Goal: Task Accomplishment & Management: Use online tool/utility

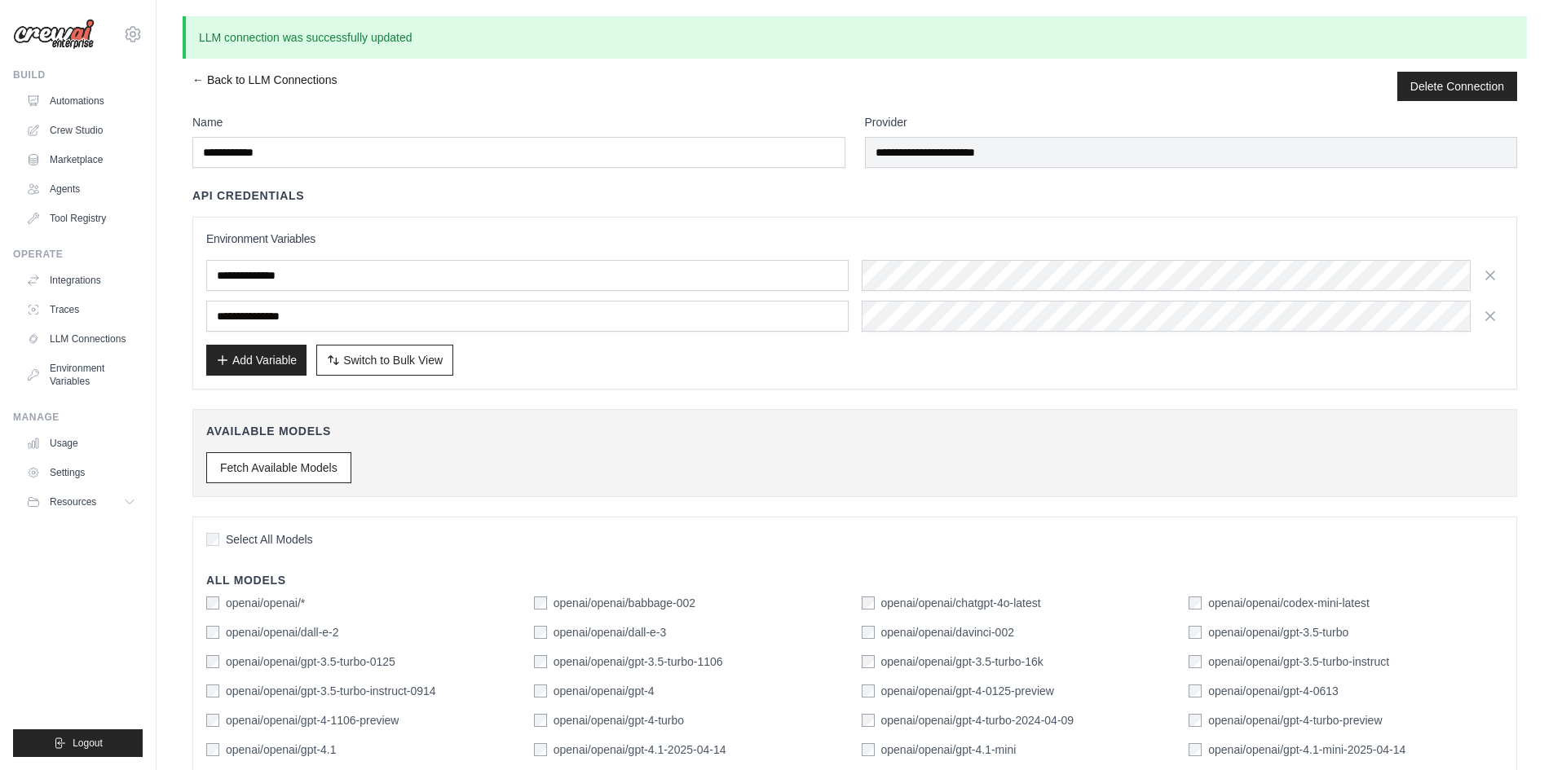
click at [288, 83] on link "← Back to LLM Connections" at bounding box center [264, 86] width 144 height 29
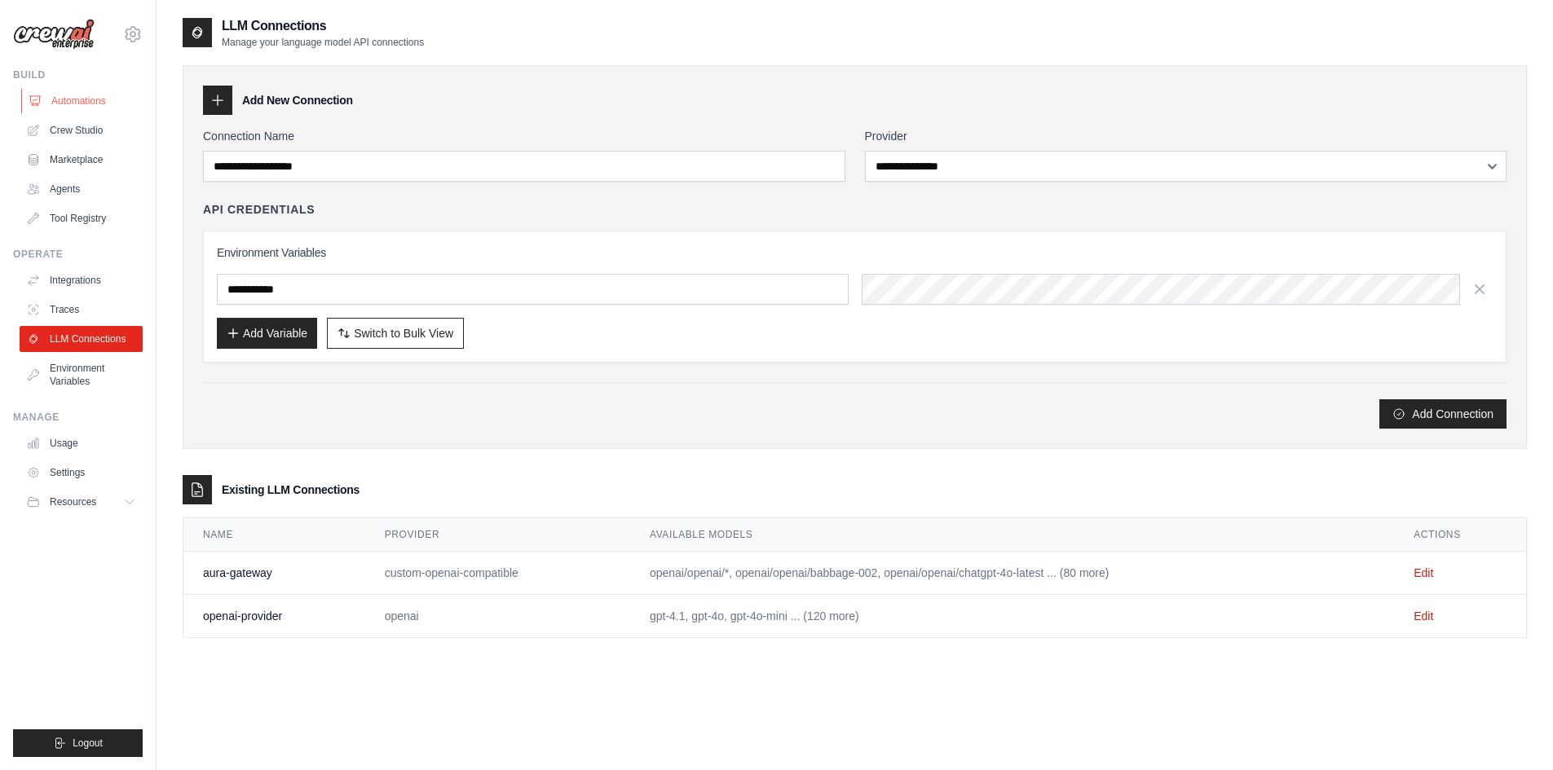
click at [99, 107] on link "Automations" at bounding box center [82, 101] width 123 height 26
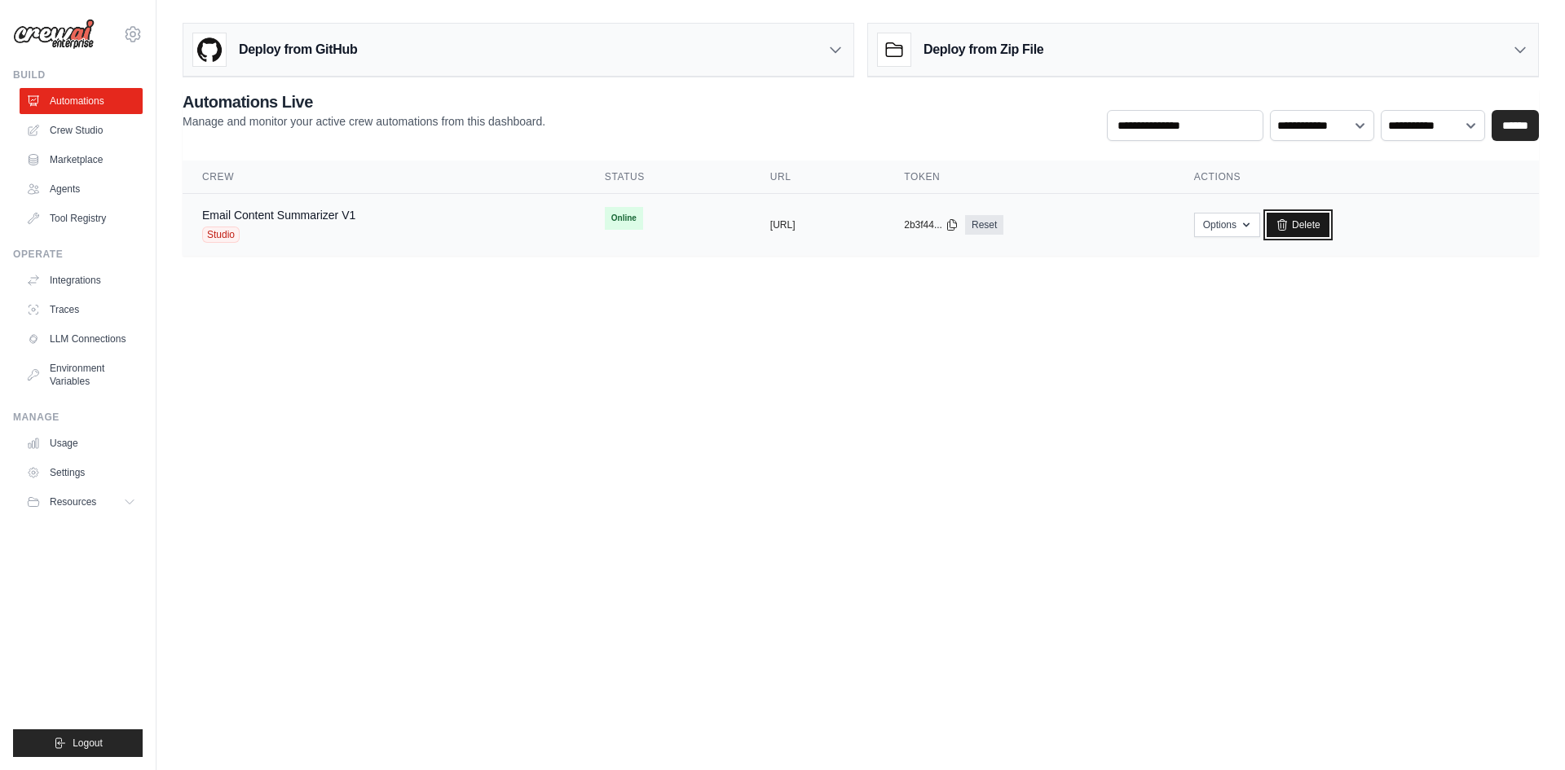
click at [1330, 223] on link "Delete" at bounding box center [1298, 225] width 63 height 24
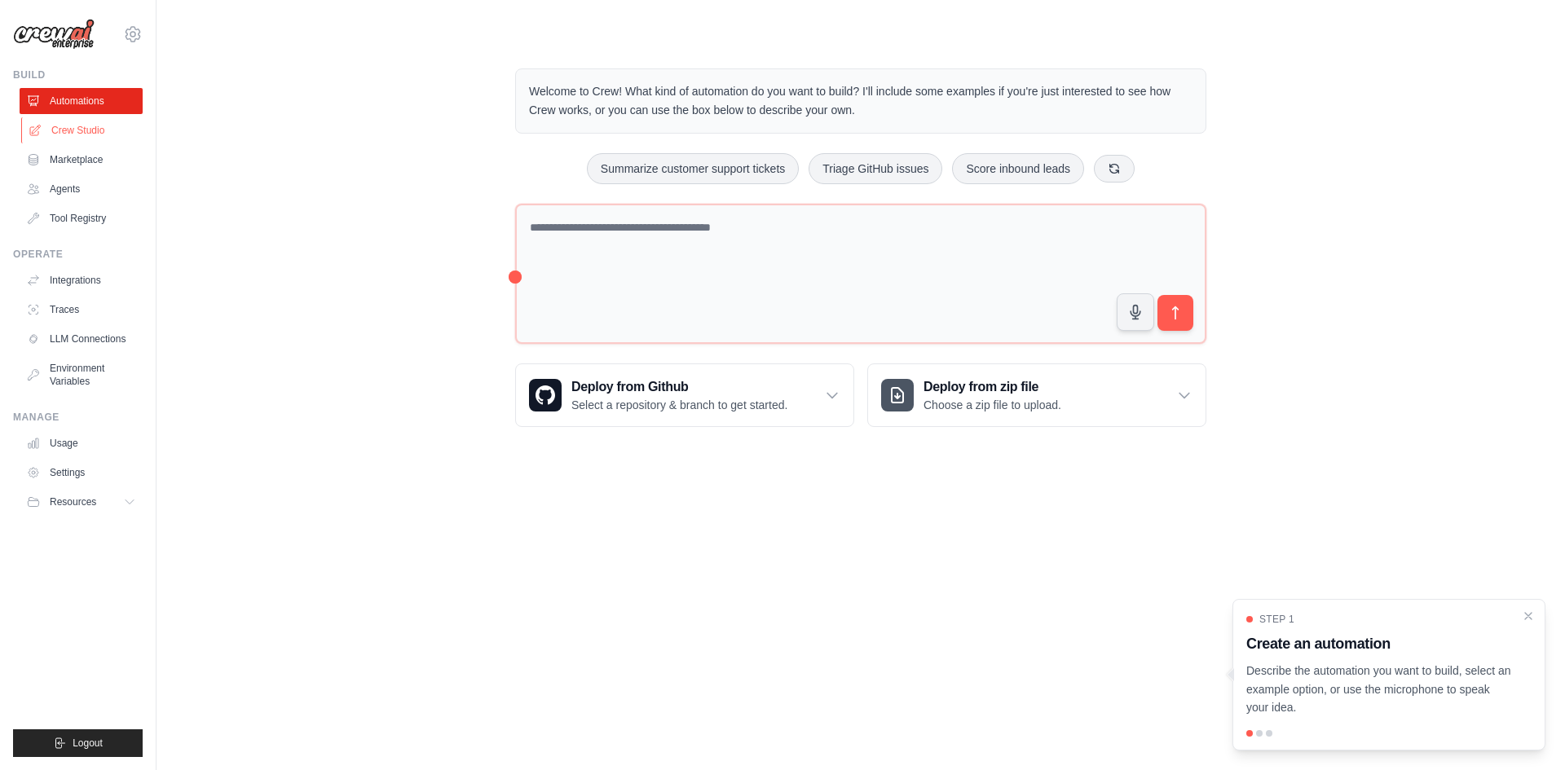
click at [87, 135] on link "Crew Studio" at bounding box center [82, 130] width 123 height 26
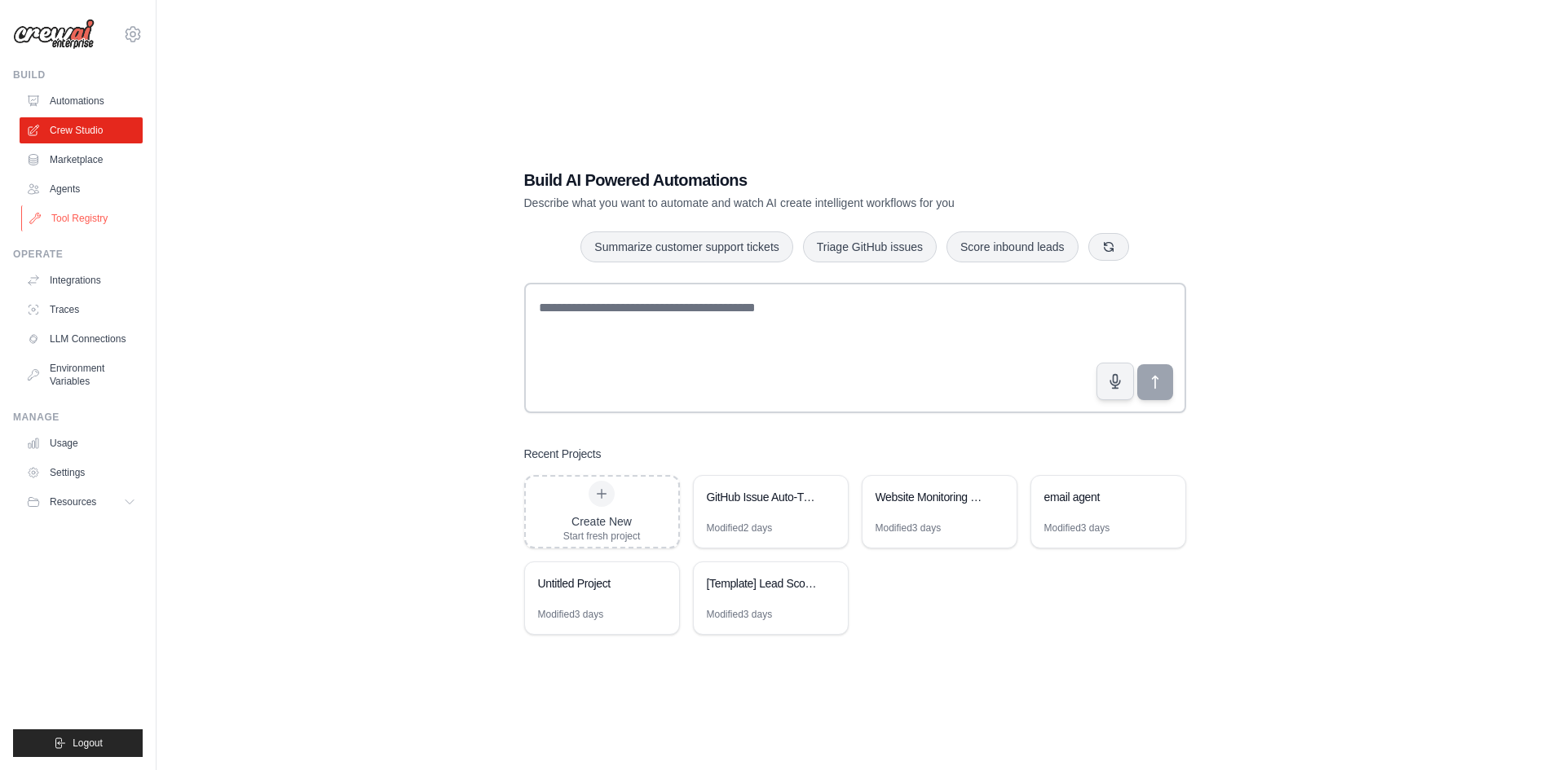
click at [66, 212] on link "Tool Registry" at bounding box center [82, 218] width 123 height 26
click at [62, 194] on link "Agents" at bounding box center [82, 189] width 123 height 26
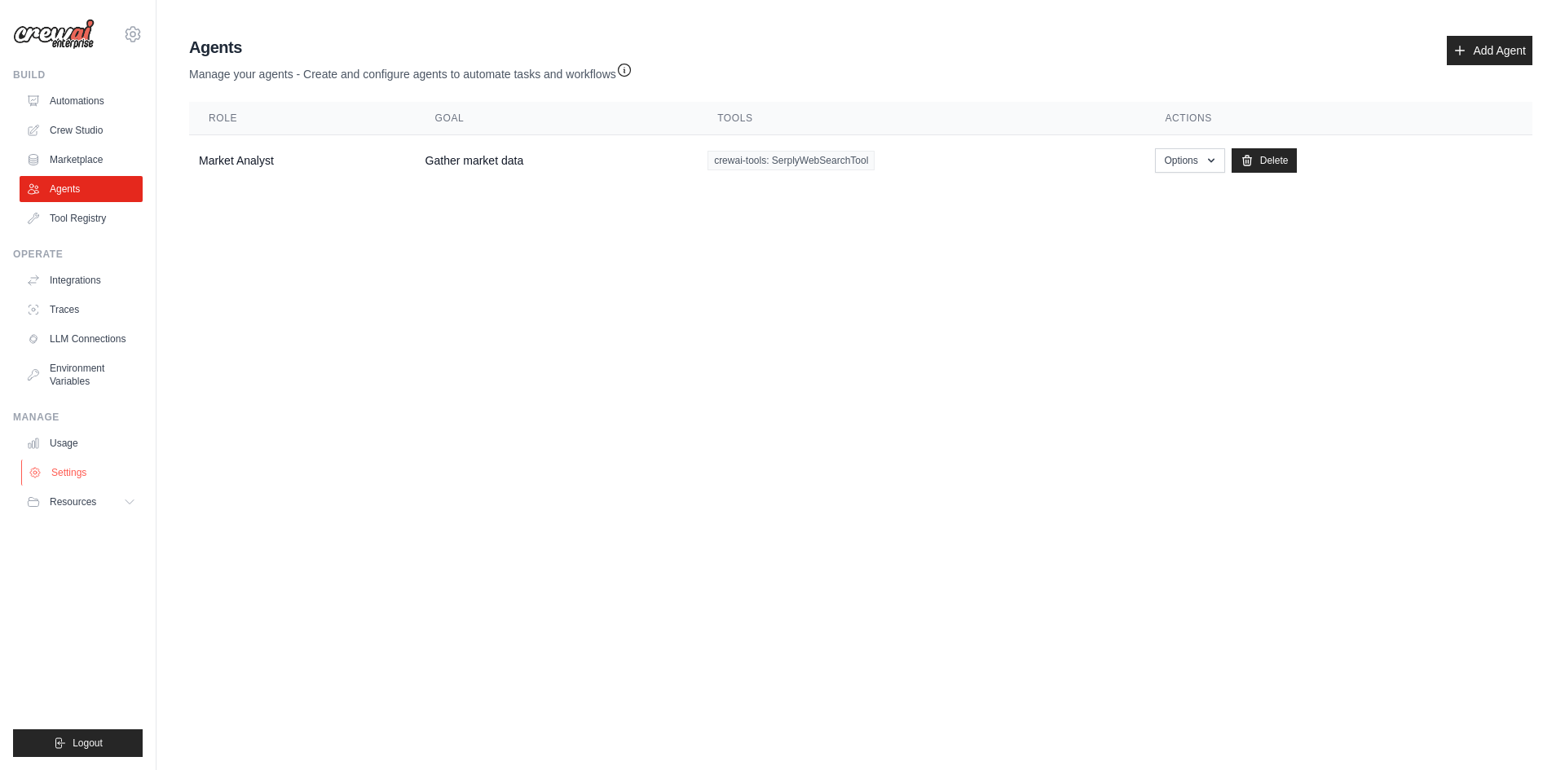
click at [123, 462] on link "Settings" at bounding box center [82, 473] width 123 height 26
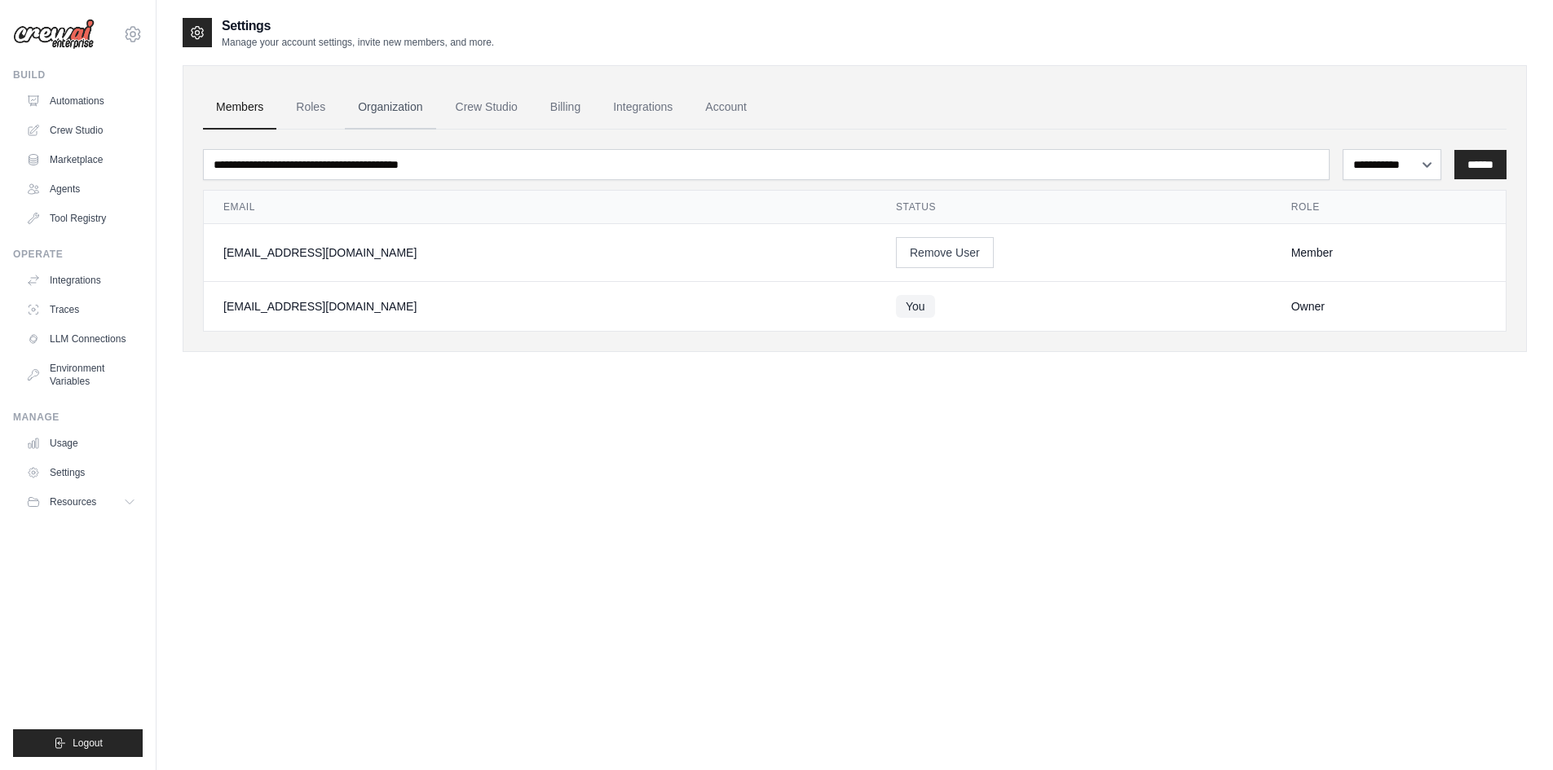
click at [385, 109] on link "Organization" at bounding box center [390, 108] width 90 height 44
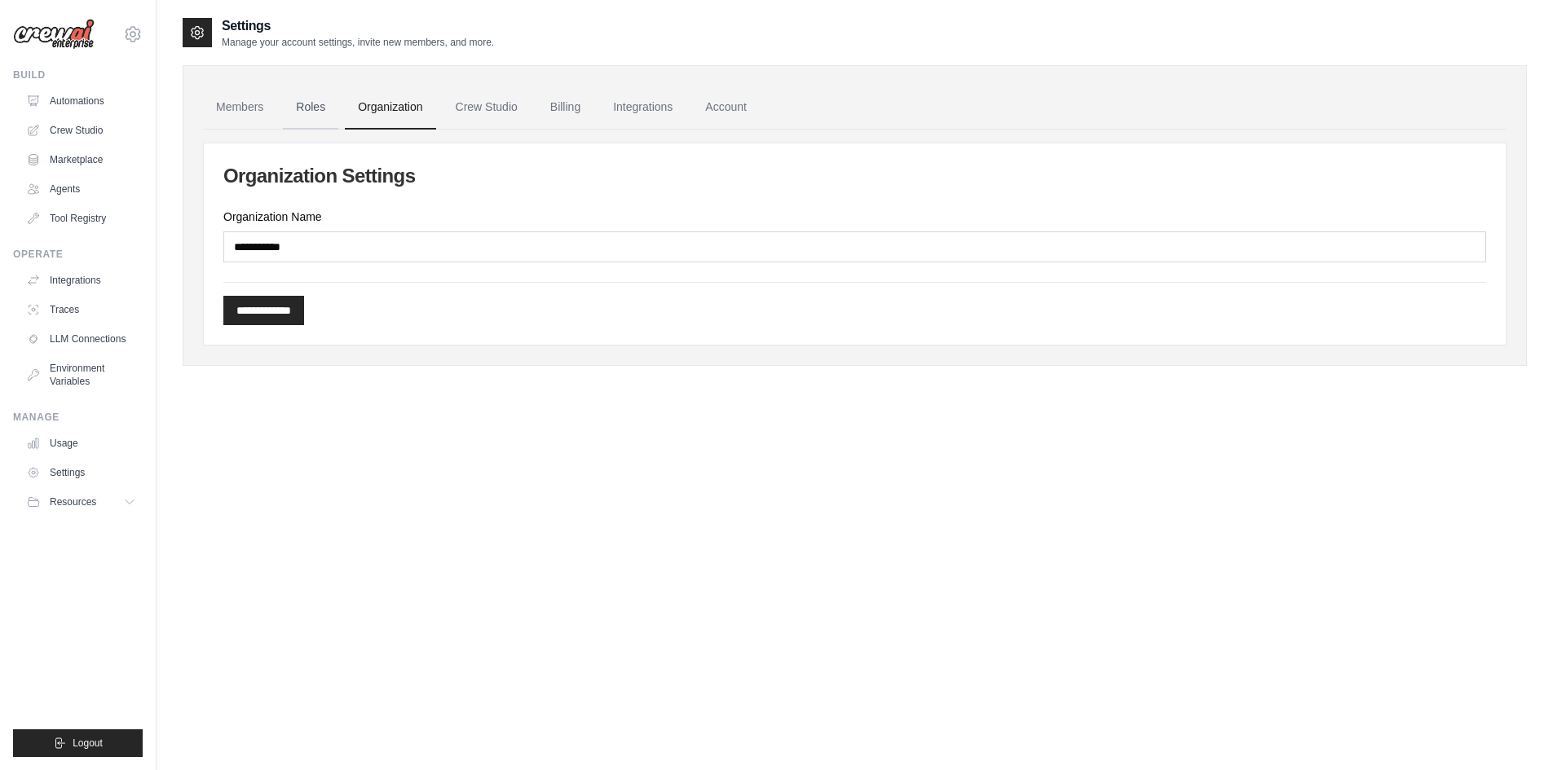
click at [319, 108] on link "Roles" at bounding box center [310, 108] width 55 height 44
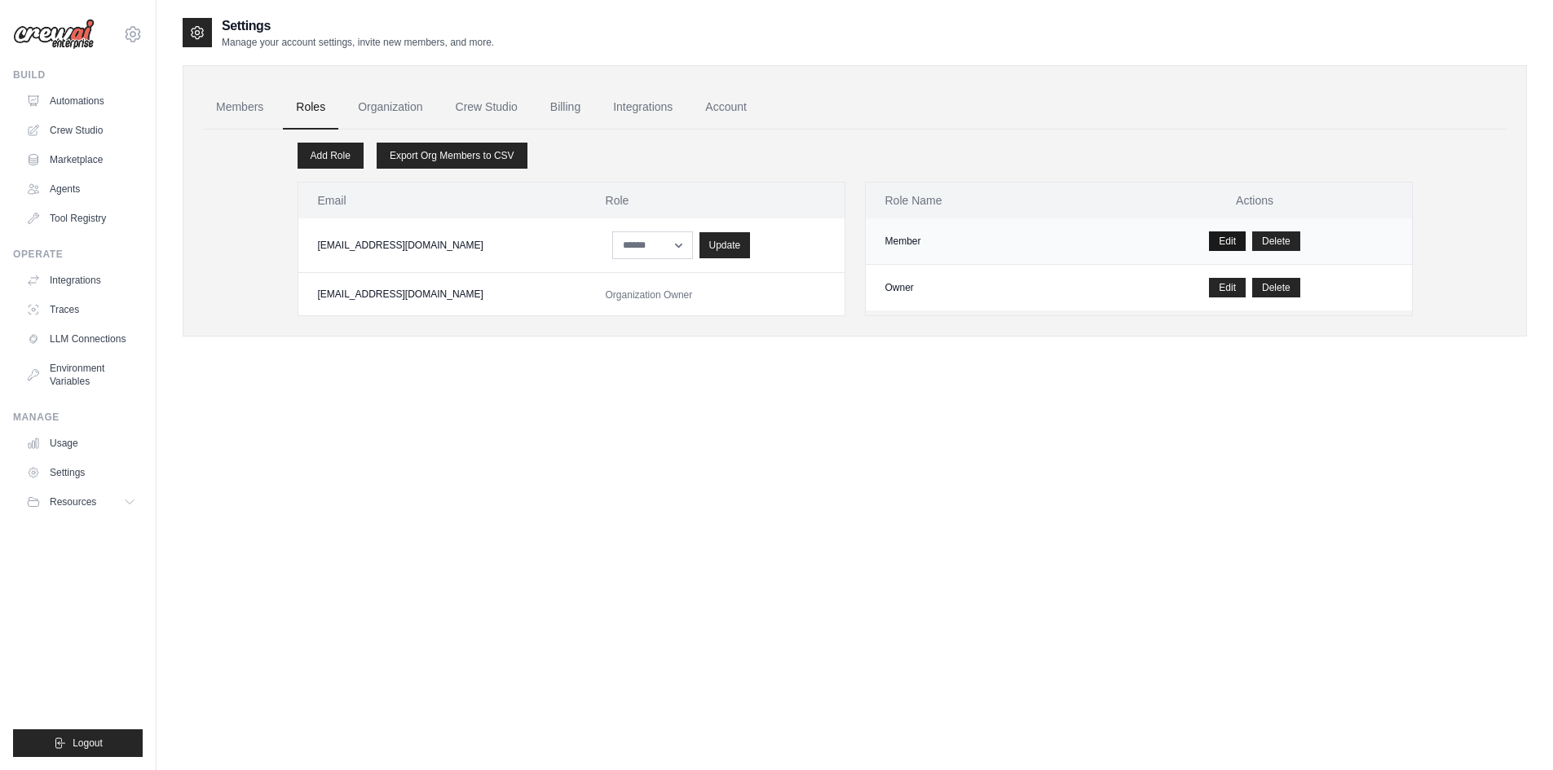
click at [1224, 235] on link "Edit" at bounding box center [1227, 242] width 37 height 20
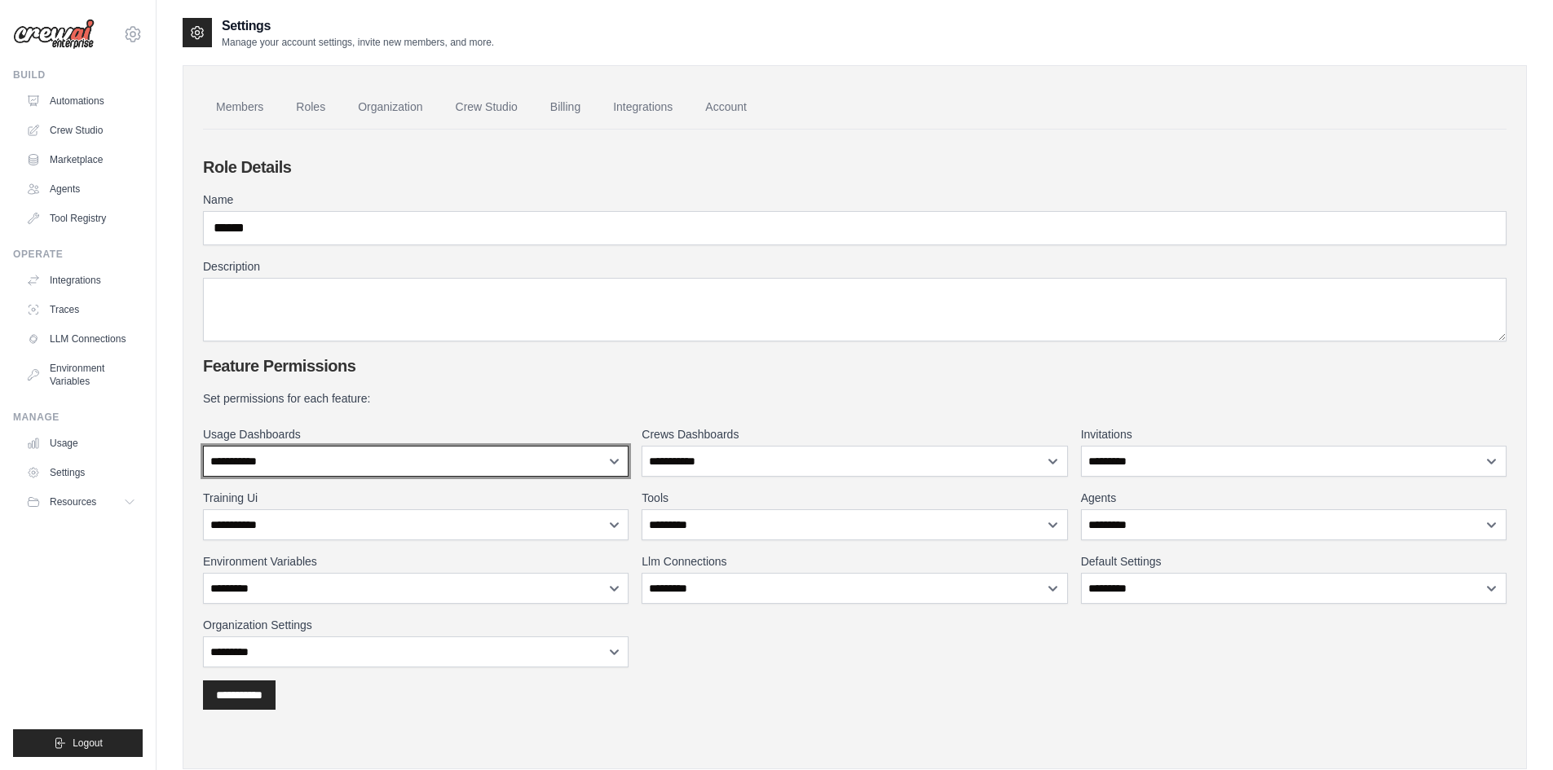
click at [468, 464] on select "**********" at bounding box center [416, 461] width 426 height 31
click at [776, 413] on div "**********" at bounding box center [854, 528] width 1303 height 277
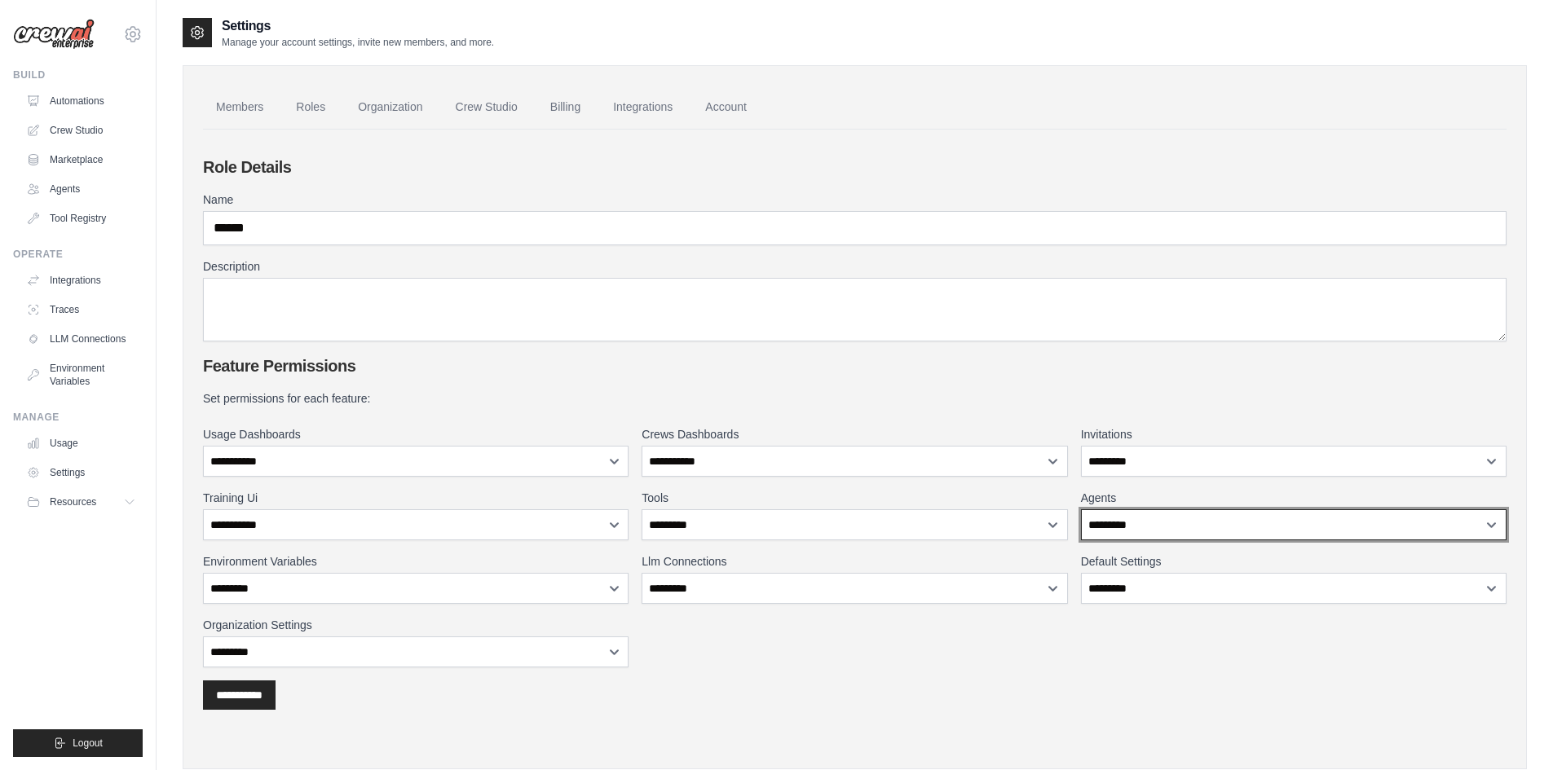
click at [1211, 530] on select "**********" at bounding box center [1294, 524] width 426 height 31
select select "******"
click at [1081, 509] on select "**********" at bounding box center [1294, 524] width 426 height 31
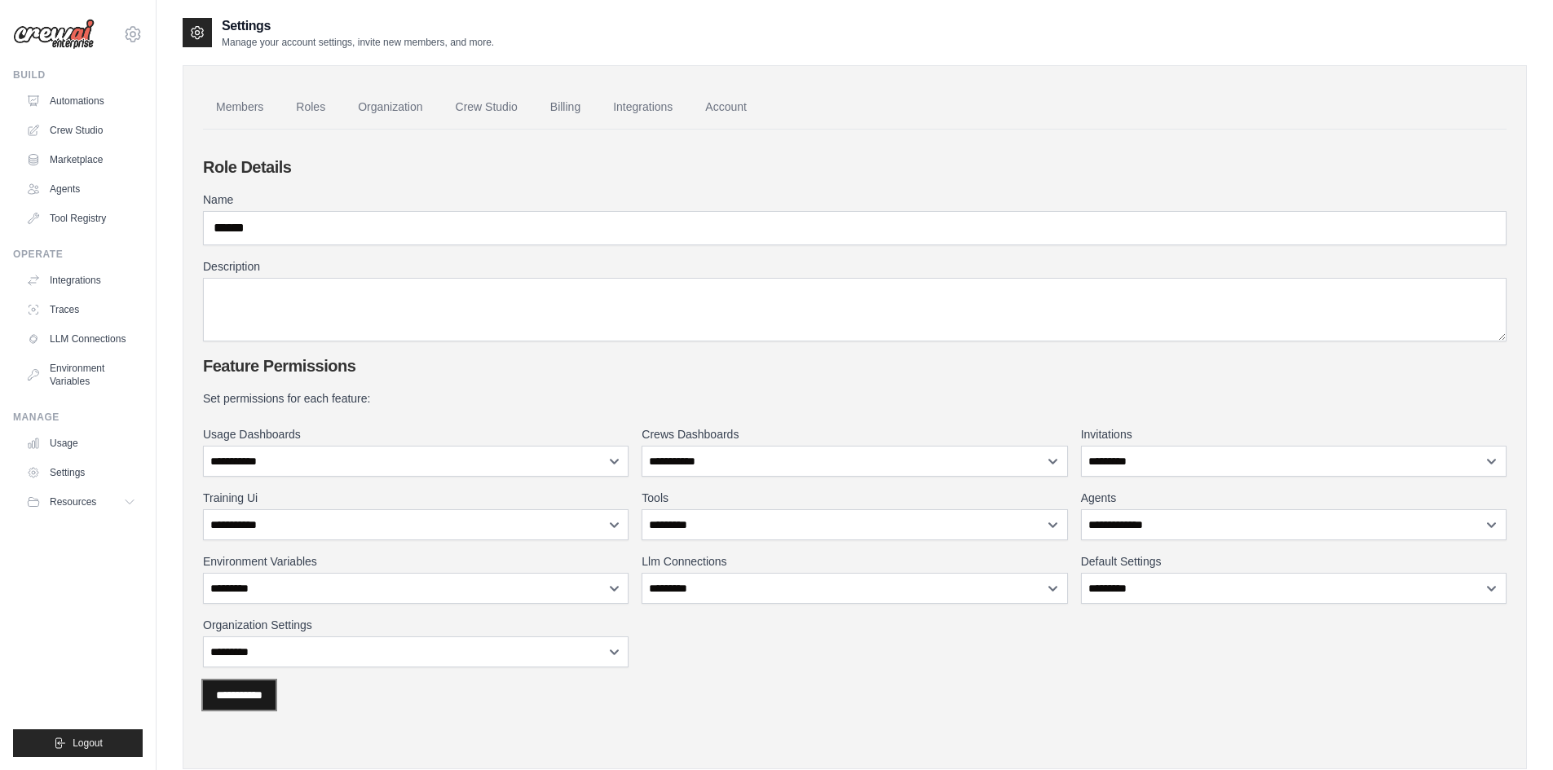
click at [235, 704] on input "**********" at bounding box center [239, 695] width 73 height 29
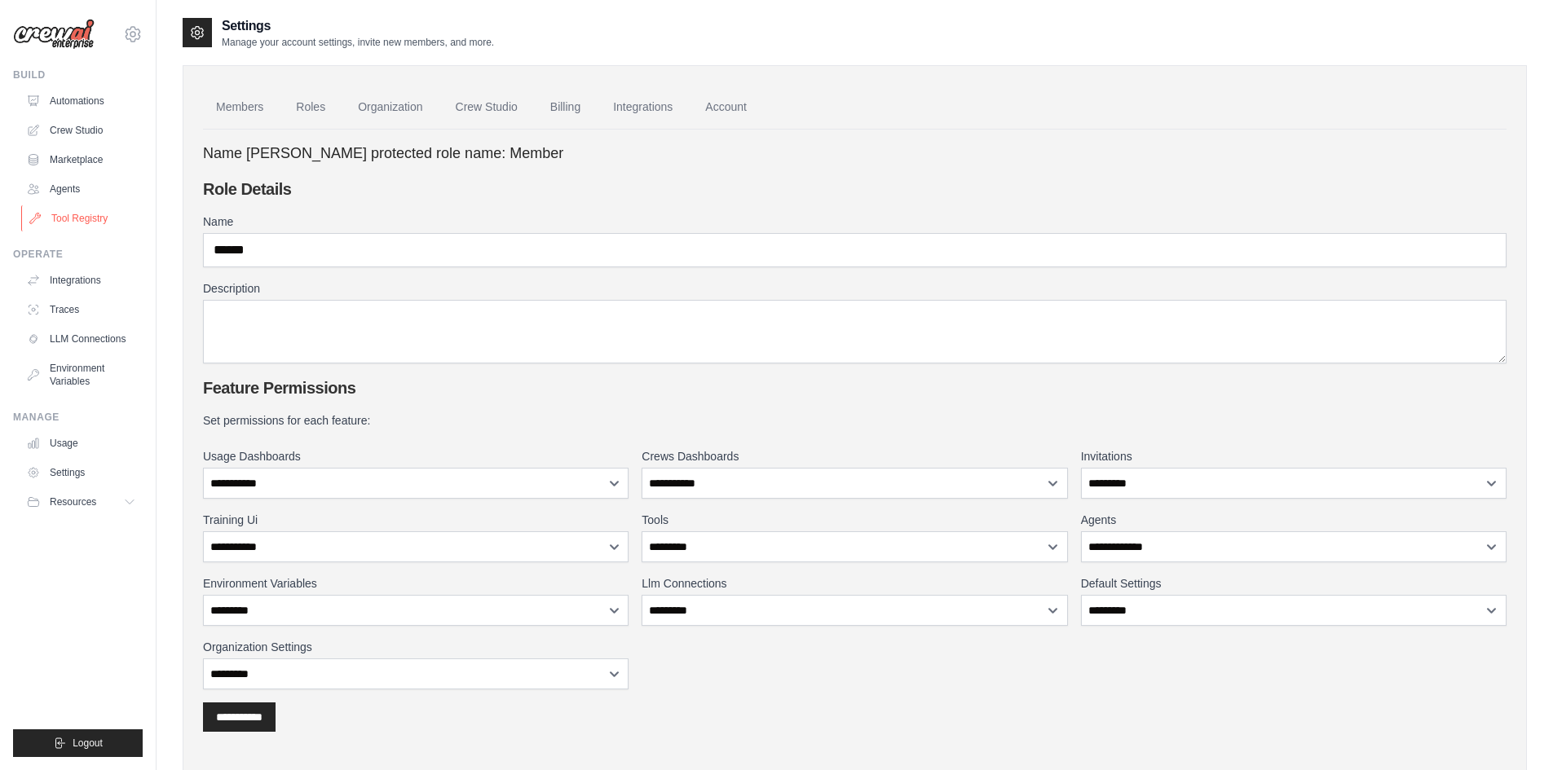
click at [90, 216] on link "Tool Registry" at bounding box center [82, 218] width 123 height 26
click at [67, 186] on link "Agents" at bounding box center [82, 189] width 123 height 26
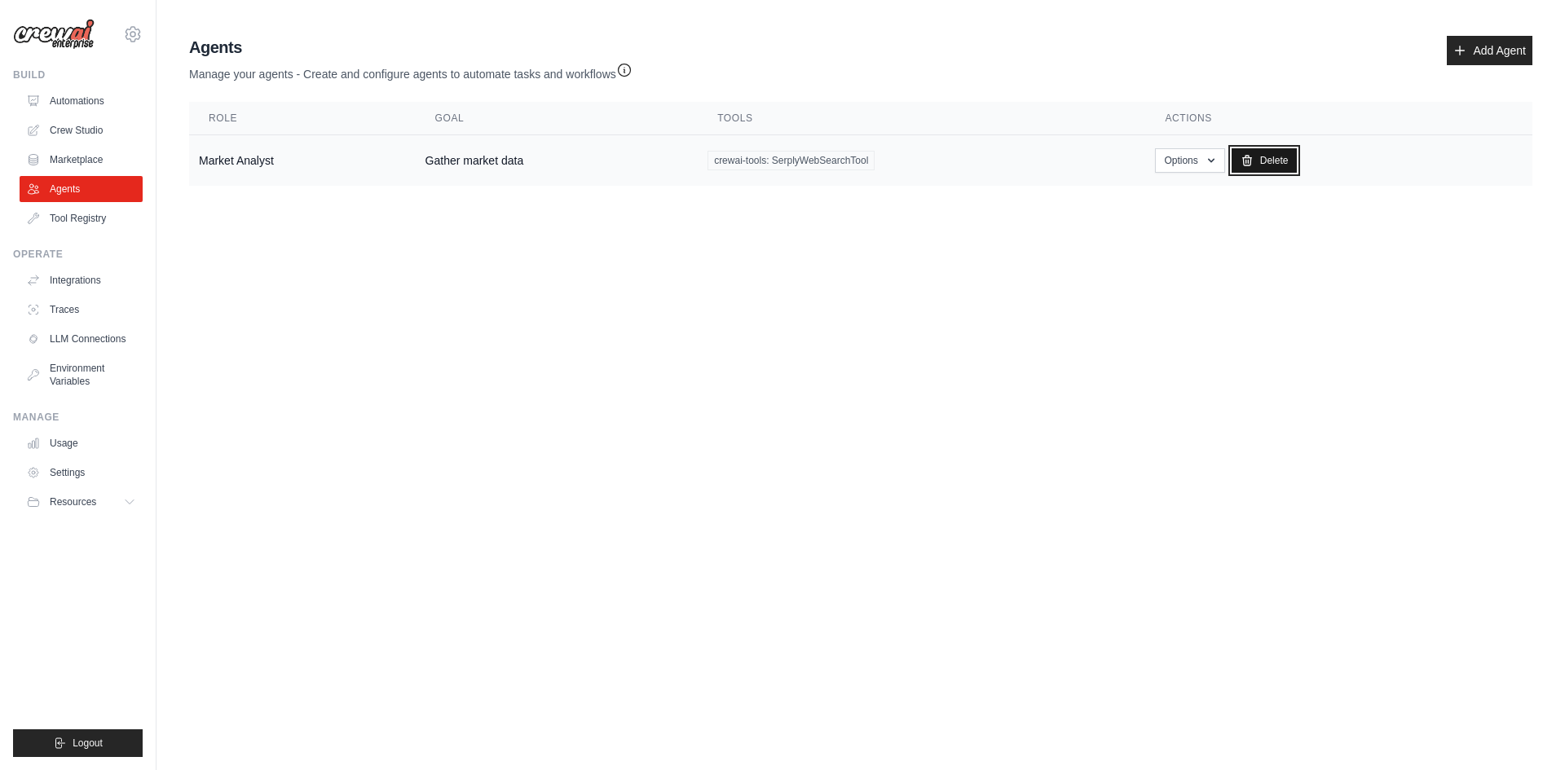
click at [1260, 165] on link "Delete" at bounding box center [1265, 160] width 66 height 24
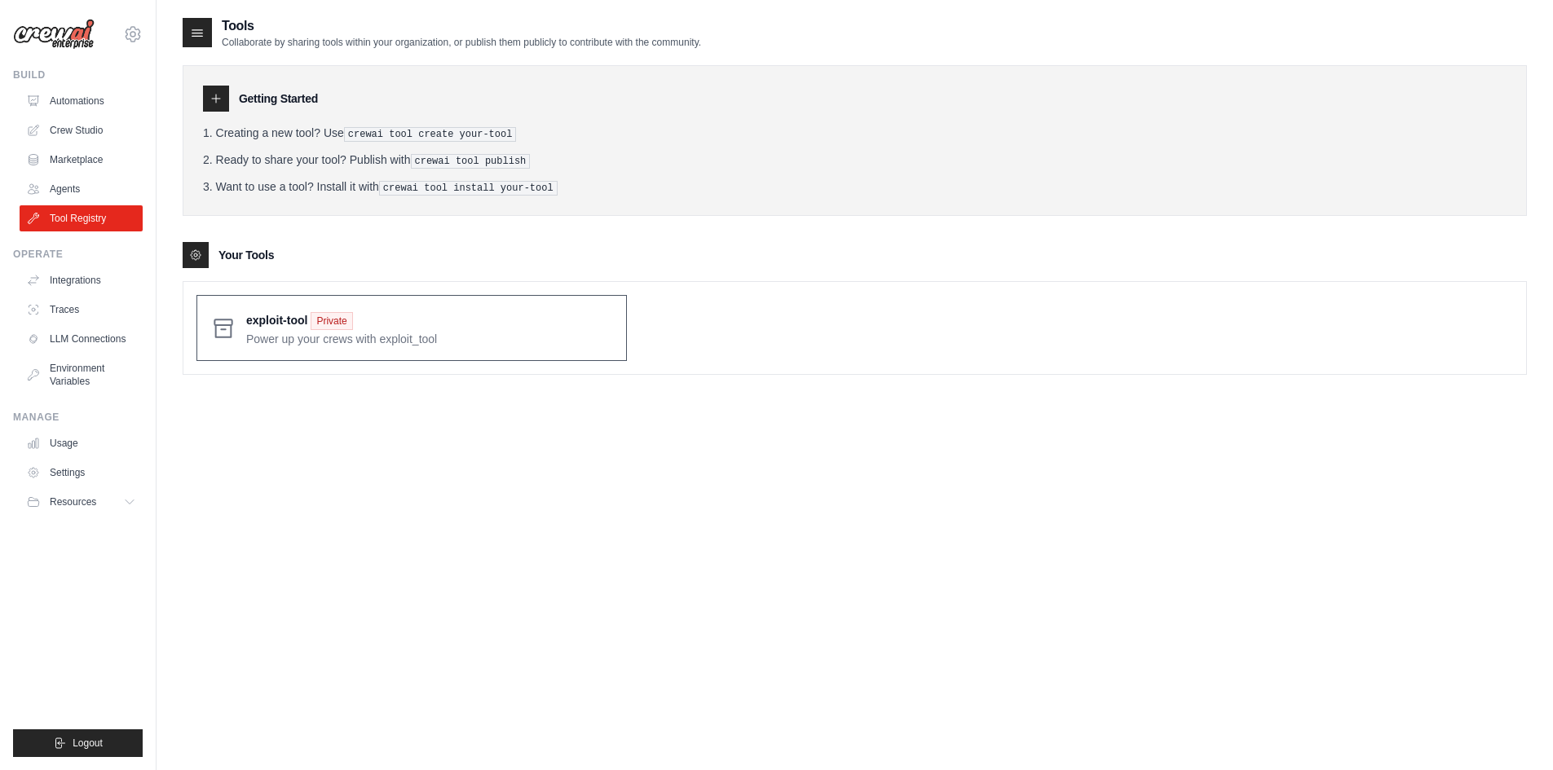
click at [473, 328] on span at bounding box center [429, 328] width 367 height 38
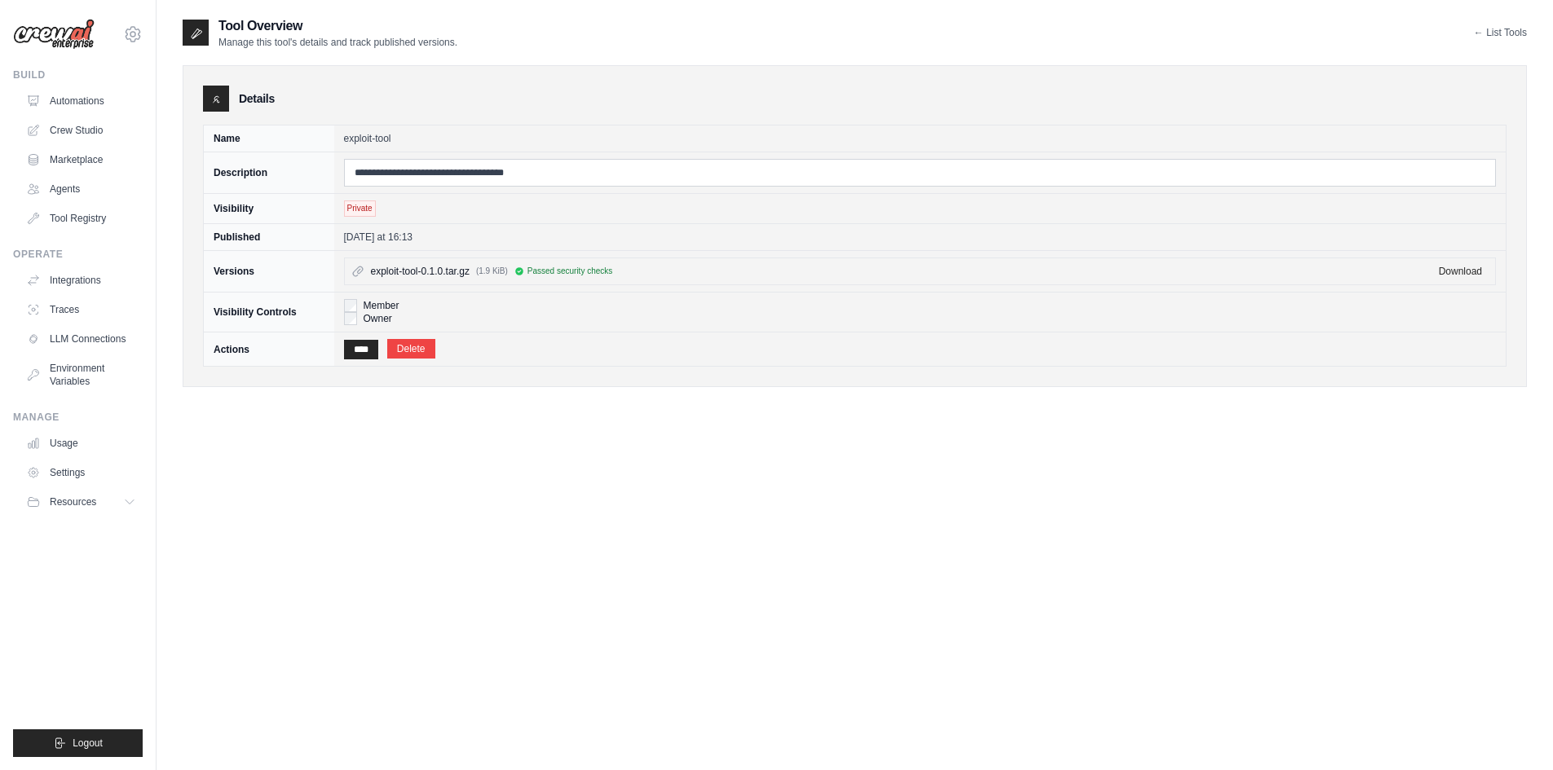
click at [554, 270] on span "Passed security checks" at bounding box center [570, 271] width 86 height 13
click at [435, 342] on link "Delete" at bounding box center [411, 349] width 48 height 20
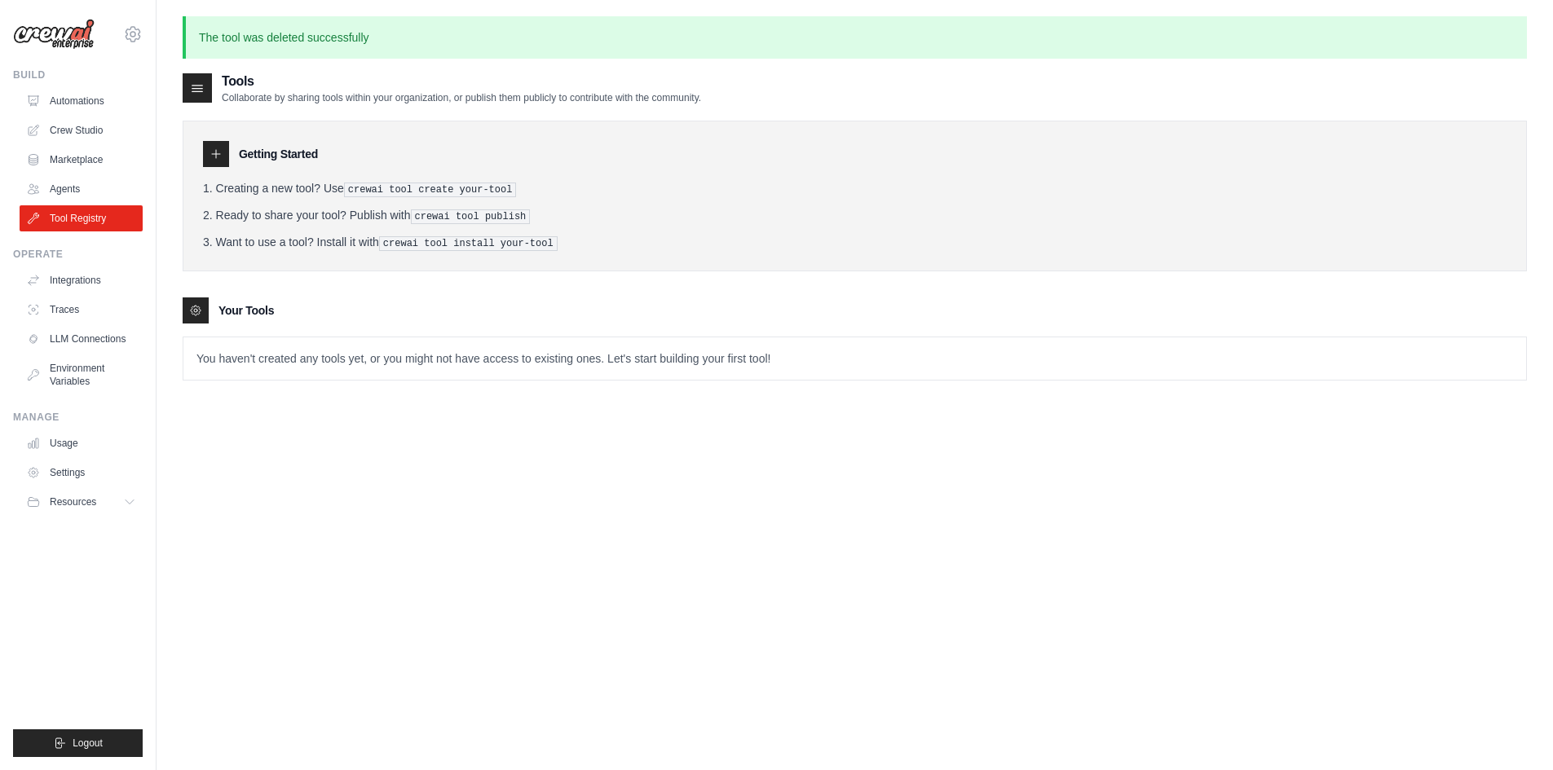
click at [739, 491] on div "Tools Collaborate by sharing tools within your organization, or publish them pu…" at bounding box center [855, 457] width 1344 height 770
click at [814, 554] on div "Tools Collaborate by sharing tools within your organization, or publish them pu…" at bounding box center [855, 457] width 1344 height 770
click at [880, 435] on div "Tools Collaborate by sharing tools within your organization, or publish them pu…" at bounding box center [855, 457] width 1344 height 770
click at [773, 414] on div "Tools Collaborate by sharing tools within your organization, or publish them pu…" at bounding box center [855, 457] width 1344 height 770
click at [93, 273] on link "Integrations" at bounding box center [82, 280] width 123 height 26
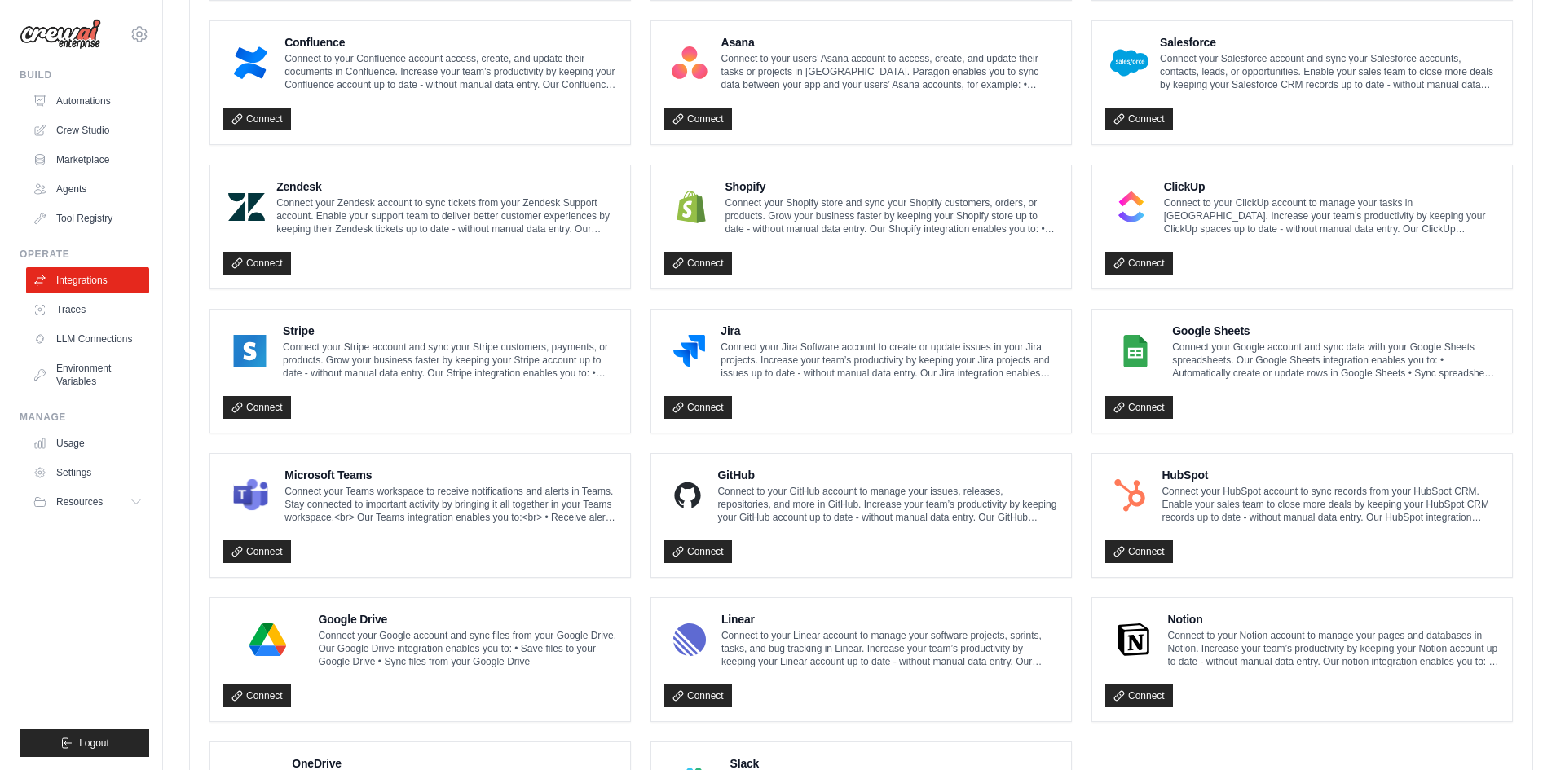
scroll to position [764, 0]
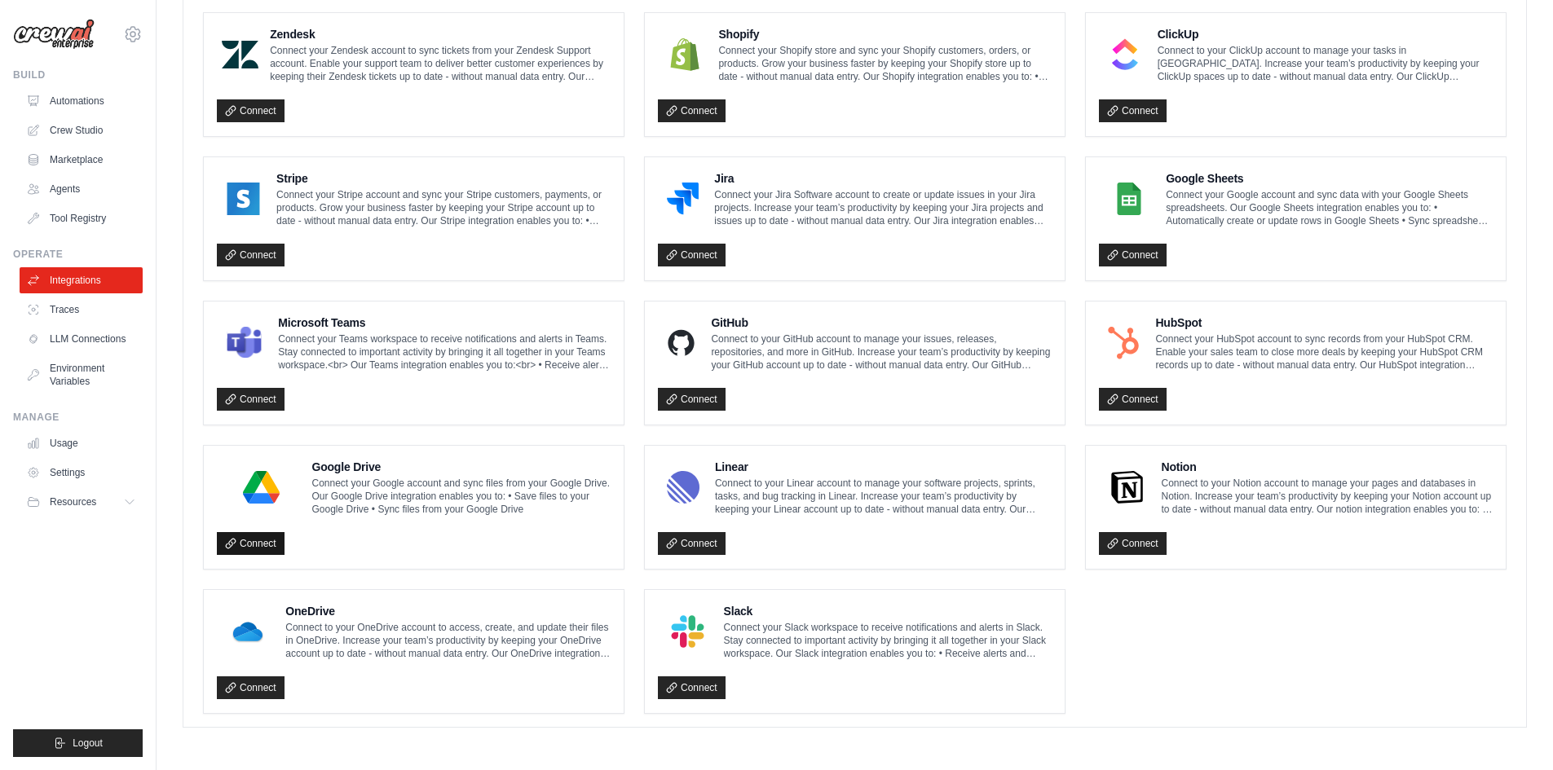
click at [272, 544] on link "Connect" at bounding box center [251, 543] width 68 height 23
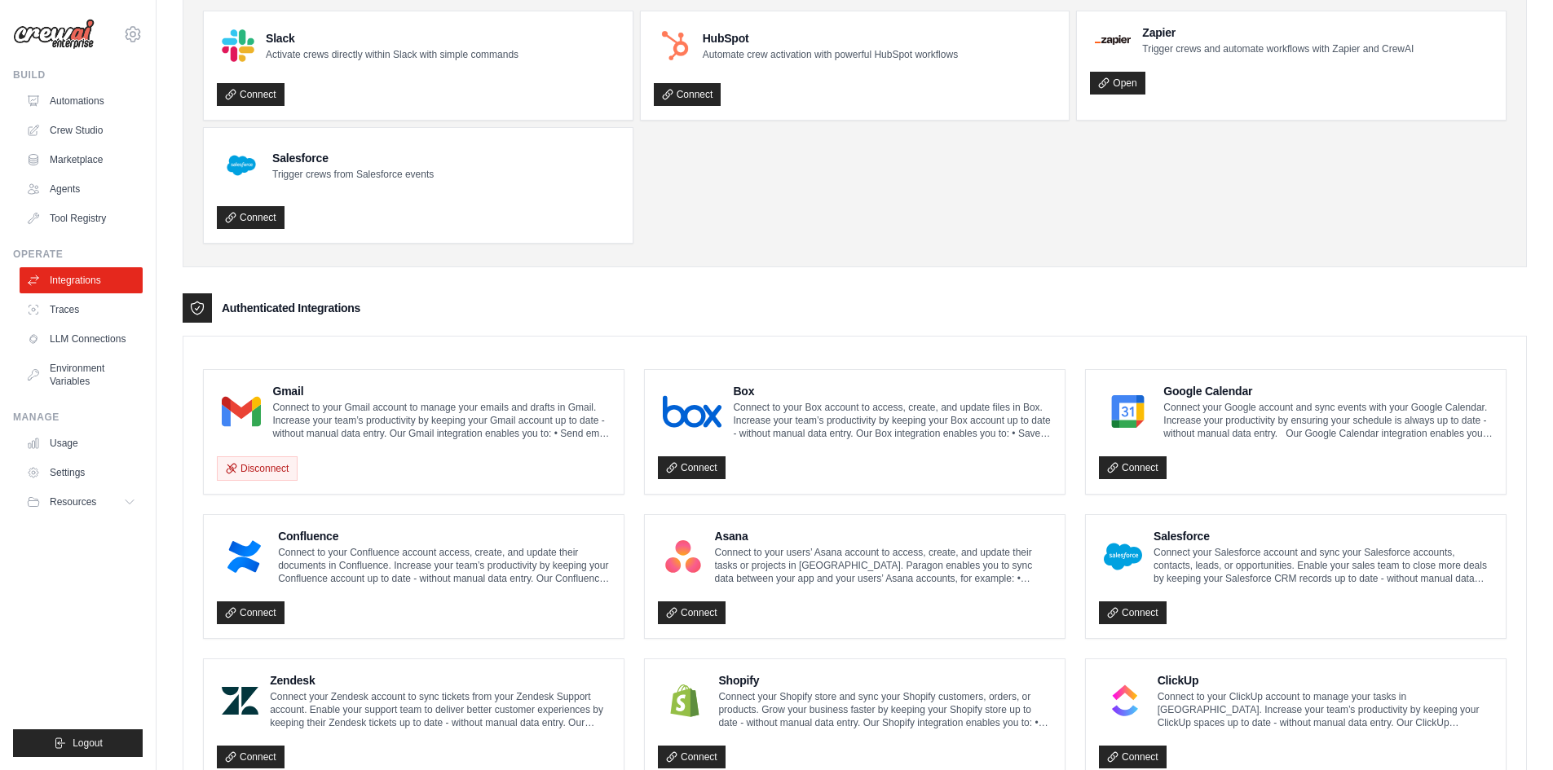
scroll to position [4, 0]
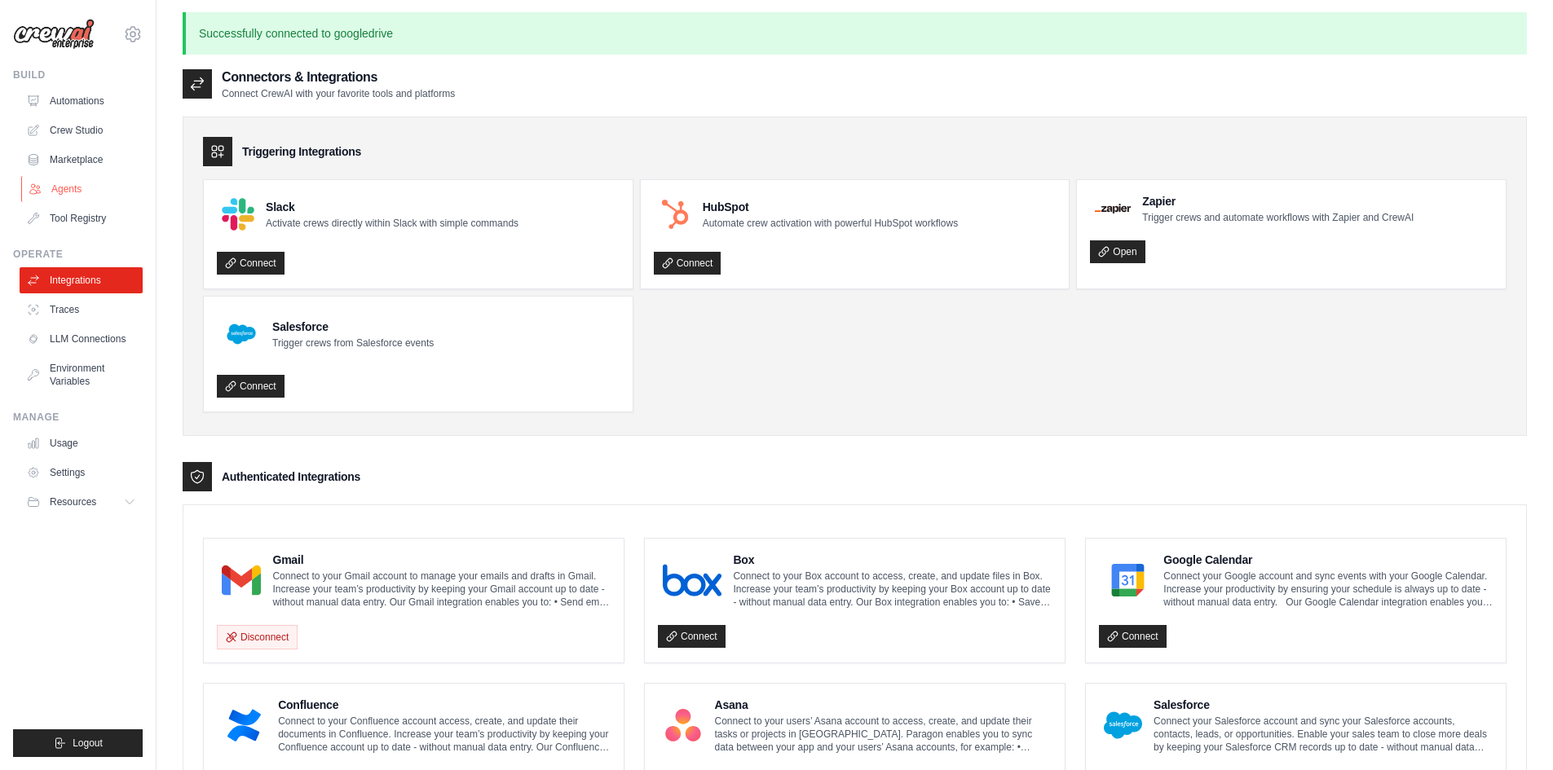
click at [109, 183] on link "Agents" at bounding box center [82, 189] width 123 height 26
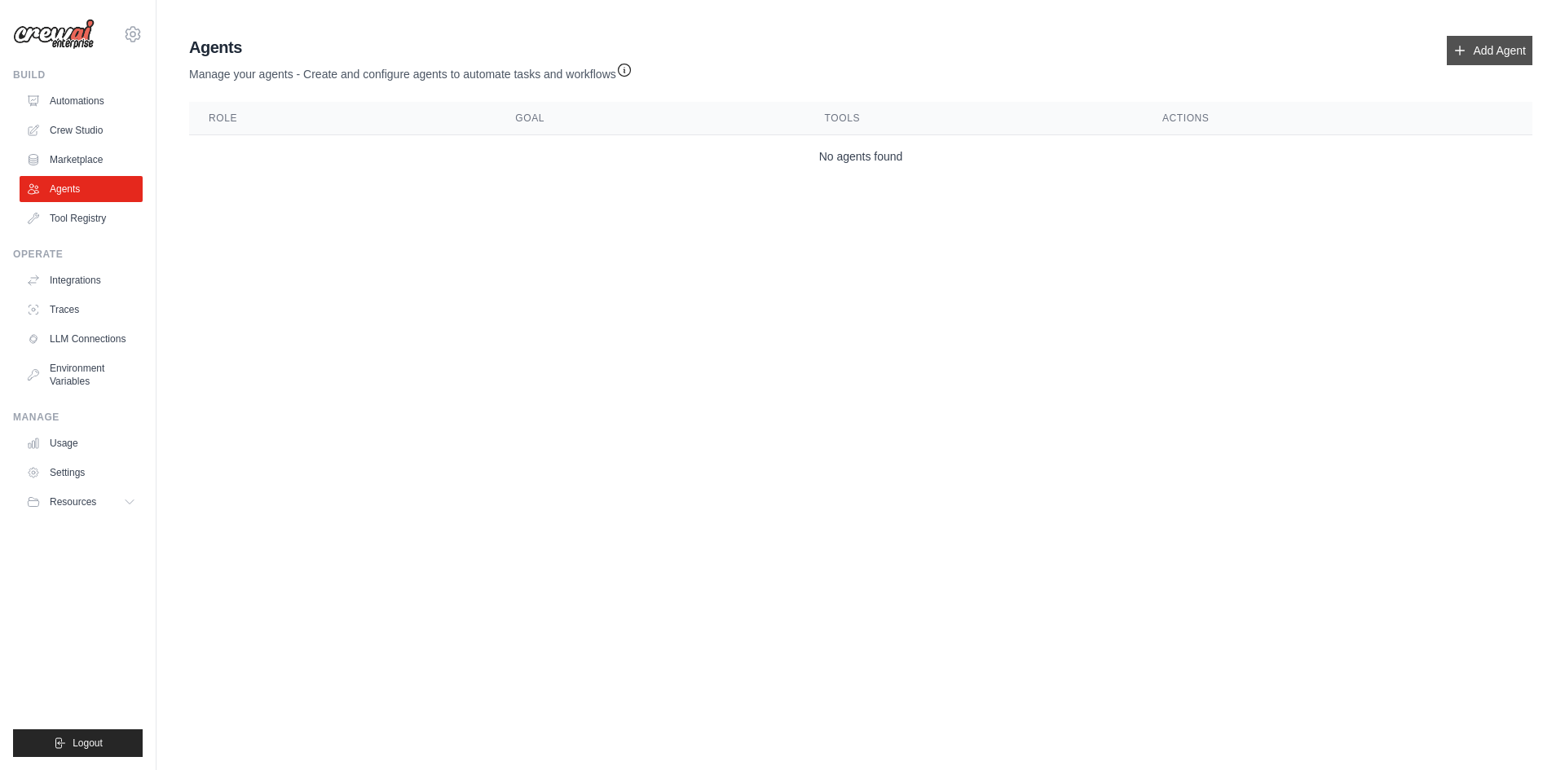
click at [1487, 54] on link "Add Agent" at bounding box center [1490, 50] width 86 height 29
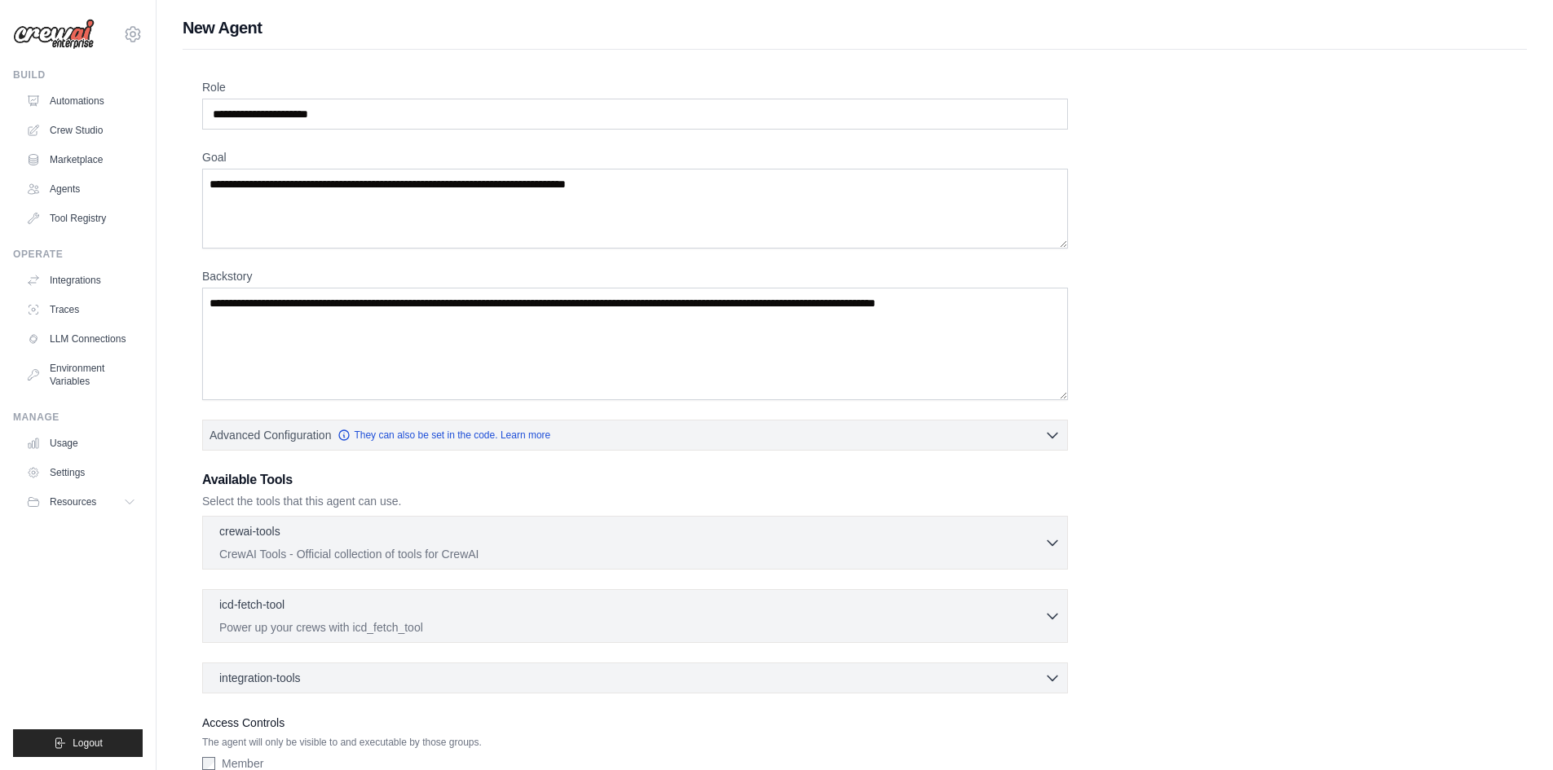
scroll to position [104, 0]
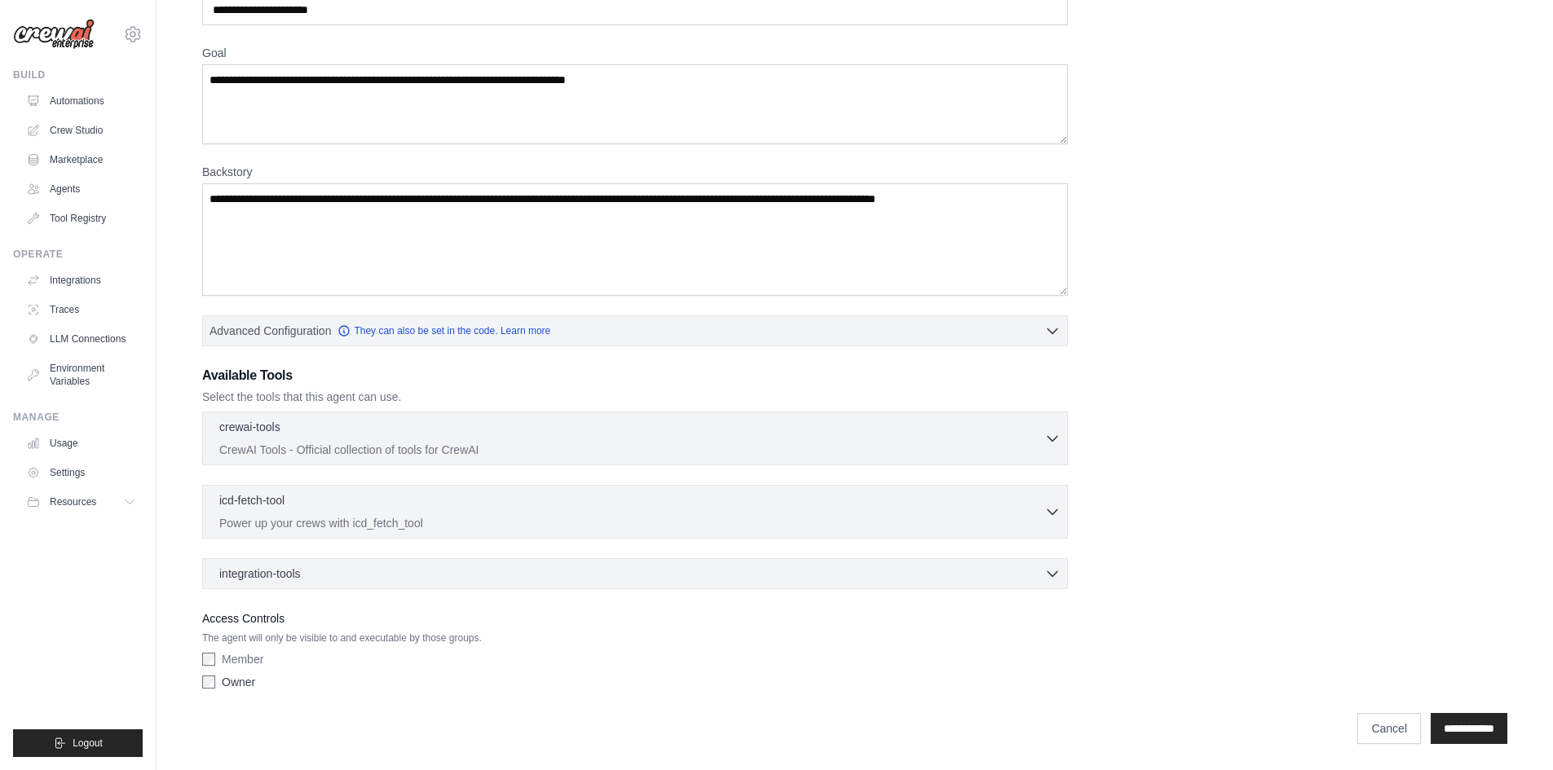
click at [353, 560] on div "integration-tools 0 selected Gmail Box Save files to Box" at bounding box center [635, 573] width 866 height 31
click at [355, 567] on div "integration-tools 0 selected" at bounding box center [639, 573] width 841 height 16
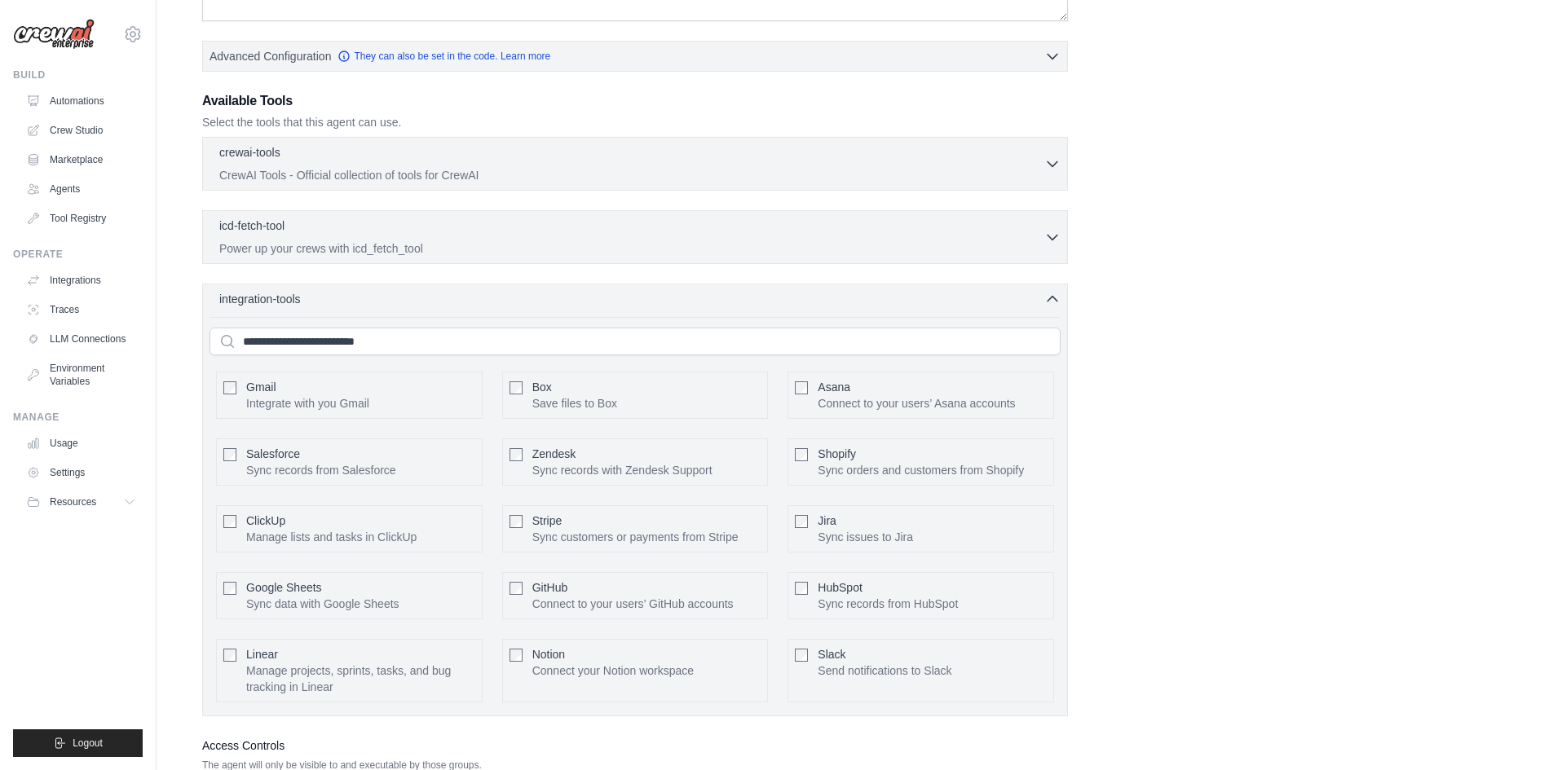
scroll to position [430, 0]
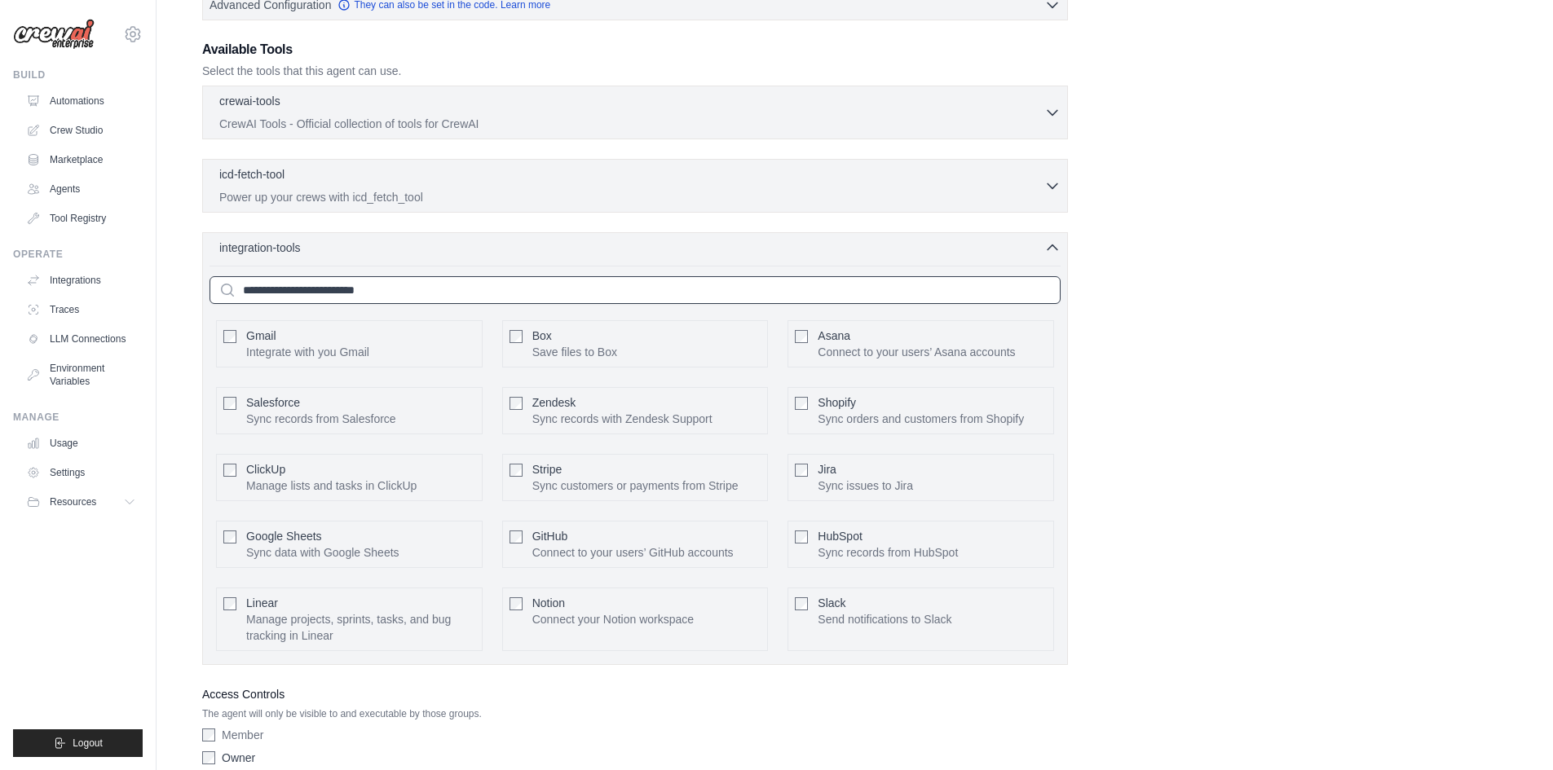
click at [452, 298] on input "text" at bounding box center [635, 290] width 851 height 28
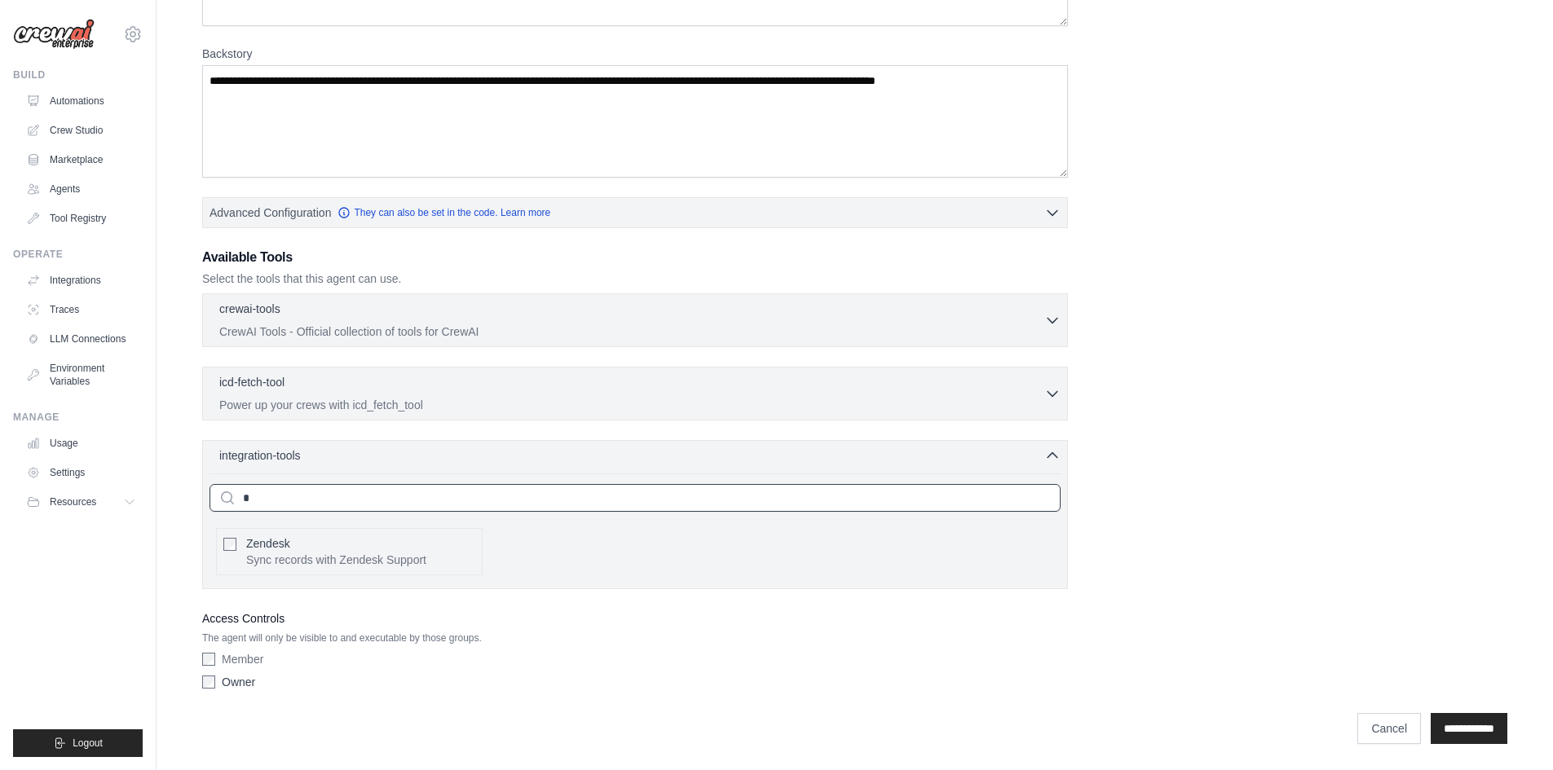
scroll to position [162, 0]
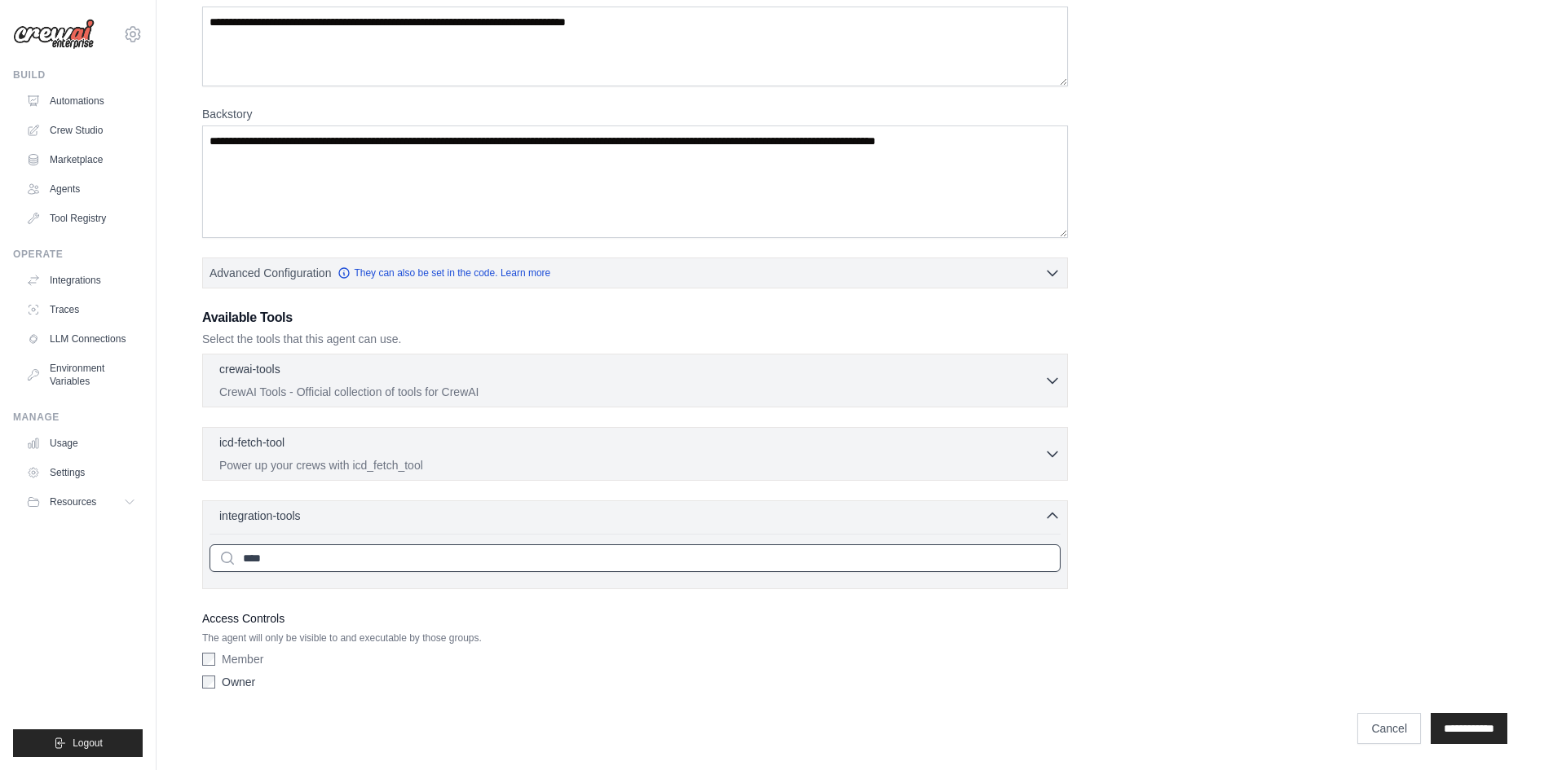
type input "*****"
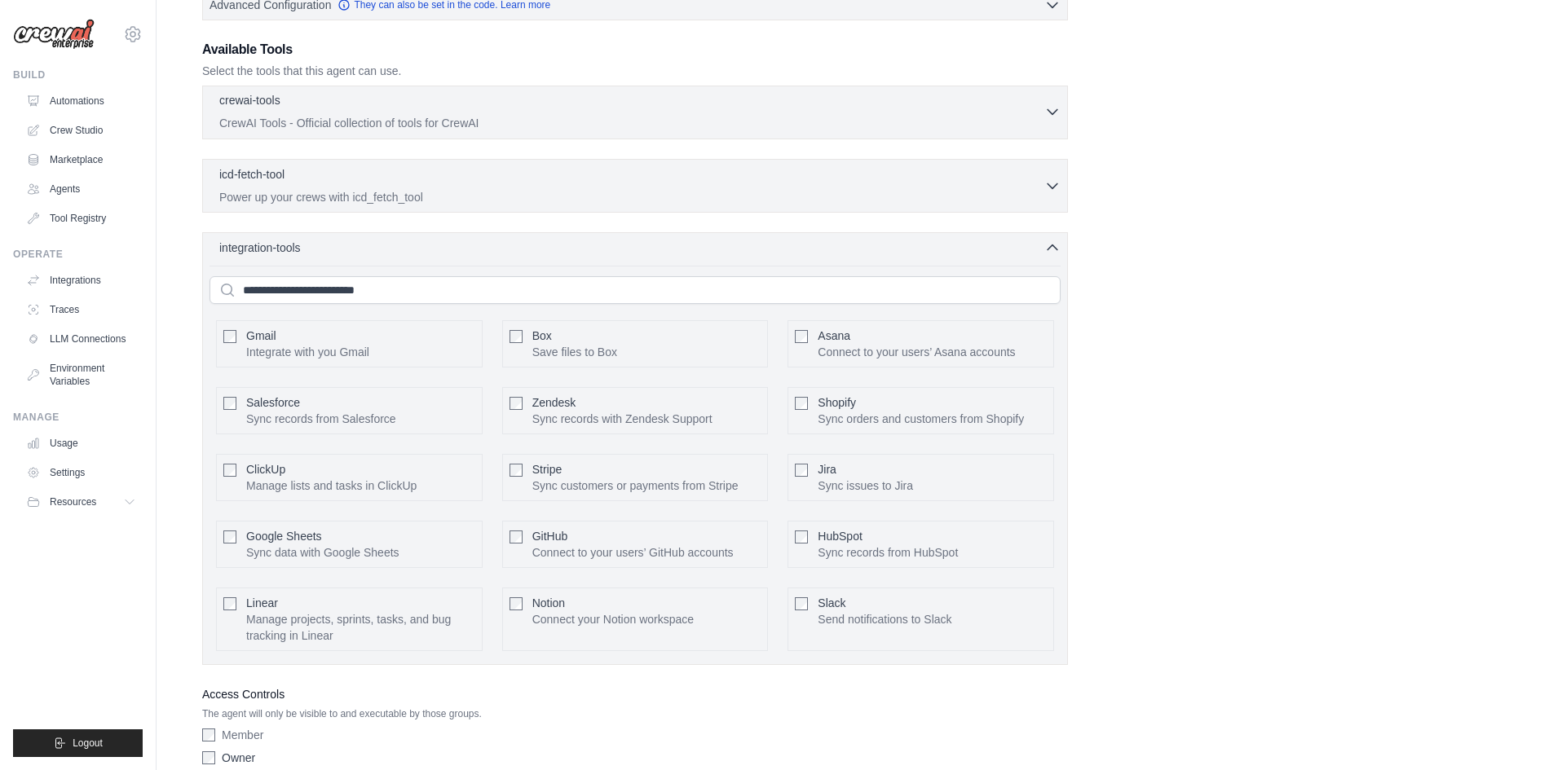
click at [483, 112] on div "crewai-tools 0 selected CrewAI Tools - Official collection of tools for CrewAI" at bounding box center [631, 111] width 825 height 39
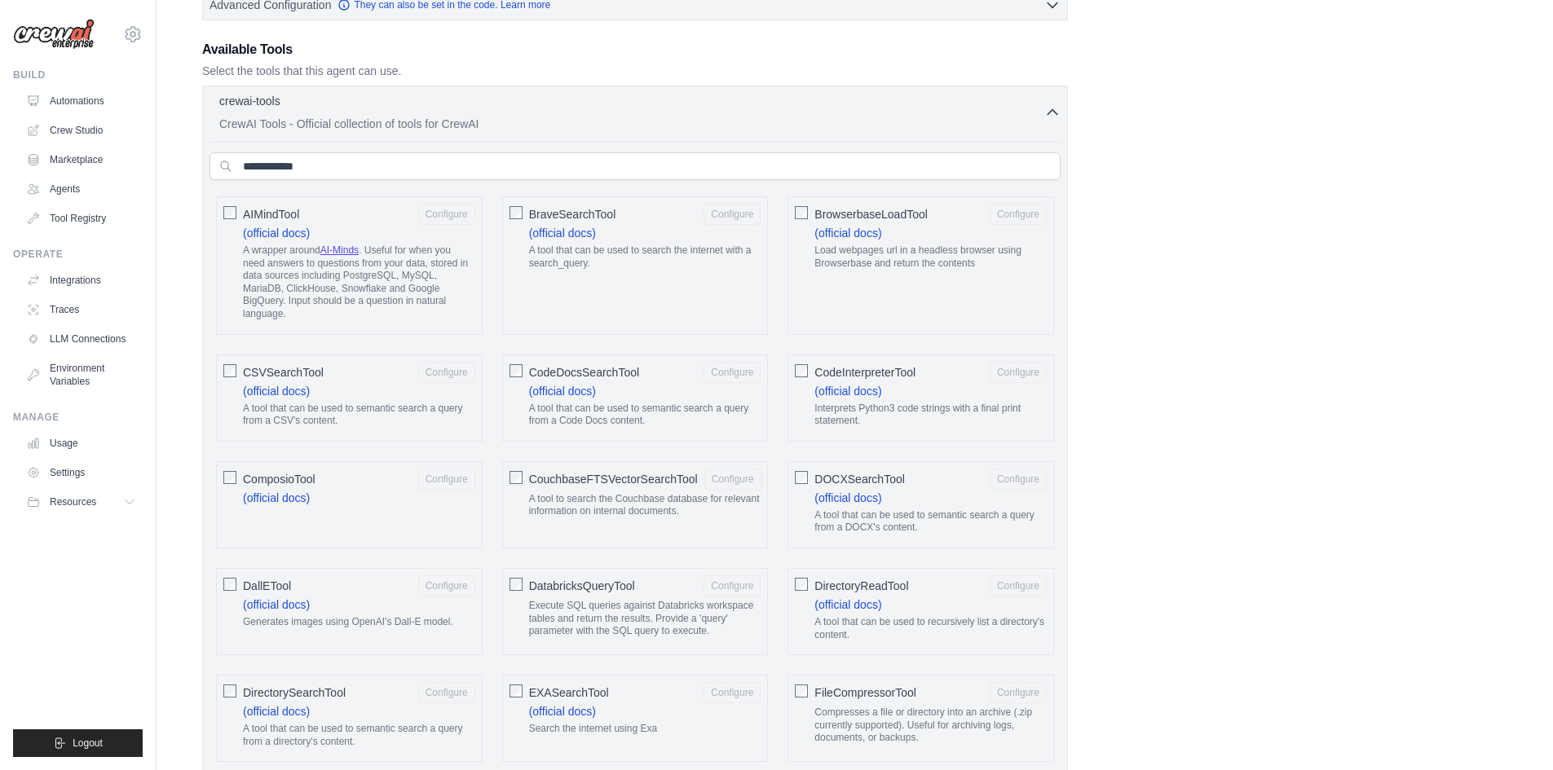
click at [492, 175] on input "text" at bounding box center [635, 166] width 851 height 28
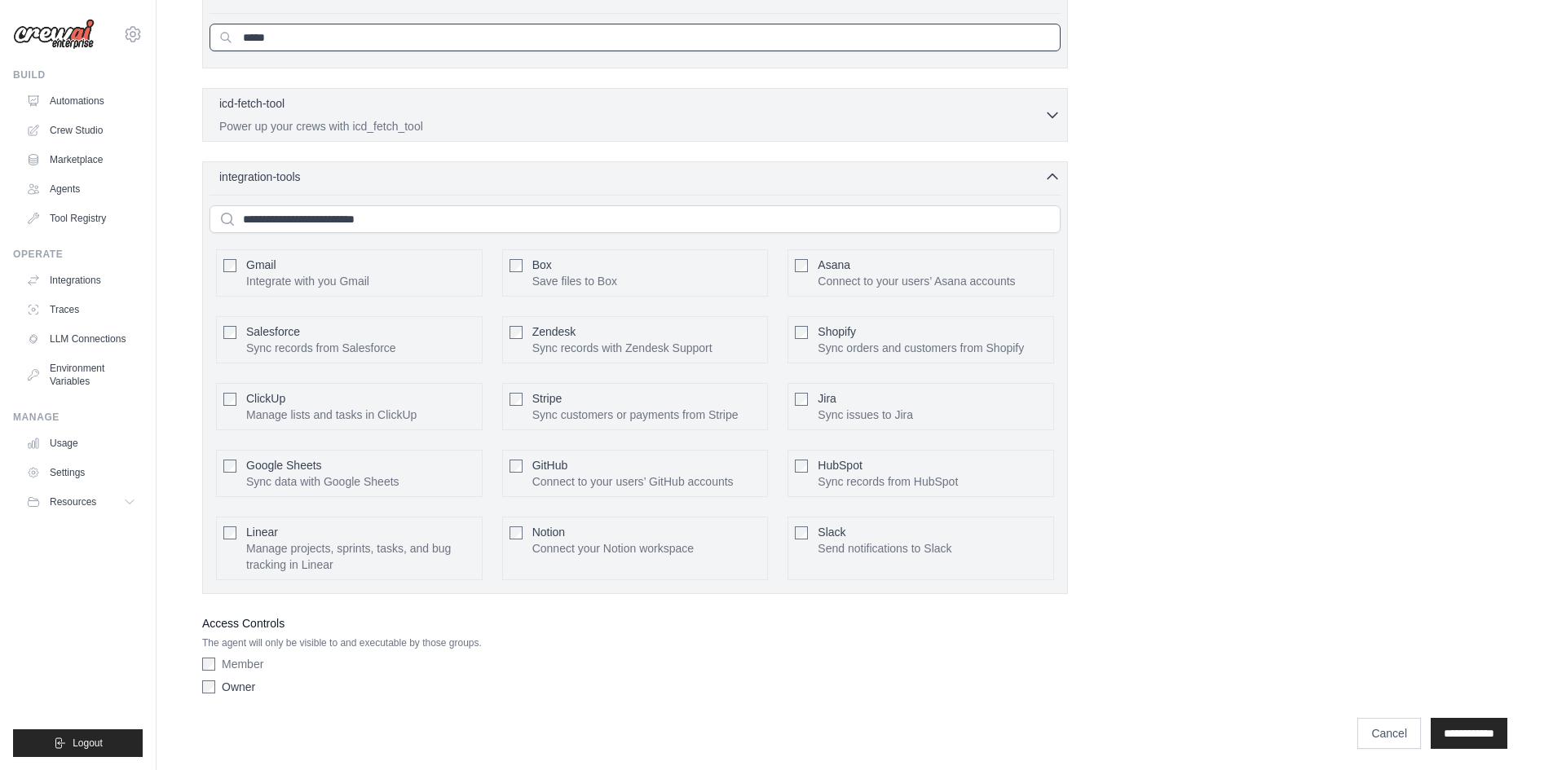
scroll to position [75, 0]
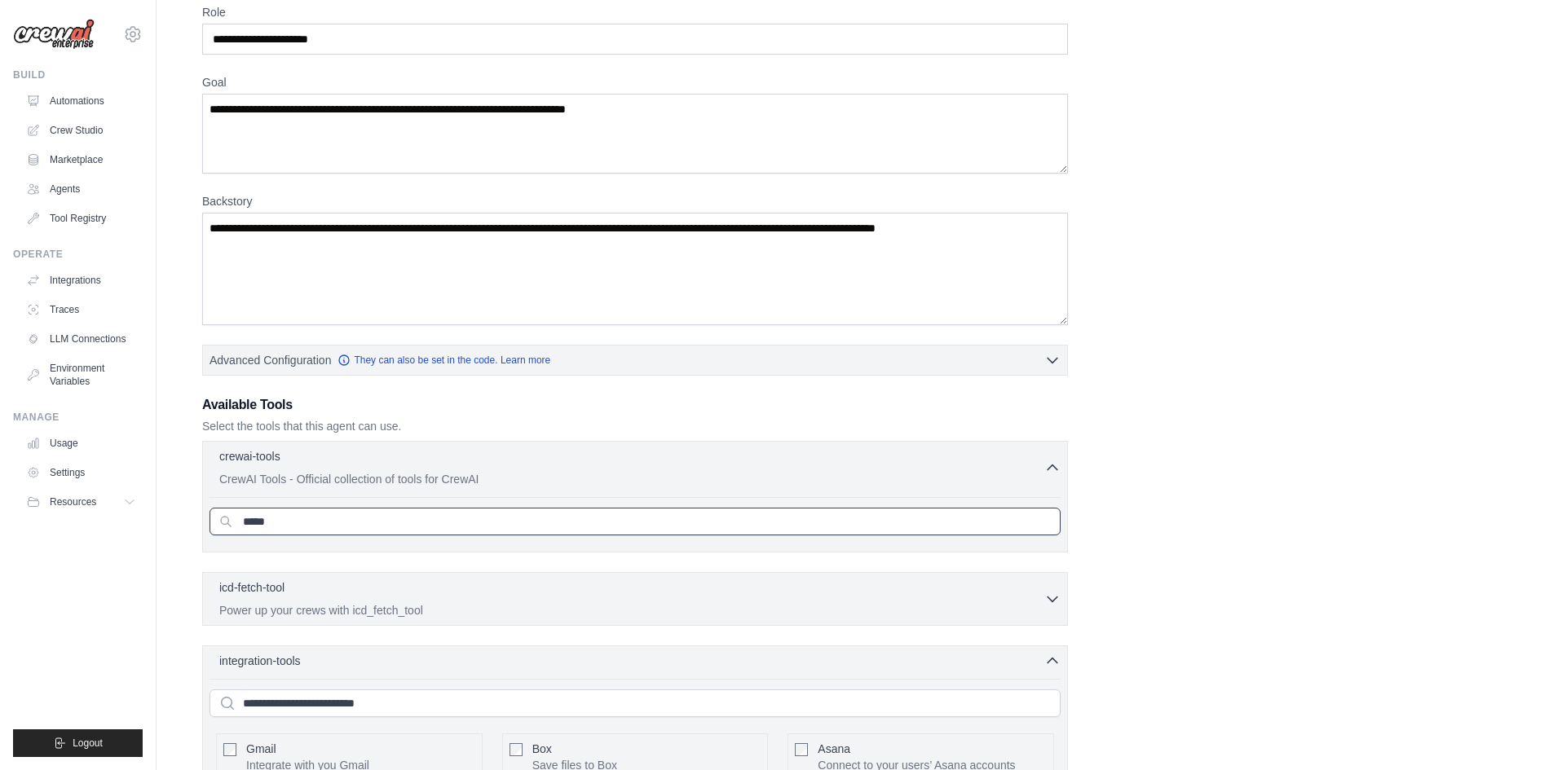
type input "*****"
drag, startPoint x: 577, startPoint y: 443, endPoint x: 594, endPoint y: 434, distance: 19.3
click at [577, 443] on div "crewai-tools 0 selected CrewAI Tools - Official collection of tools for CrewAI …" at bounding box center [635, 497] width 866 height 112
click at [655, 474] on p "CrewAI Tools - Official collection of tools for CrewAI" at bounding box center [631, 478] width 825 height 16
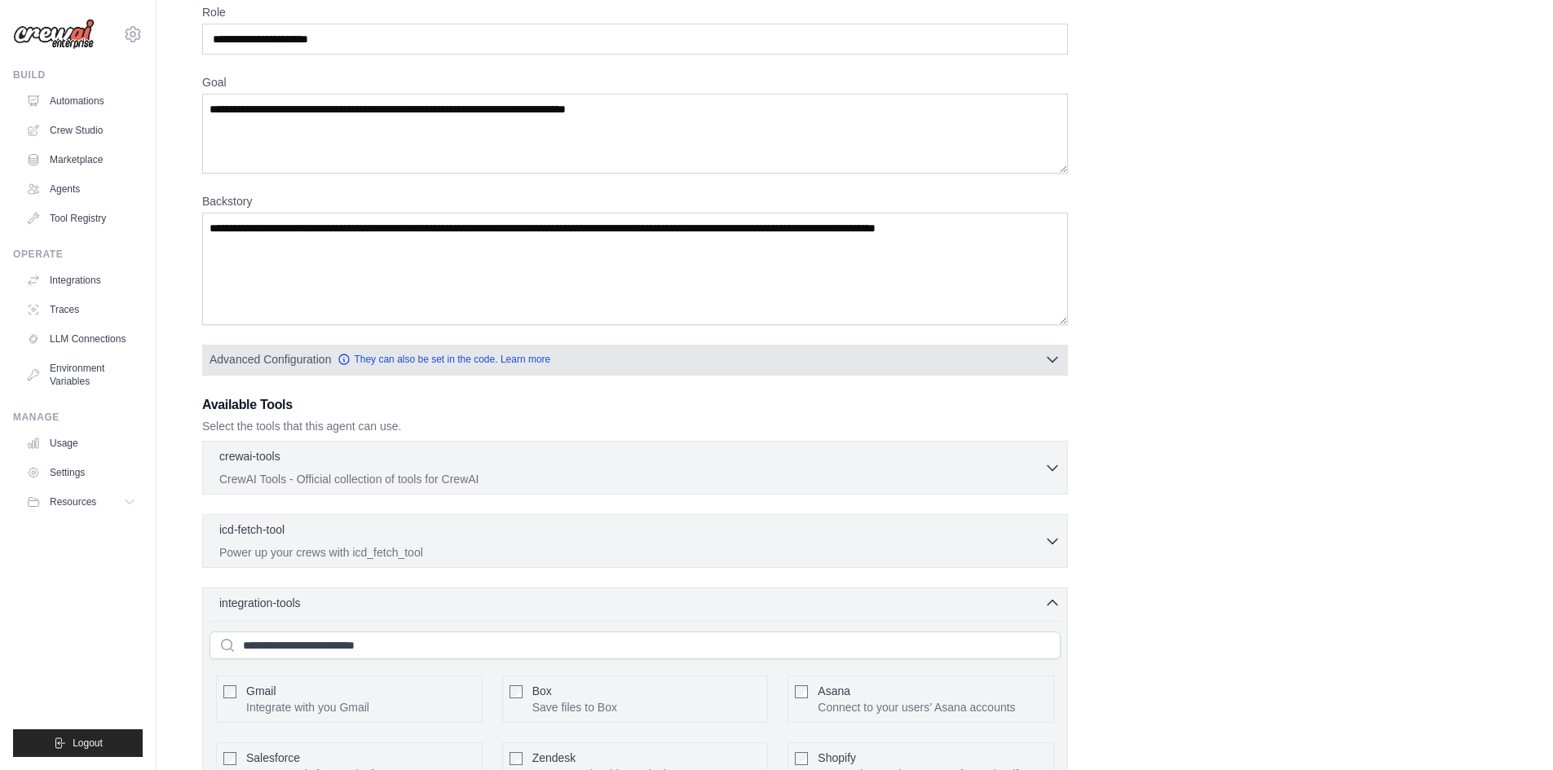
click at [731, 355] on button "Advanced Configuration They can also be set in the code. Learn more" at bounding box center [635, 359] width 864 height 29
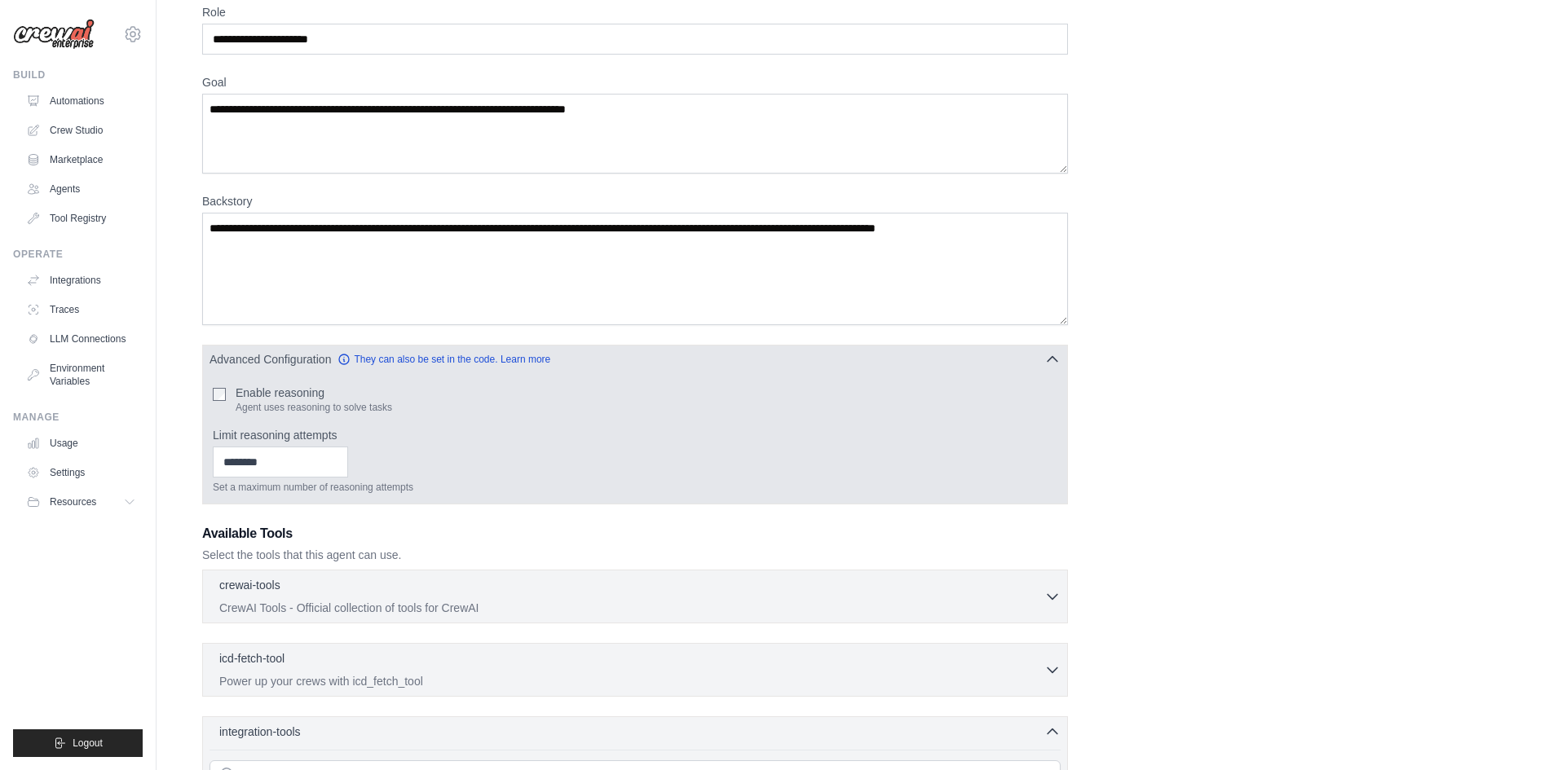
click at [731, 355] on button "Advanced Configuration They can also be set in the code. Learn more" at bounding box center [635, 359] width 864 height 29
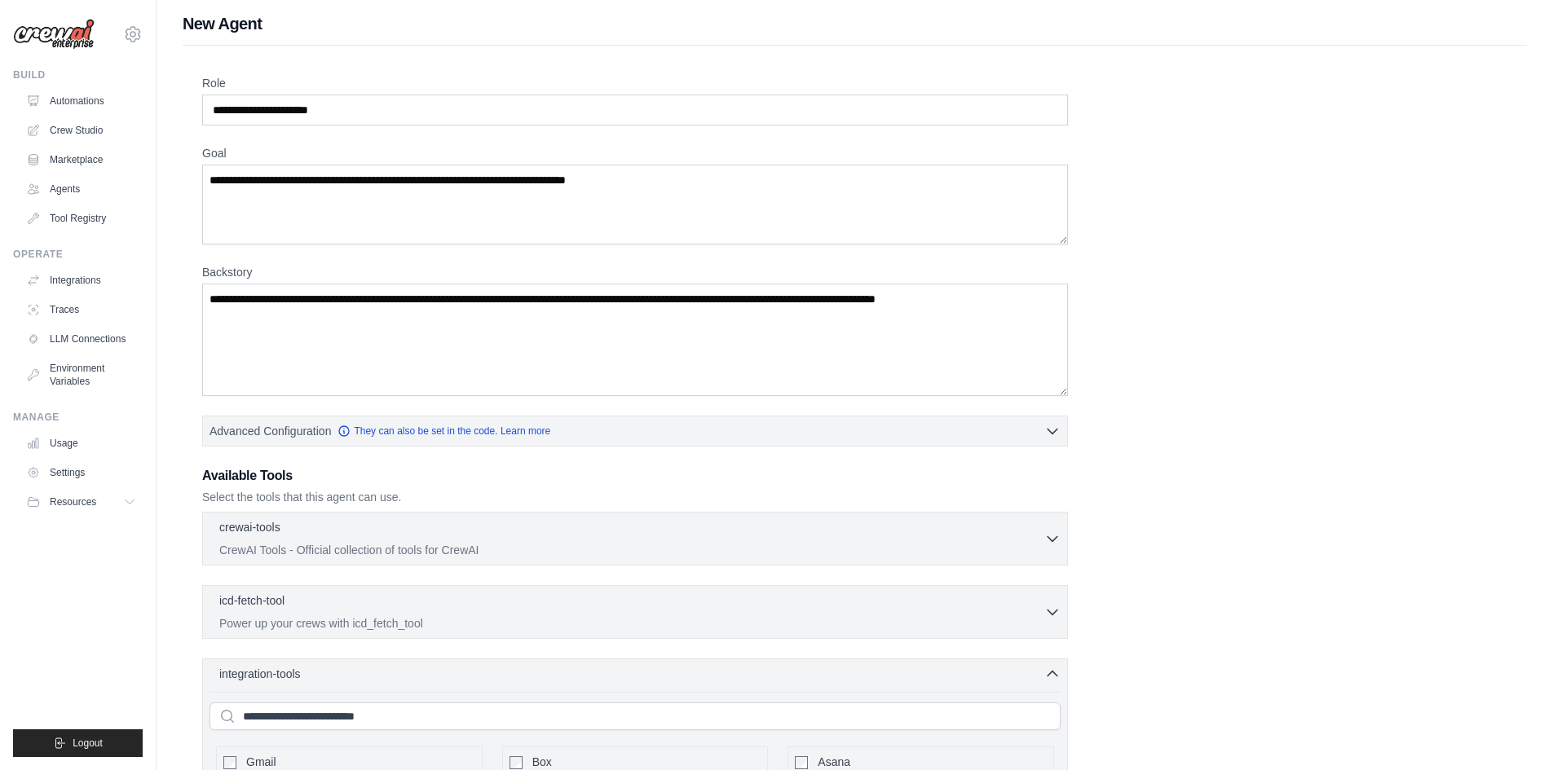
scroll to position [0, 0]
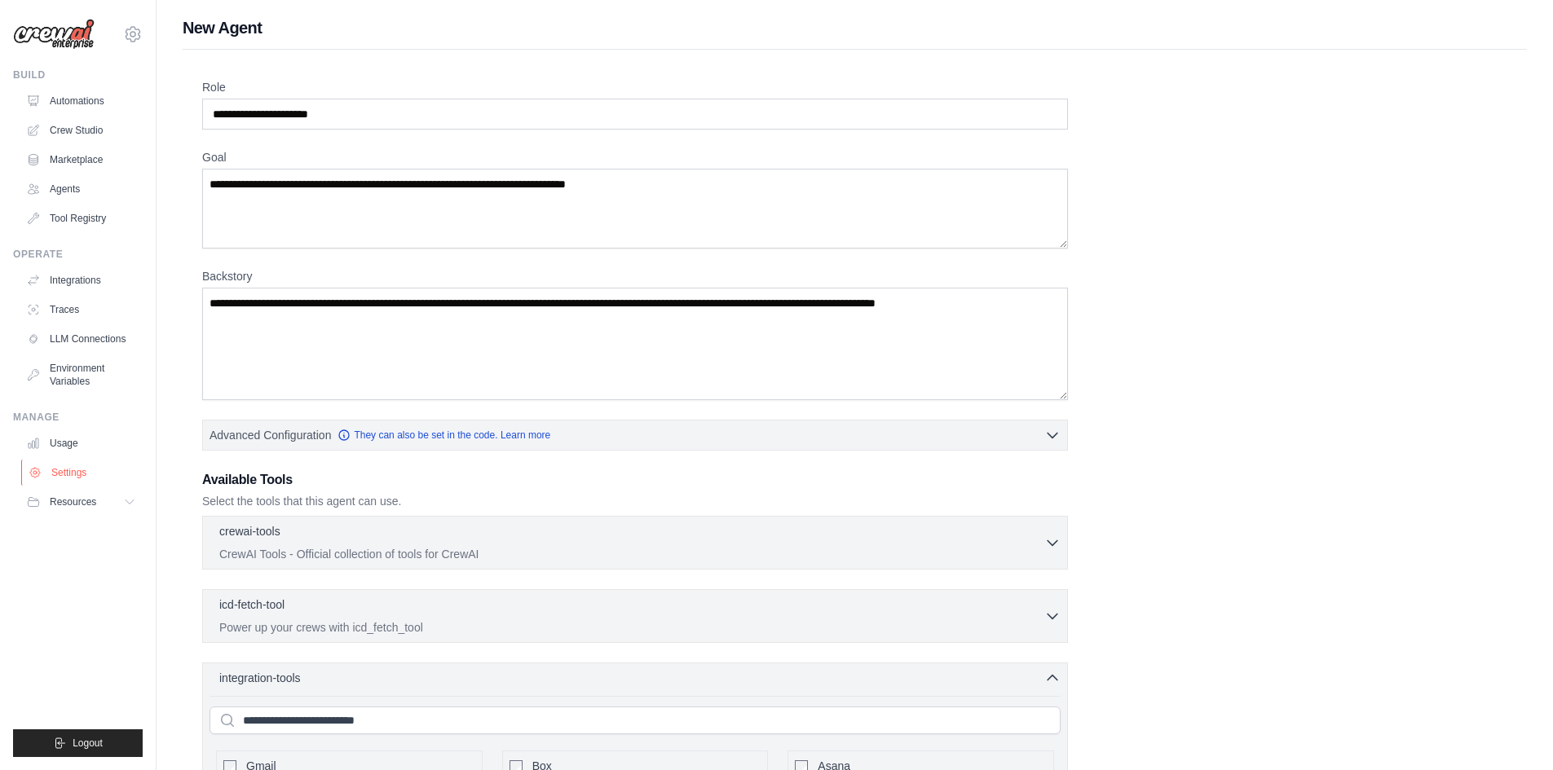
click at [75, 466] on link "Settings" at bounding box center [82, 473] width 123 height 26
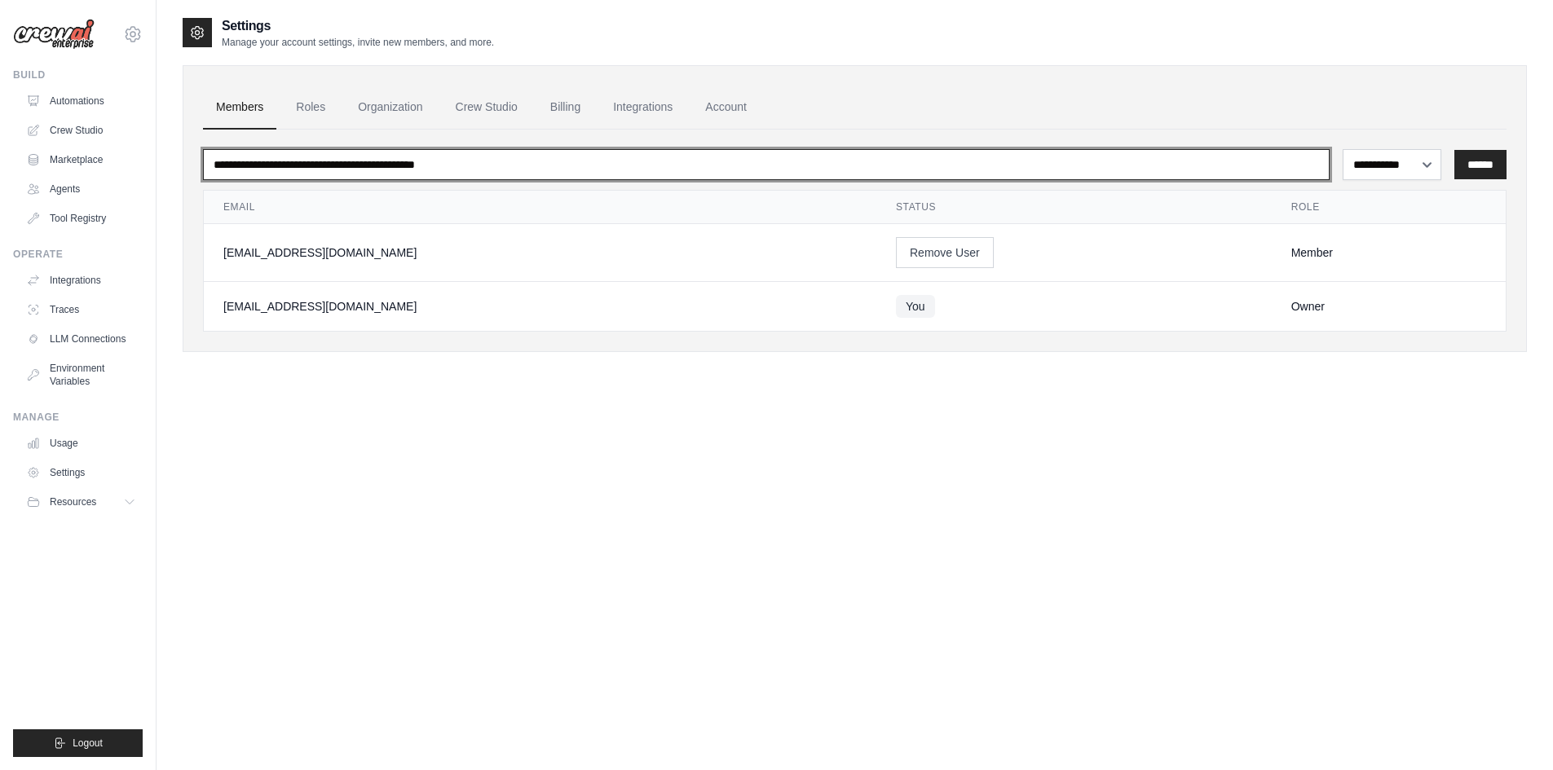
type input "**********"
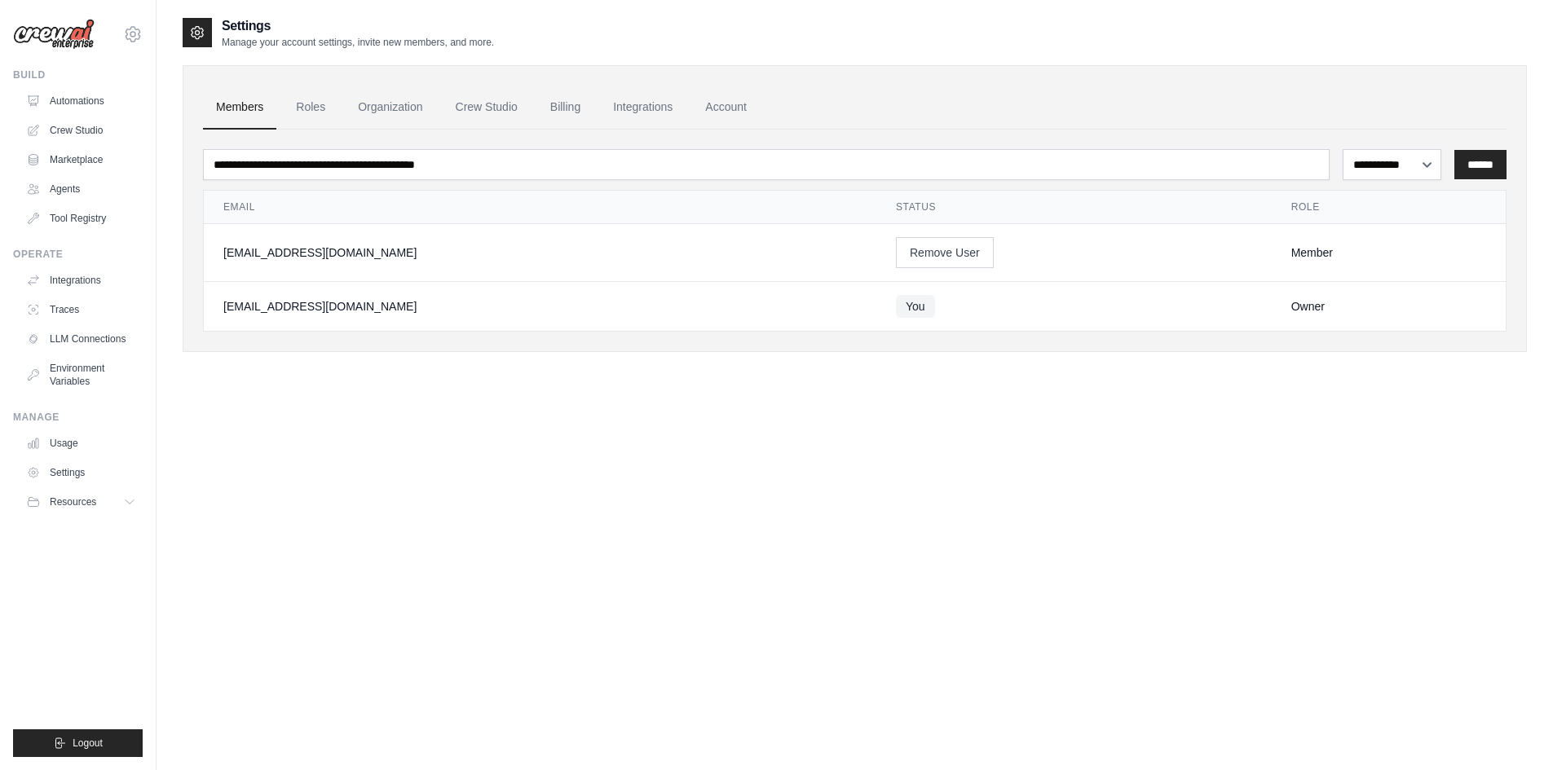
click at [469, 78] on div "**********" at bounding box center [855, 208] width 1344 height 287
click at [87, 280] on link "Integrations" at bounding box center [82, 280] width 123 height 26
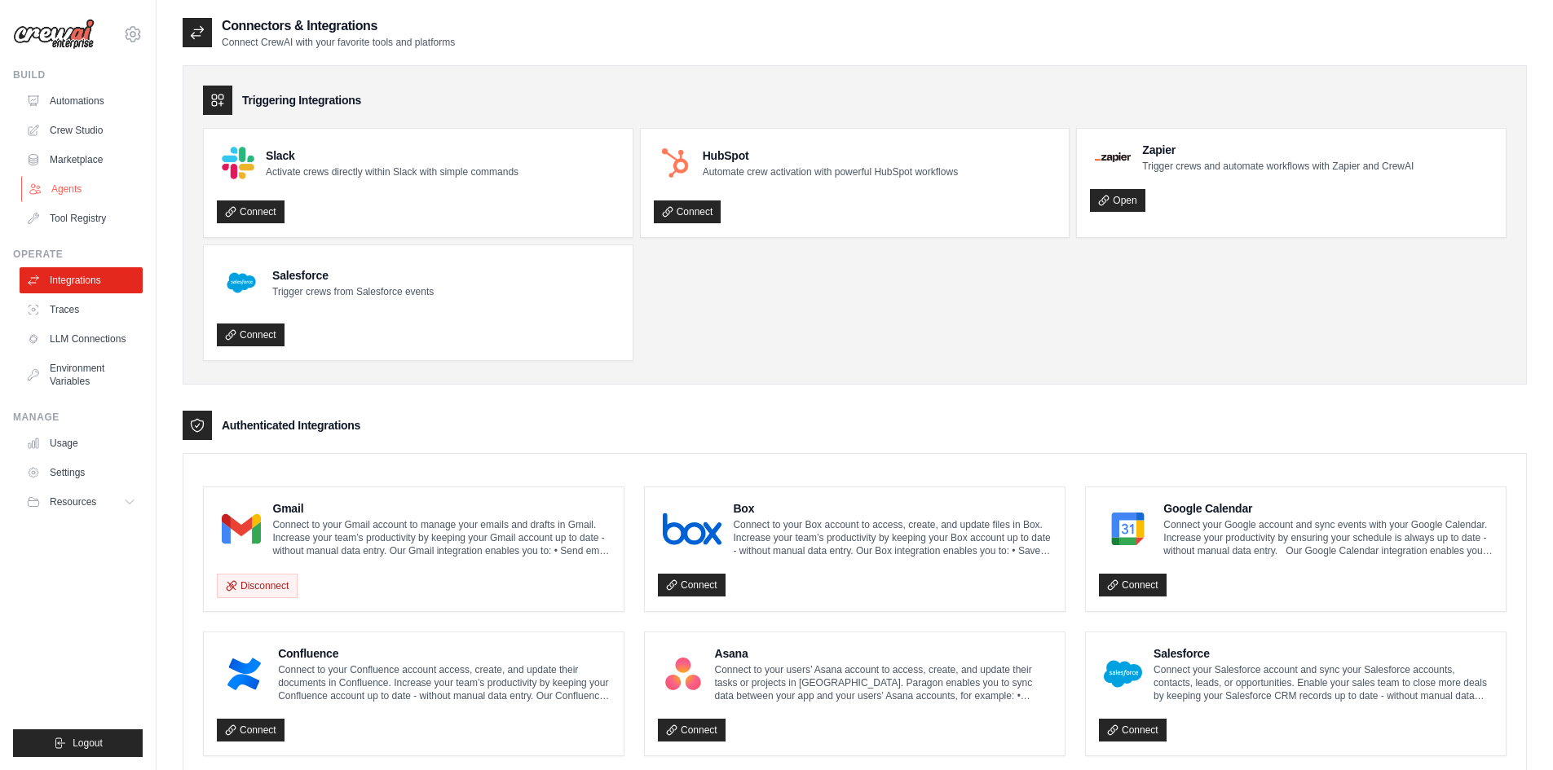
click at [85, 189] on link "Agents" at bounding box center [82, 189] width 123 height 26
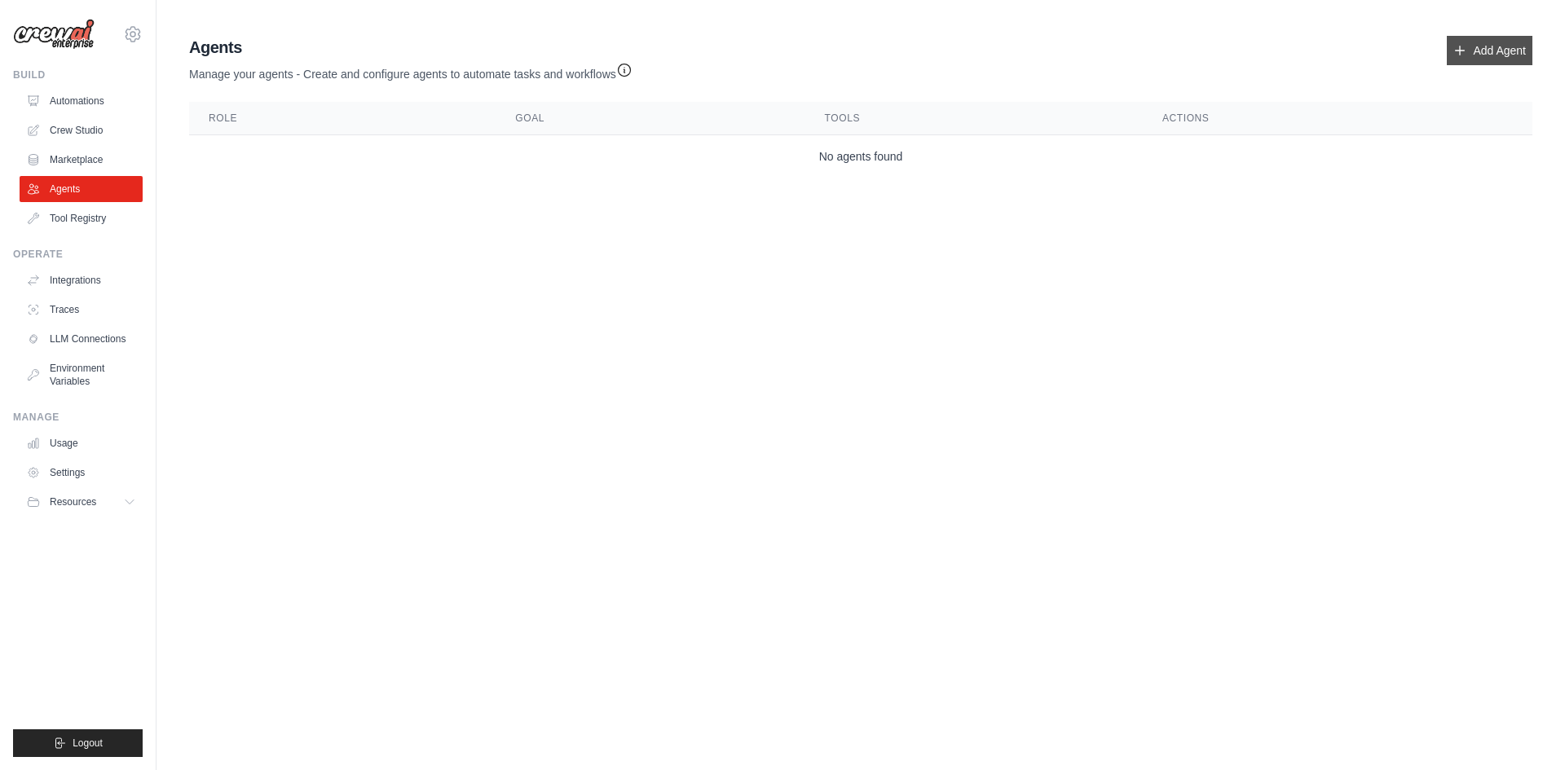
click at [1511, 51] on link "Add Agent" at bounding box center [1490, 50] width 86 height 29
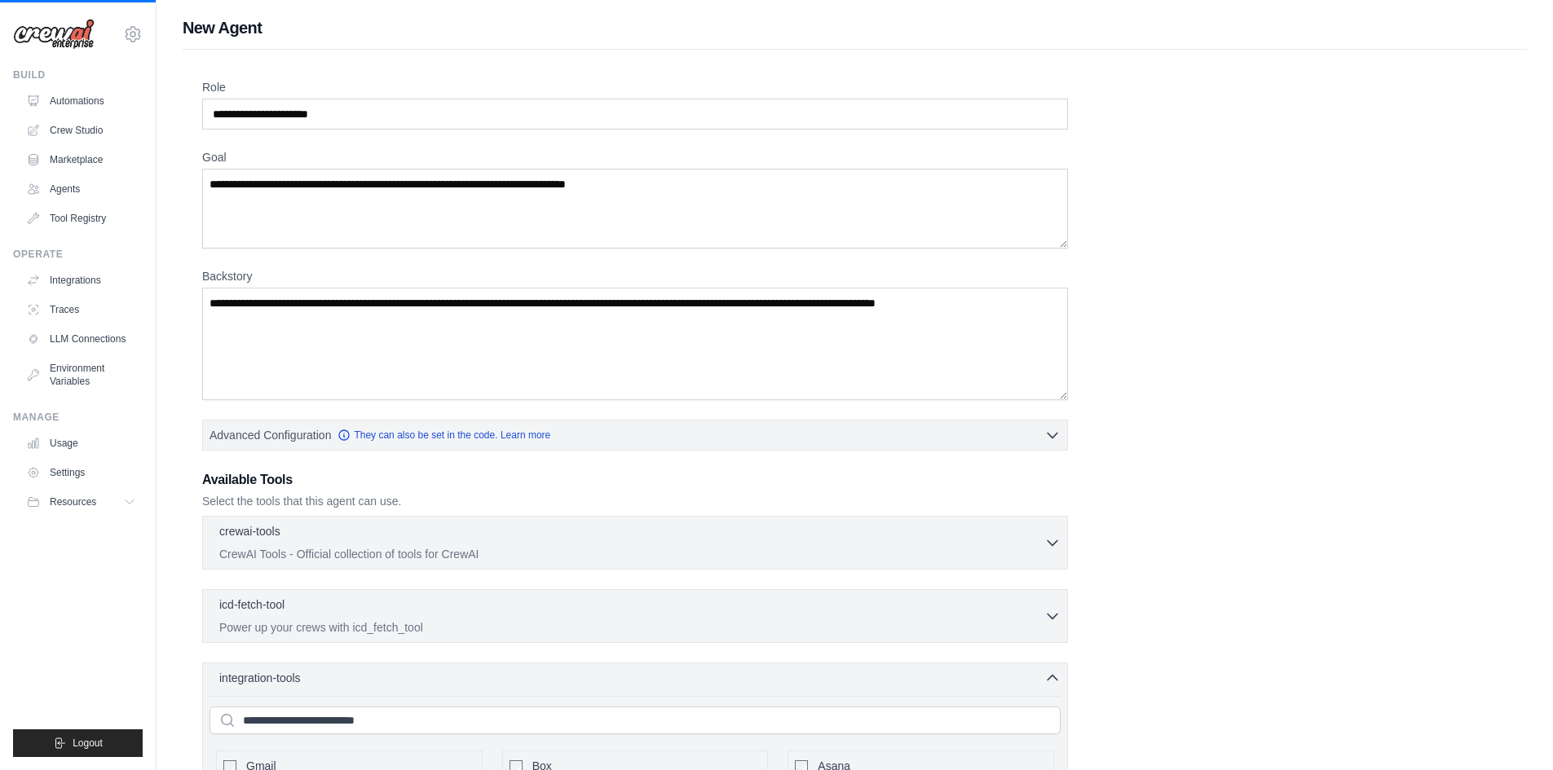
click at [464, 135] on div "Role Goal Backstory Advanced Configuration They can also be set in the code. Le…" at bounding box center [854, 641] width 1305 height 1124
click at [461, 127] on input "Role" at bounding box center [635, 114] width 866 height 31
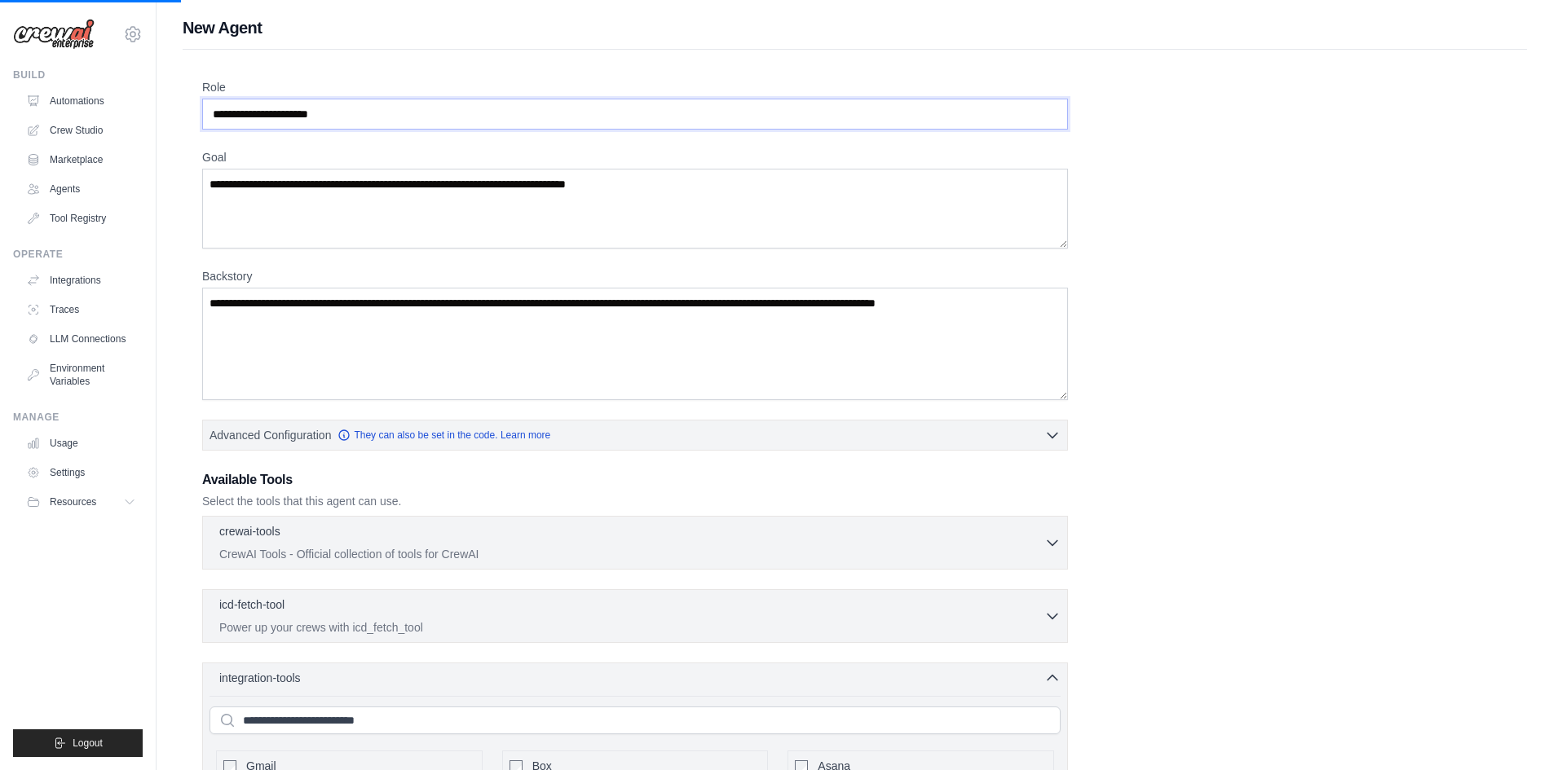
click at [457, 113] on input "Role" at bounding box center [635, 114] width 866 height 31
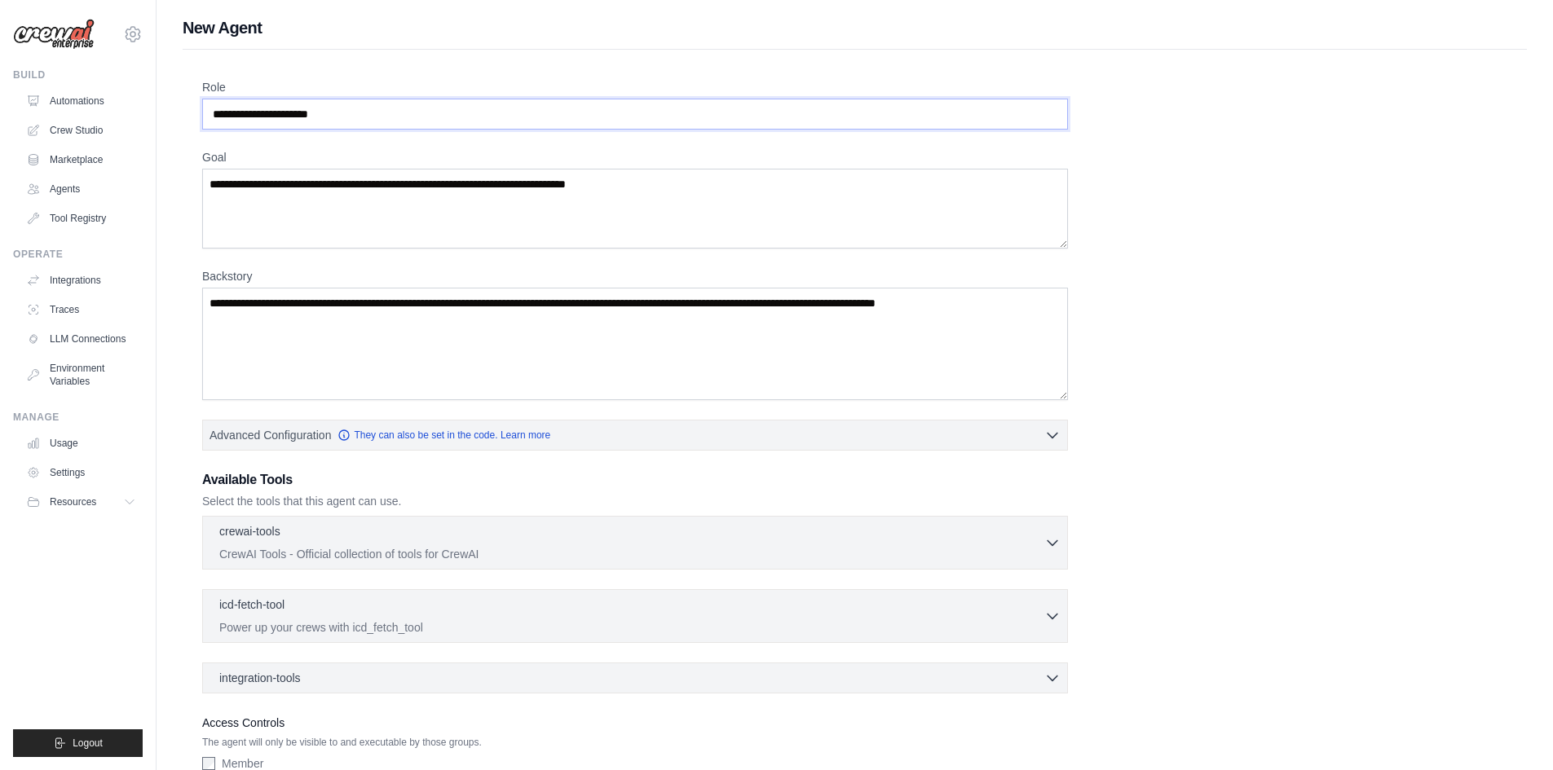
click at [486, 116] on input "Role" at bounding box center [635, 114] width 866 height 31
type input "**********"
type textarea "**********"
click at [1384, 452] on div "**********" at bounding box center [854, 440] width 1305 height 722
click at [593, 323] on textarea "Backstory" at bounding box center [635, 344] width 866 height 112
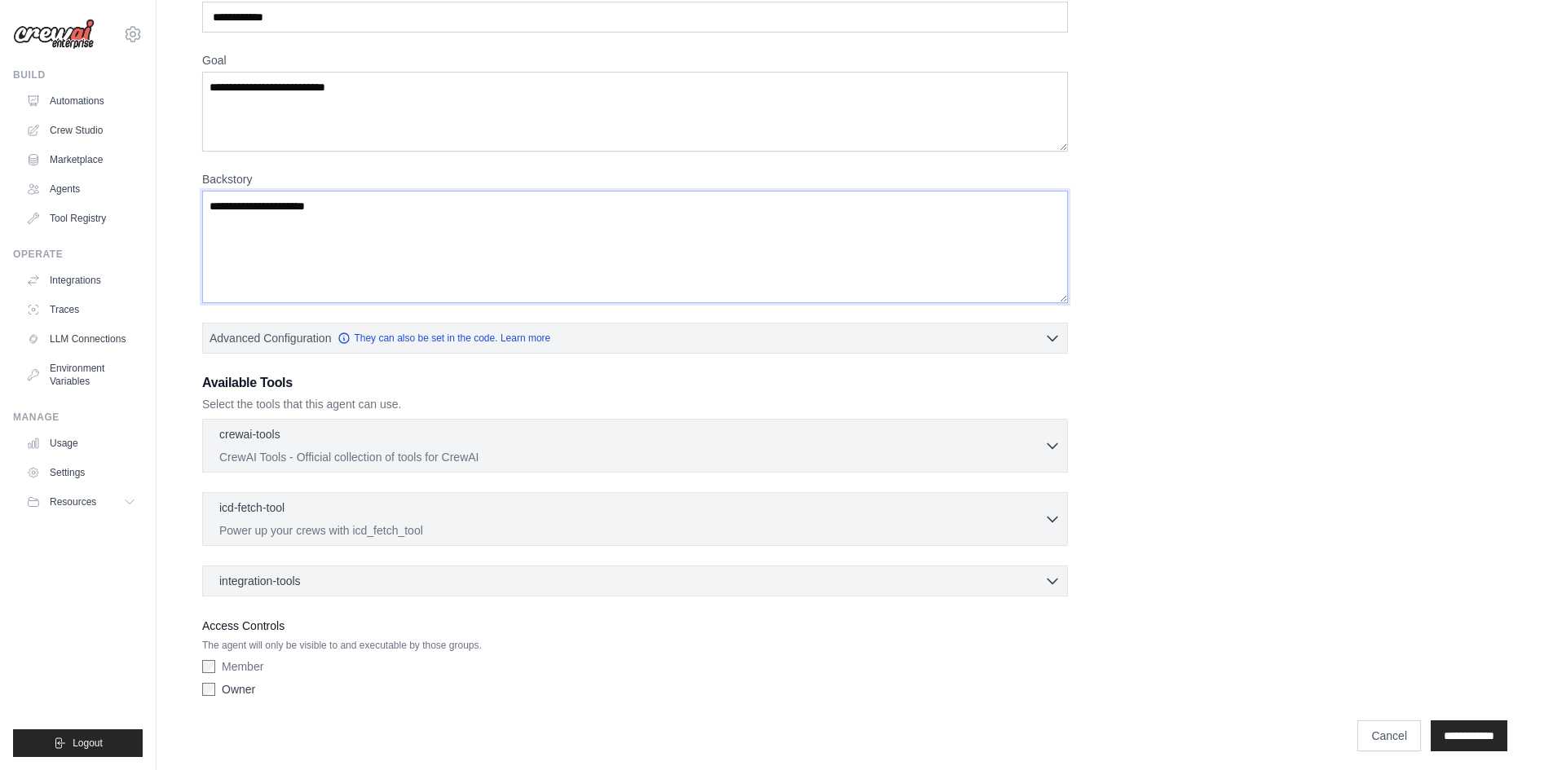
scroll to position [104, 0]
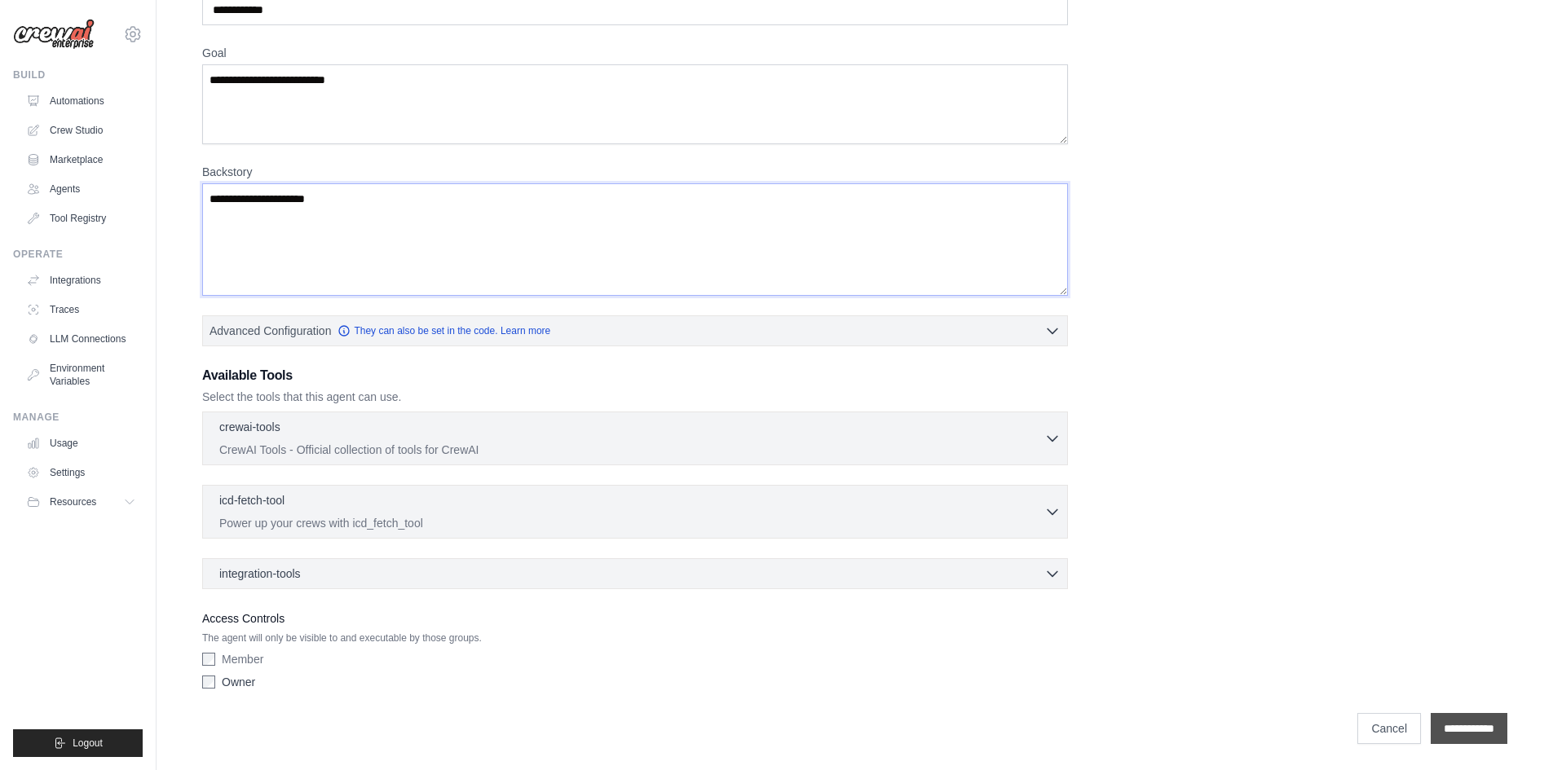
type textarea "**********"
click at [1474, 725] on input "**********" at bounding box center [1469, 728] width 77 height 31
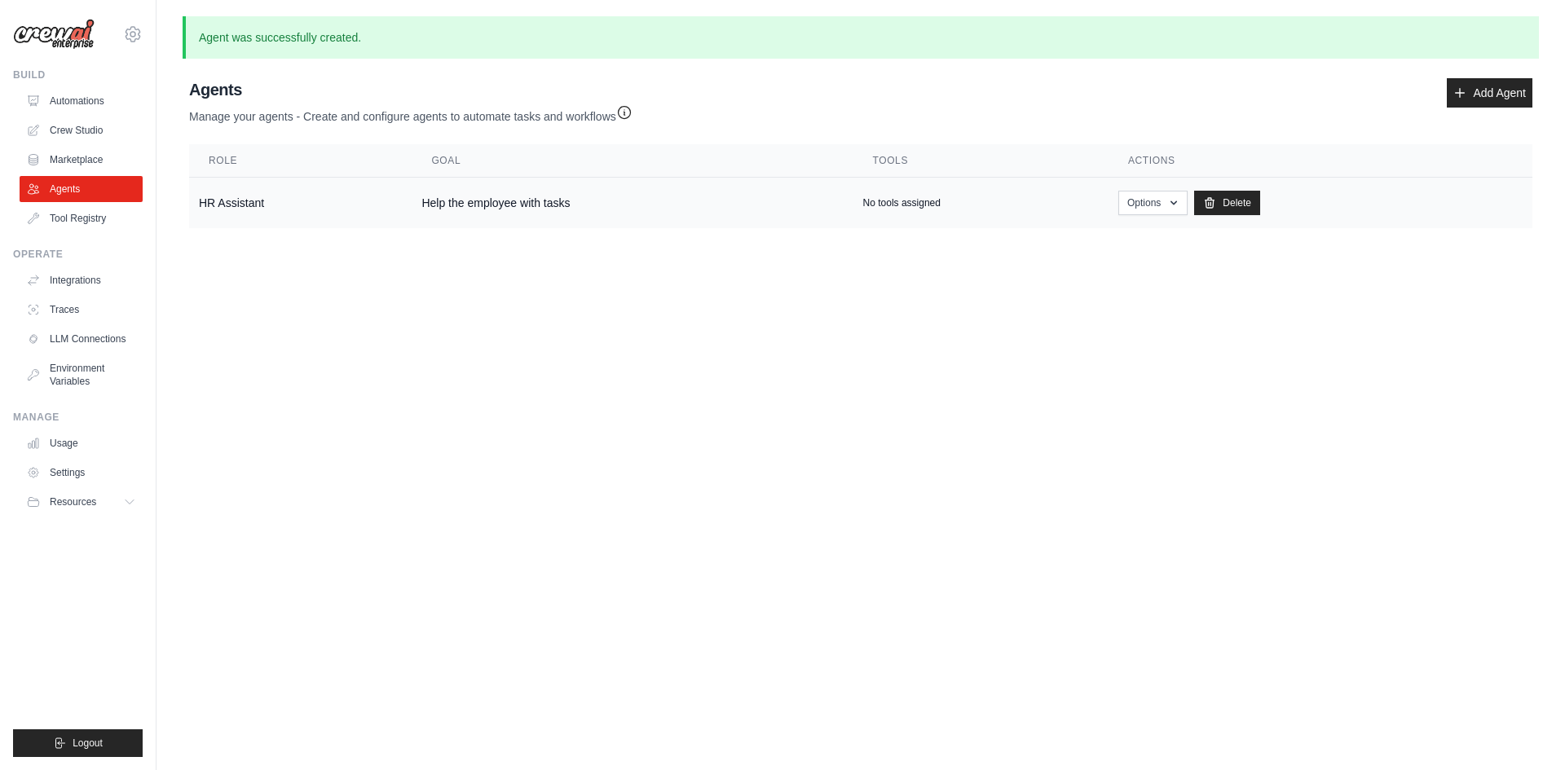
click at [1154, 219] on td "Options Show Edit Delete" at bounding box center [1321, 203] width 424 height 51
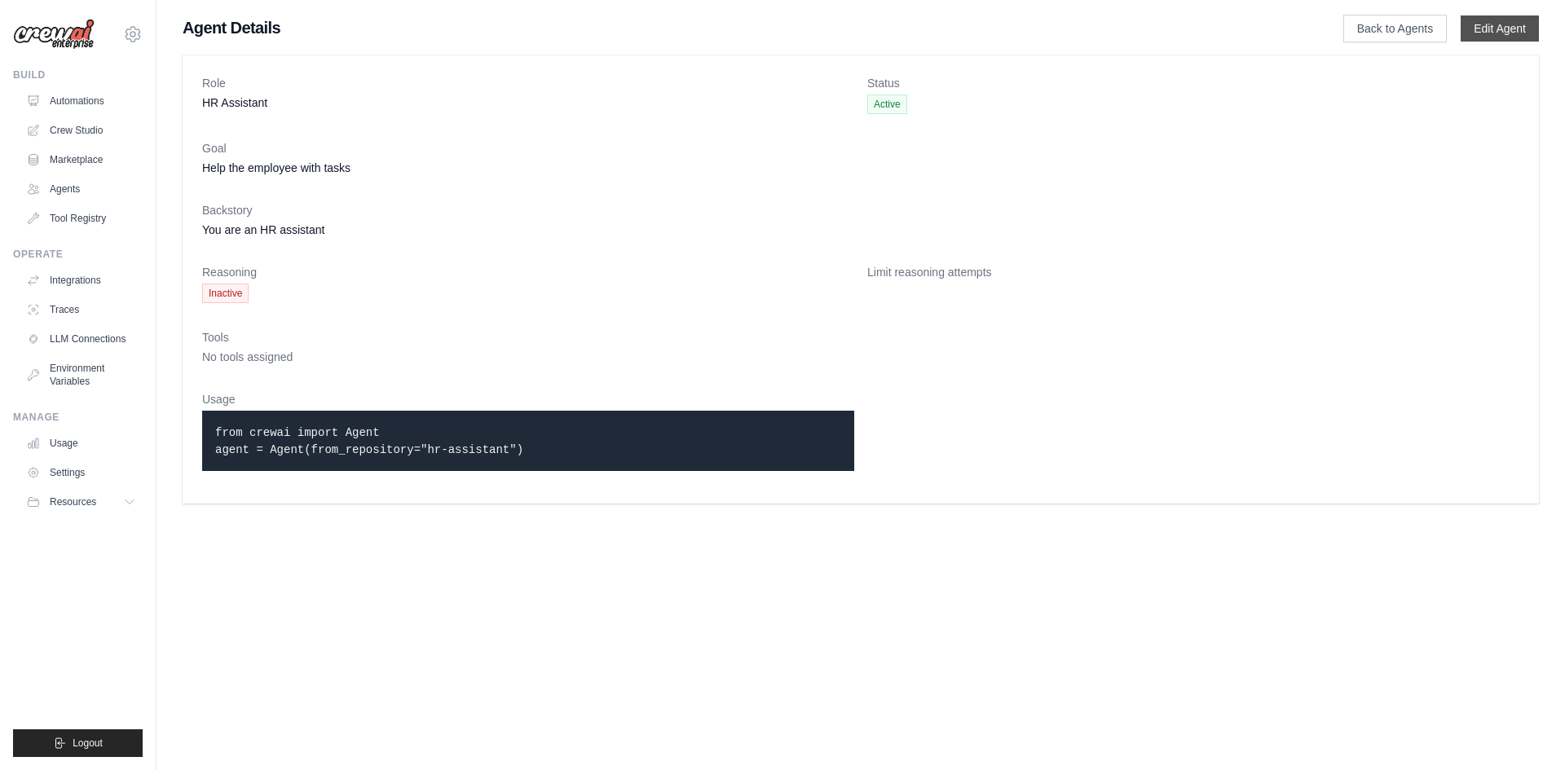
click at [1529, 41] on link "Edit Agent" at bounding box center [1500, 28] width 78 height 26
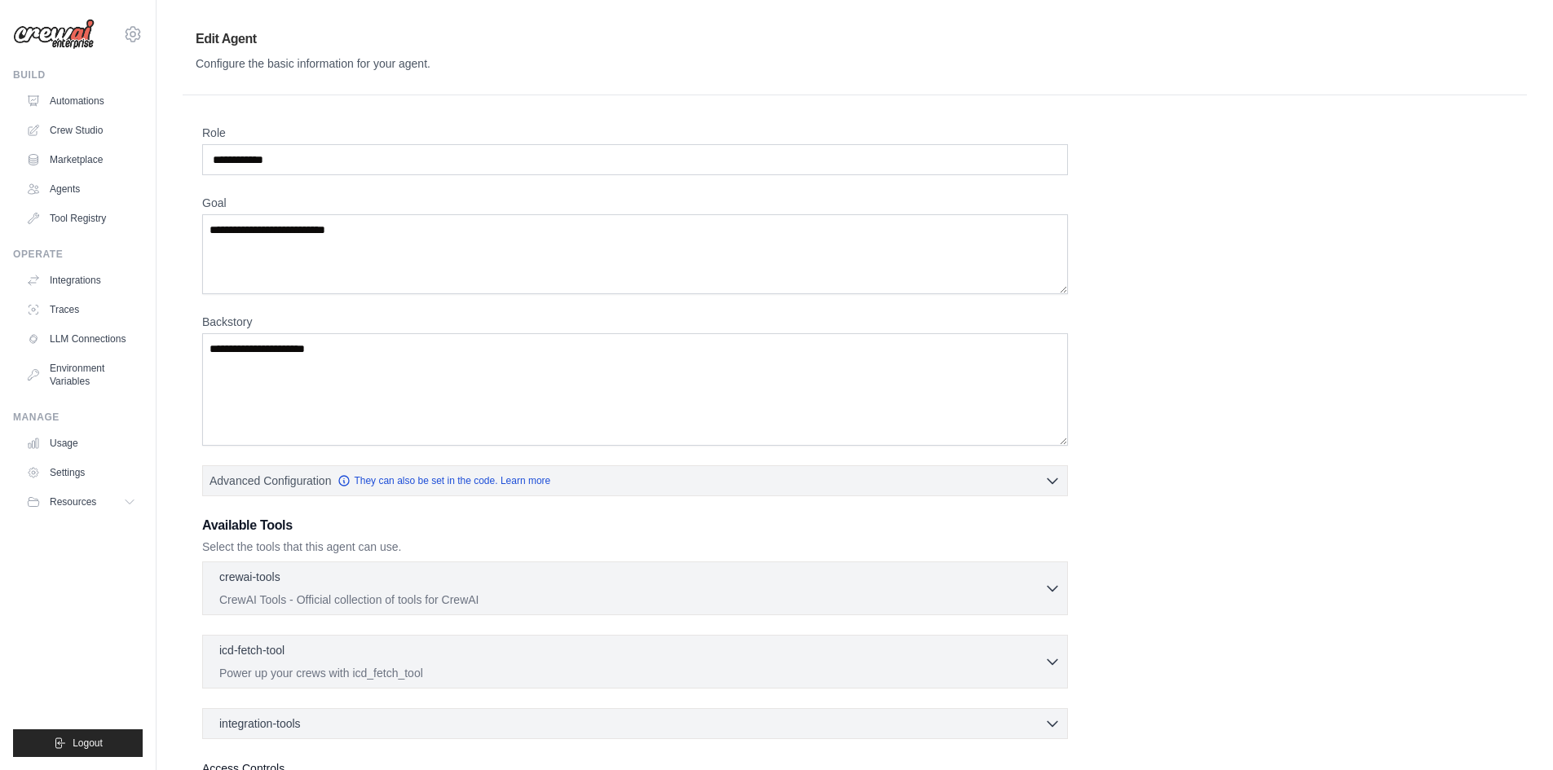
scroll to position [150, 0]
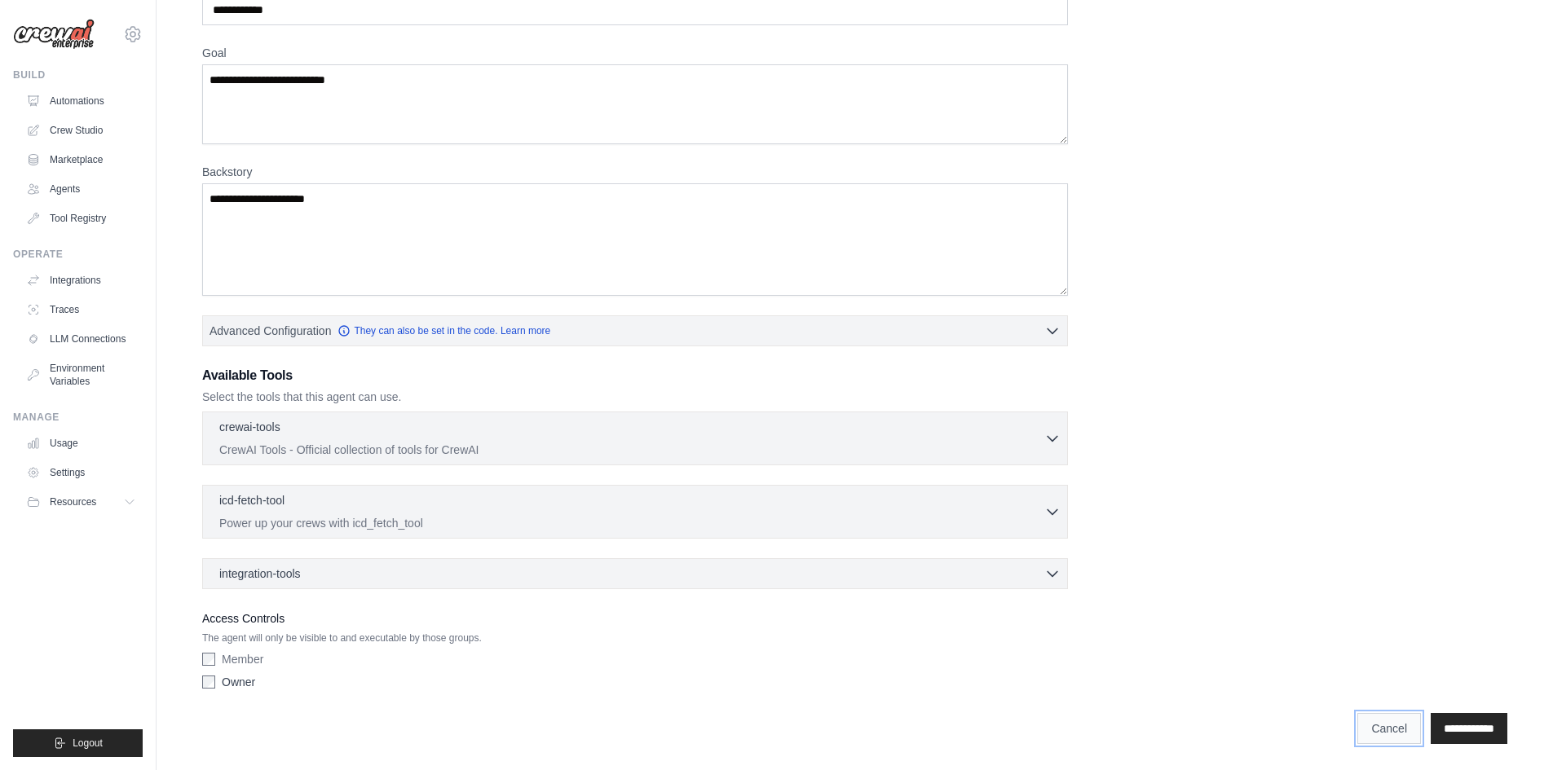
click at [1361, 724] on link "Cancel" at bounding box center [1389, 728] width 64 height 31
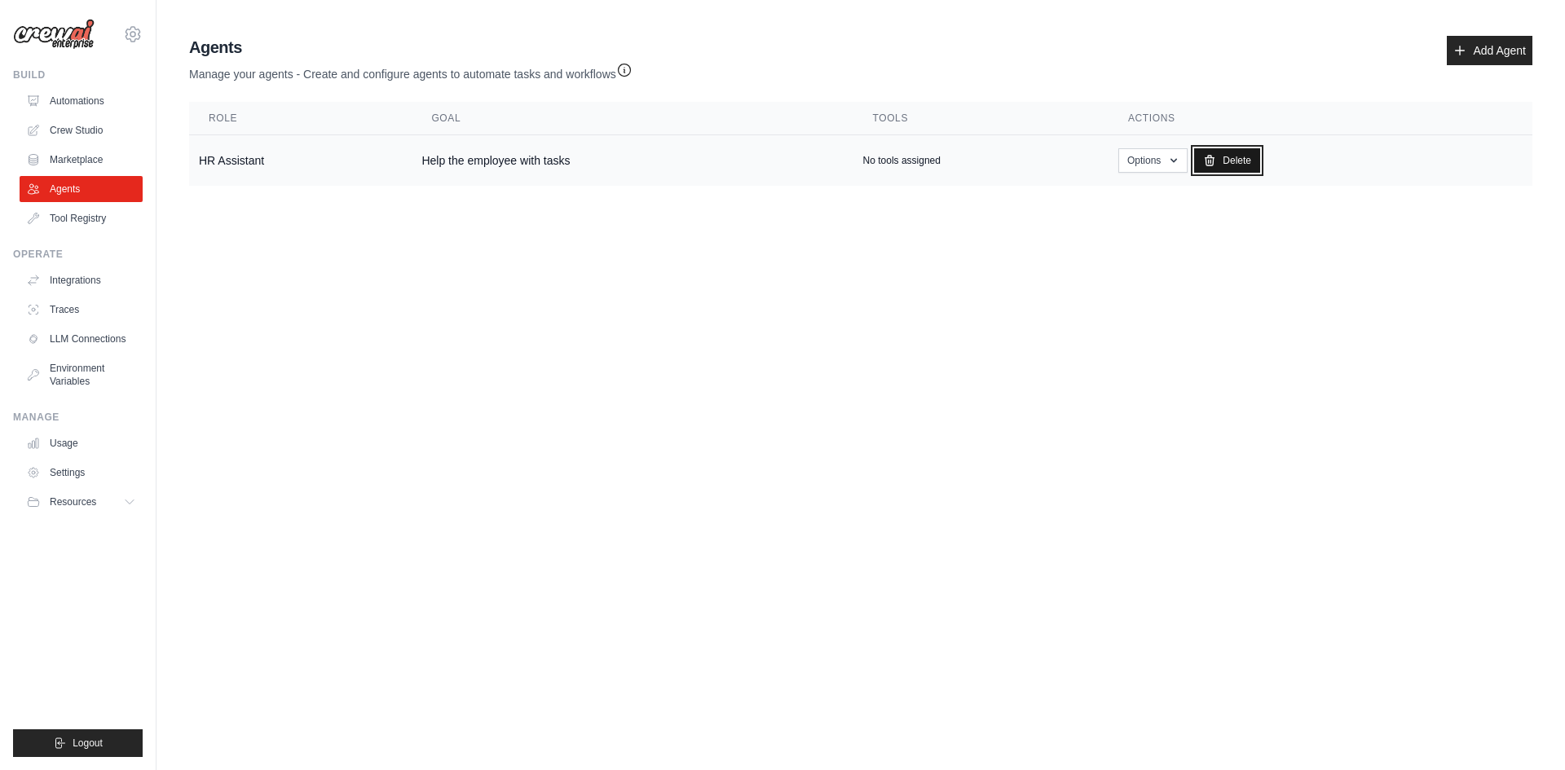
click at [1226, 161] on link "Delete" at bounding box center [1227, 160] width 66 height 24
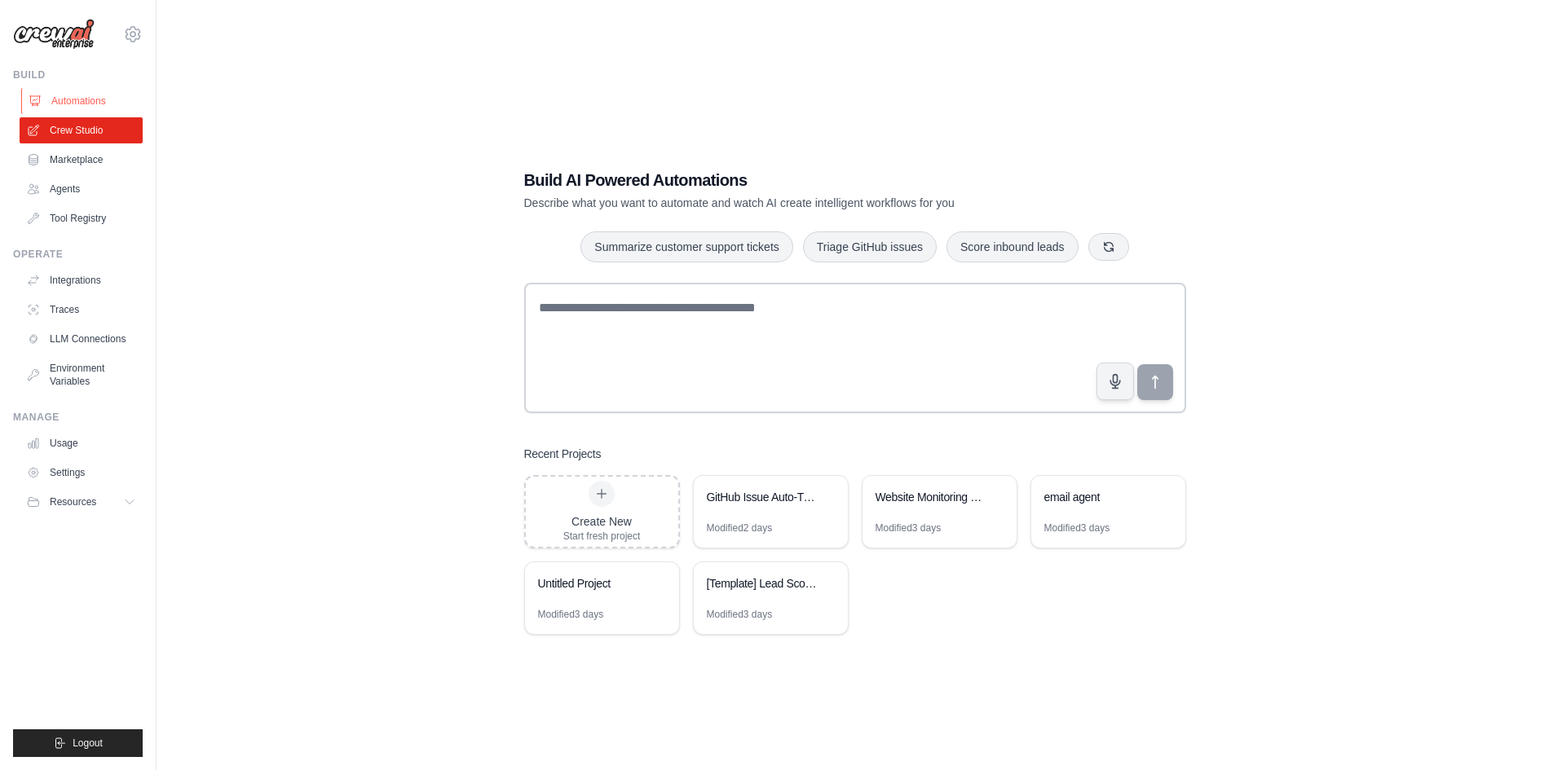
click at [124, 106] on link "Automations" at bounding box center [82, 101] width 123 height 26
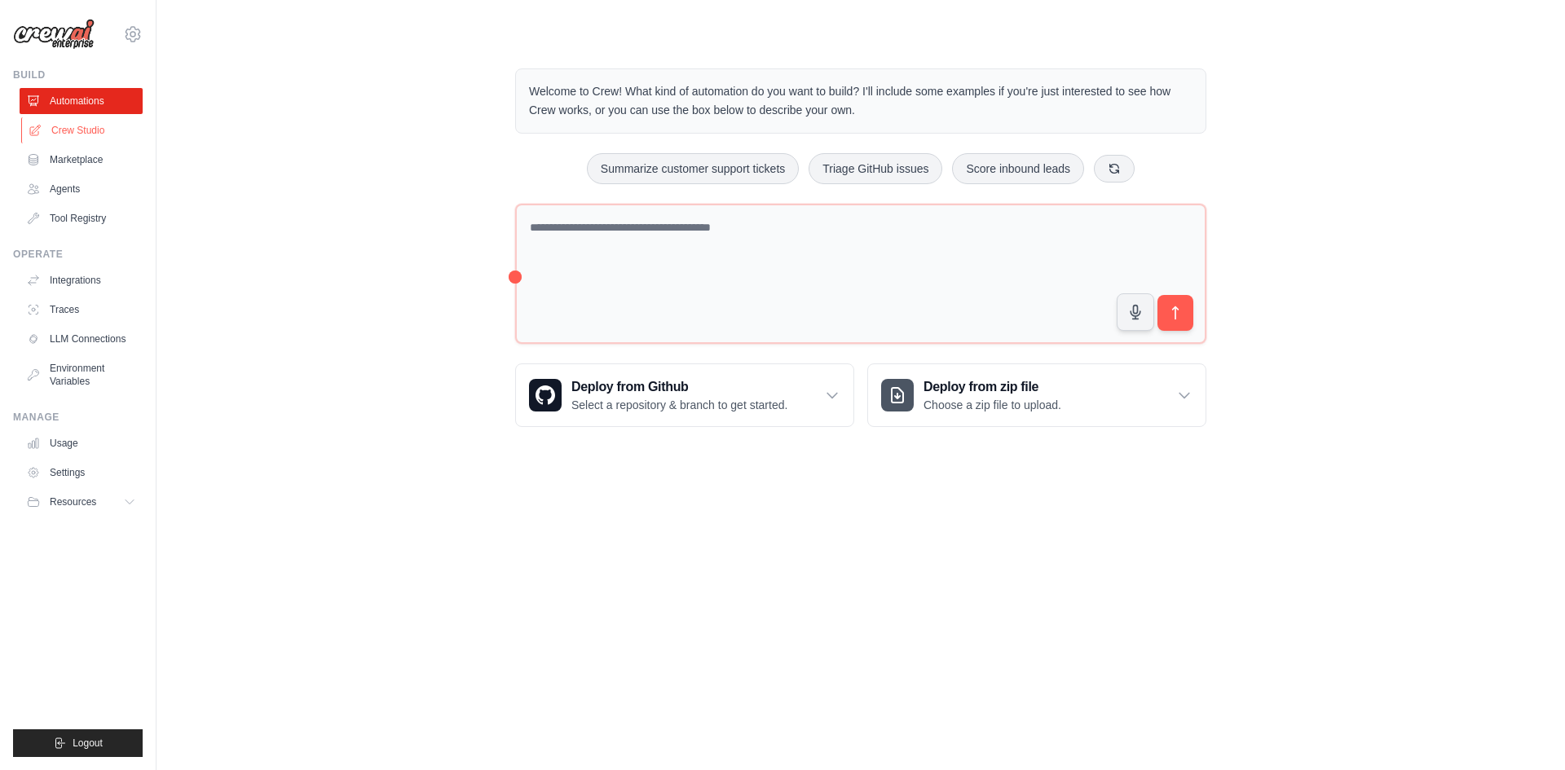
click at [100, 131] on link "Crew Studio" at bounding box center [82, 130] width 123 height 26
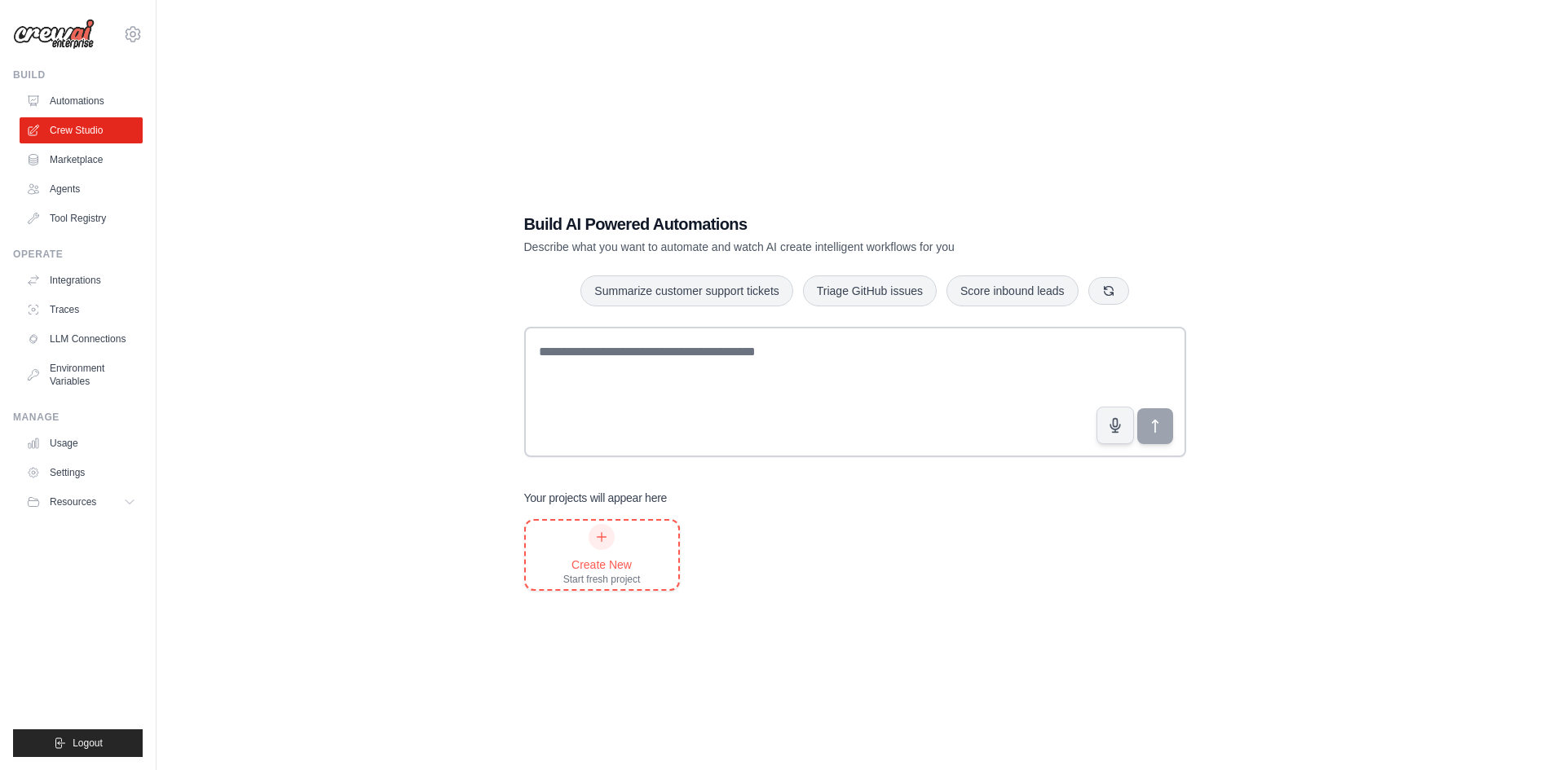
click at [606, 528] on div at bounding box center [602, 537] width 26 height 26
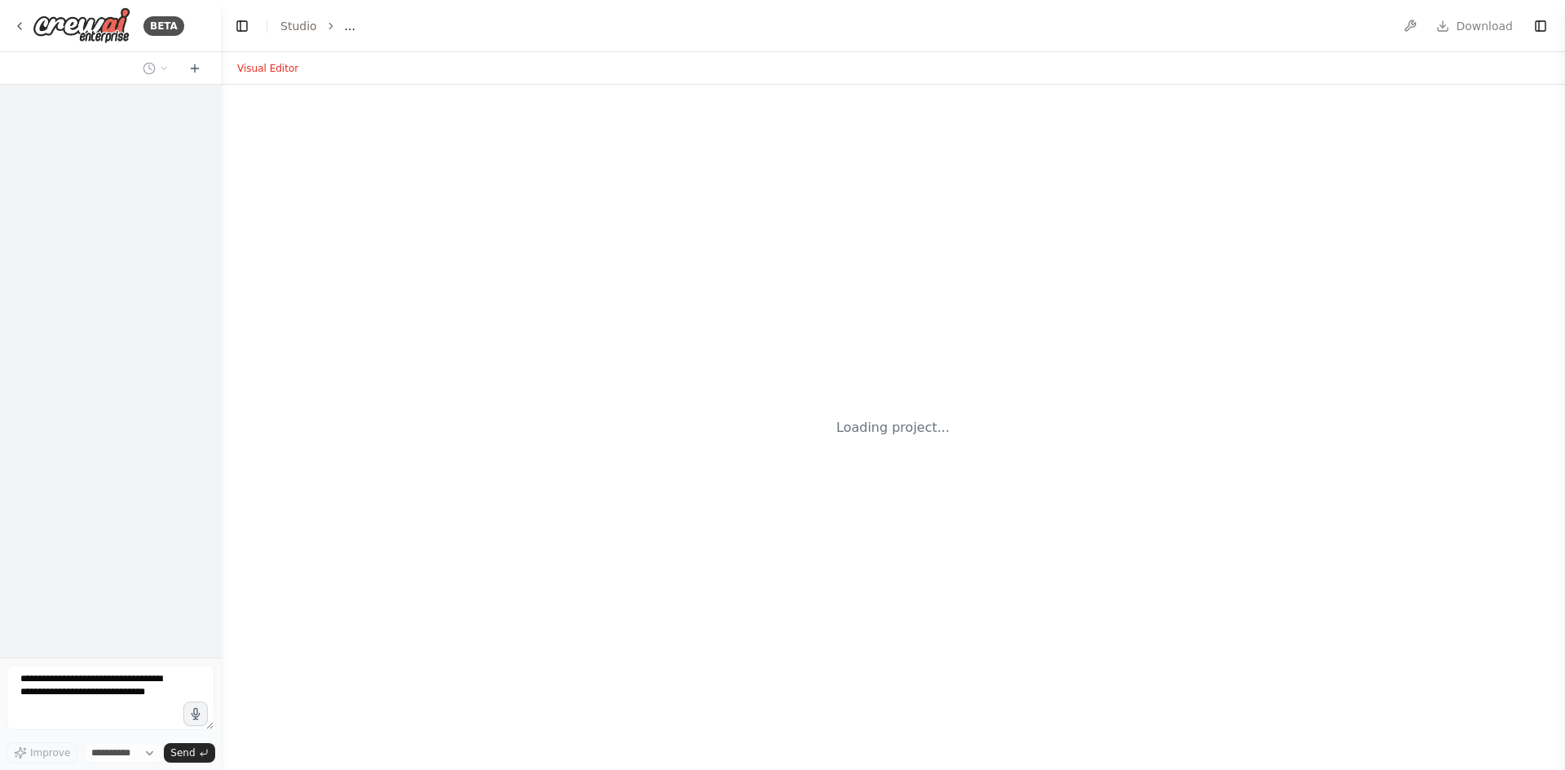
select select "****"
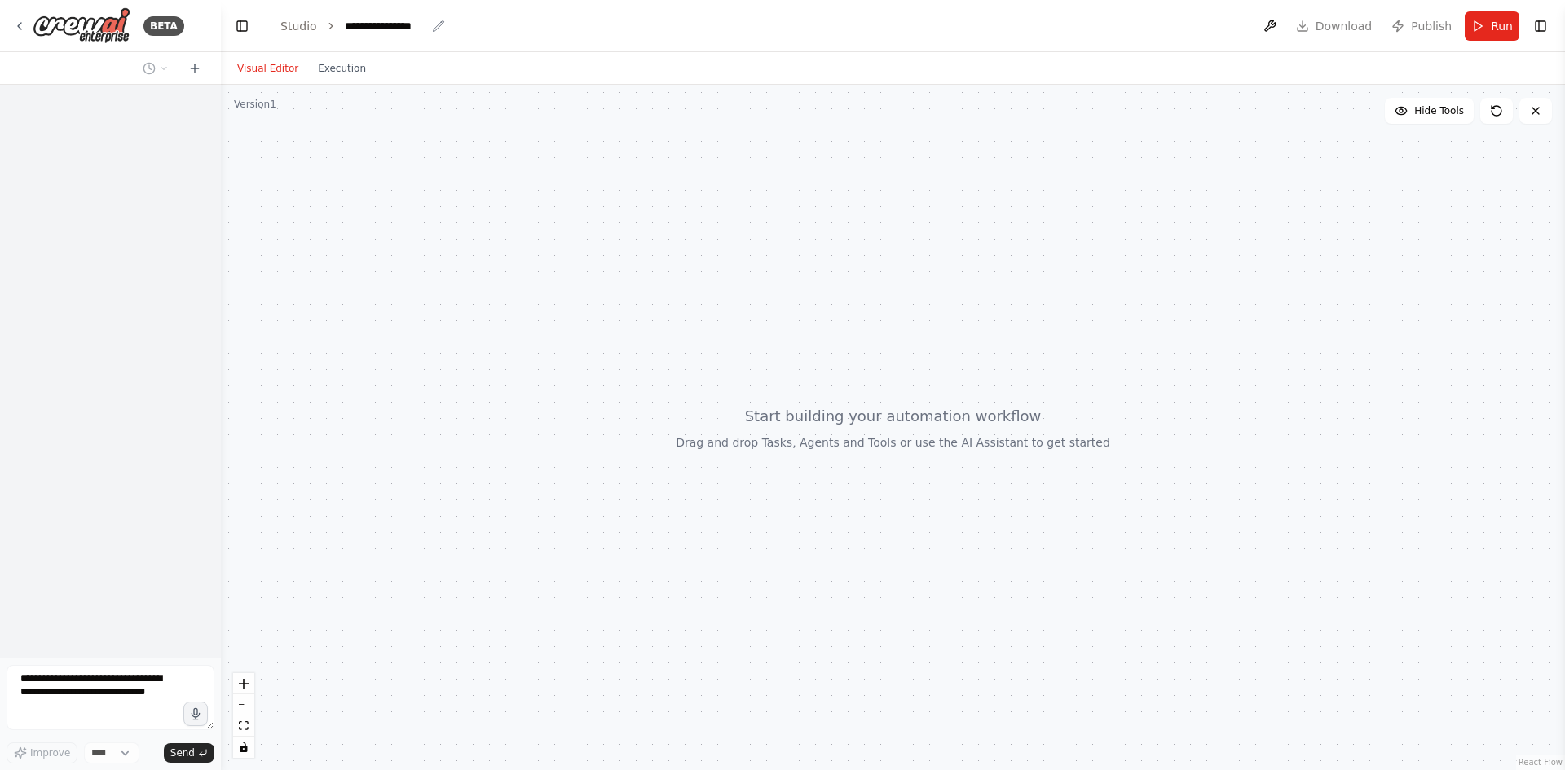
click at [382, 28] on div "**********" at bounding box center [386, 26] width 82 height 16
click at [421, 29] on div "**********" at bounding box center [406, 26] width 122 height 16
click at [580, 68] on div "Visual Editor Execution" at bounding box center [893, 68] width 1344 height 33
click at [387, 26] on div "**********" at bounding box center [386, 26] width 82 height 16
click at [418, 124] on div at bounding box center [893, 428] width 1344 height 686
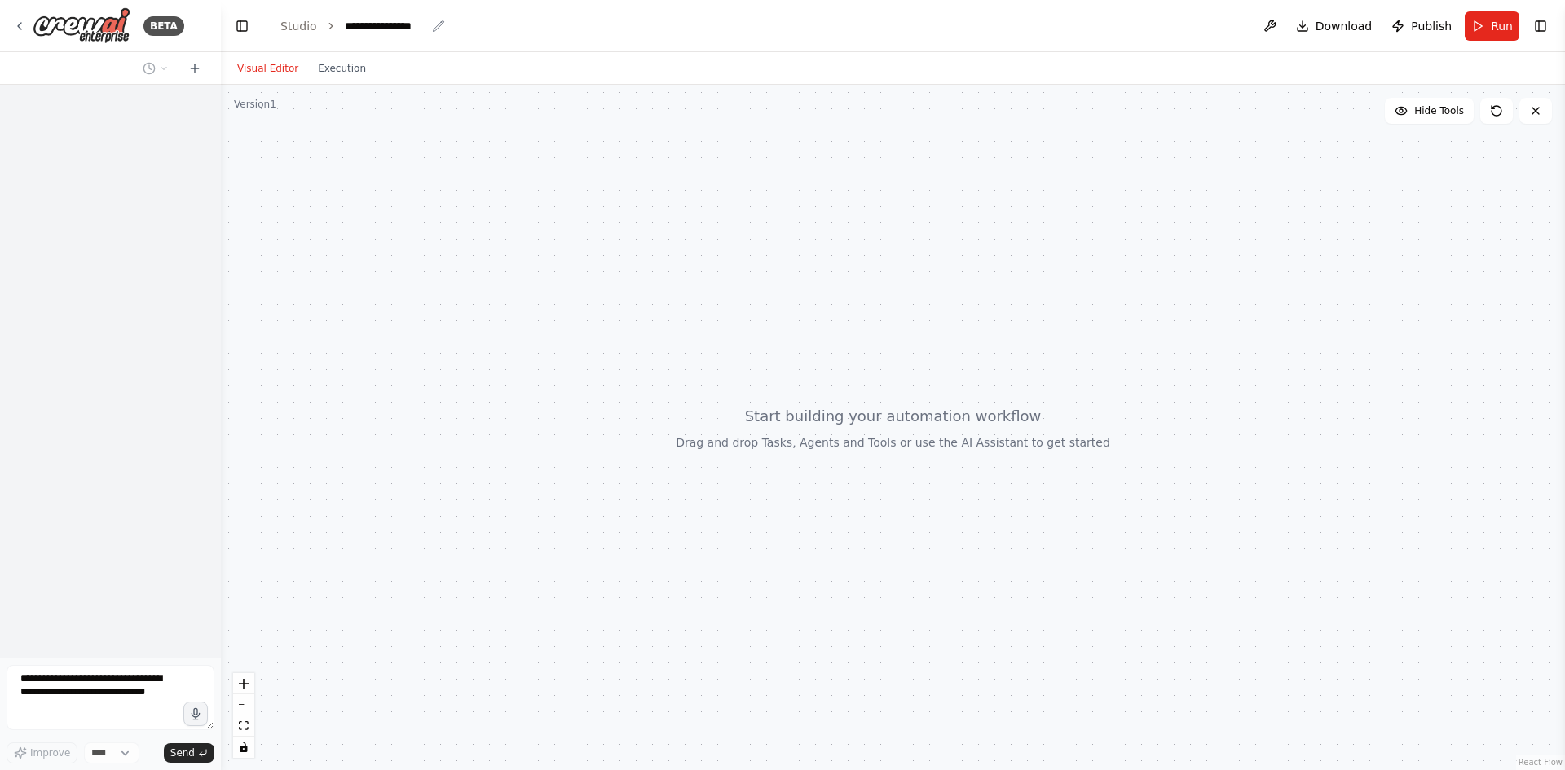
click at [405, 26] on div "**********" at bounding box center [386, 26] width 82 height 16
click at [405, 26] on div "**********" at bounding box center [406, 26] width 122 height 16
drag, startPoint x: 405, startPoint y: 26, endPoint x: 357, endPoint y: 27, distance: 48.1
click at [358, 27] on div "**********" at bounding box center [406, 26] width 122 height 16
click at [422, 440] on div at bounding box center [893, 428] width 1344 height 686
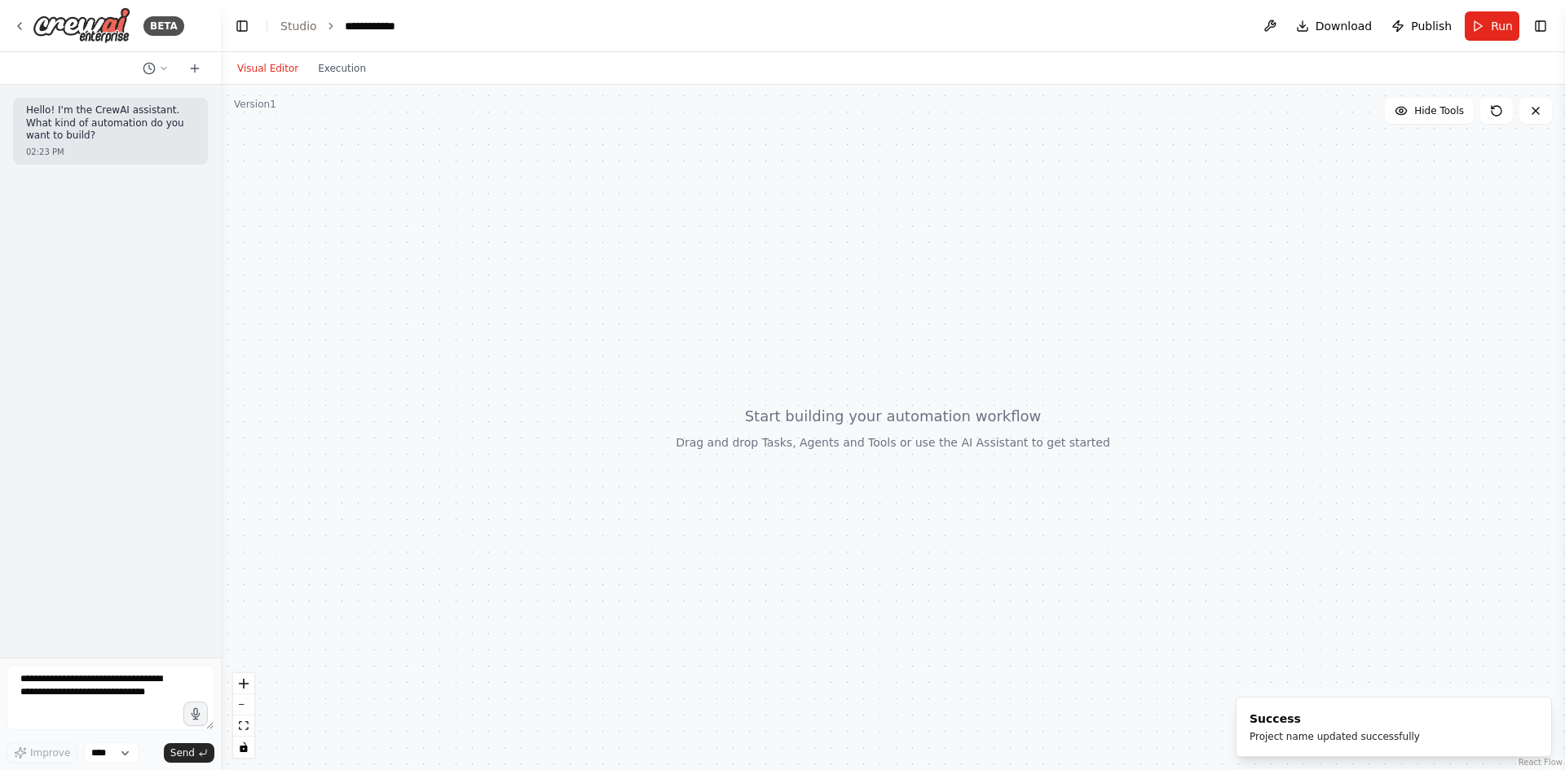
drag, startPoint x: 720, startPoint y: 348, endPoint x: 719, endPoint y: 335, distance: 13.1
click at [719, 335] on div at bounding box center [893, 428] width 1344 height 686
click at [854, 355] on div at bounding box center [893, 428] width 1344 height 686
click at [1443, 116] on span "Hide Tools" at bounding box center [1439, 110] width 50 height 13
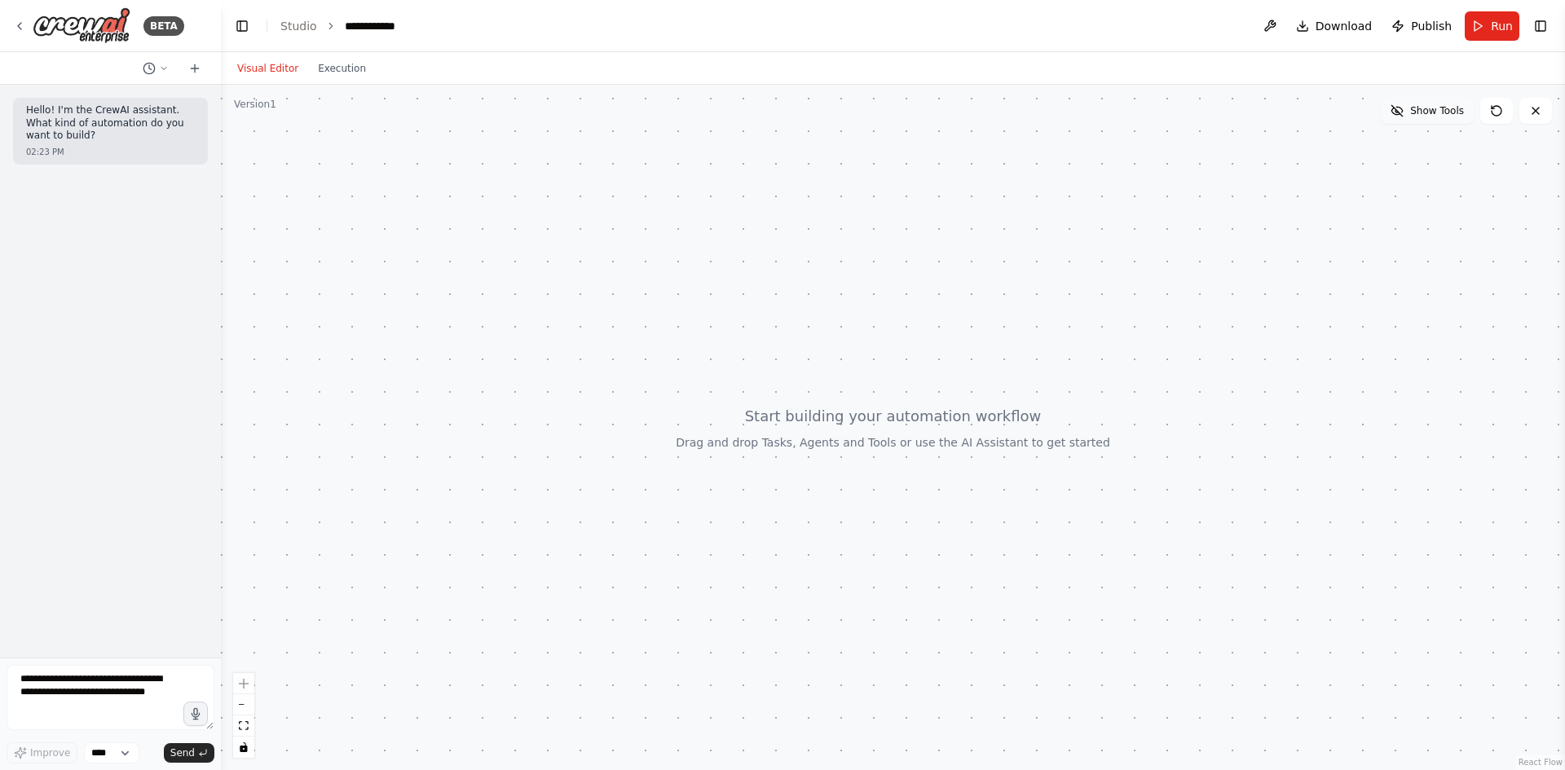
click at [1443, 116] on span "Show Tools" at bounding box center [1437, 110] width 54 height 13
drag, startPoint x: 1019, startPoint y: 220, endPoint x: 1074, endPoint y: 209, distance: 56.6
click at [1074, 209] on div at bounding box center [893, 428] width 1344 height 686
click at [1542, 21] on button "Toggle Right Sidebar" at bounding box center [1540, 26] width 23 height 23
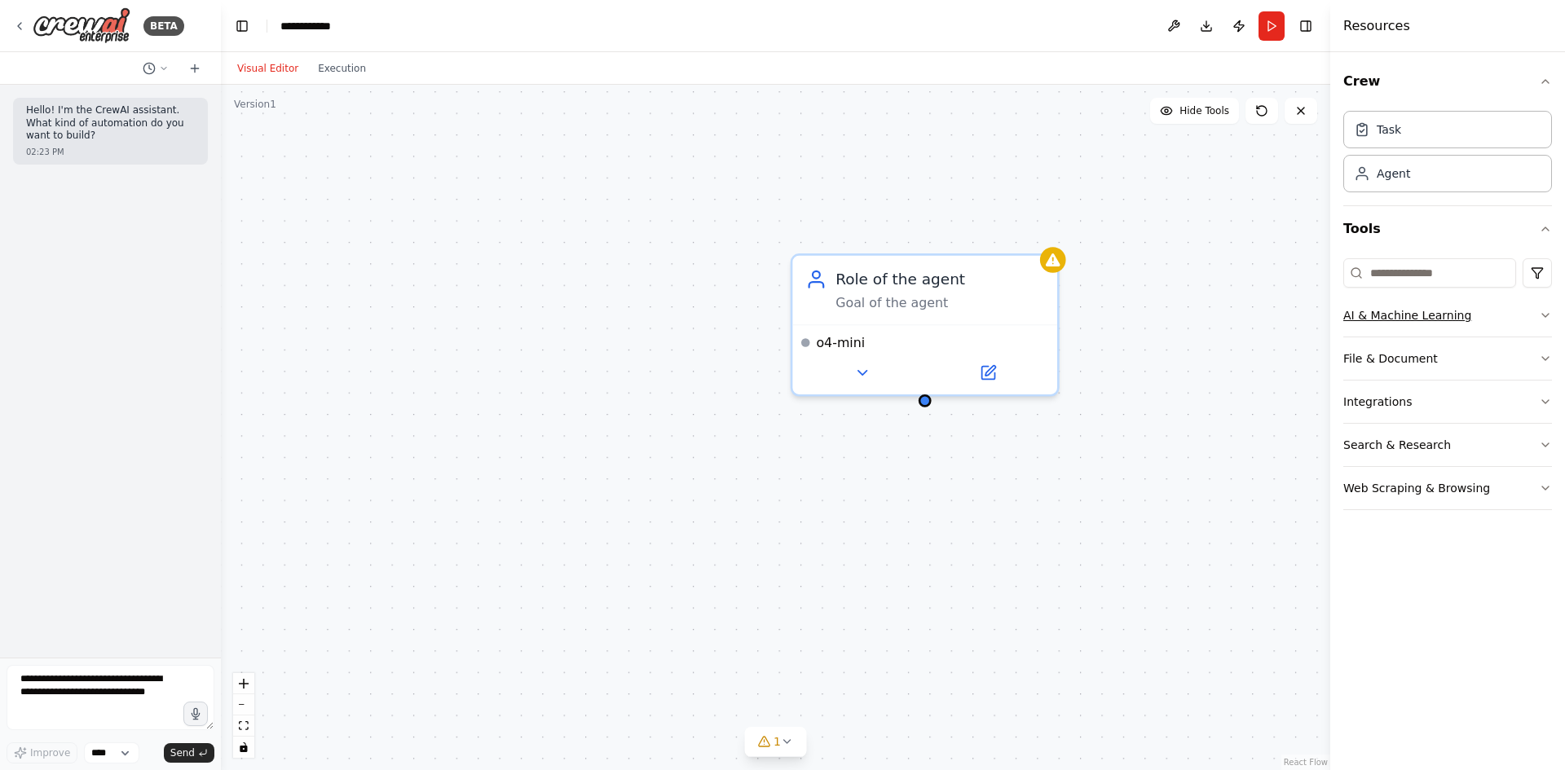
click at [1506, 317] on button "AI & Machine Learning" at bounding box center [1447, 315] width 209 height 42
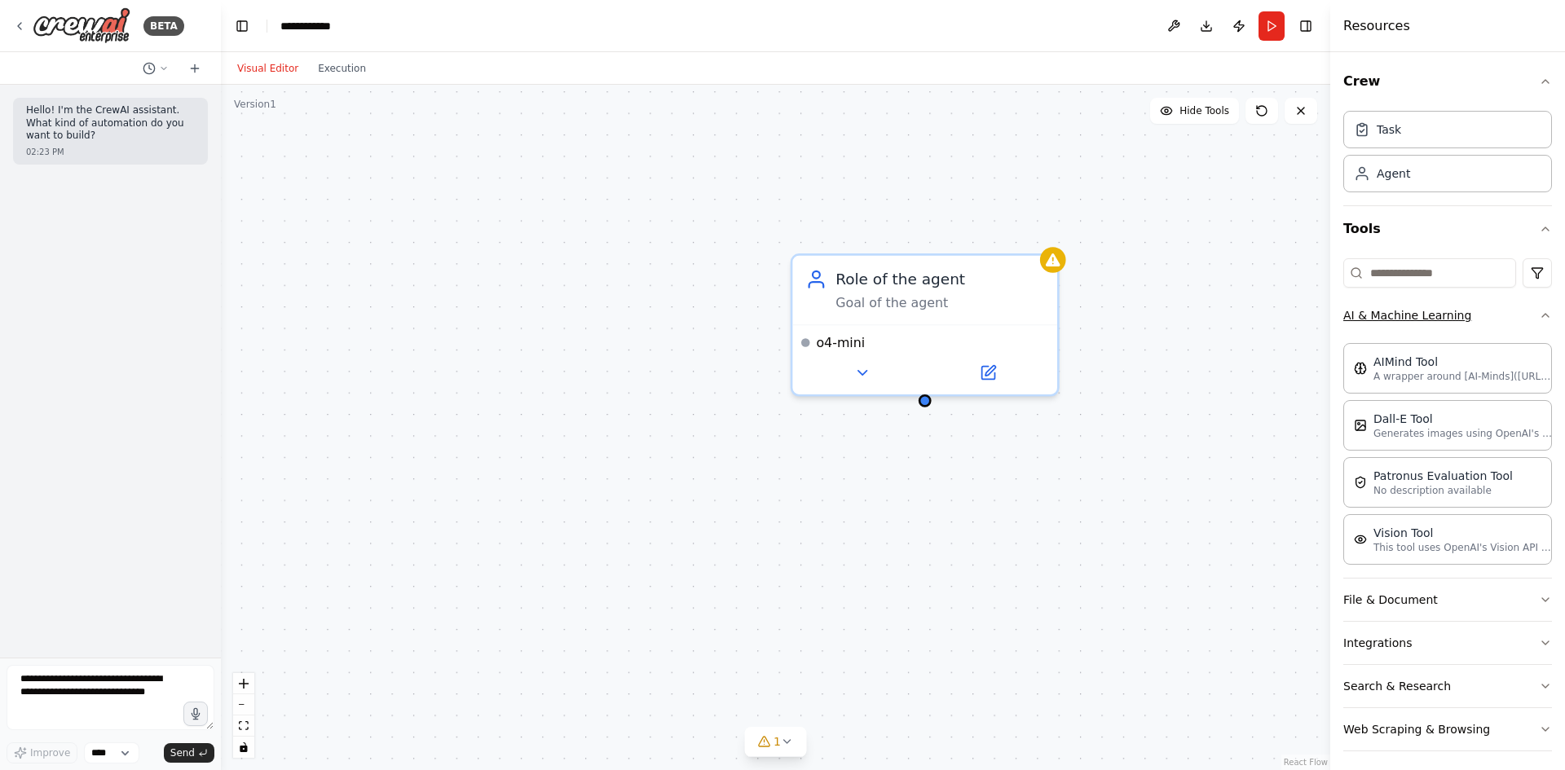
click at [1516, 320] on button "AI & Machine Learning" at bounding box center [1447, 315] width 209 height 42
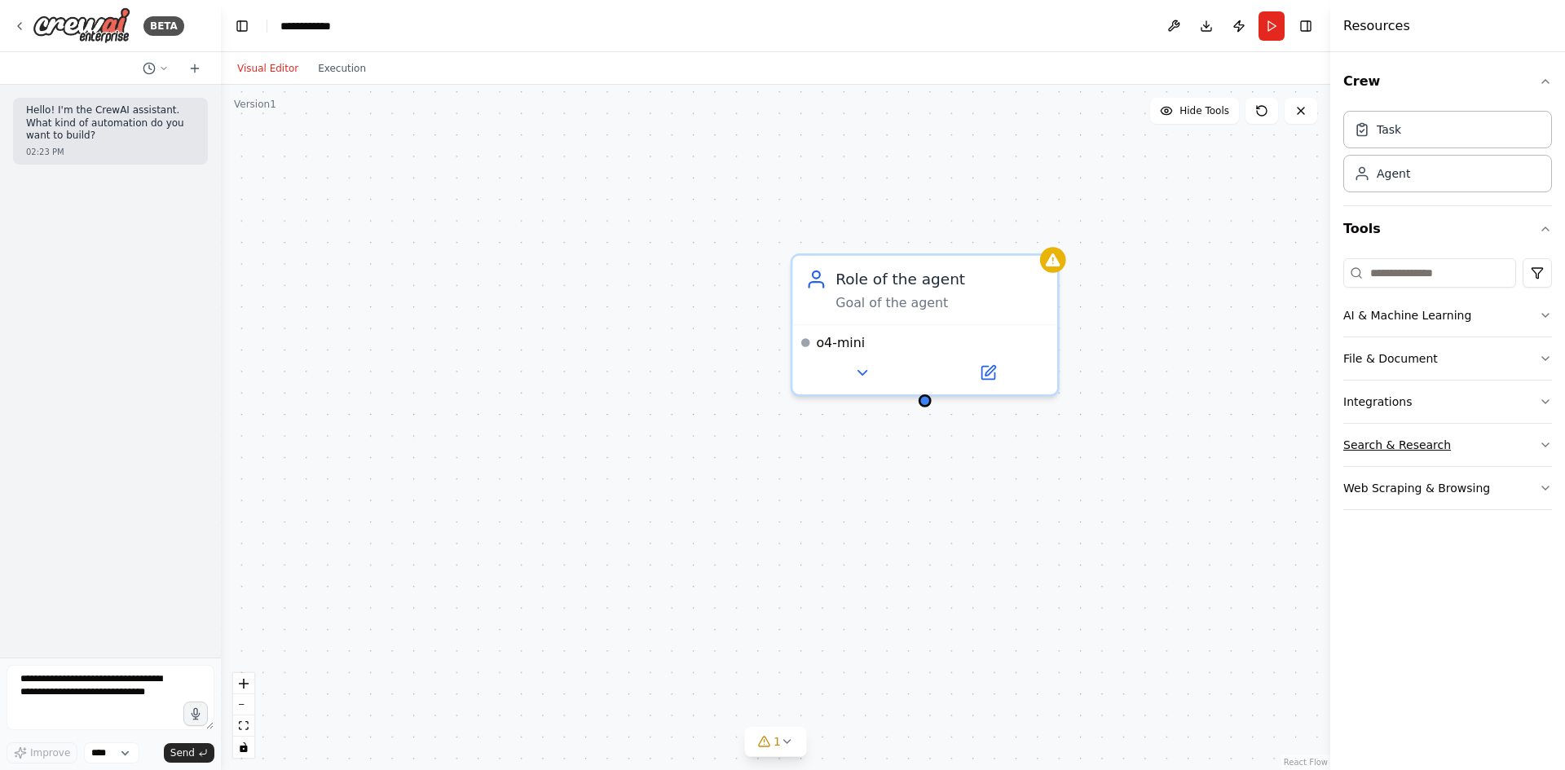
click at [1523, 448] on button "Search & Research" at bounding box center [1447, 445] width 209 height 42
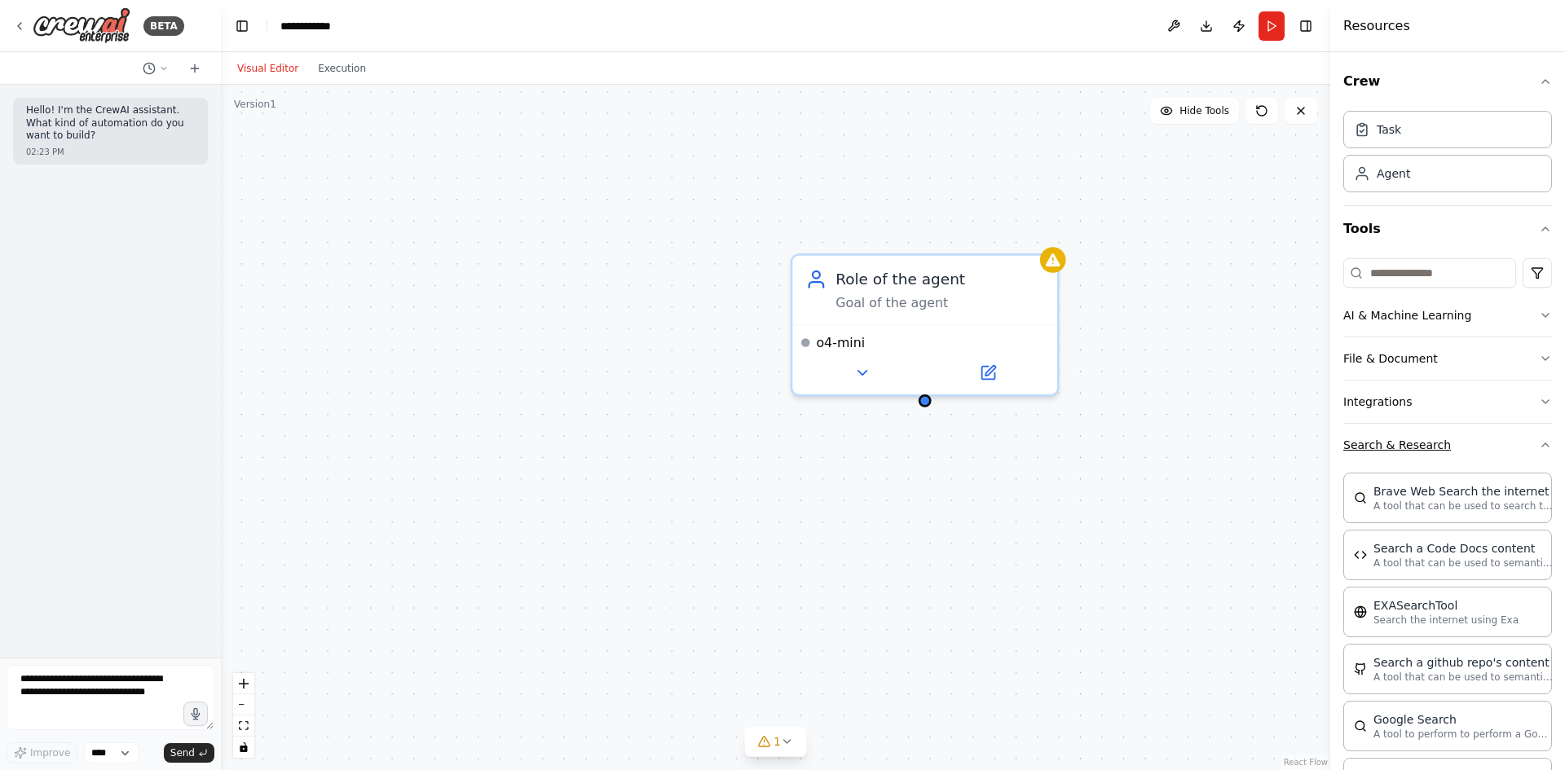
click at [1523, 448] on button "Search & Research" at bounding box center [1447, 445] width 209 height 42
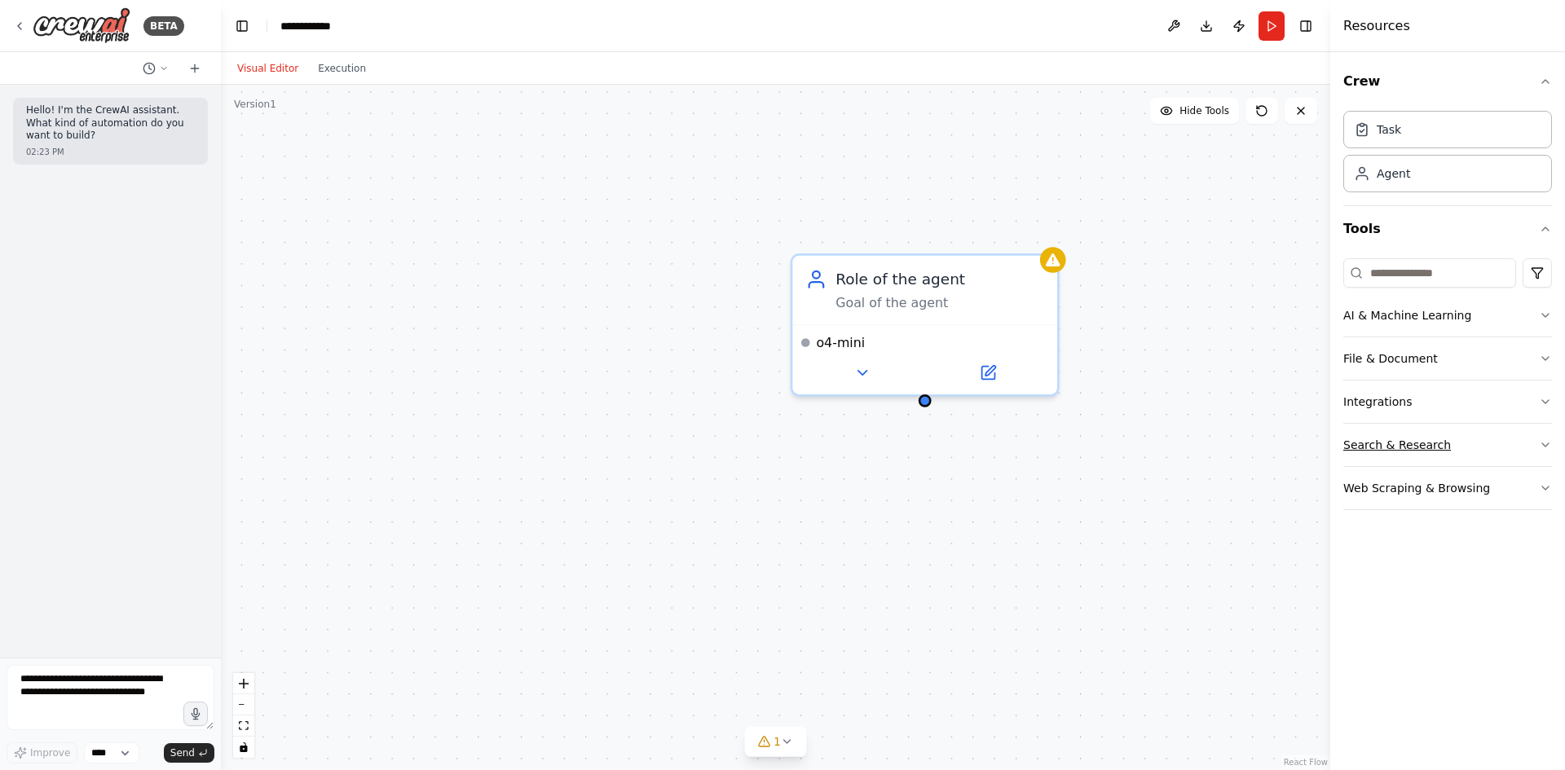
click at [1523, 448] on button "Search & Research" at bounding box center [1447, 445] width 209 height 42
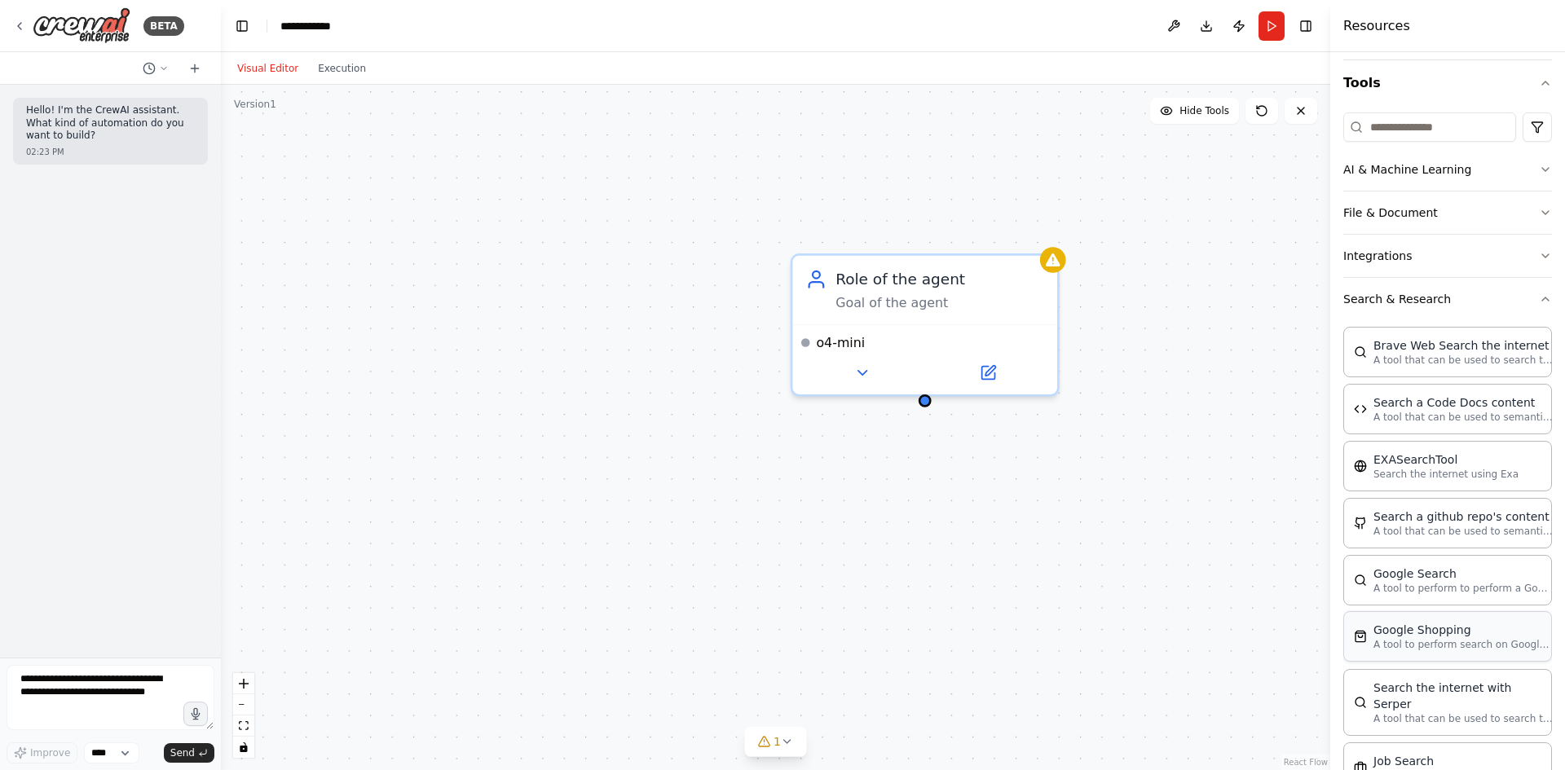
scroll to position [105, 0]
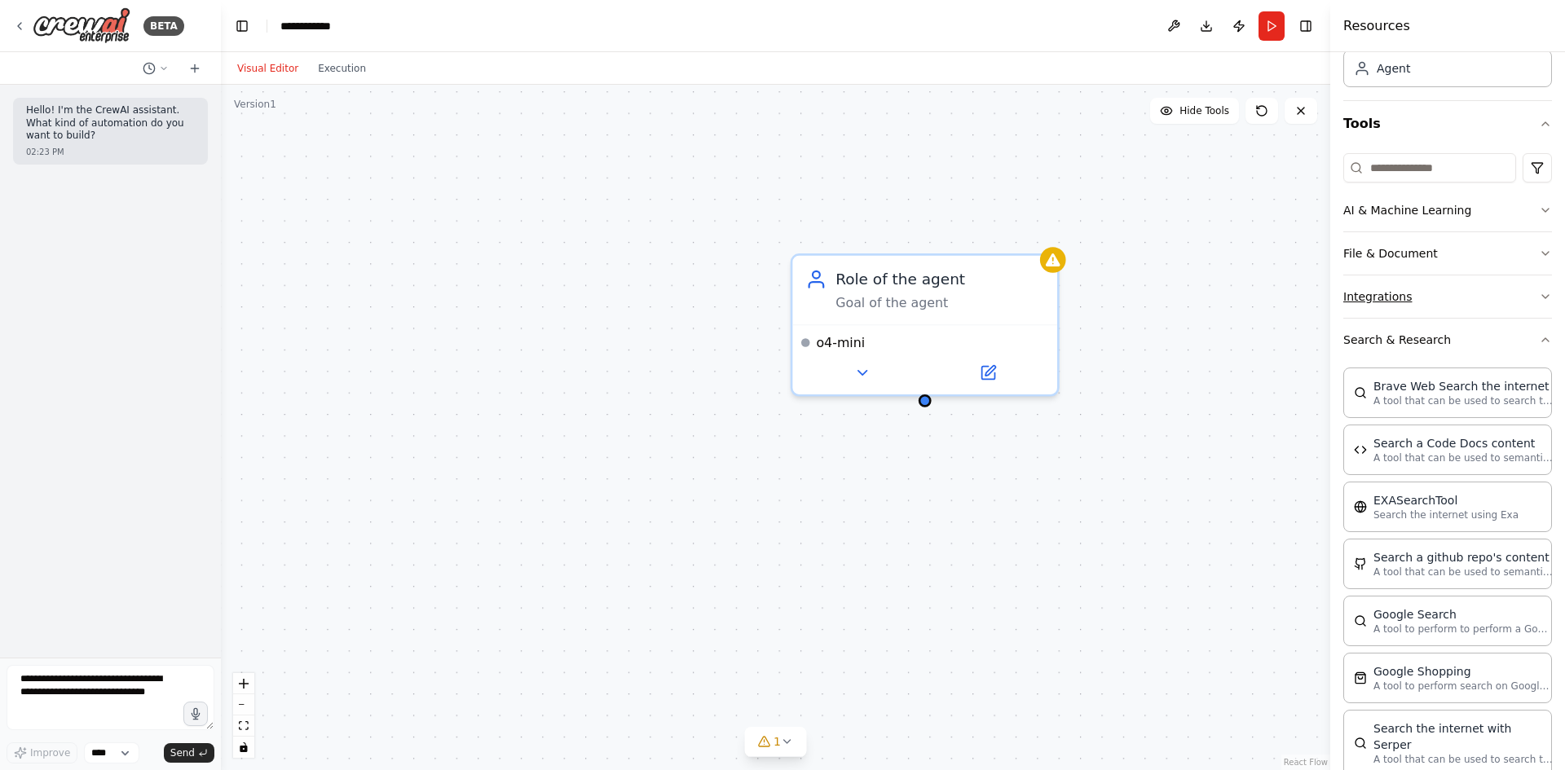
click at [1461, 285] on button "Integrations" at bounding box center [1447, 297] width 209 height 42
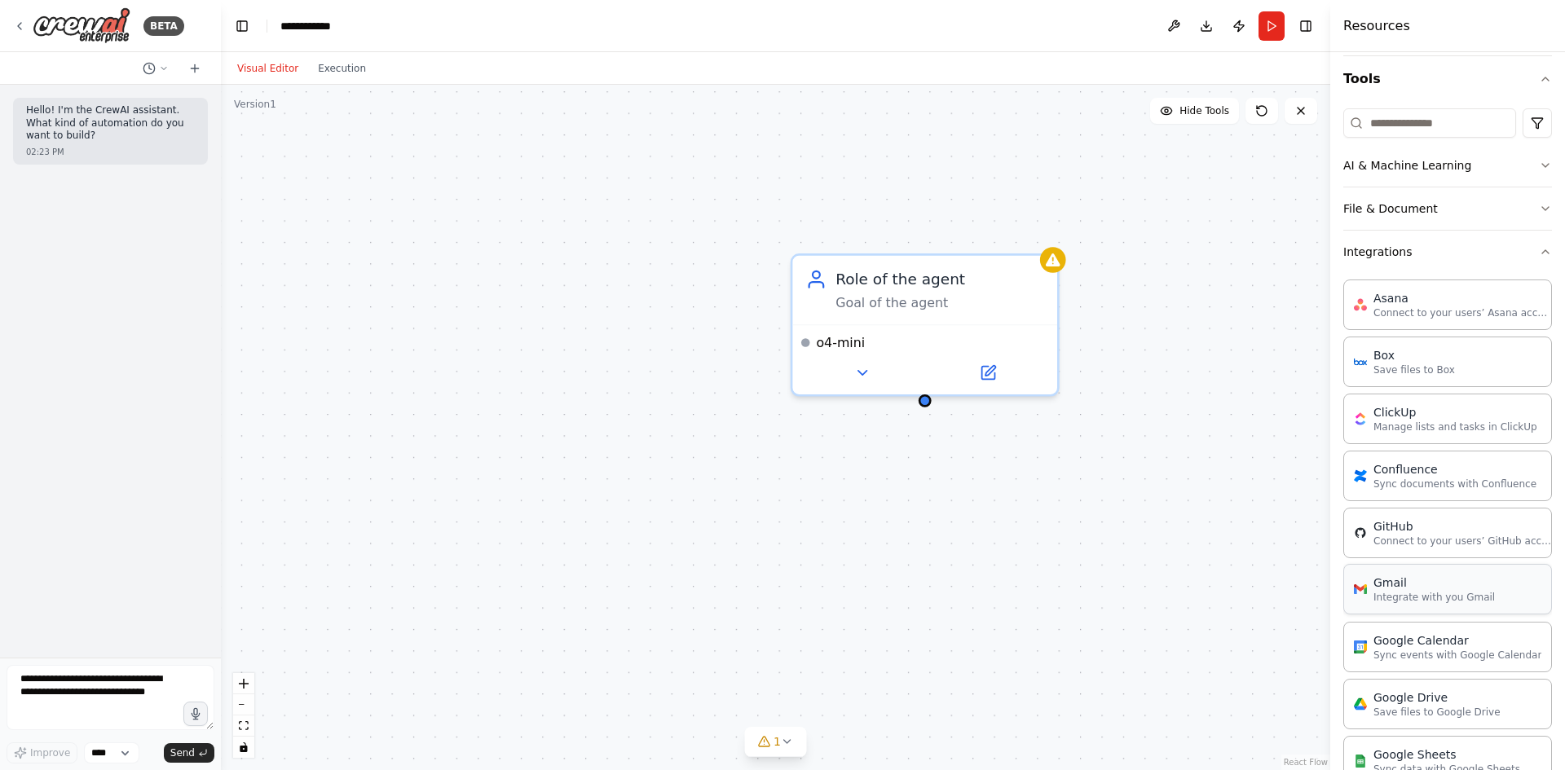
scroll to position [187, 0]
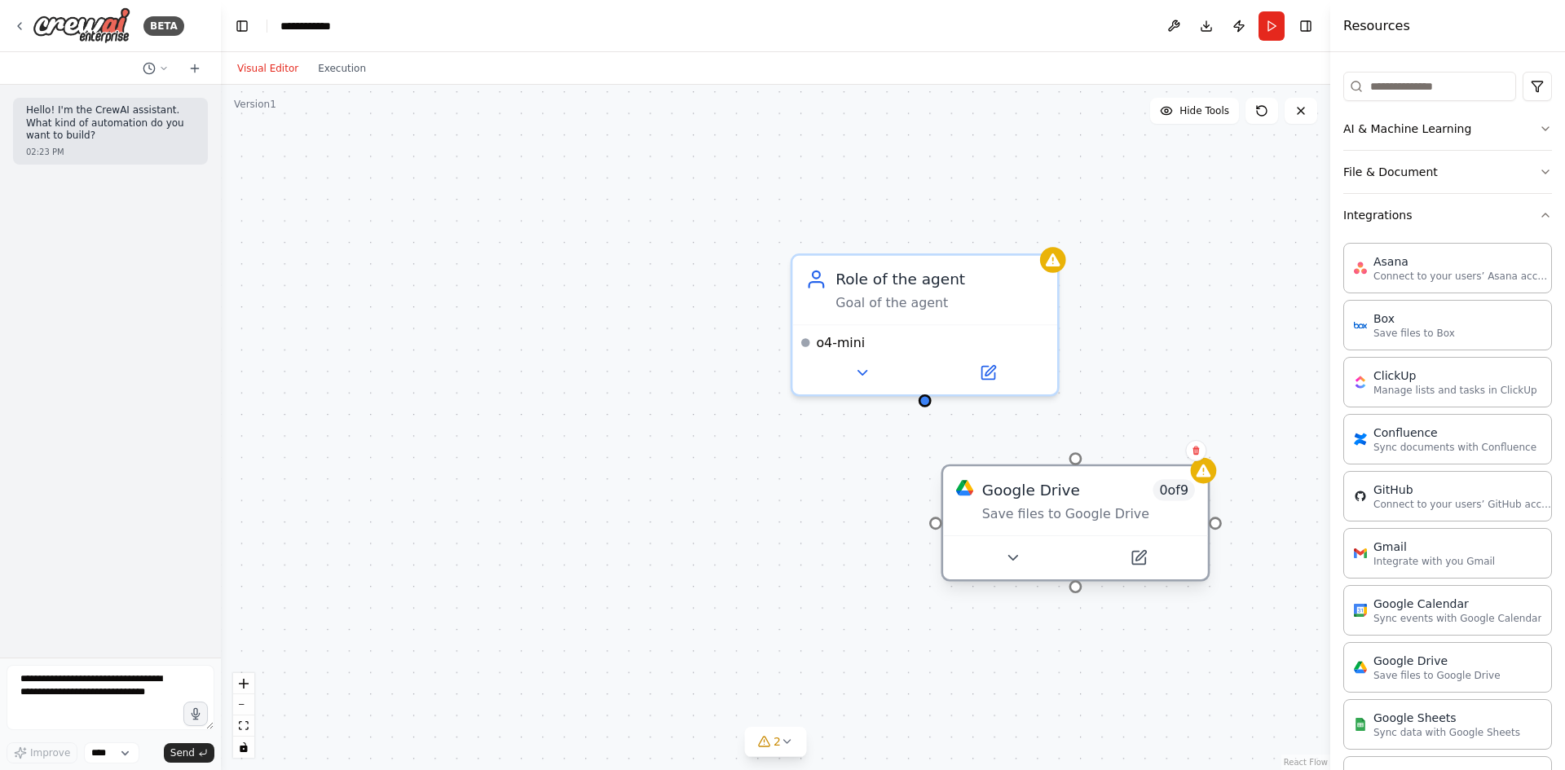
drag, startPoint x: 1027, startPoint y: 505, endPoint x: 1034, endPoint y: 543, distance: 38.1
click at [1034, 523] on div "Google Drive 0 of 9 Save files to Google Drive" at bounding box center [1088, 500] width 213 height 43
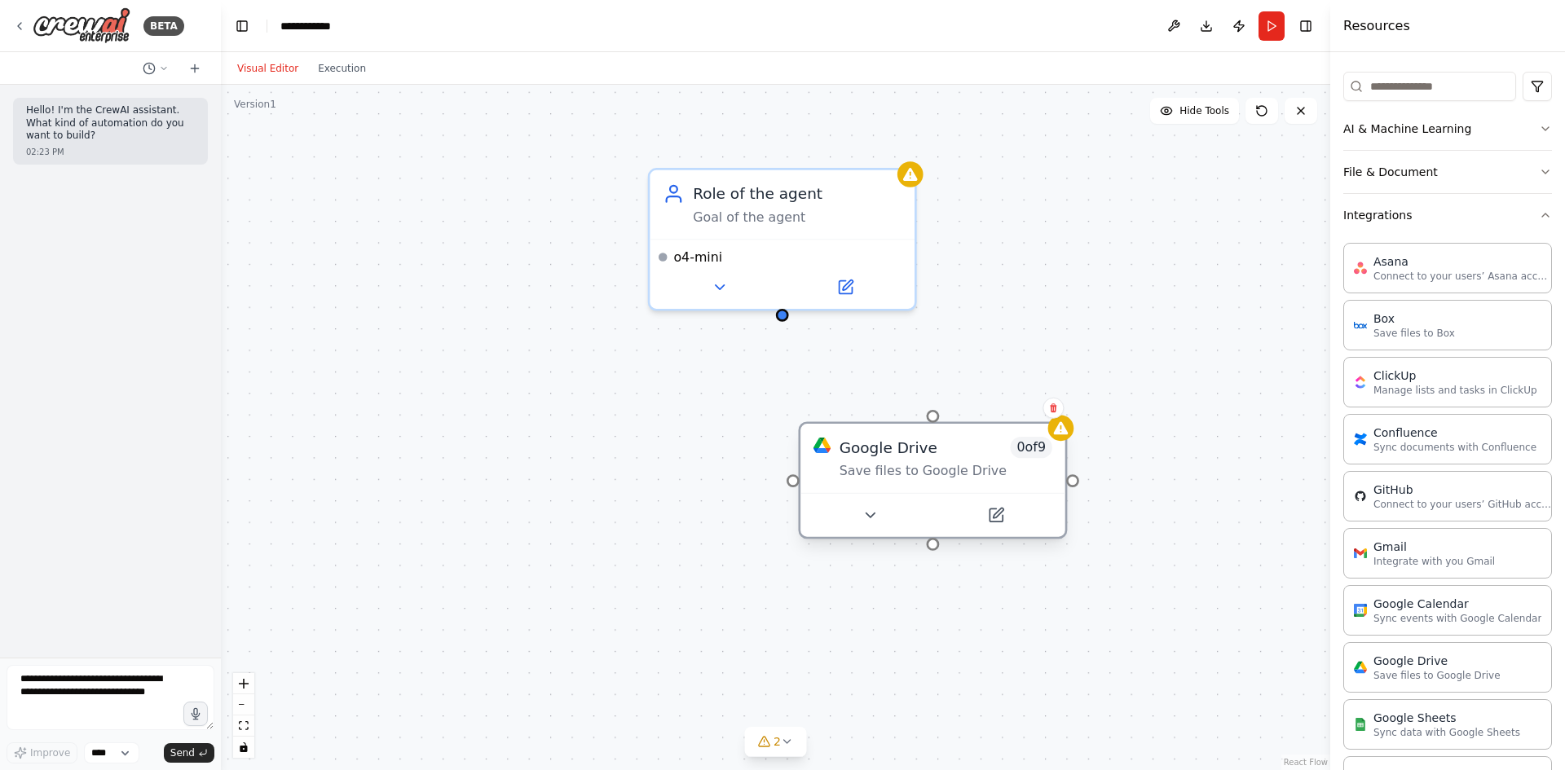
drag, startPoint x: 1049, startPoint y: 474, endPoint x: 937, endPoint y: 416, distance: 126.9
click at [920, 396] on div "Role of the agent Goal of the agent o4-mini Google Drive 0 of 9 Save files to G…" at bounding box center [775, 428] width 1109 height 686
click at [944, 427] on div "Google Drive 0 of 9 Save files to Google Drive" at bounding box center [939, 459] width 265 height 68
drag, startPoint x: 944, startPoint y: 417, endPoint x: 783, endPoint y: 304, distance: 196.5
click at [783, 304] on div "Role of the agent Goal of the agent o4-mini Google Drive 0 of 9 Save files to G…" at bounding box center [548, 341] width 1464 height 905
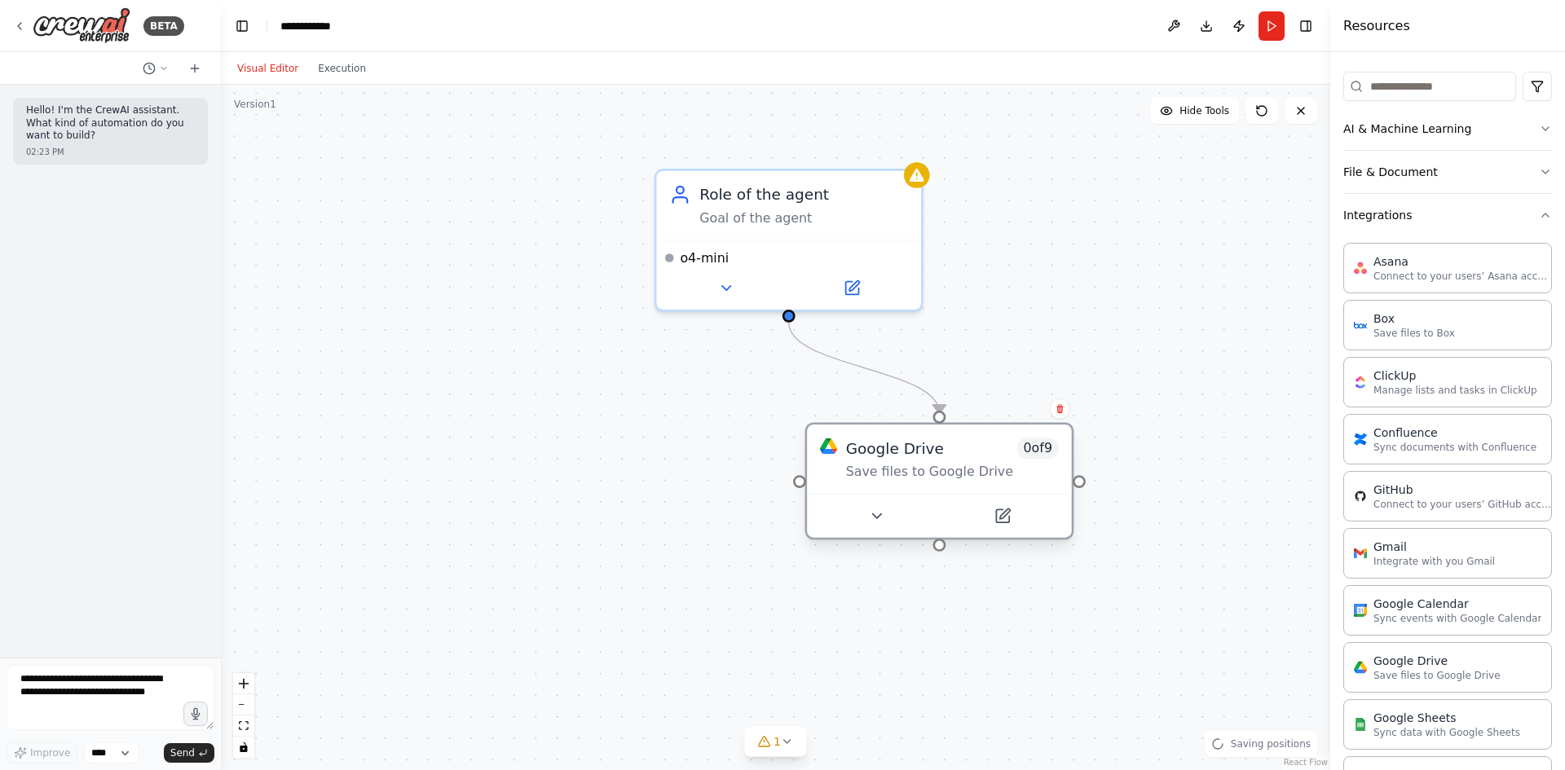
click at [999, 465] on div "Save files to Google Drive" at bounding box center [952, 472] width 213 height 17
click at [1020, 475] on div "Save files to Google Drive" at bounding box center [952, 472] width 213 height 17
click at [900, 511] on button at bounding box center [876, 516] width 121 height 26
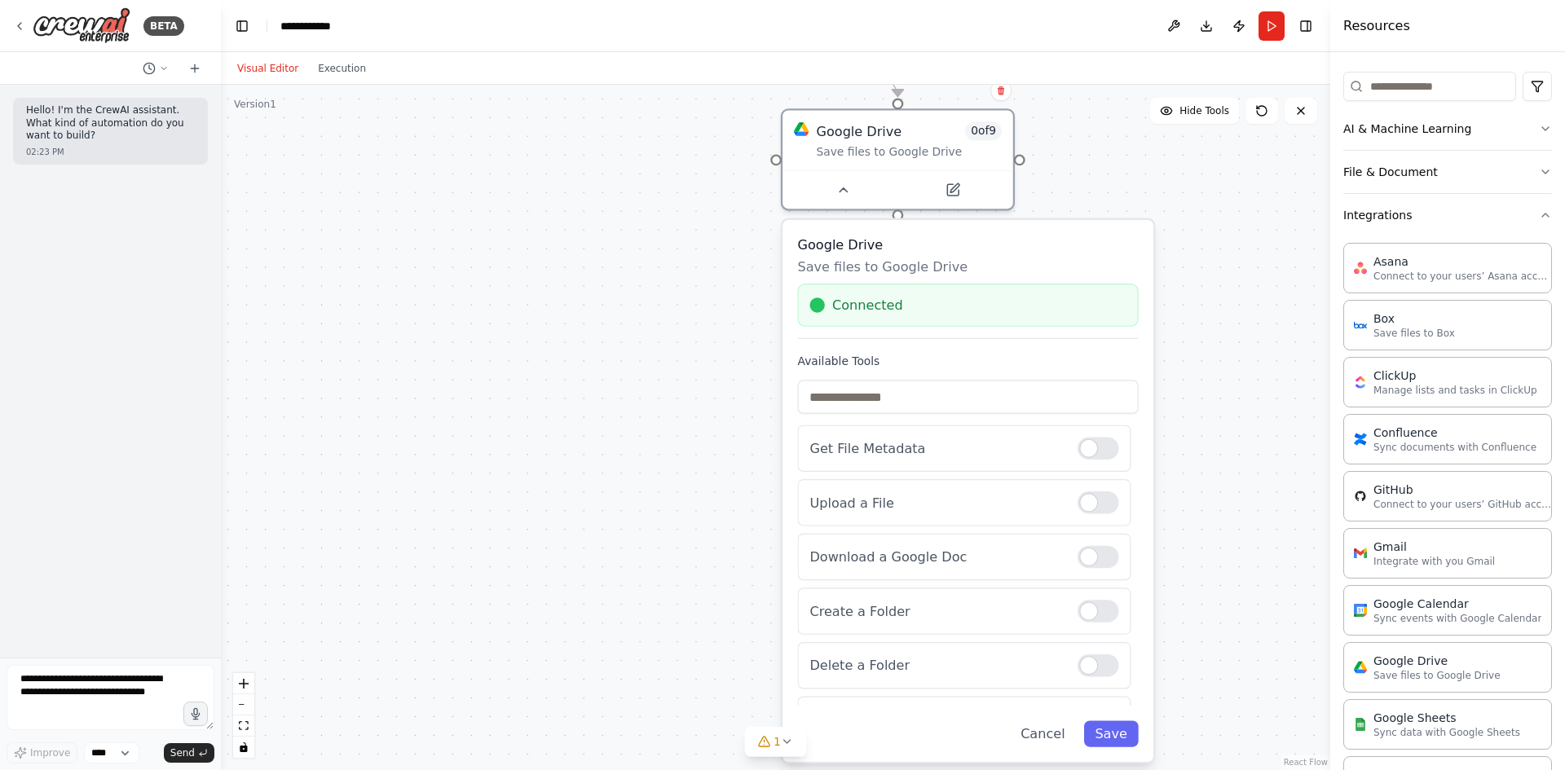
drag, startPoint x: 1240, startPoint y: 629, endPoint x: 1176, endPoint y: 364, distance: 271.7
click at [1222, 307] on div ".deletable-edge-delete-btn { width: 20px; height: 20px; border: 0px solid #ffff…" at bounding box center [775, 428] width 1109 height 686
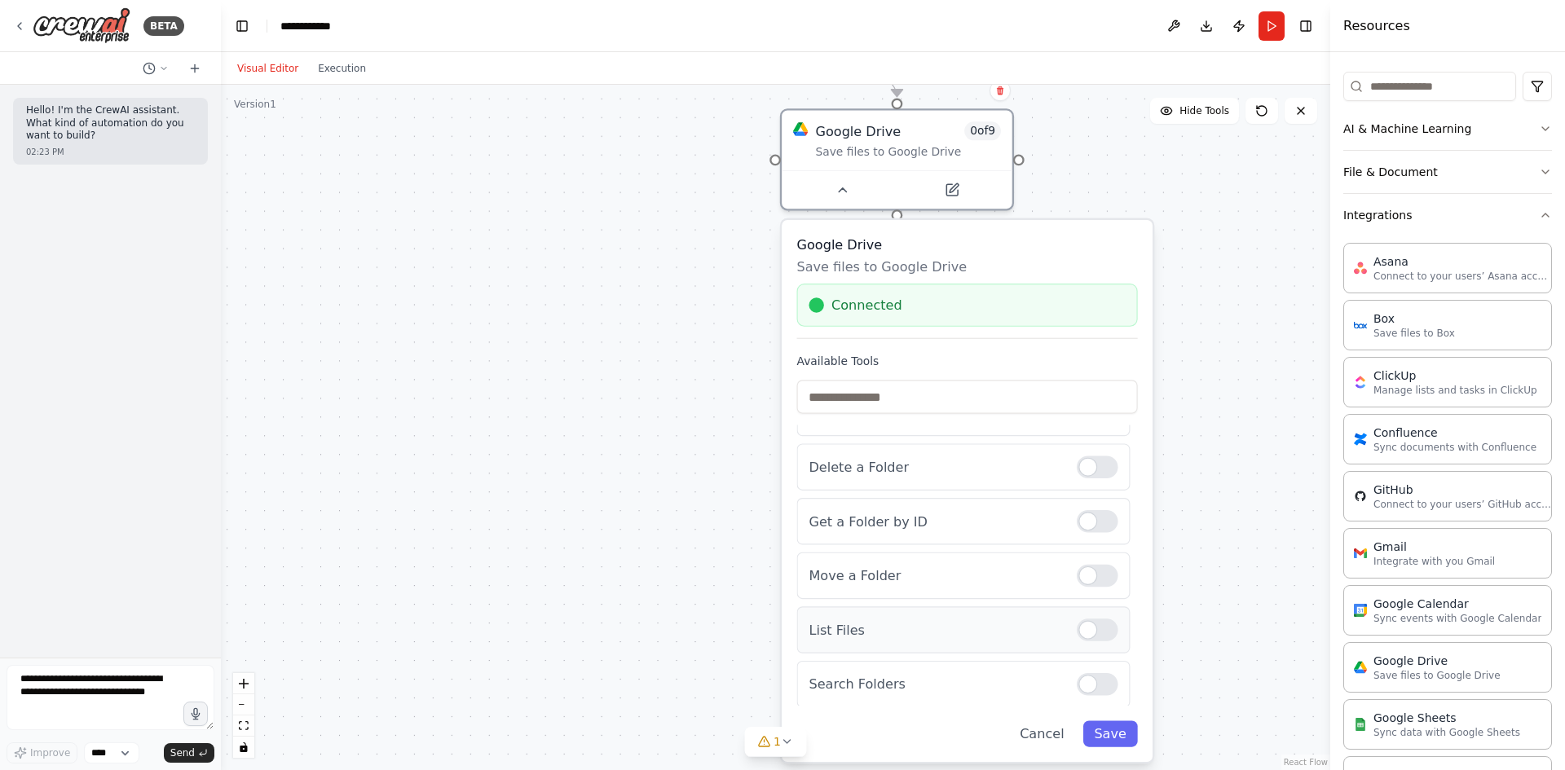
scroll to position [174, 0]
click at [1073, 642] on div "List Files" at bounding box center [963, 628] width 333 height 46
click at [1088, 628] on div at bounding box center [1098, 628] width 42 height 23
click at [1083, 681] on div at bounding box center [1098, 683] width 42 height 23
click at [1117, 737] on button "Save" at bounding box center [1110, 734] width 55 height 26
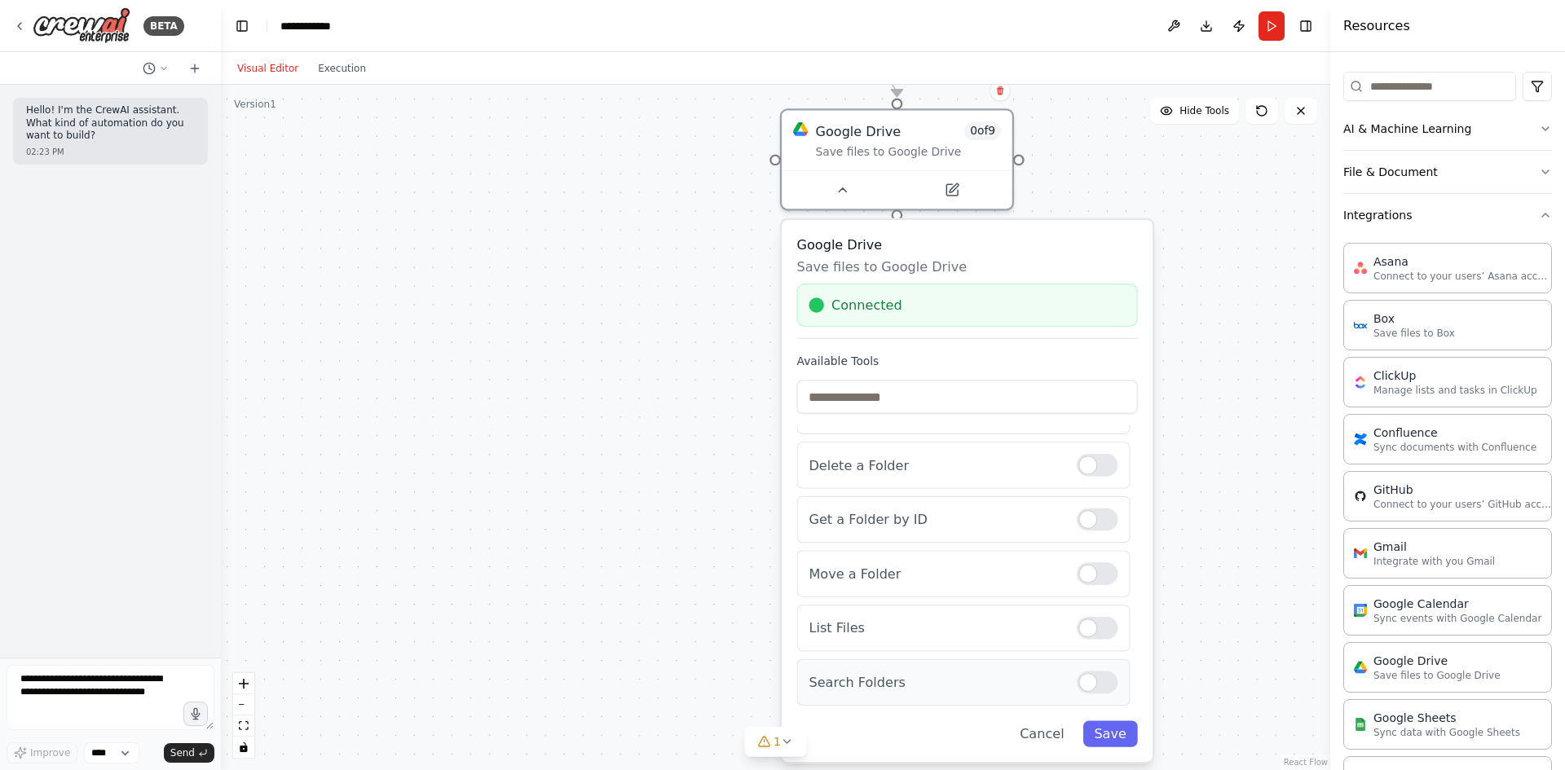
click at [1082, 682] on div at bounding box center [1098, 683] width 42 height 23
click at [1082, 643] on div "List Files" at bounding box center [963, 628] width 333 height 46
click at [1081, 632] on div at bounding box center [1098, 628] width 42 height 23
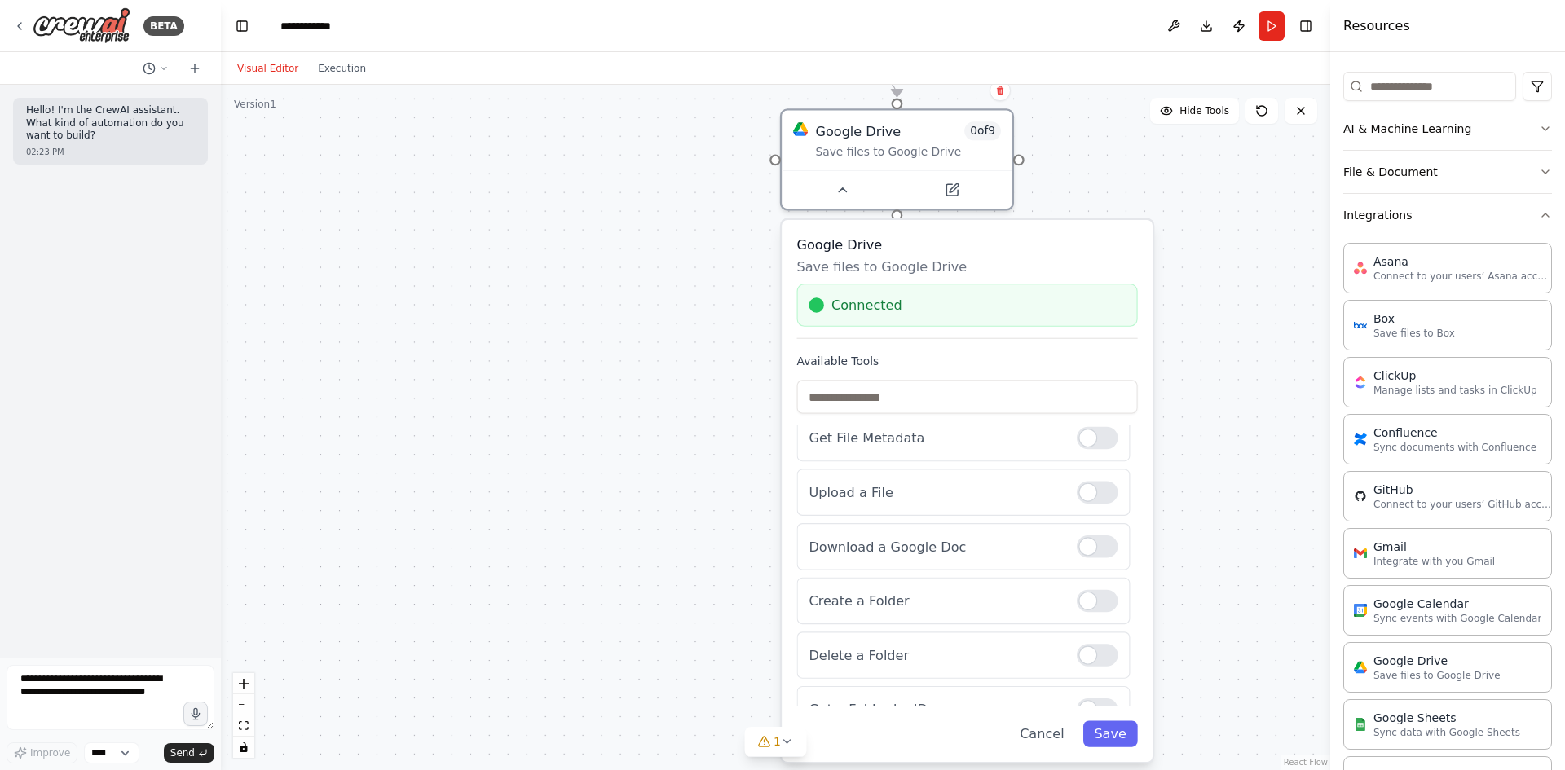
scroll to position [0, 0]
click at [1077, 445] on div at bounding box center [1098, 448] width 42 height 23
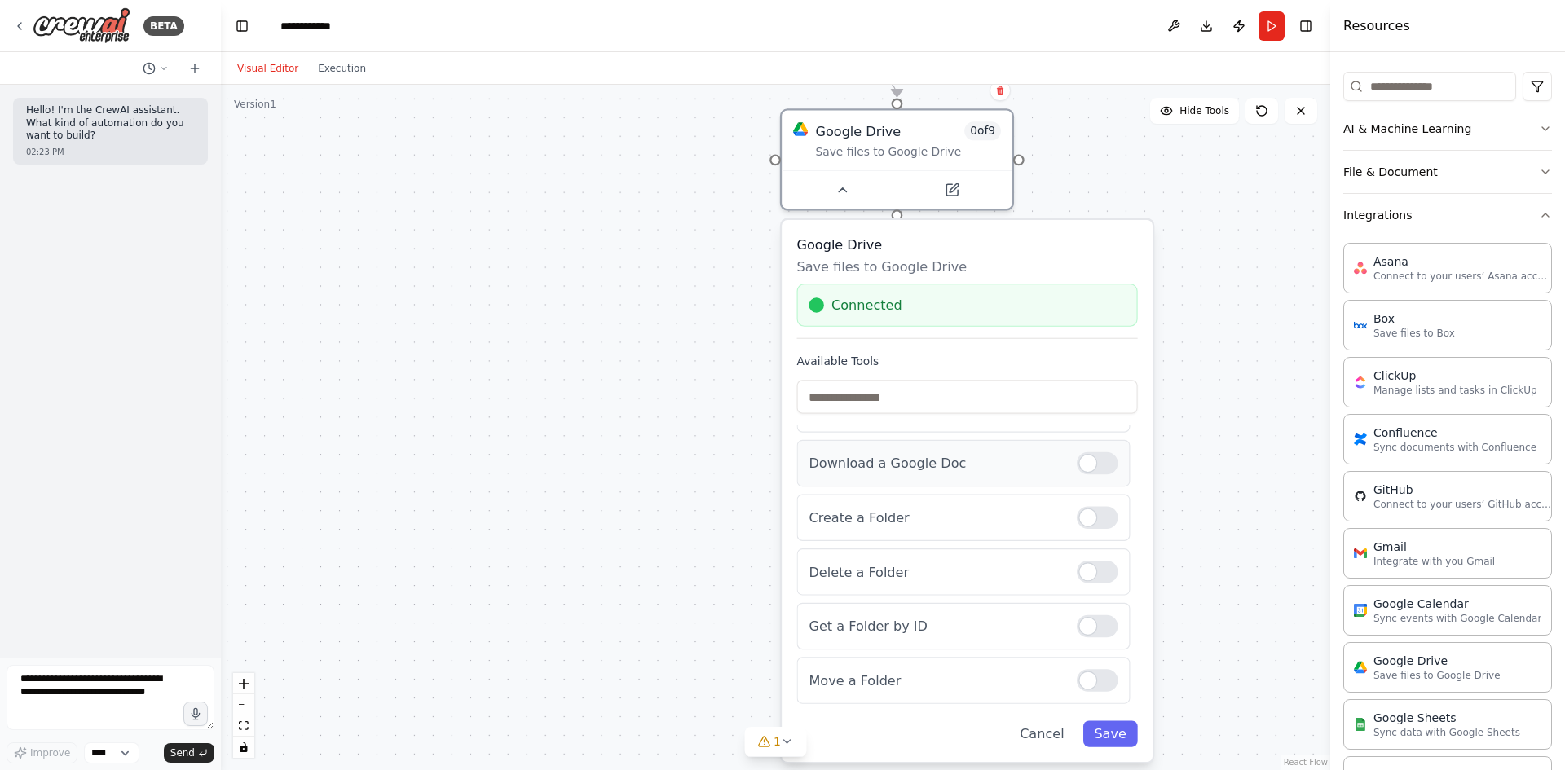
click at [1078, 483] on div "Download a Google Doc" at bounding box center [963, 463] width 333 height 46
click at [1085, 463] on div at bounding box center [1098, 463] width 42 height 23
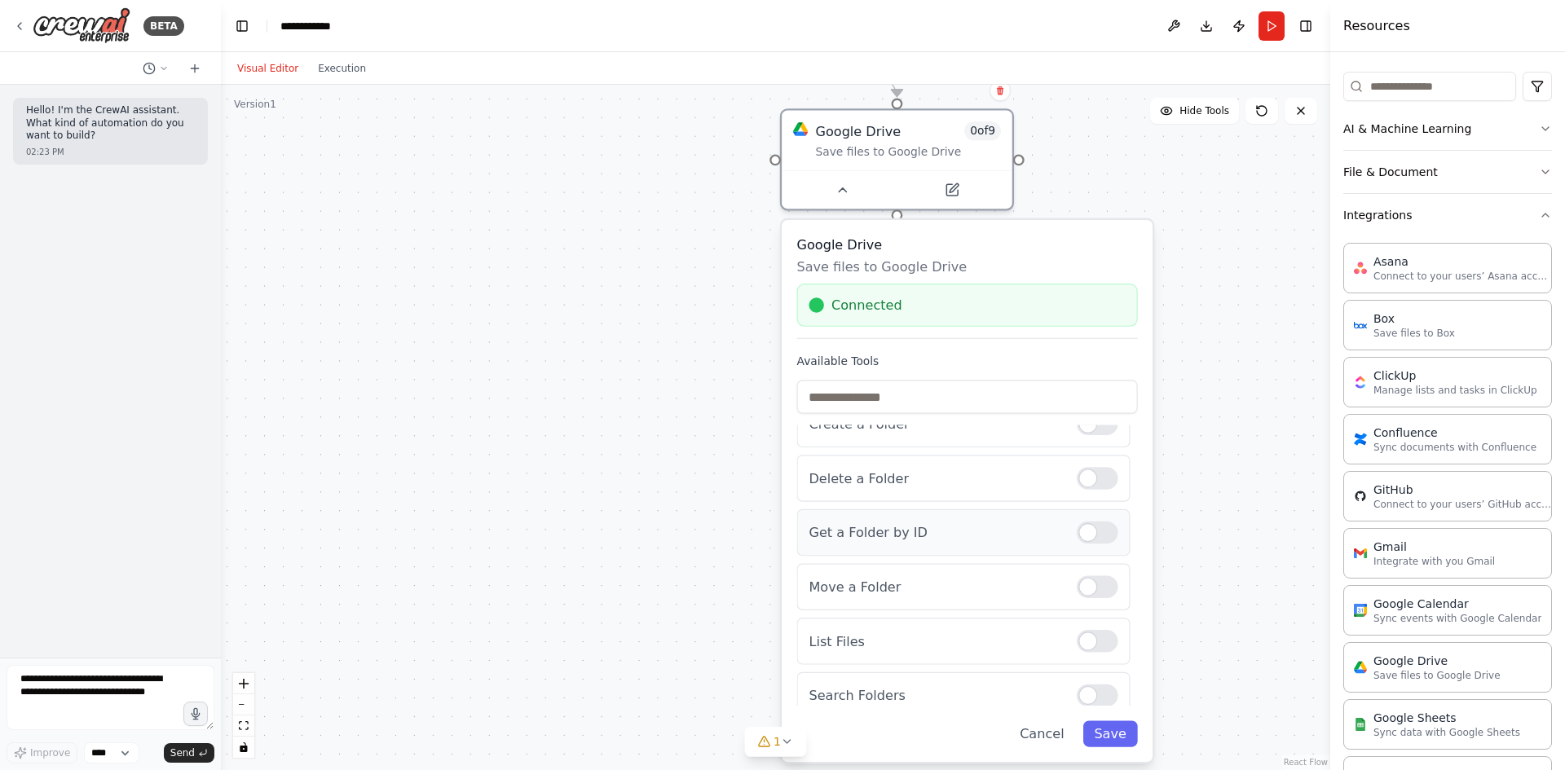
click at [1083, 537] on div at bounding box center [1098, 533] width 42 height 23
click at [1115, 728] on button "Save" at bounding box center [1110, 734] width 55 height 26
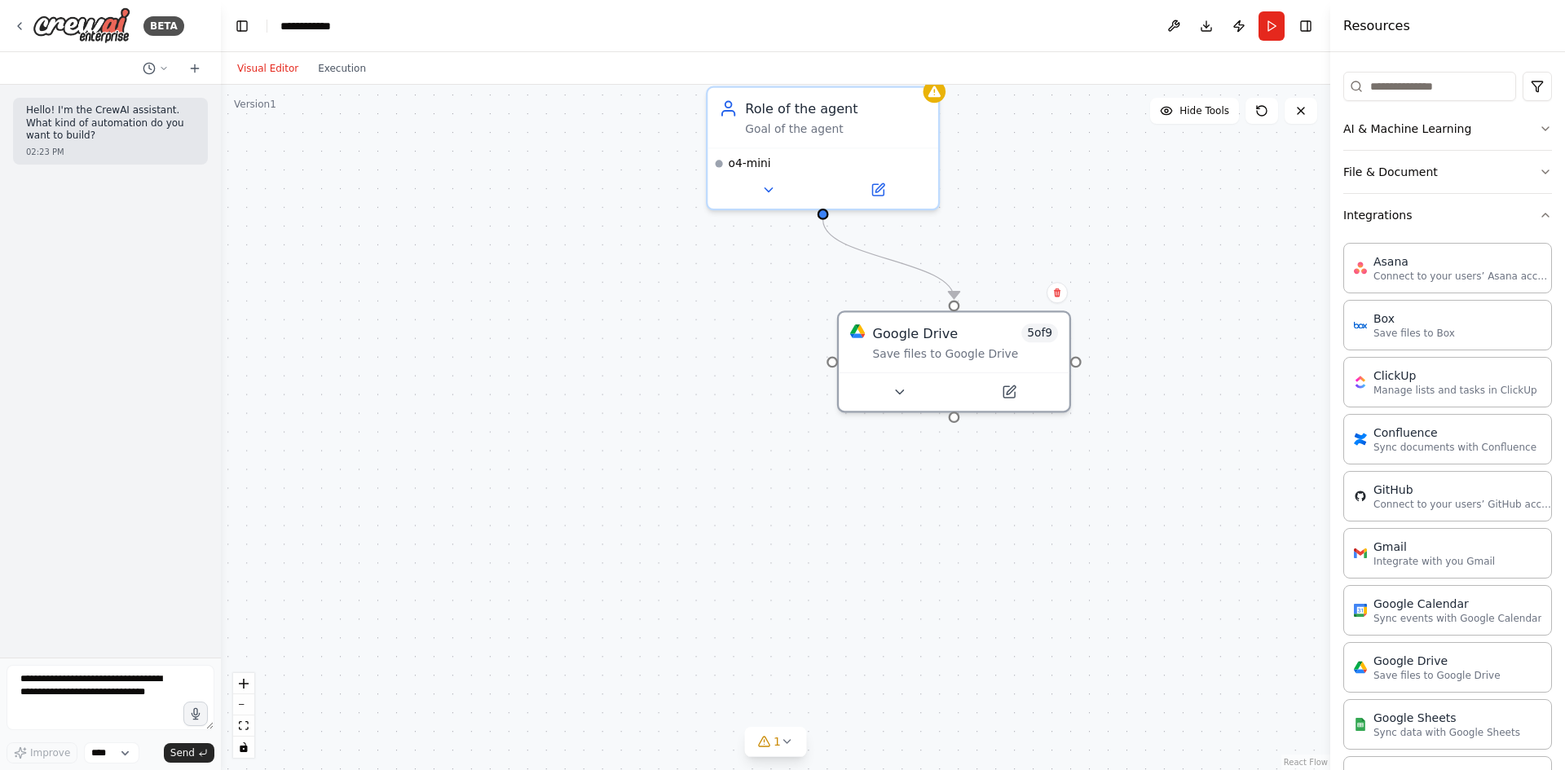
drag, startPoint x: 978, startPoint y: 457, endPoint x: 1038, endPoint y: 675, distance: 225.6
click at [1038, 675] on div ".deletable-edge-delete-btn { width: 20px; height: 20px; border: 0px solid #ffff…" at bounding box center [775, 428] width 1109 height 686
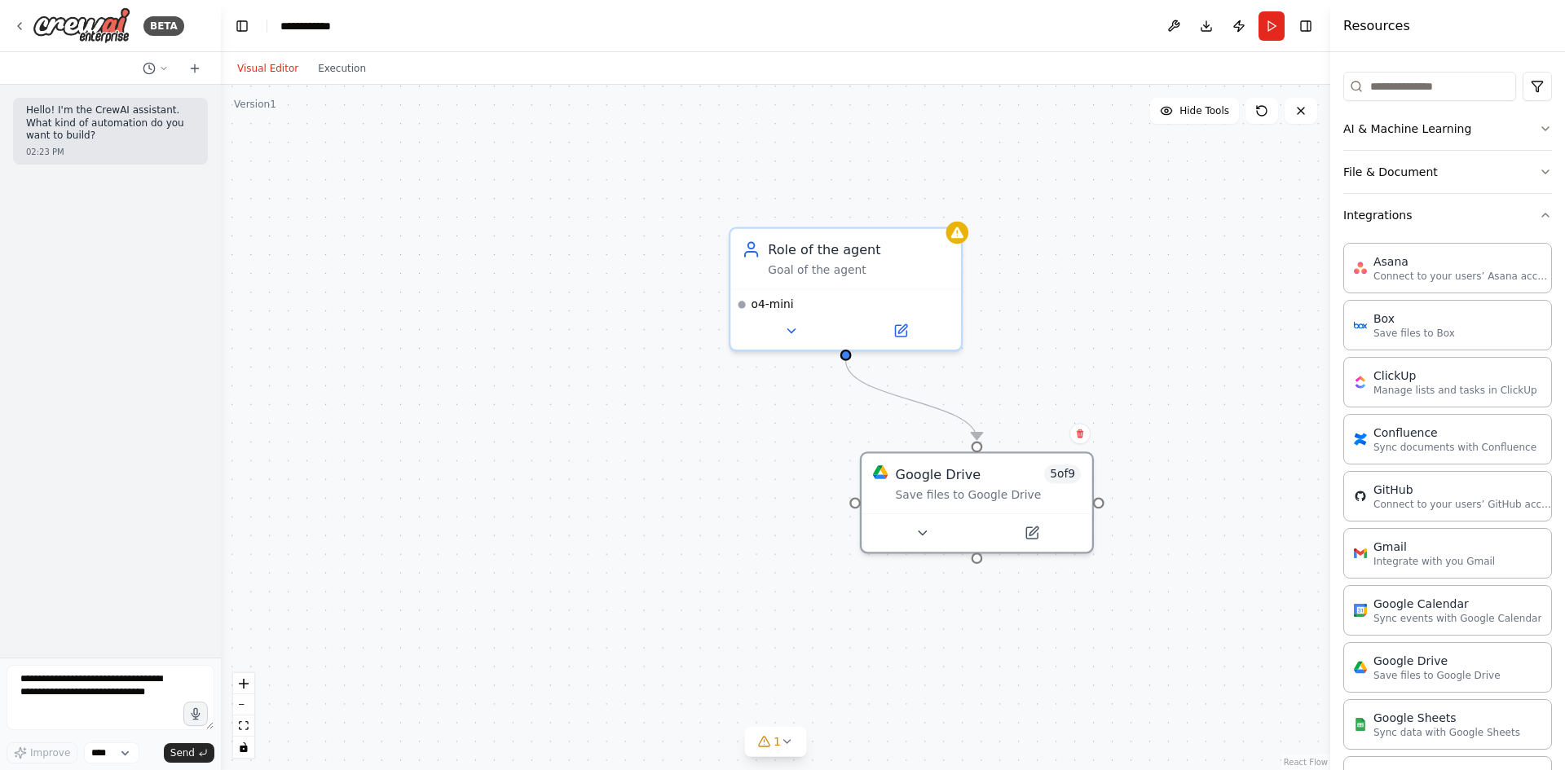
drag, startPoint x: 1025, startPoint y: 234, endPoint x: 1035, endPoint y: 315, distance: 82.2
click at [1035, 315] on div ".deletable-edge-delete-btn { width: 20px; height: 20px; border: 0px solid #ffff…" at bounding box center [775, 428] width 1109 height 686
drag, startPoint x: 857, startPoint y: 269, endPoint x: 850, endPoint y: 229, distance: 40.5
click at [851, 259] on div "Goal of the agent" at bounding box center [859, 266] width 182 height 15
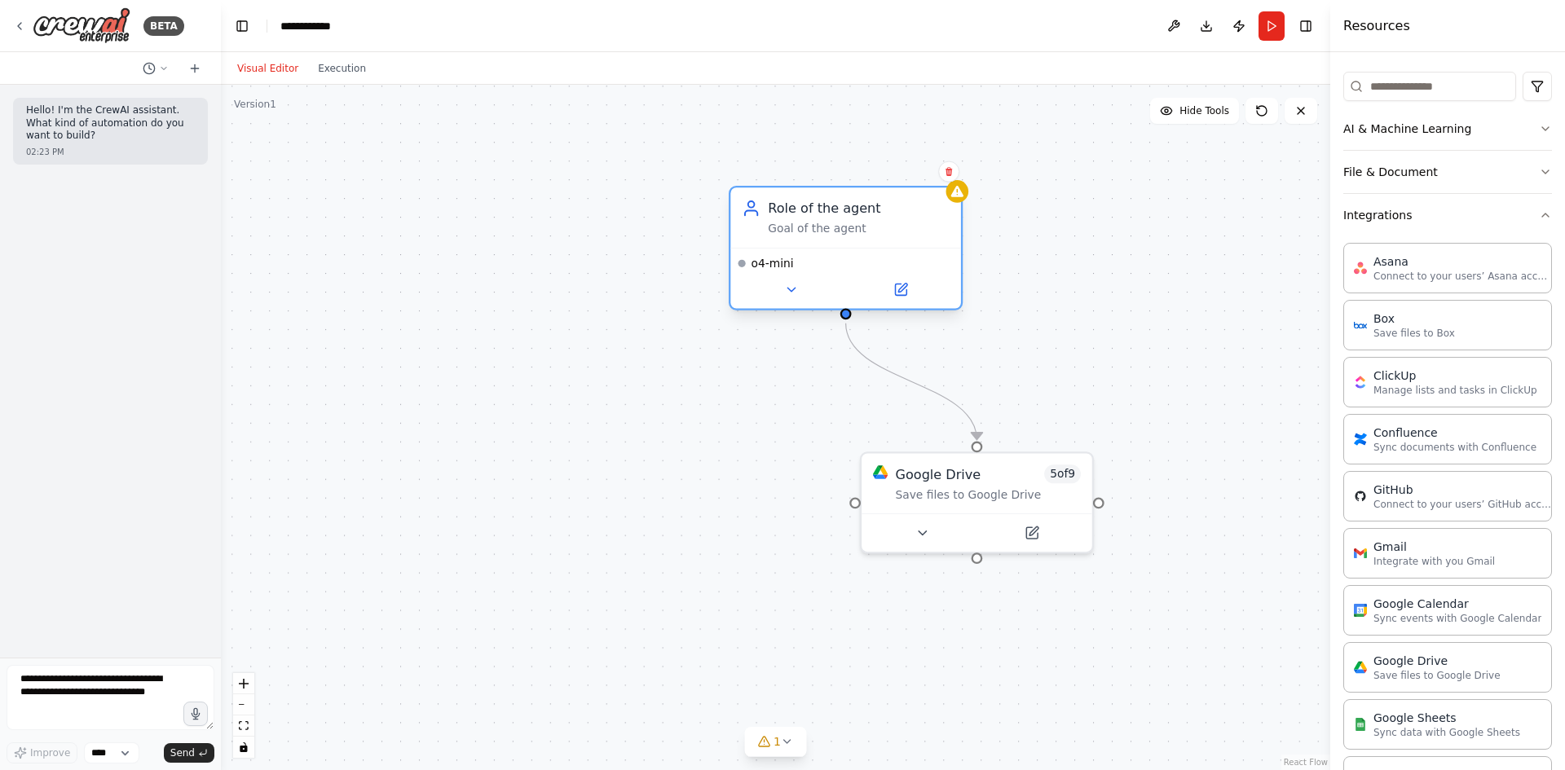
click at [842, 226] on div "Goal of the agent" at bounding box center [859, 229] width 182 height 15
click at [787, 285] on icon at bounding box center [790, 289] width 15 height 15
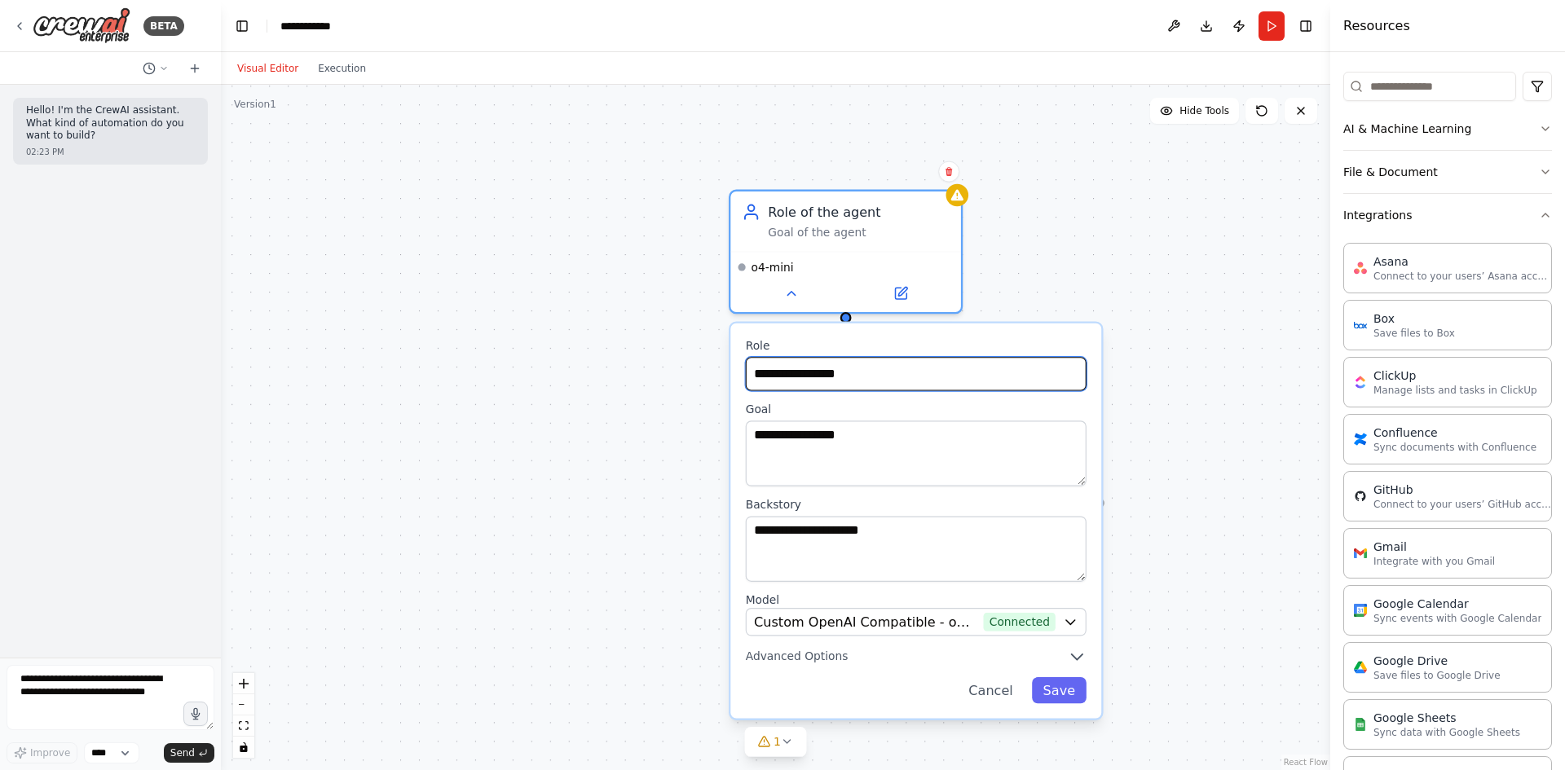
click at [868, 370] on input "**********" at bounding box center [916, 373] width 341 height 33
type input "**********"
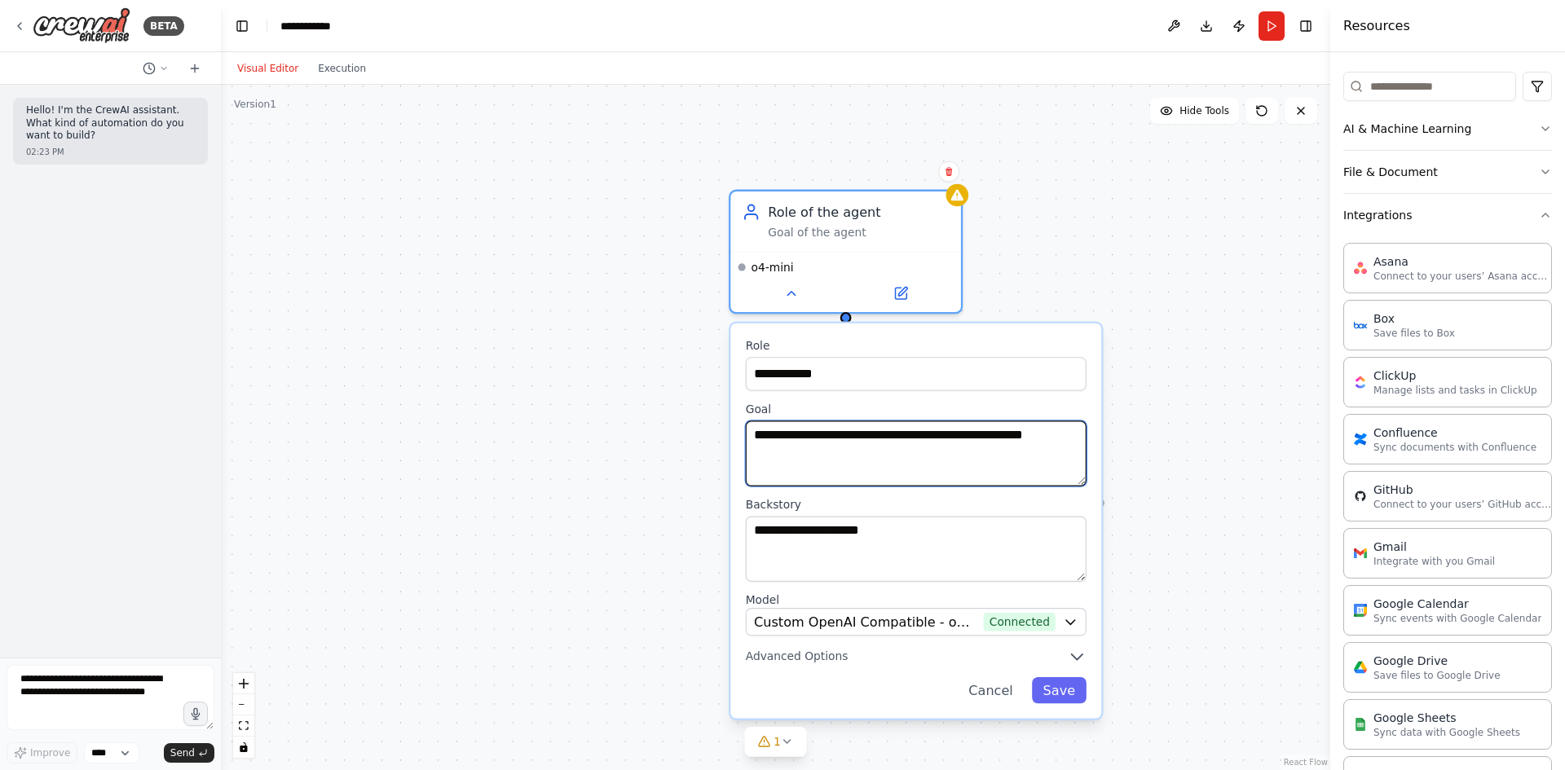
type textarea "**********"
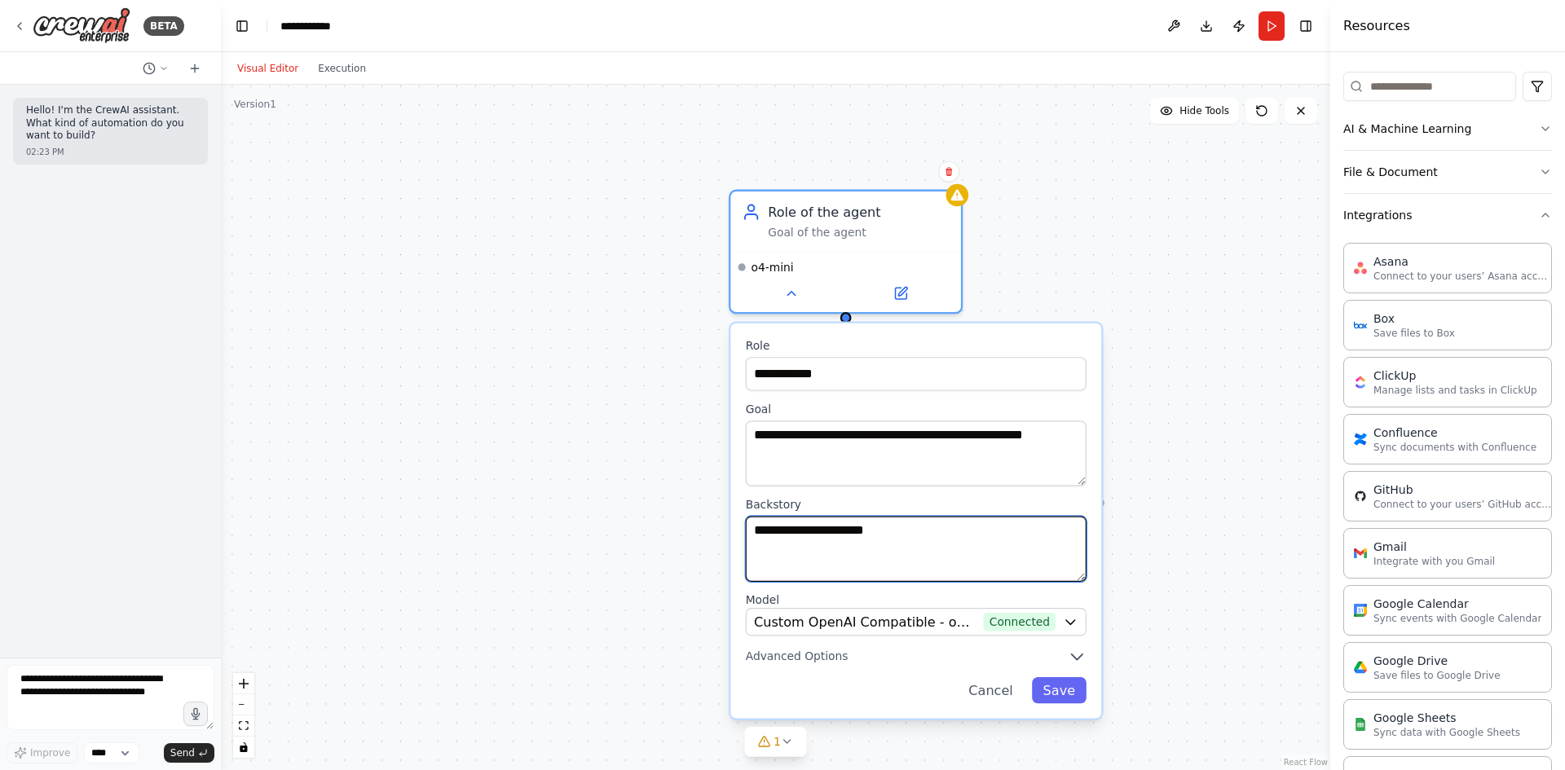
type textarea "**********"
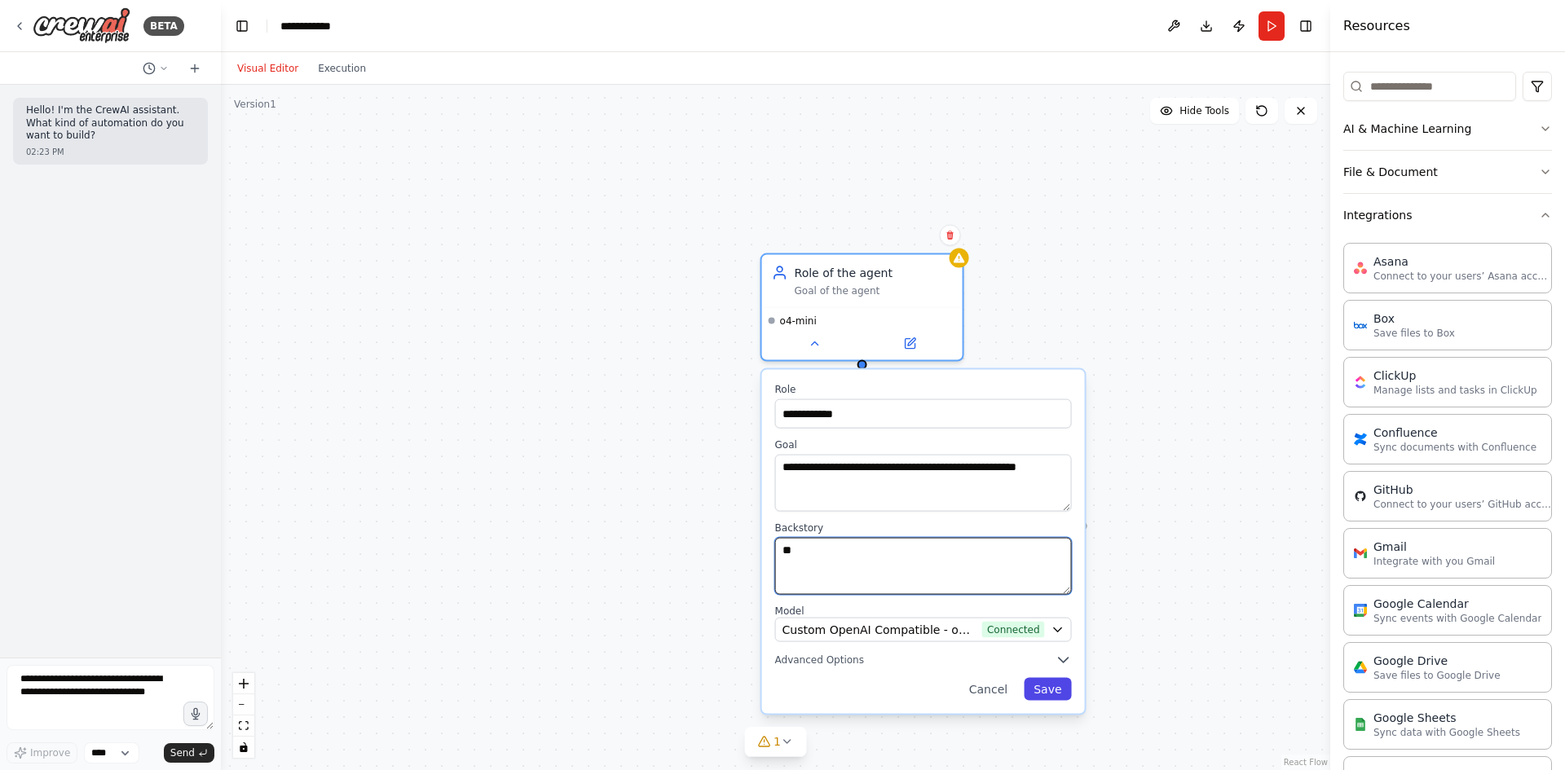
type textarea "**"
click at [1052, 686] on button "Save" at bounding box center [1047, 689] width 47 height 23
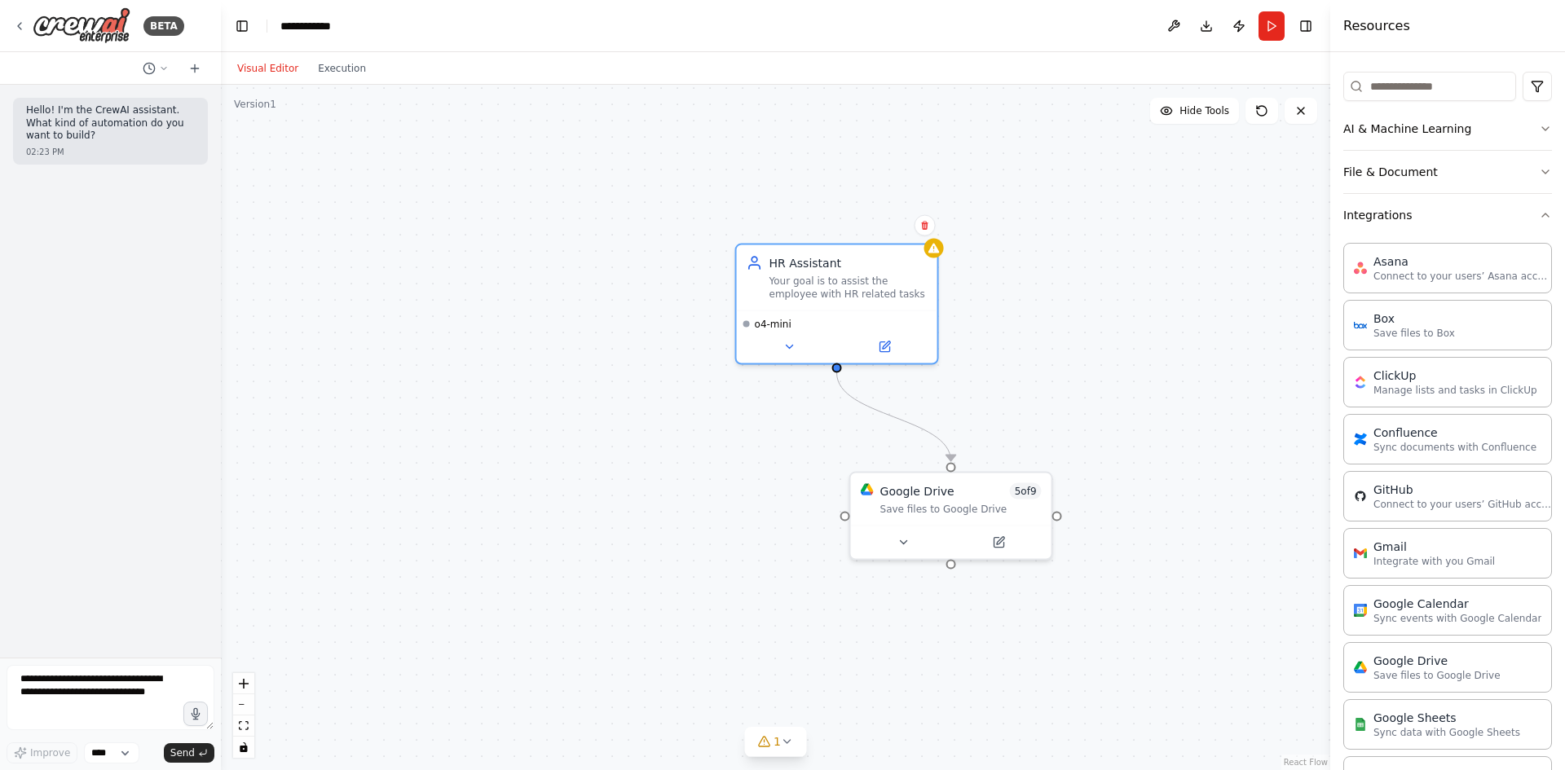
drag, startPoint x: 749, startPoint y: 513, endPoint x: 708, endPoint y: 483, distance: 50.2
click at [685, 495] on div ".deletable-edge-delete-btn { width: 20px; height: 20px; border: 0px solid #ffff…" at bounding box center [775, 428] width 1109 height 686
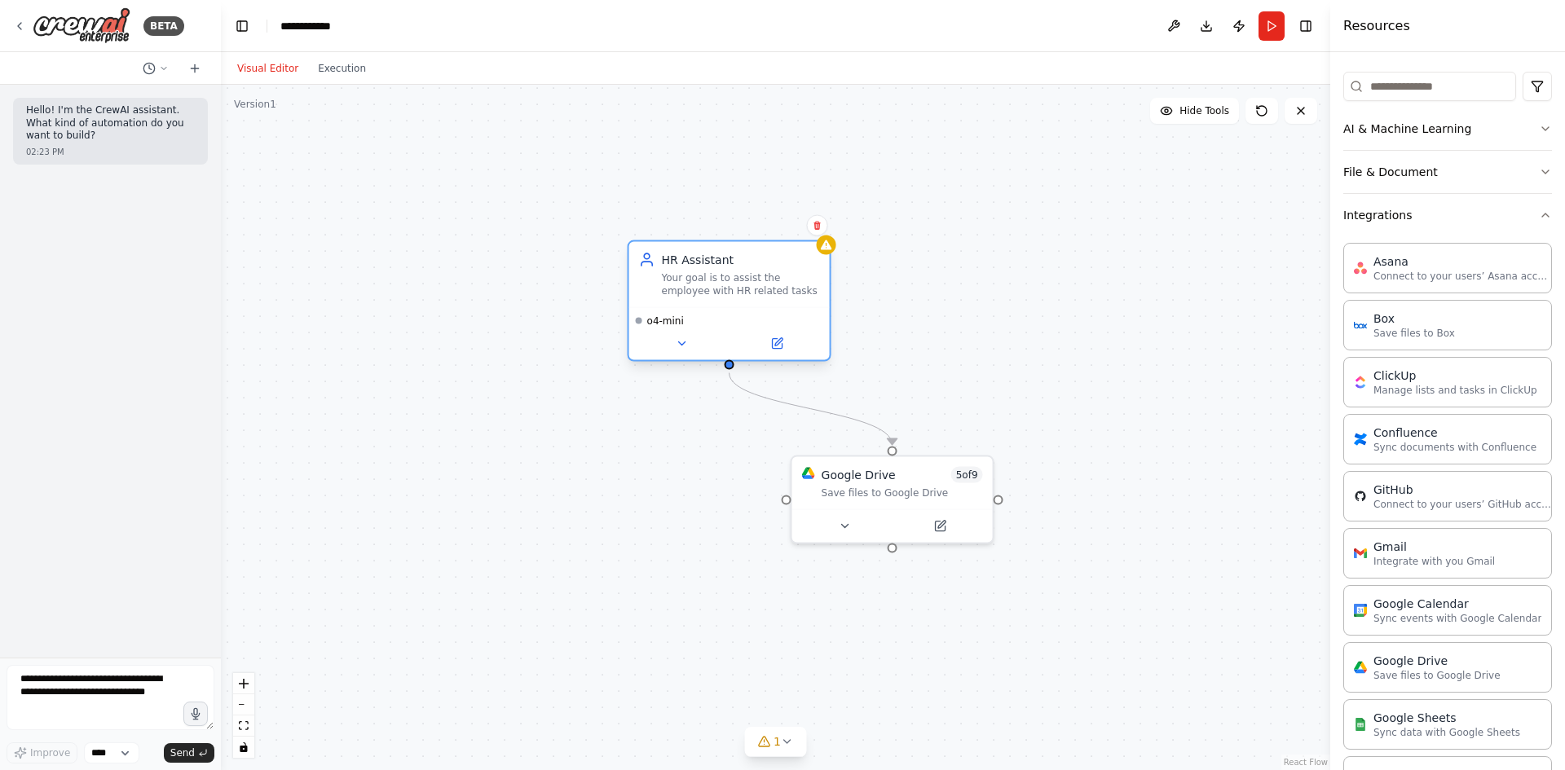
drag, startPoint x: 787, startPoint y: 255, endPoint x: 743, endPoint y: 264, distance: 44.9
click at [743, 264] on div "HR Assistant" at bounding box center [741, 260] width 158 height 16
drag, startPoint x: 721, startPoint y: 298, endPoint x: 782, endPoint y: 291, distance: 60.7
click at [782, 292] on div "HR Assistant Your goal is to assist the employee with HR related tasks" at bounding box center [778, 274] width 201 height 65
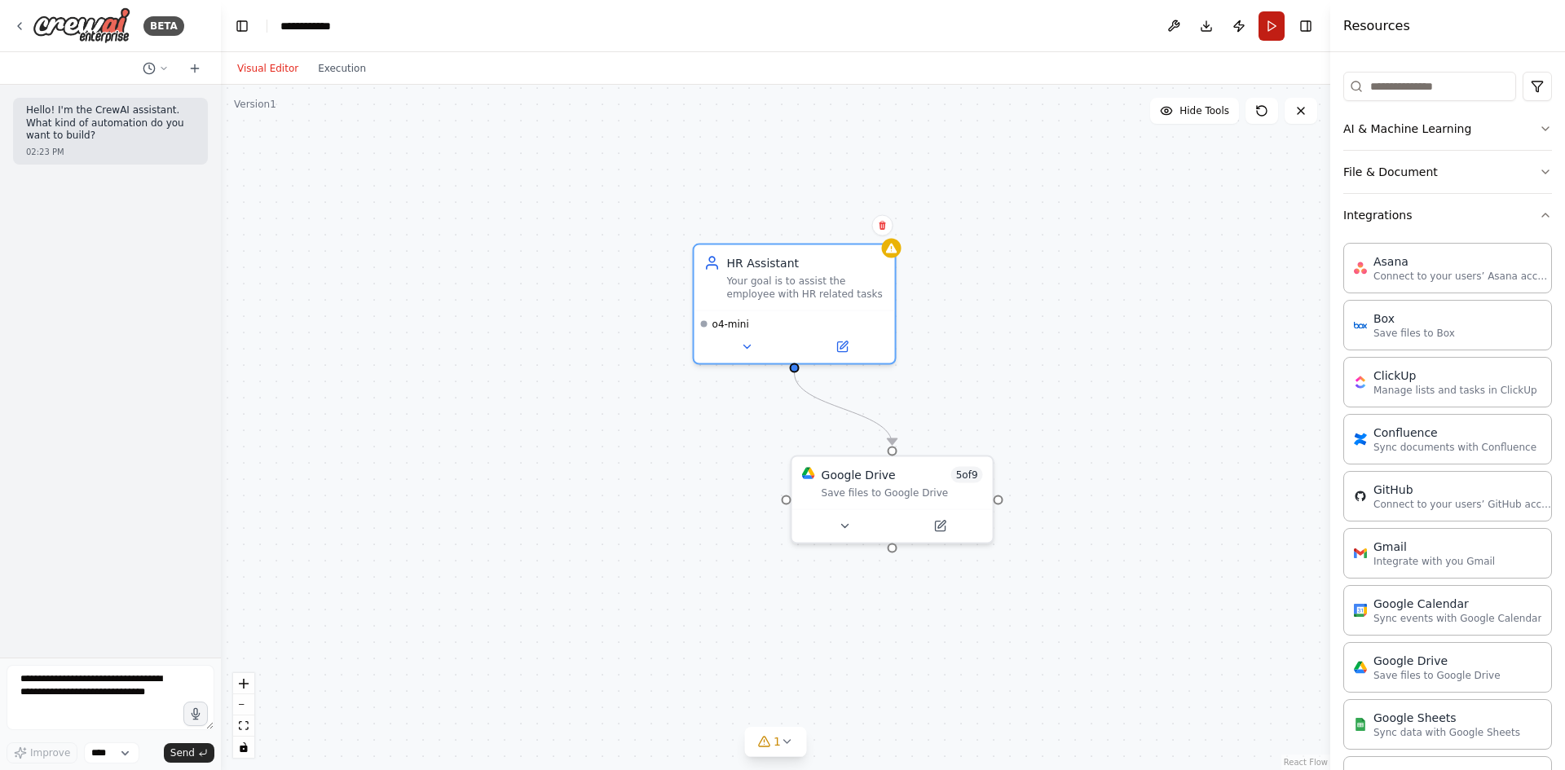
click at [1272, 31] on button "Run" at bounding box center [1272, 25] width 26 height 29
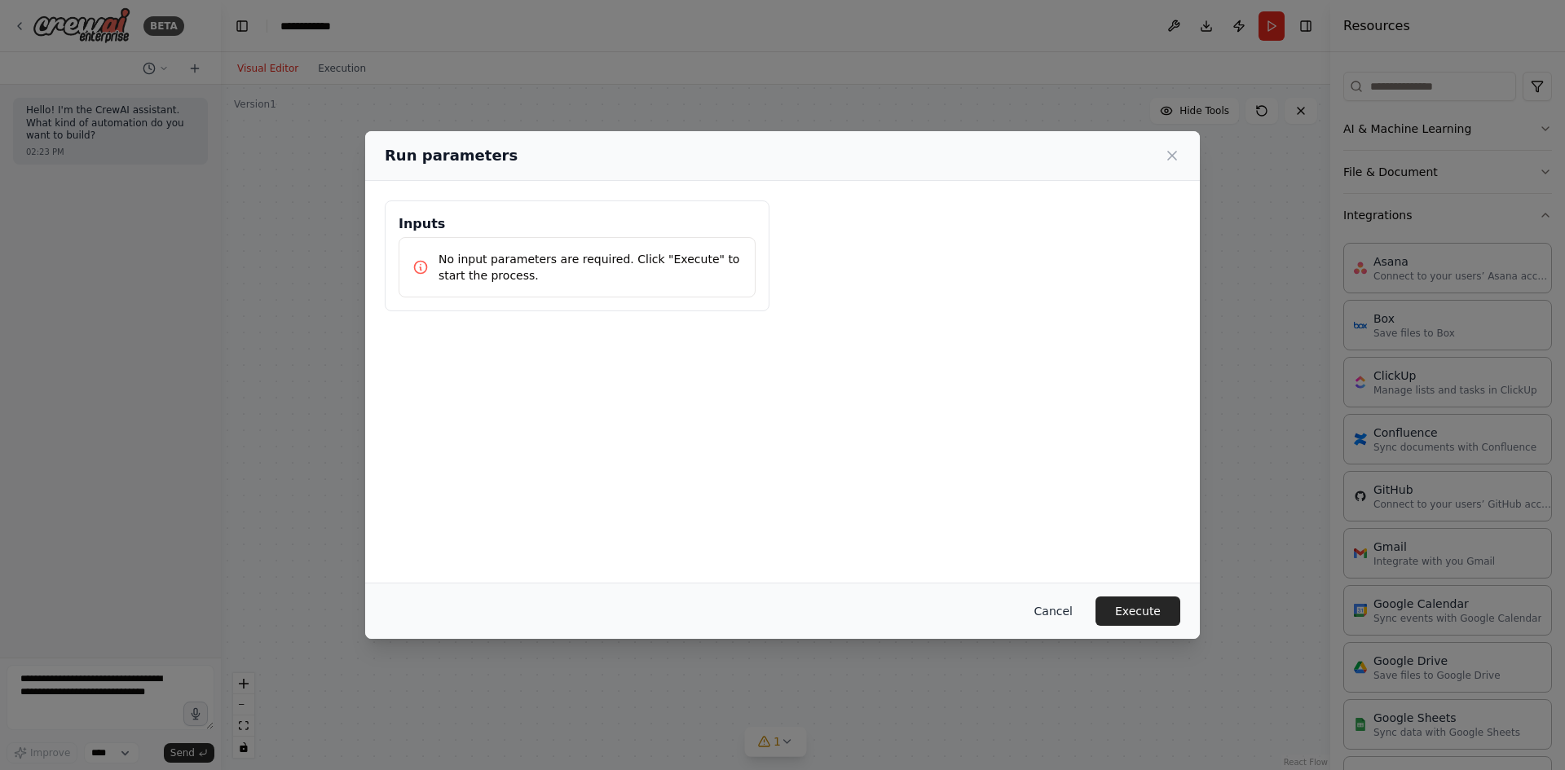
click at [1057, 611] on button "Cancel" at bounding box center [1053, 611] width 64 height 29
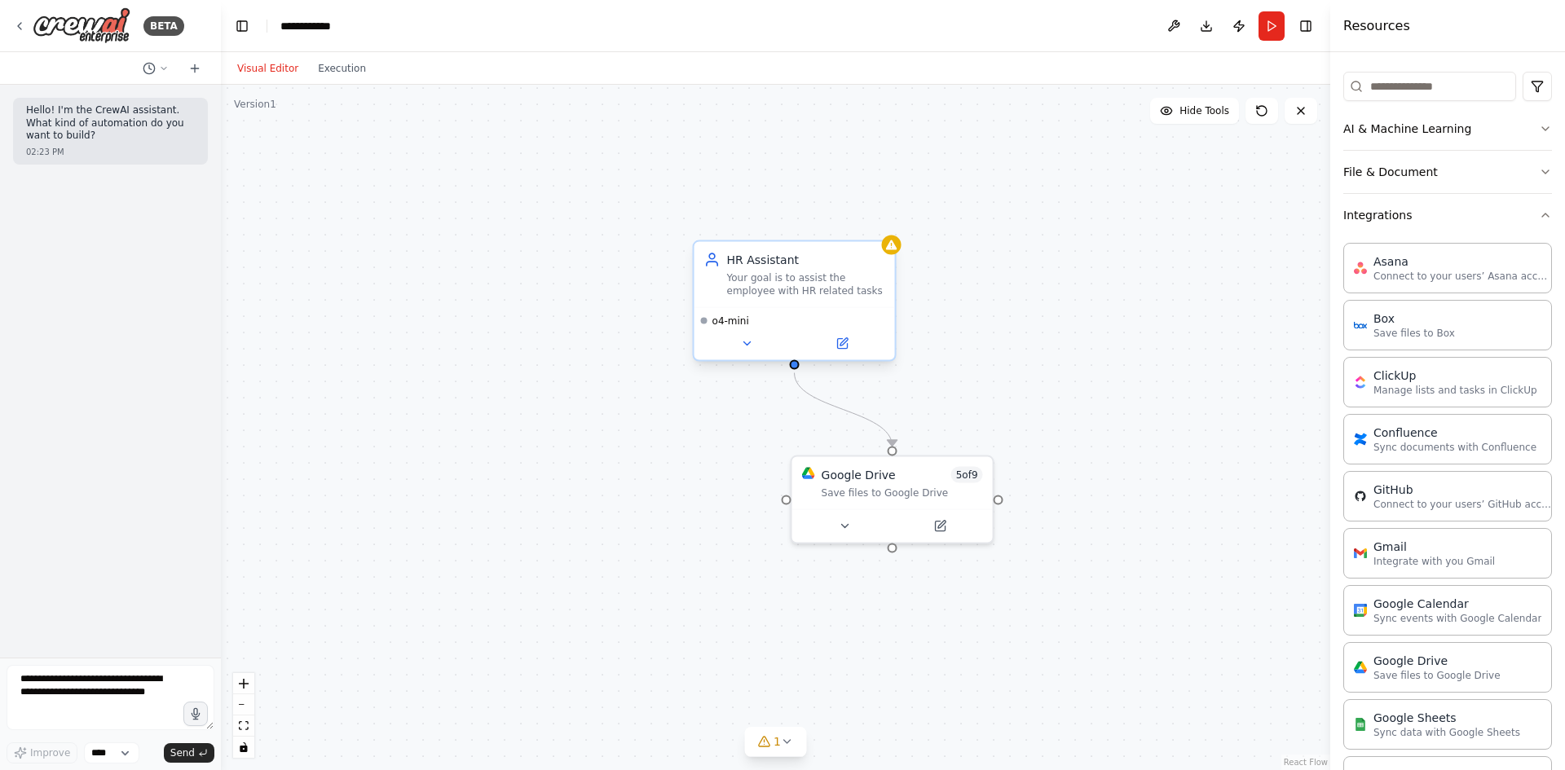
click at [781, 287] on div "Your goal is to assist the employee with HR related tasks" at bounding box center [806, 284] width 158 height 26
click at [736, 335] on button at bounding box center [747, 344] width 92 height 20
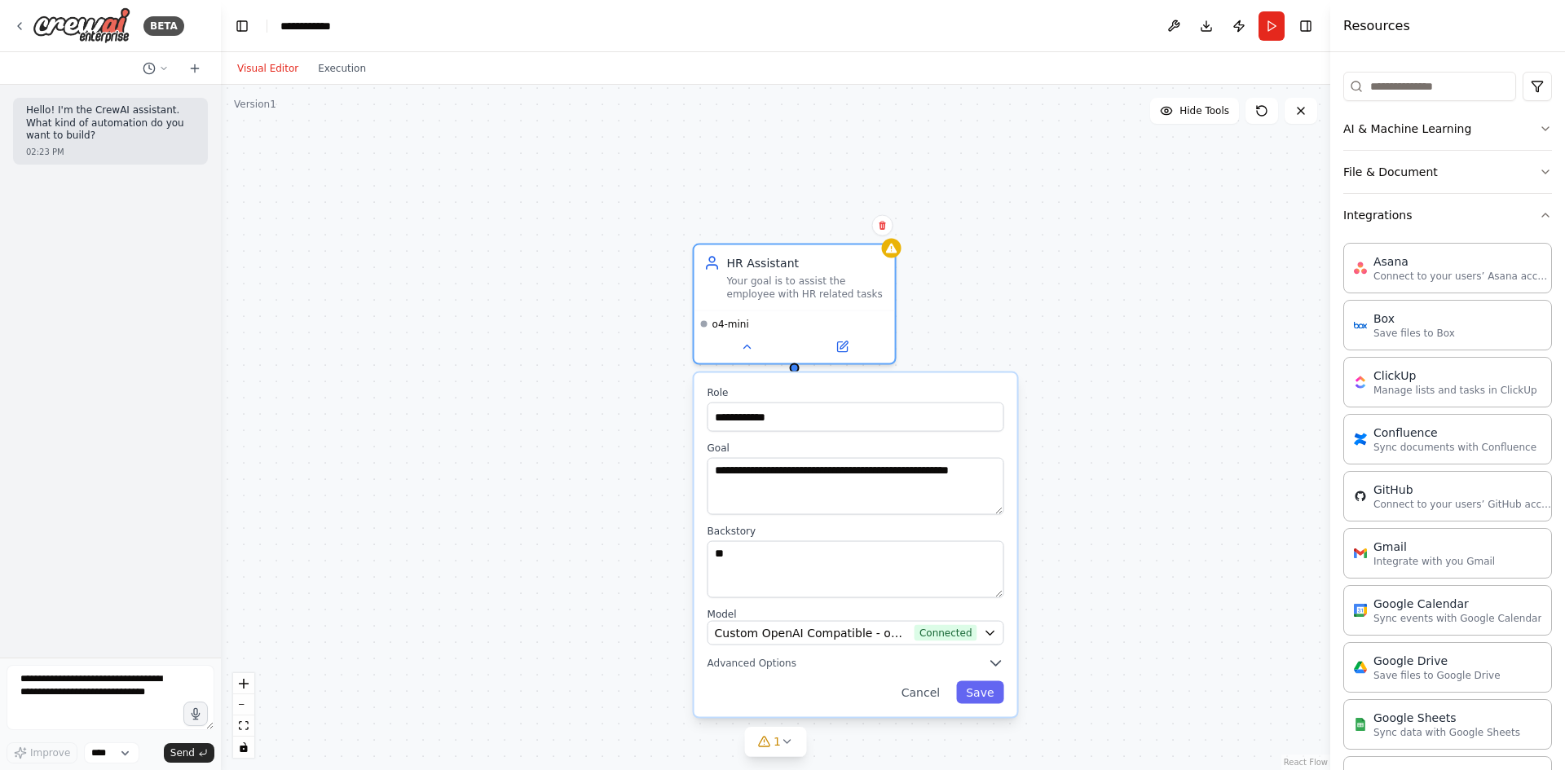
click at [666, 557] on div "**********" at bounding box center [775, 428] width 1109 height 686
click at [954, 264] on div "**********" at bounding box center [775, 428] width 1109 height 686
click at [928, 702] on button "Cancel" at bounding box center [921, 692] width 58 height 23
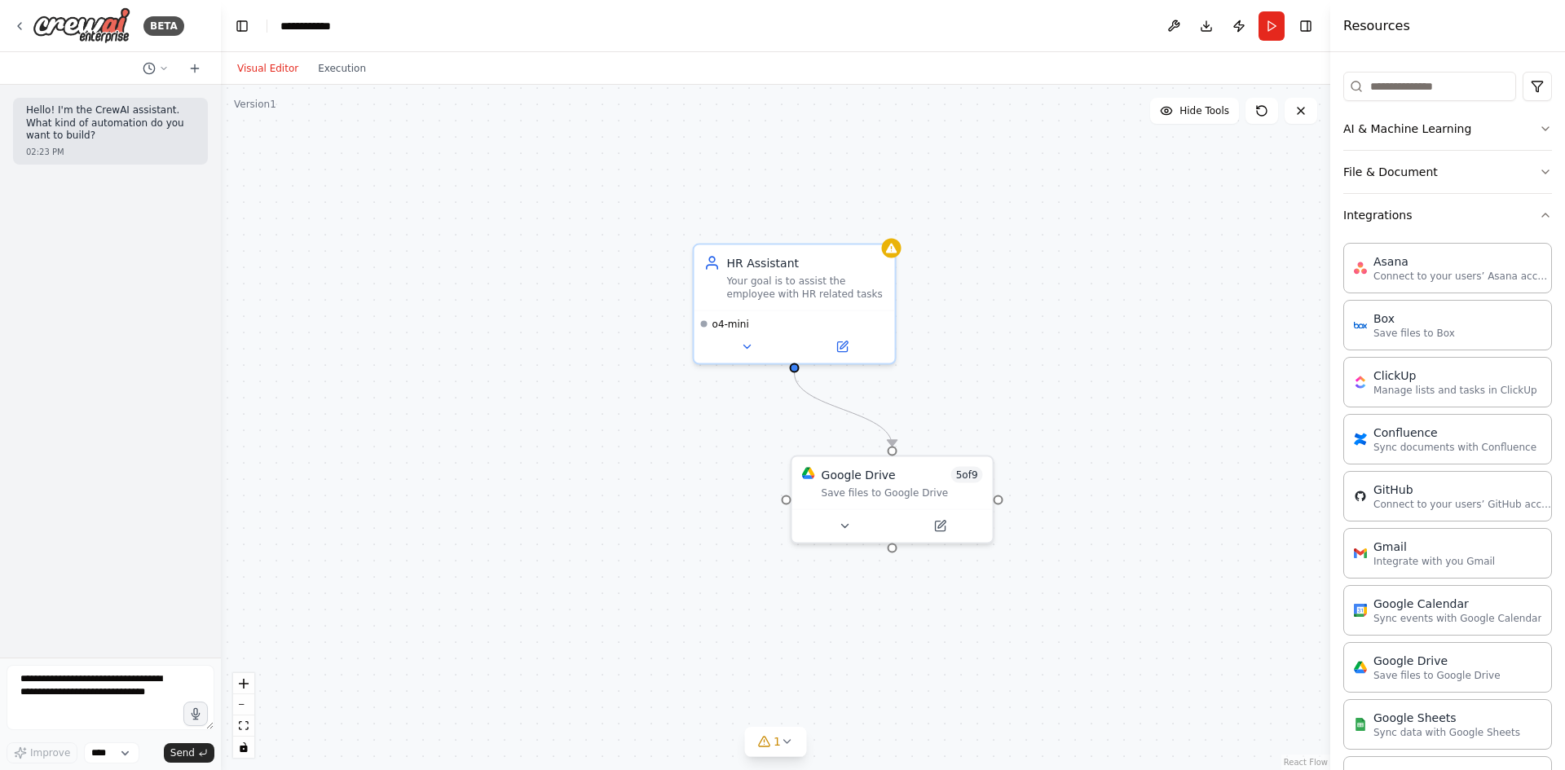
click at [888, 660] on div ".deletable-edge-delete-btn { width: 20px; height: 20px; border: 0px solid #ffff…" at bounding box center [775, 428] width 1109 height 686
click at [776, 742] on span "1" at bounding box center [777, 742] width 7 height 16
click at [866, 699] on button at bounding box center [872, 700] width 28 height 20
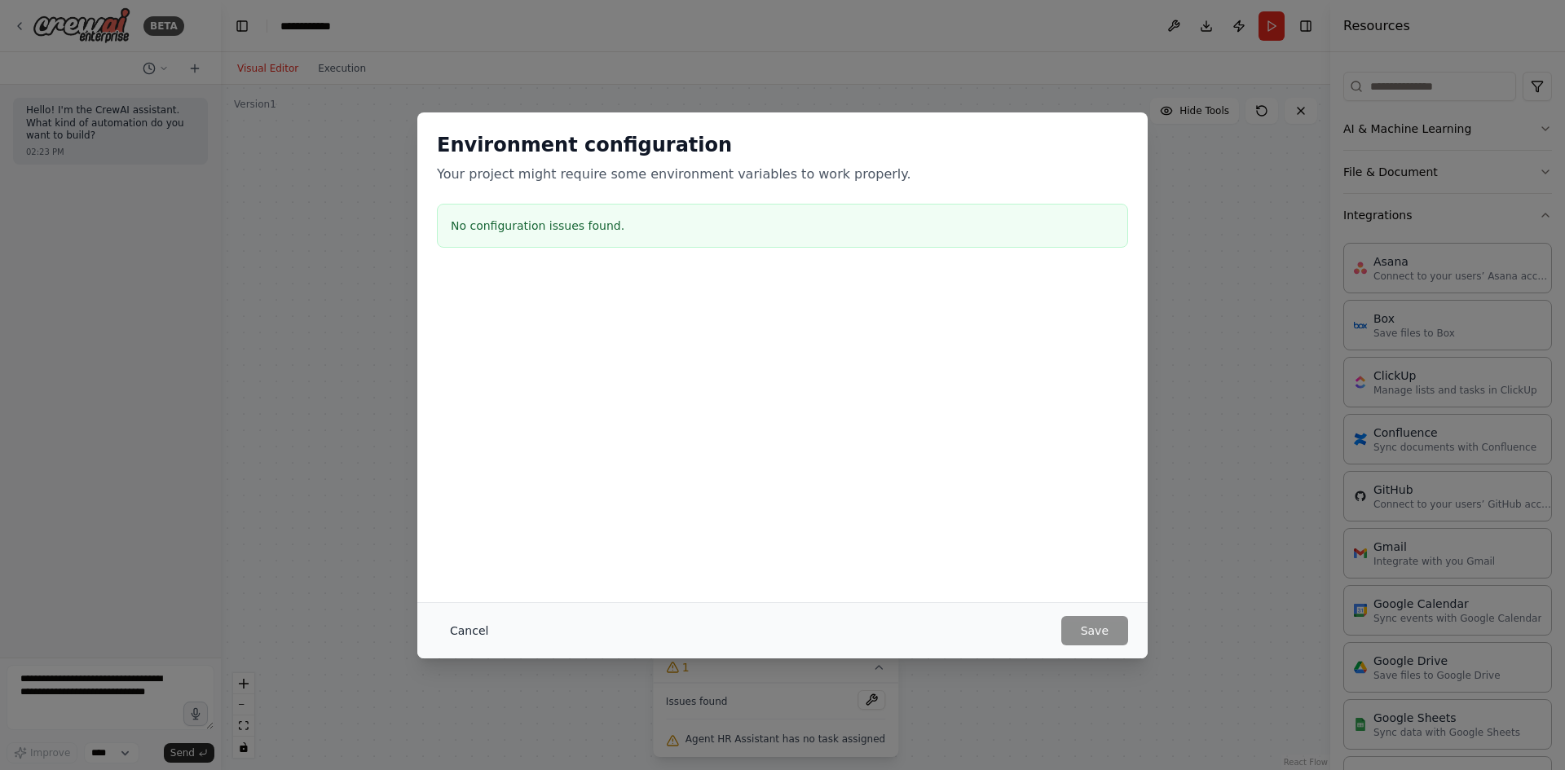
click at [470, 640] on button "Cancel" at bounding box center [469, 630] width 64 height 29
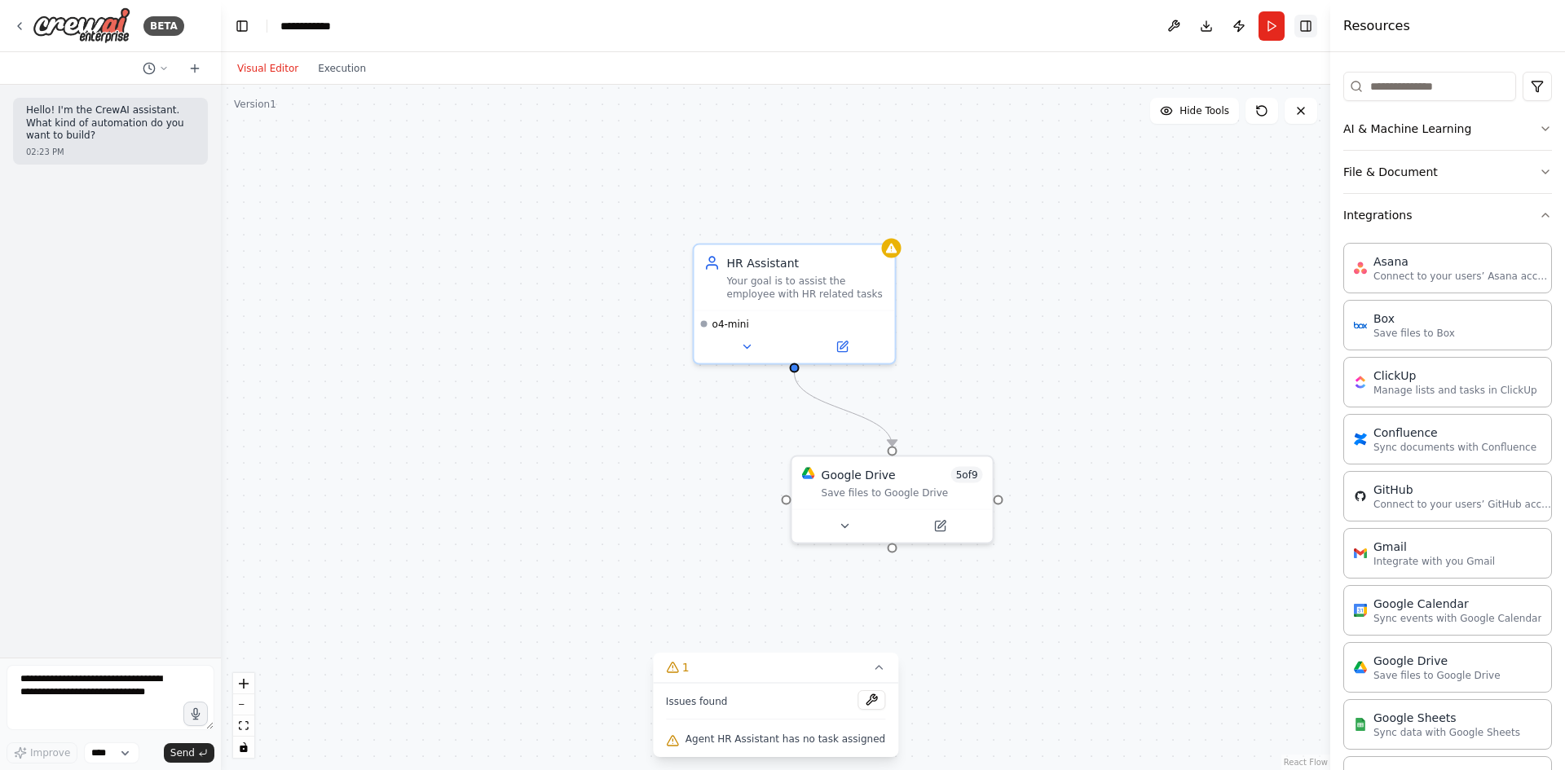
click at [1300, 26] on button "Toggle Right Sidebar" at bounding box center [1306, 26] width 23 height 23
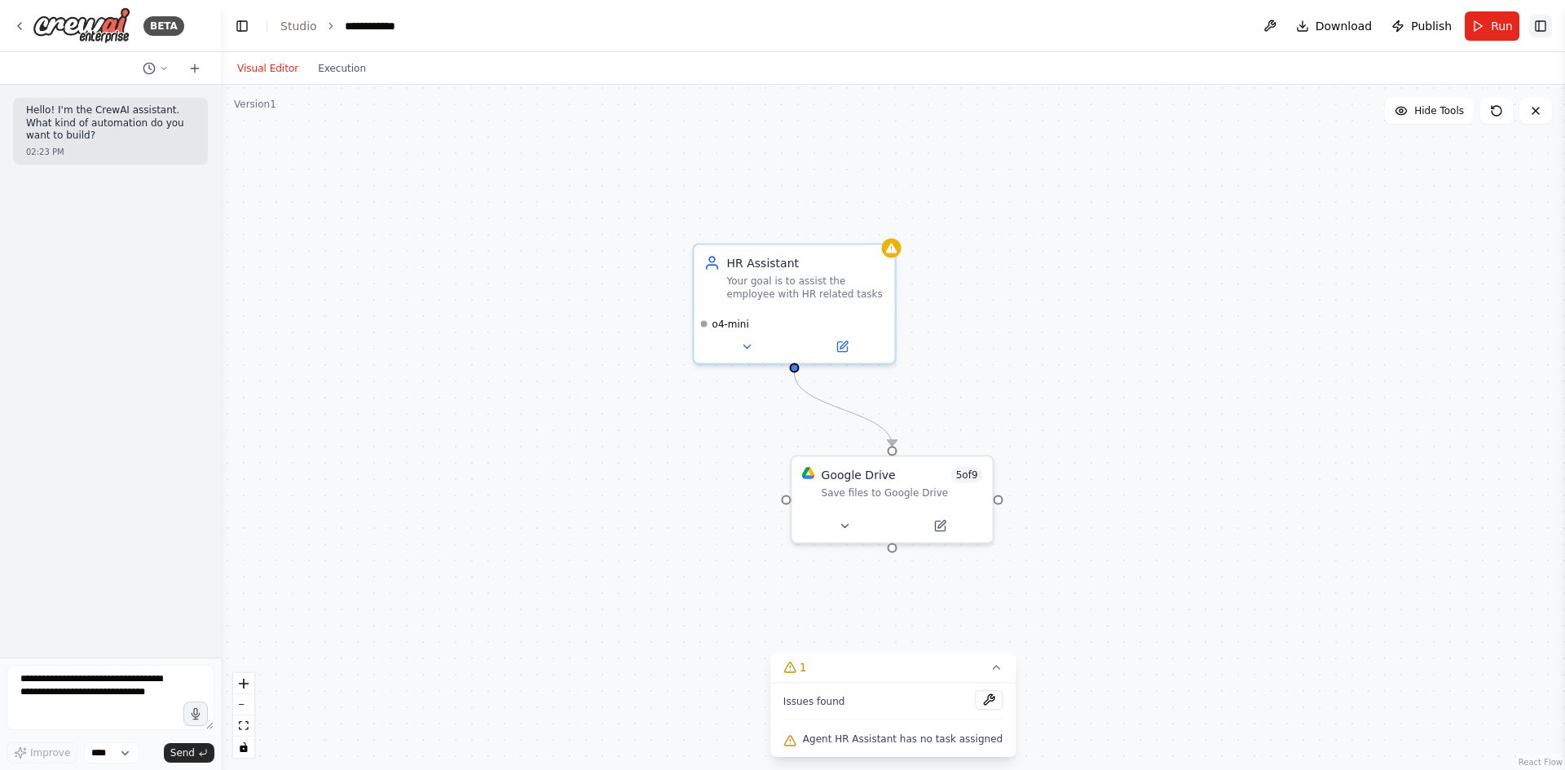
click at [1549, 28] on button "Toggle Right Sidebar" at bounding box center [1540, 26] width 23 height 23
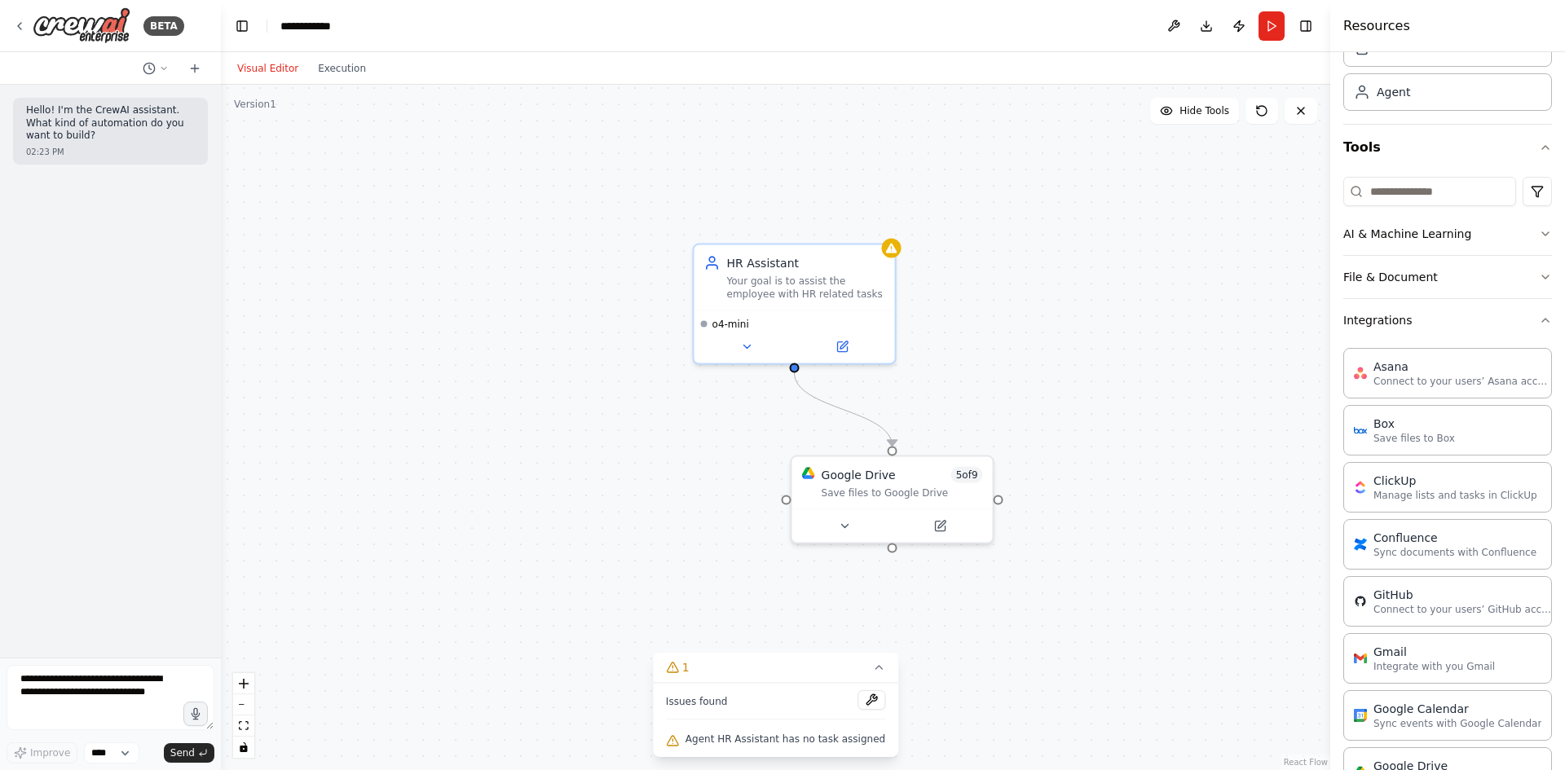
scroll to position [0, 0]
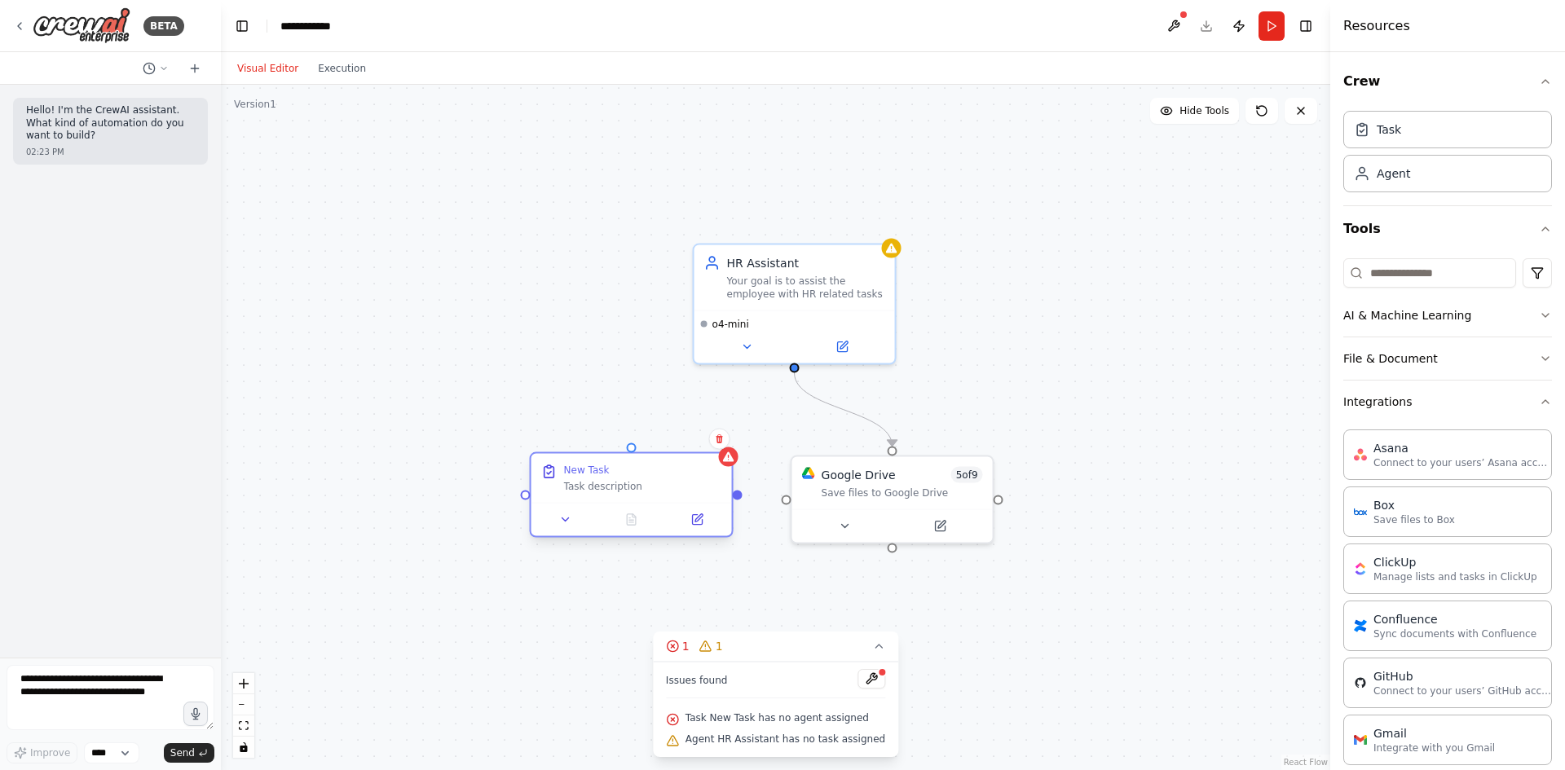
click at [606, 487] on div "Task description" at bounding box center [643, 486] width 158 height 13
click at [615, 483] on div "Task description" at bounding box center [643, 486] width 158 height 13
click at [591, 466] on div "New Task" at bounding box center [587, 470] width 46 height 13
drag, startPoint x: 632, startPoint y: 452, endPoint x: 800, endPoint y: 368, distance: 188.1
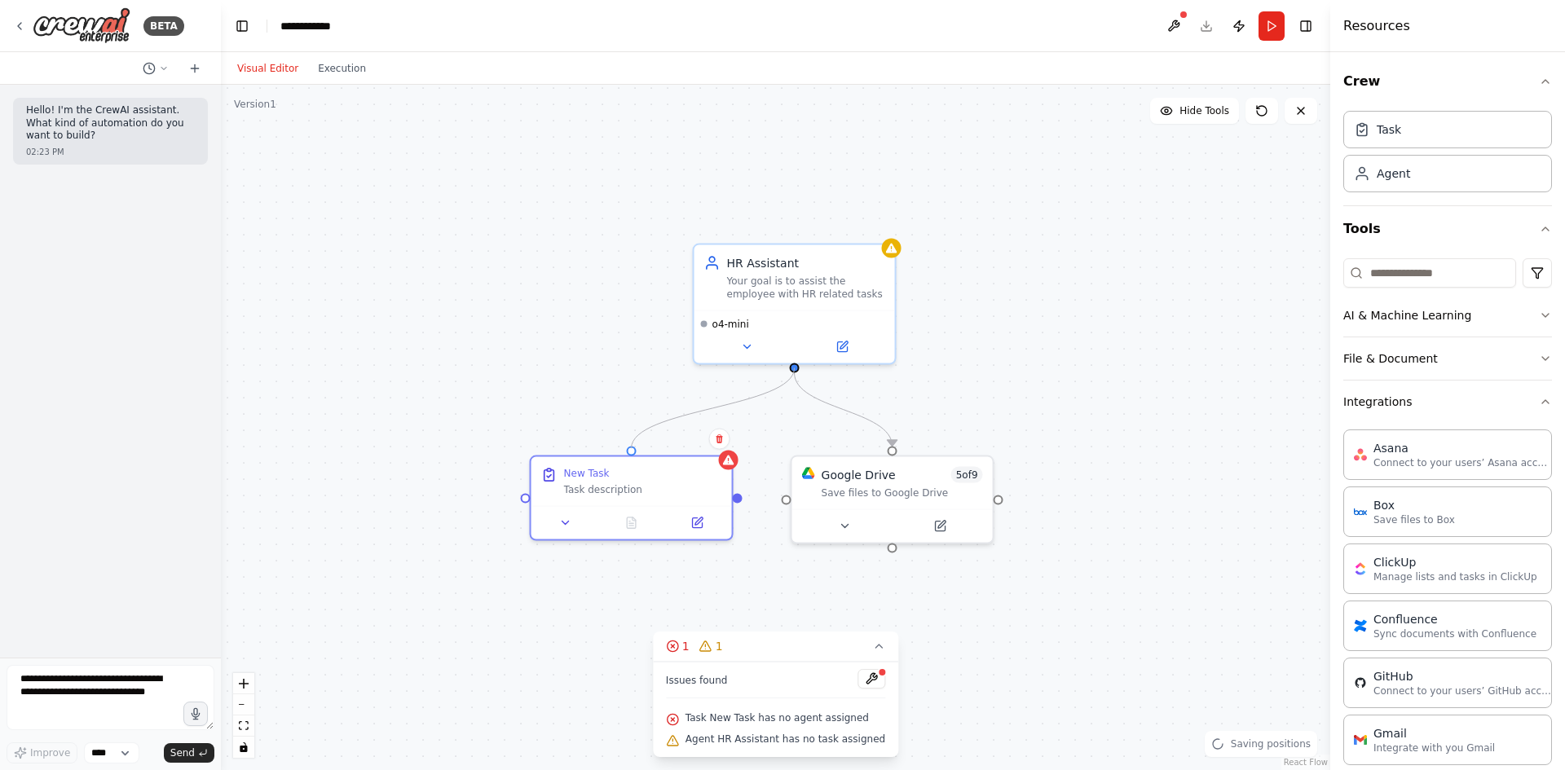
click at [800, 368] on div ".deletable-edge-delete-btn { width: 20px; height: 20px; border: 0px solid #ffff…" at bounding box center [775, 428] width 1109 height 686
click at [627, 480] on div "New Task Task description" at bounding box center [643, 478] width 158 height 29
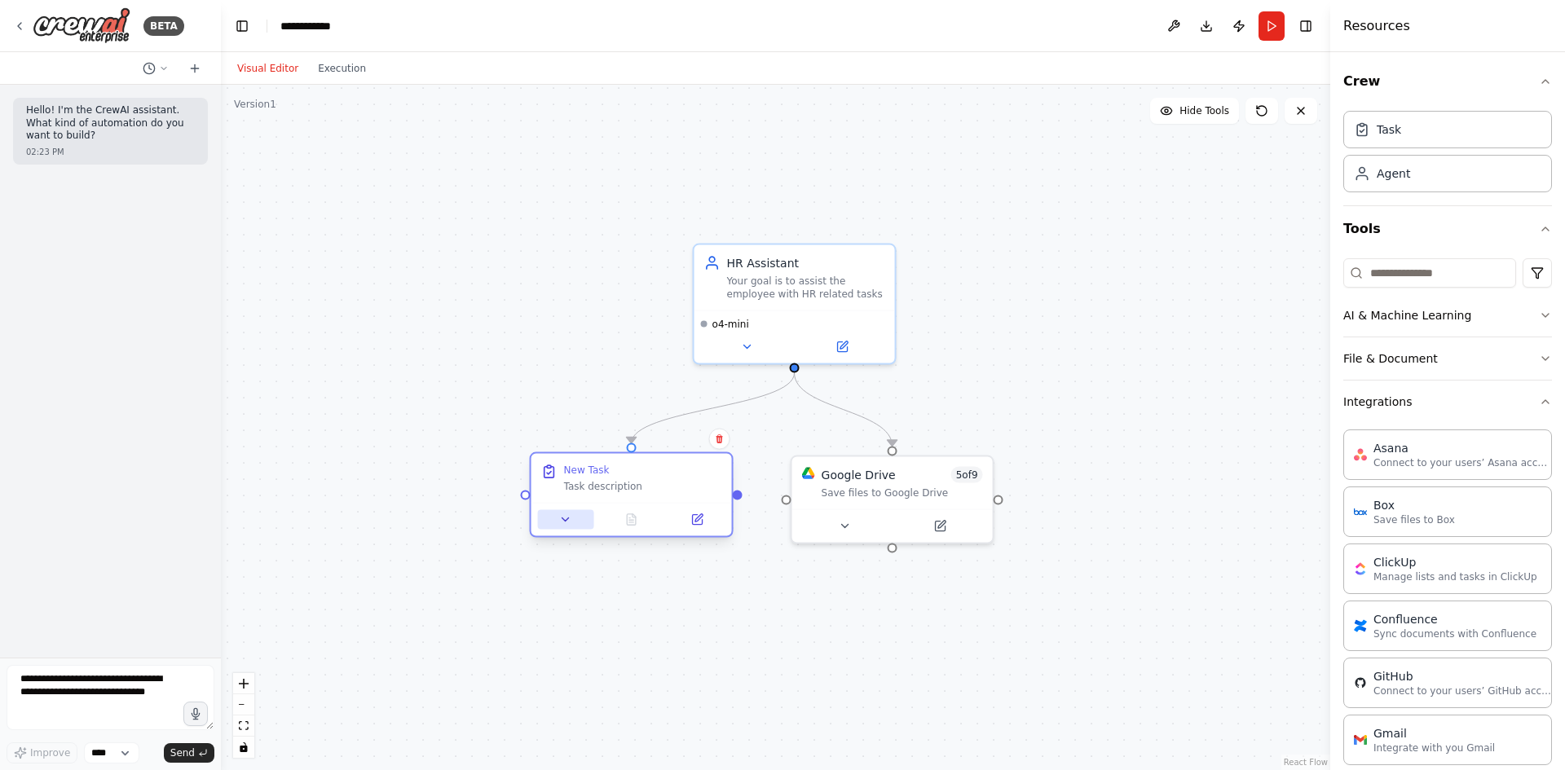
click at [585, 517] on button at bounding box center [566, 520] width 56 height 20
click at [646, 612] on div "**********" at bounding box center [693, 697] width 323 height 297
click at [649, 602] on input "********" at bounding box center [693, 593] width 297 height 29
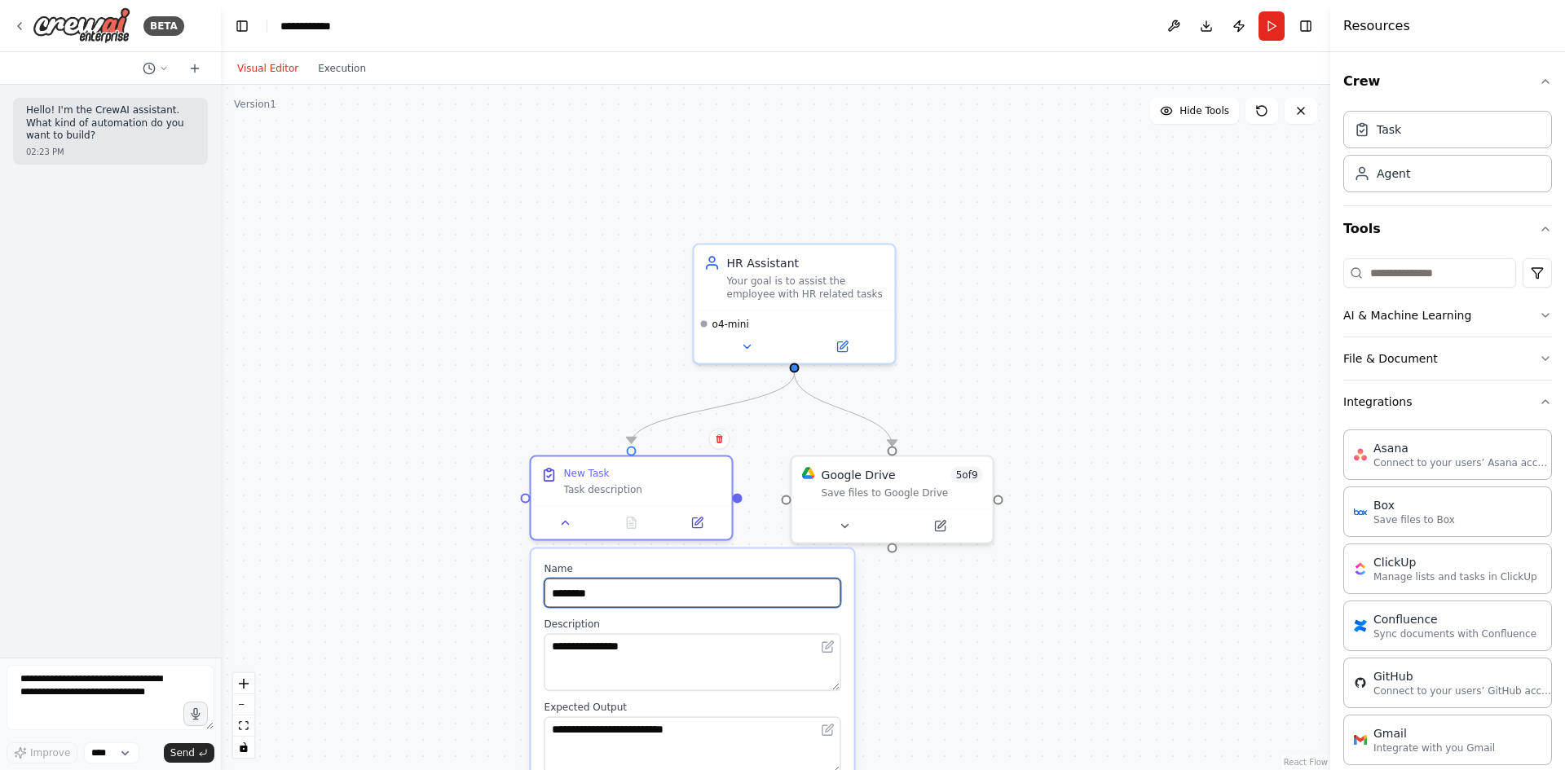
type input "*******"
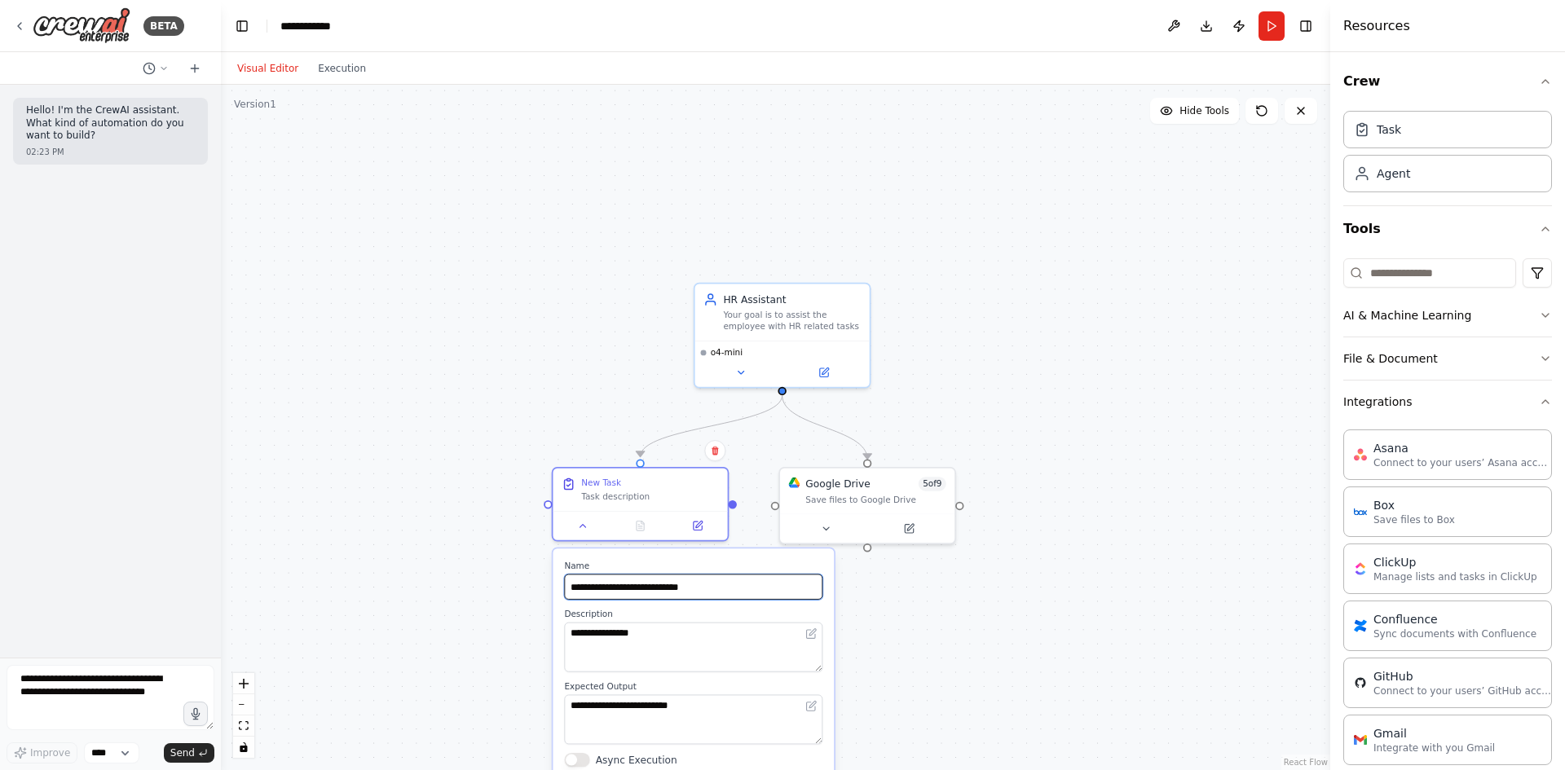
type input "**********"
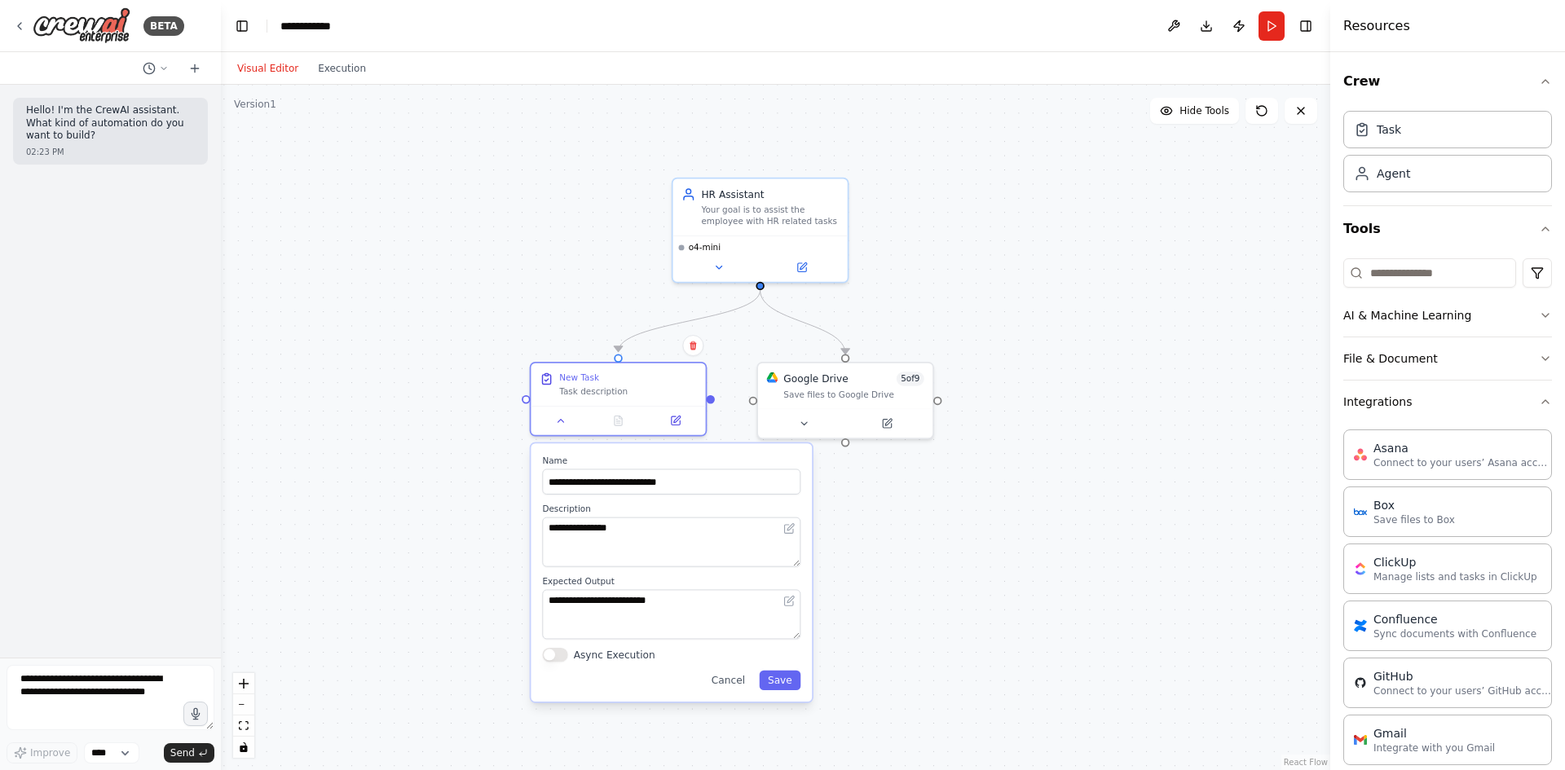
drag, startPoint x: 1089, startPoint y: 641, endPoint x: 1043, endPoint y: 527, distance: 122.9
click at [1043, 527] on div ".deletable-edge-delete-btn { width: 20px; height: 20px; border: 0px solid #ffff…" at bounding box center [775, 428] width 1109 height 686
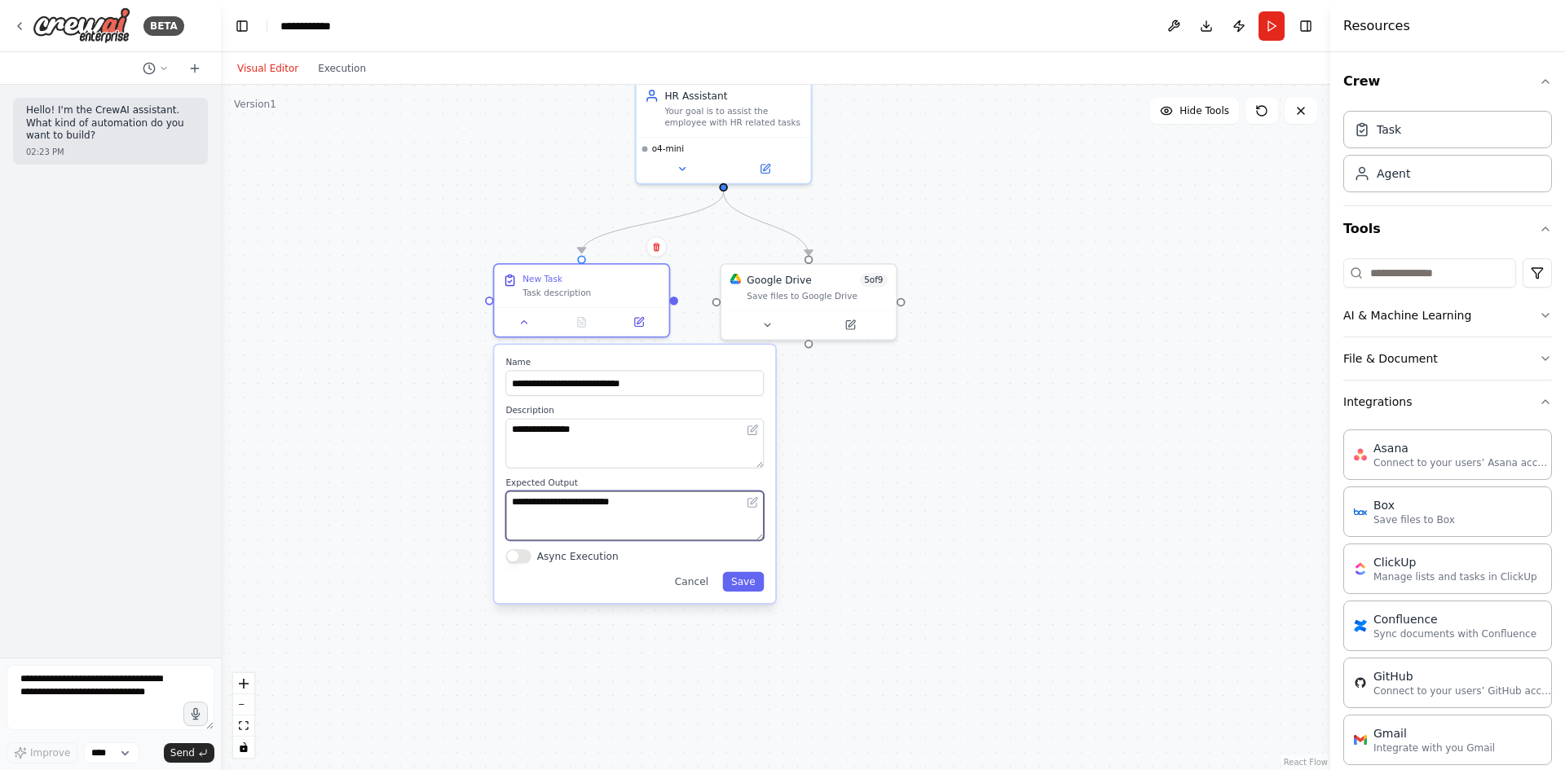
click at [630, 514] on textarea "**********" at bounding box center [634, 516] width 258 height 50
click at [673, 517] on textarea "**********" at bounding box center [634, 516] width 258 height 50
type textarea "*******"
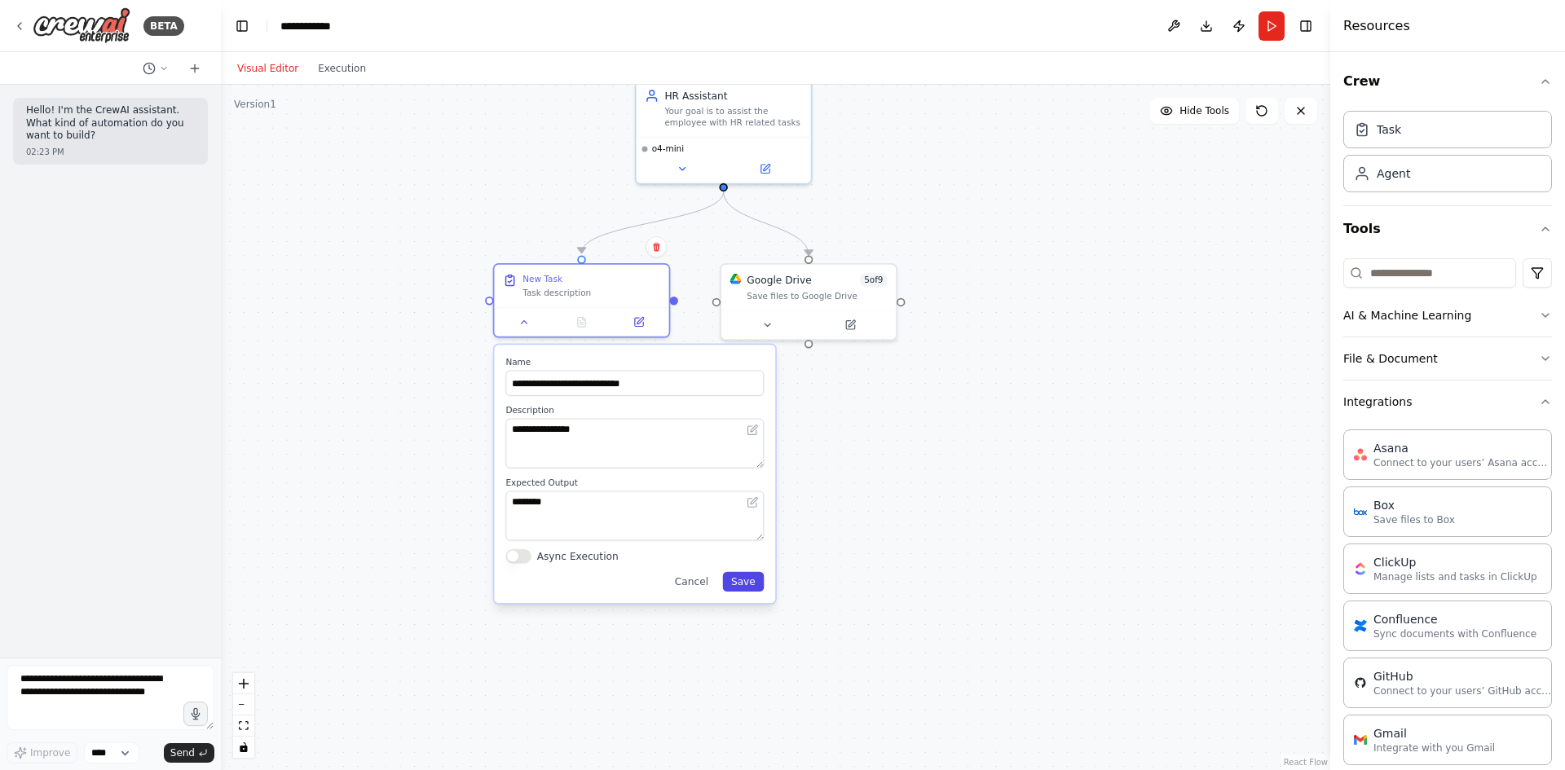
click at [738, 583] on button "Save" at bounding box center [743, 582] width 42 height 20
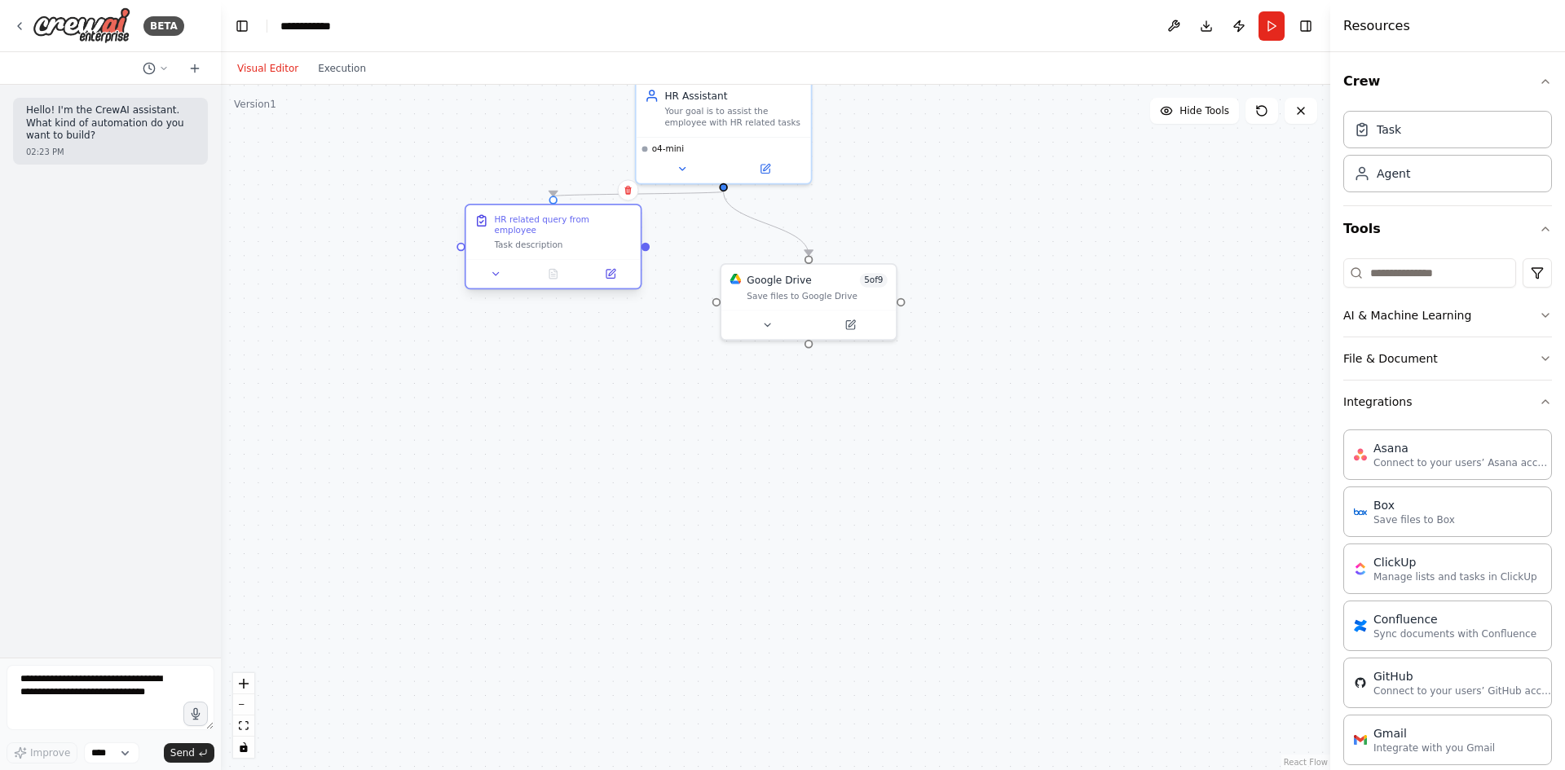
drag, startPoint x: 554, startPoint y: 286, endPoint x: 526, endPoint y: 232, distance: 60.9
click at [526, 239] on div "Task description" at bounding box center [563, 244] width 138 height 11
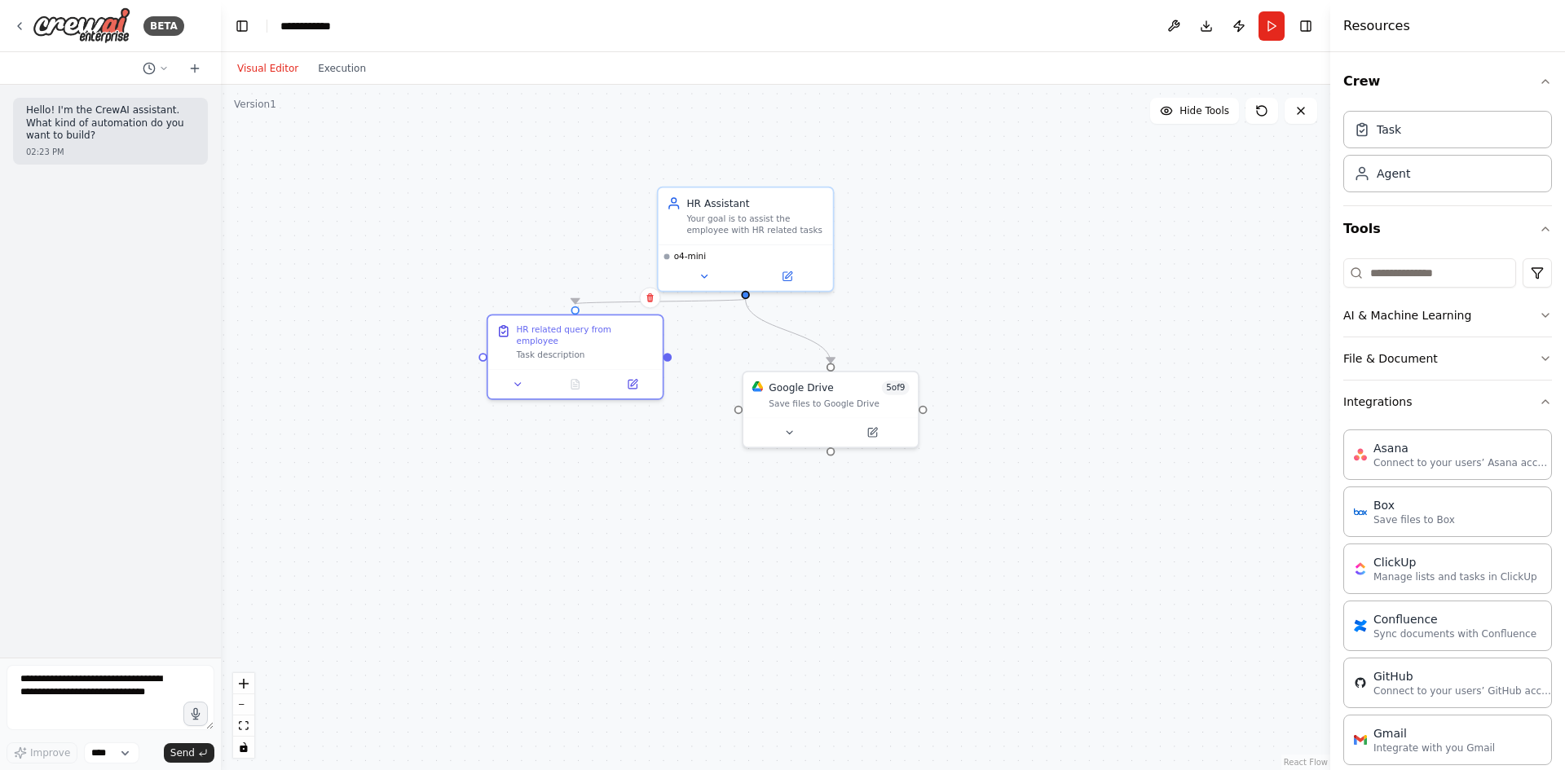
drag, startPoint x: 629, startPoint y: 454, endPoint x: 654, endPoint y: 611, distance: 158.5
click at [654, 611] on div ".deletable-edge-delete-btn { width: 20px; height: 20px; border: 0px solid #ffff…" at bounding box center [775, 428] width 1109 height 686
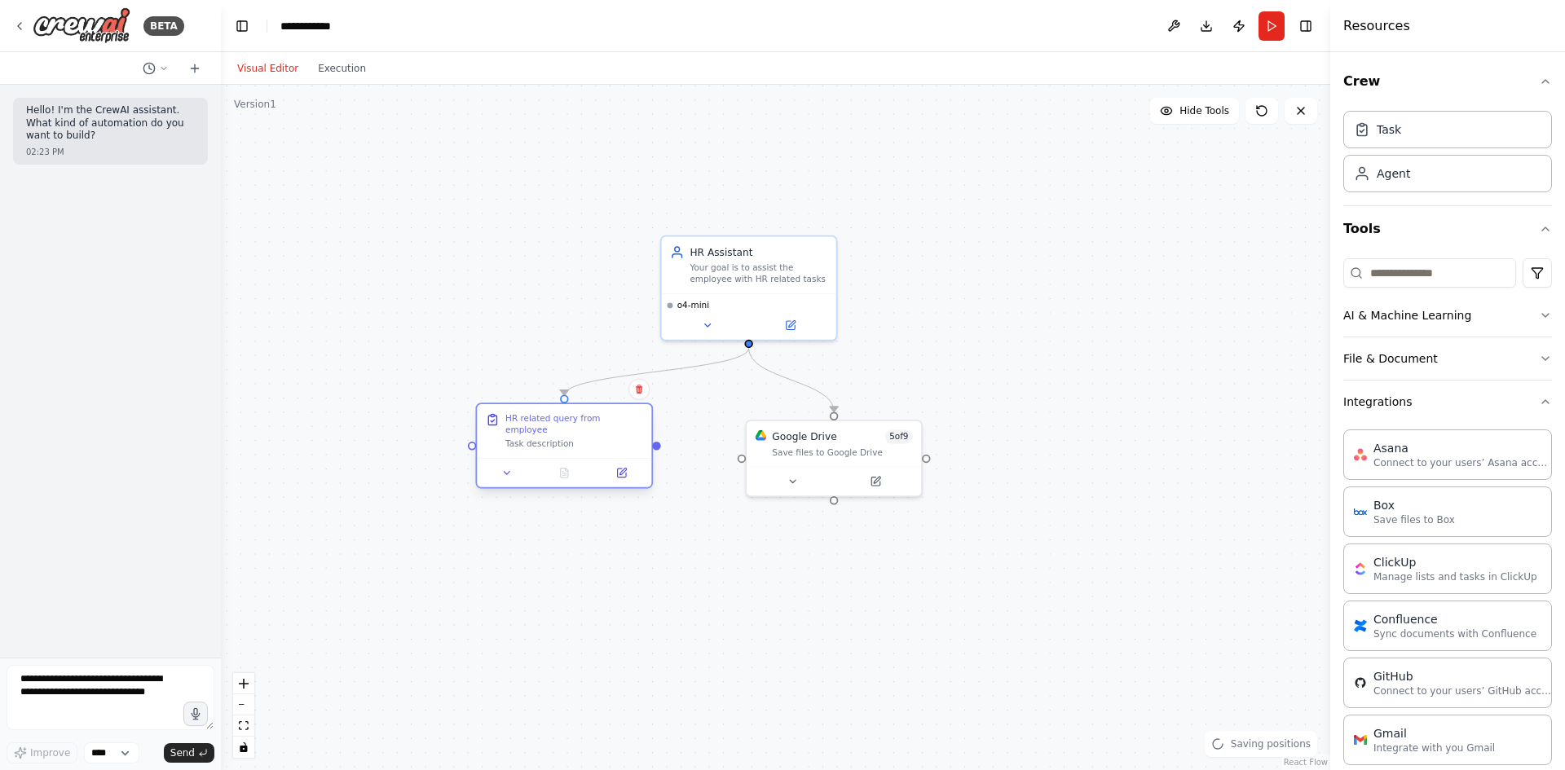
drag, startPoint x: 582, startPoint y: 399, endPoint x: 571, endPoint y: 443, distance: 46.3
click at [571, 443] on div "HR related query from employee Task description" at bounding box center [564, 431] width 174 height 54
click at [1524, 403] on button "Integrations" at bounding box center [1447, 402] width 209 height 42
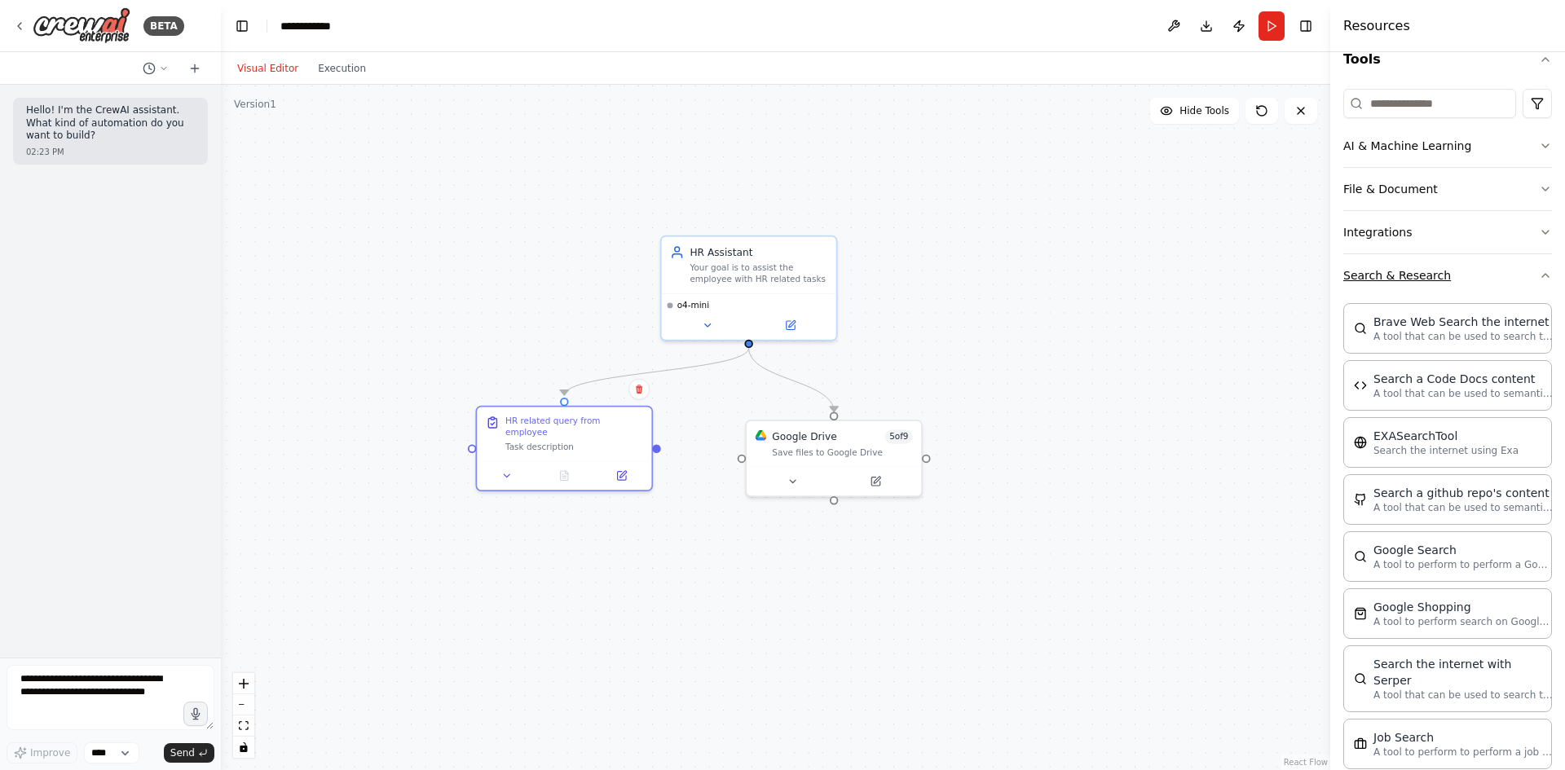
scroll to position [163, 0]
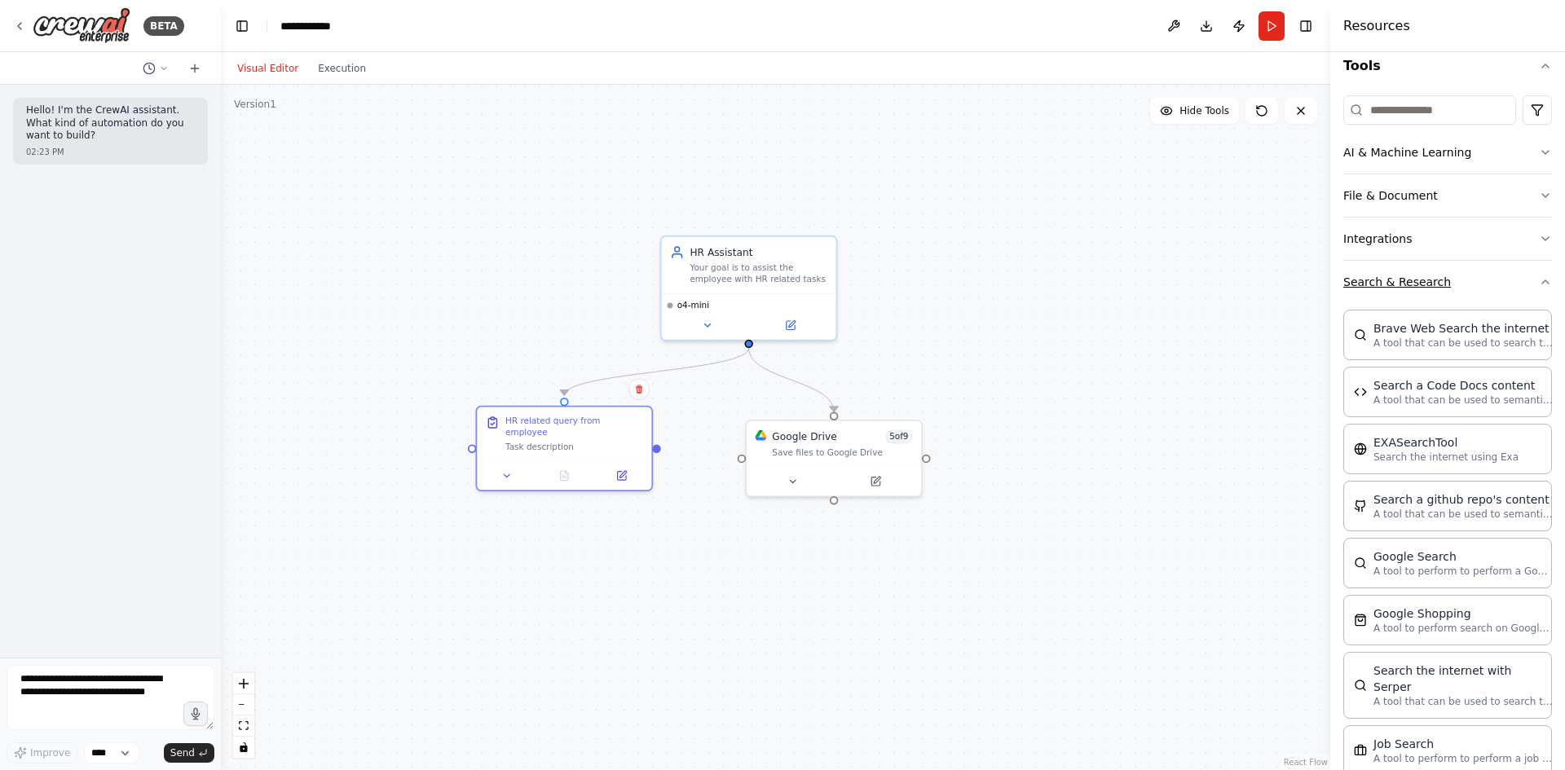
click at [1524, 279] on button "Search & Research" at bounding box center [1447, 282] width 209 height 42
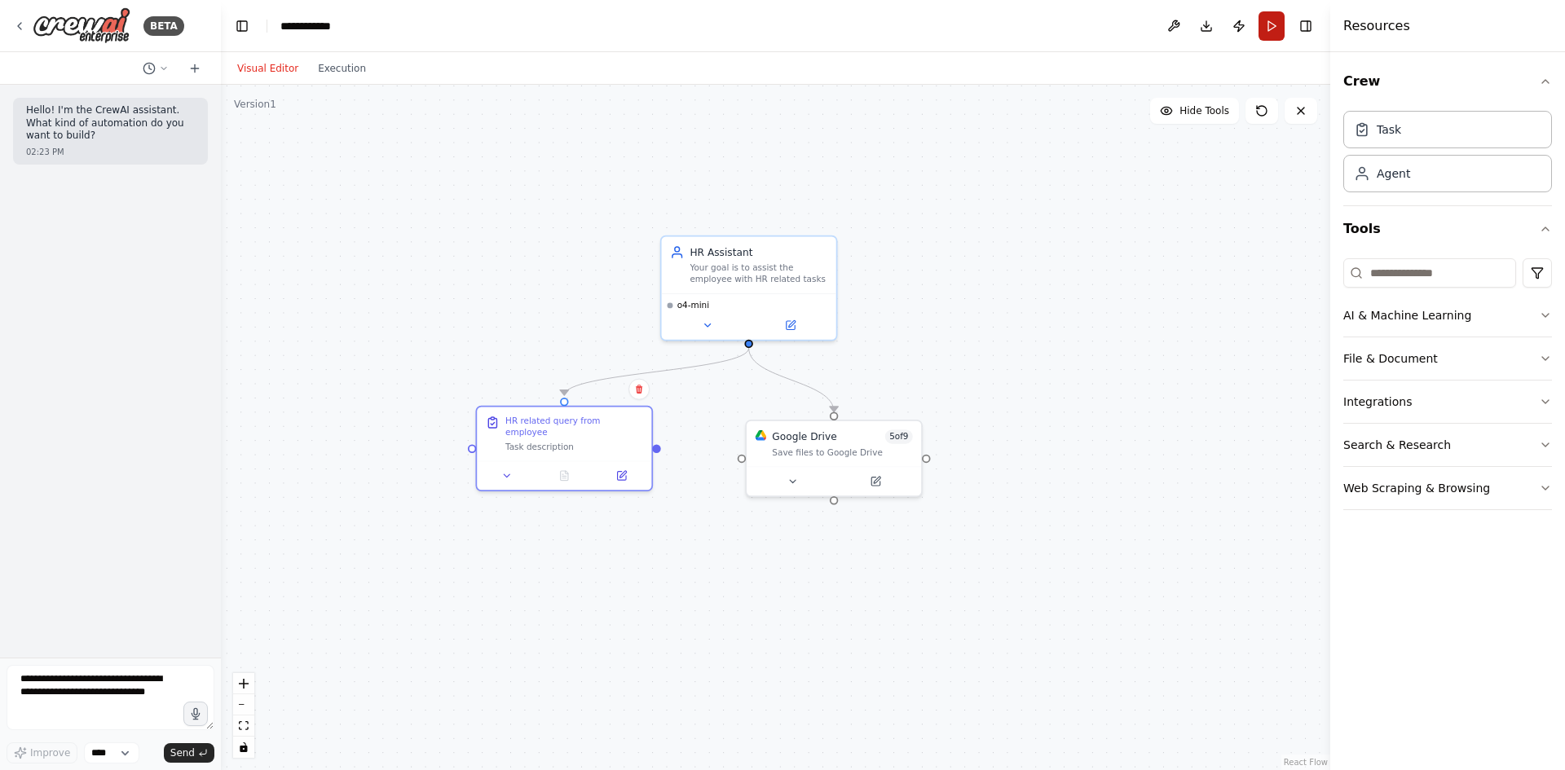
click at [1260, 29] on button "Run" at bounding box center [1272, 25] width 26 height 29
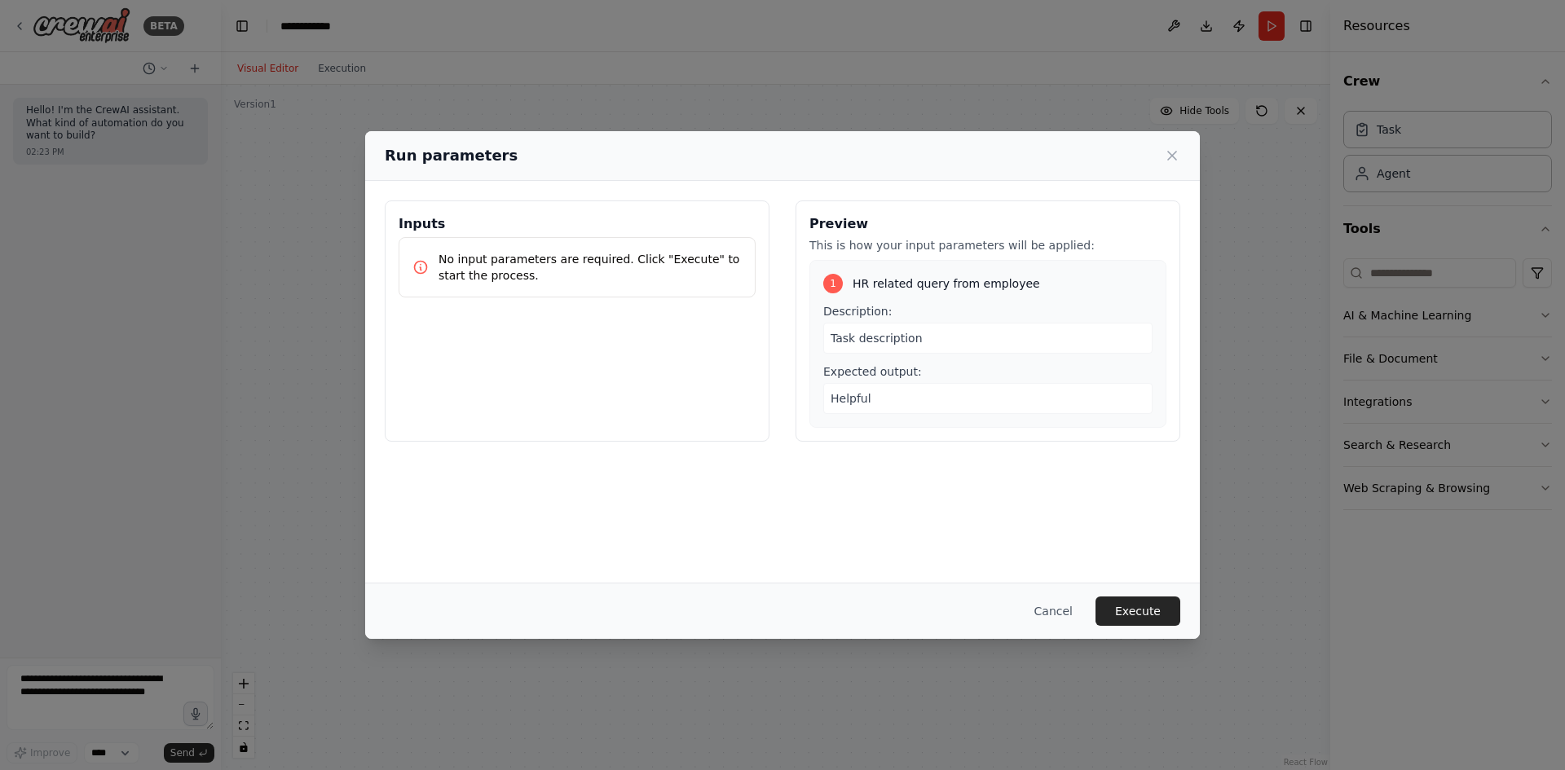
click at [928, 333] on div "Task description" at bounding box center [987, 338] width 329 height 31
click at [928, 342] on div "Task description" at bounding box center [987, 338] width 329 height 31
click at [903, 363] on div "Description: Task description Expected output: Helpful" at bounding box center [987, 358] width 329 height 111
click at [554, 251] on p "No input parameters are required. Click "Execute" to start the process." at bounding box center [590, 267] width 303 height 33
click at [1091, 627] on div "Cancel Execute" at bounding box center [782, 611] width 835 height 56
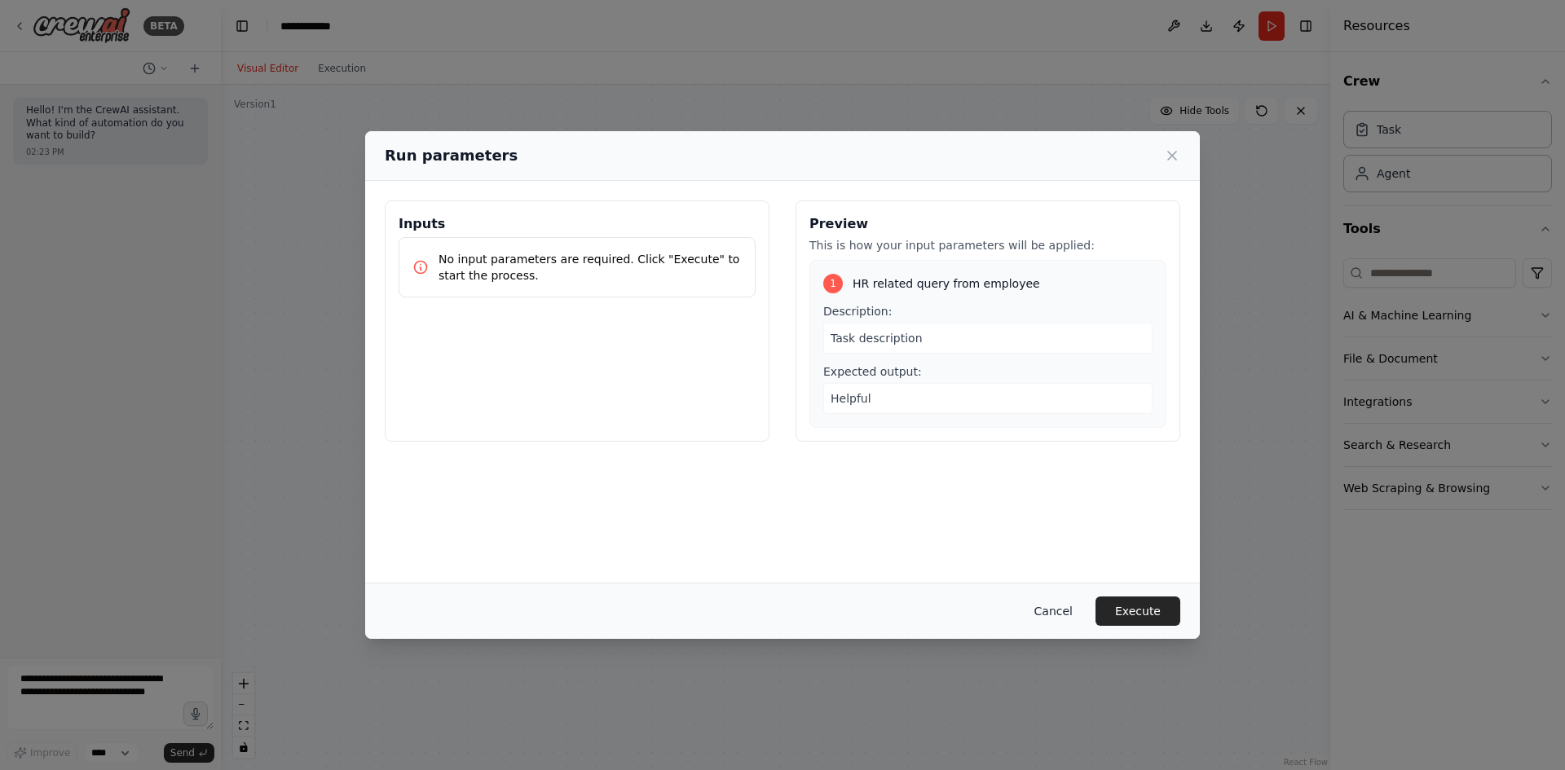
click at [1081, 615] on button "Cancel" at bounding box center [1053, 611] width 64 height 29
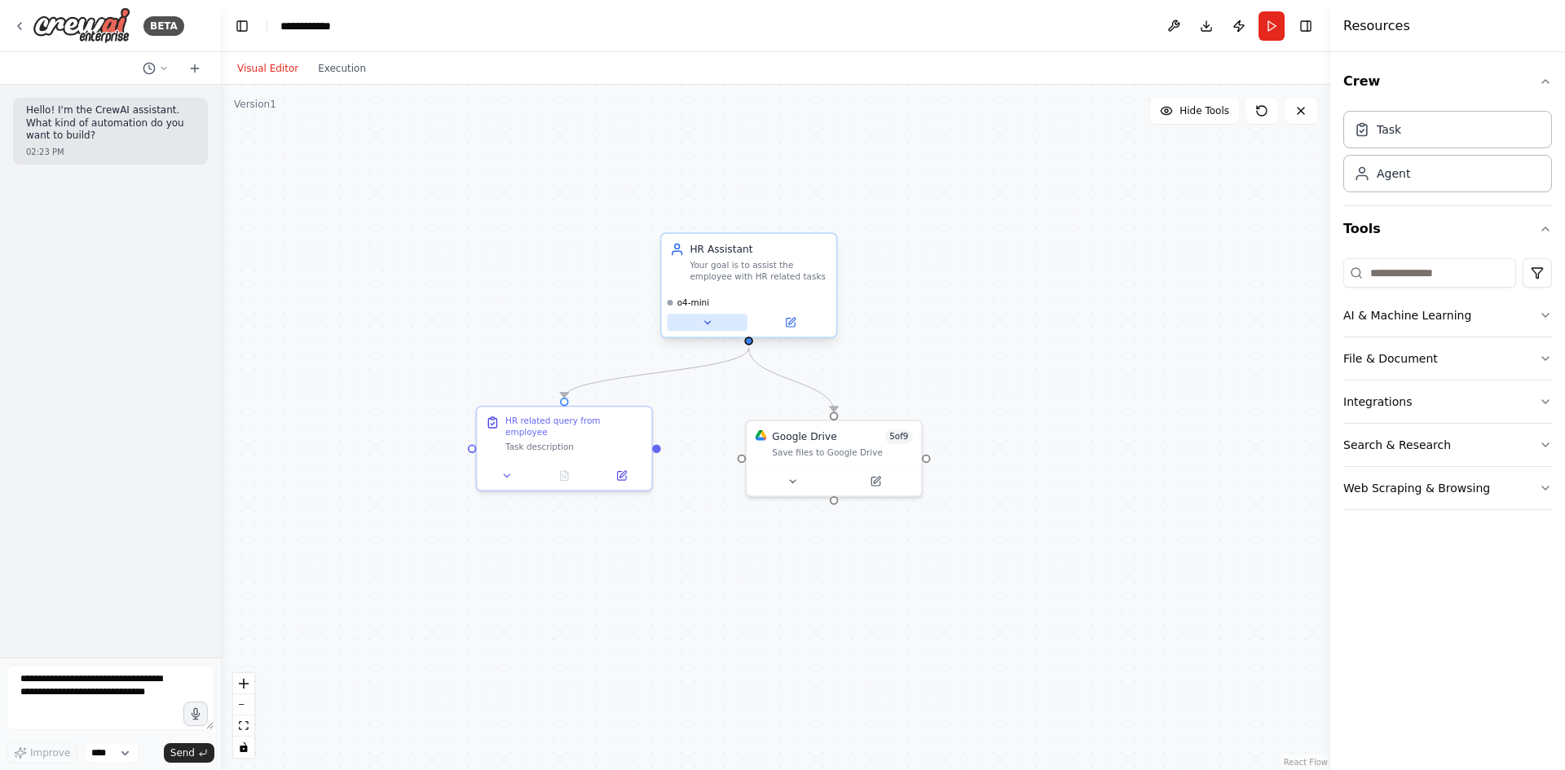
click at [712, 323] on icon at bounding box center [707, 322] width 11 height 11
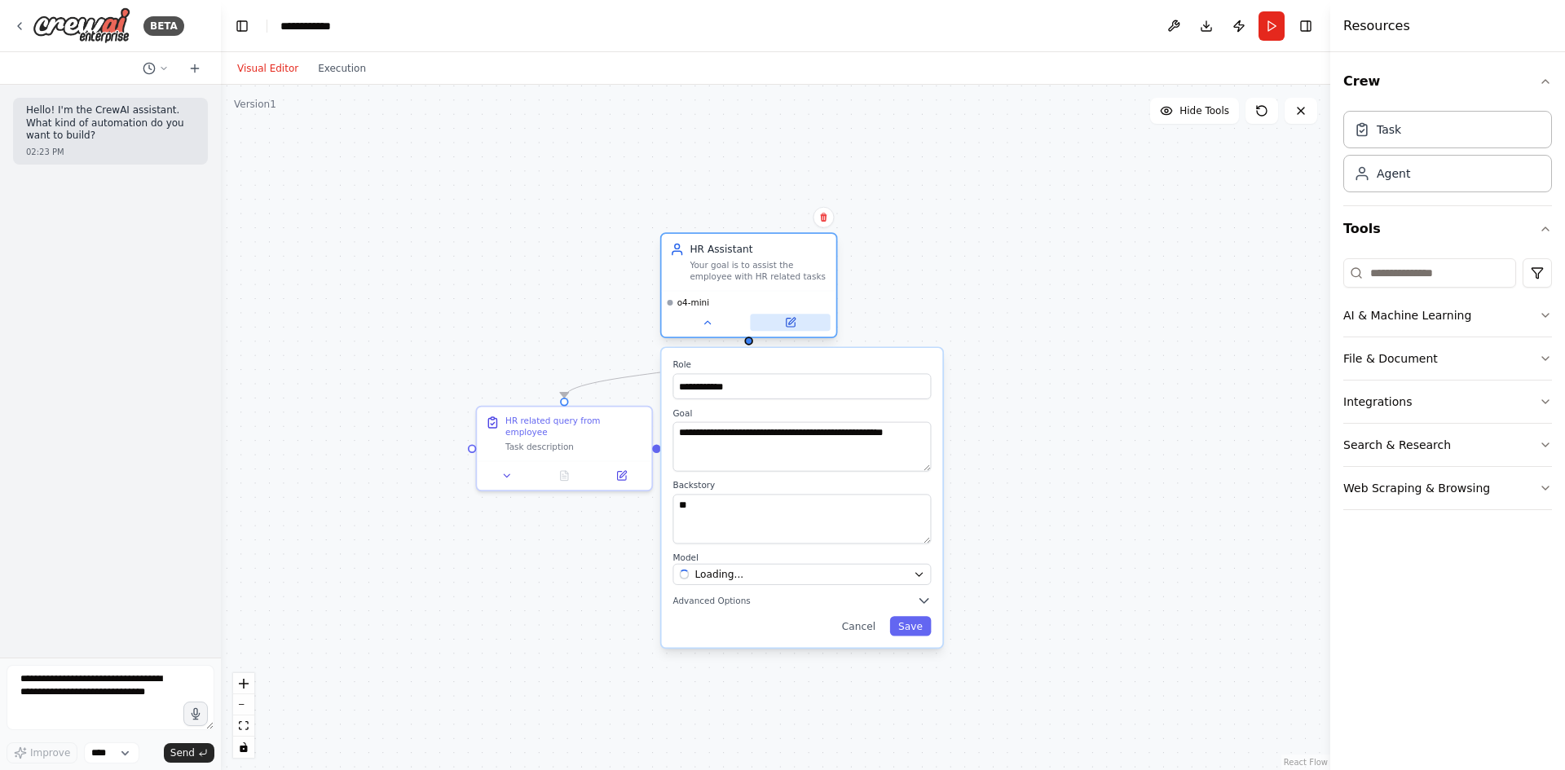
click at [774, 319] on button at bounding box center [790, 322] width 80 height 17
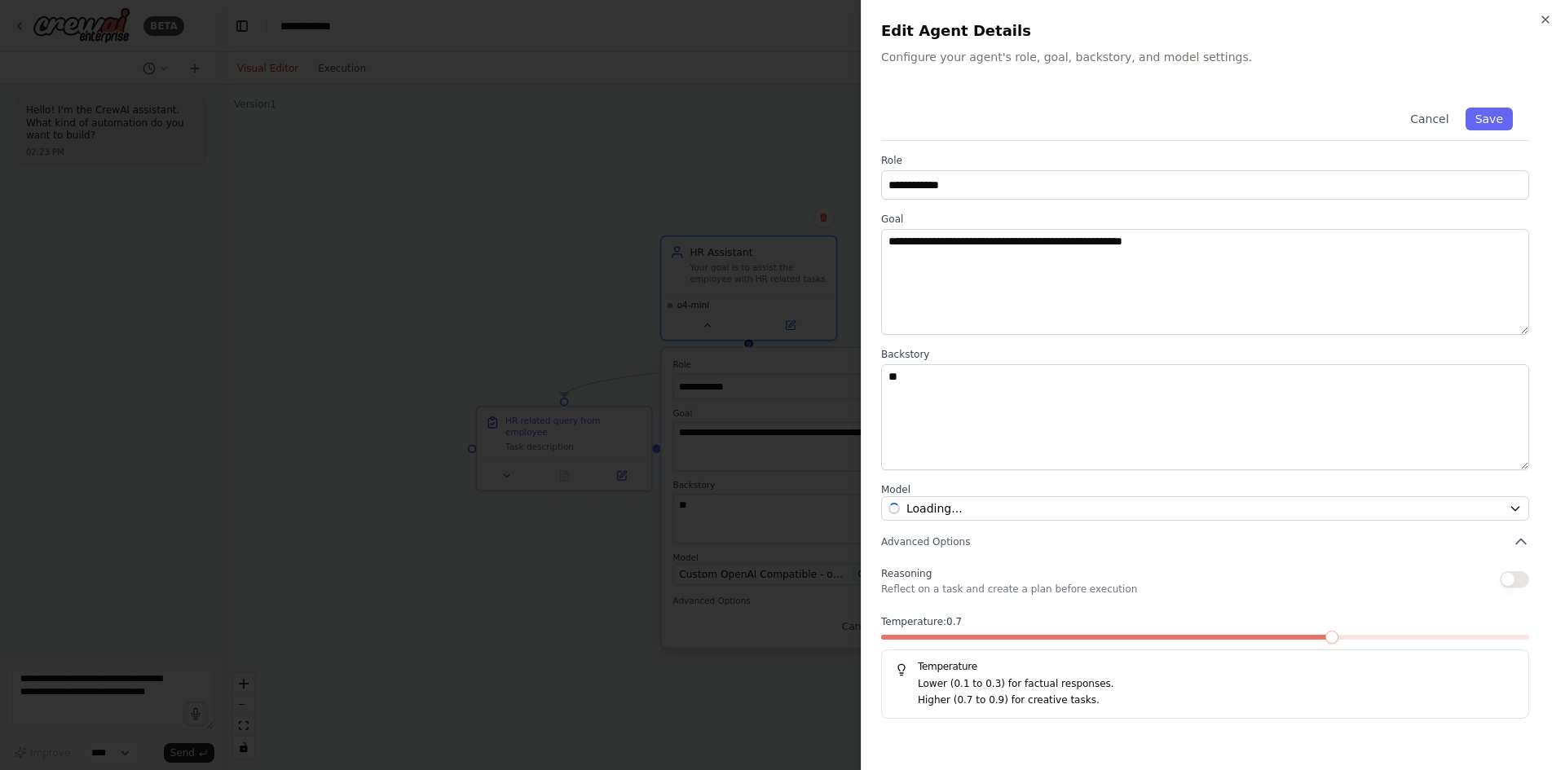
click at [793, 319] on div at bounding box center [782, 385] width 1565 height 770
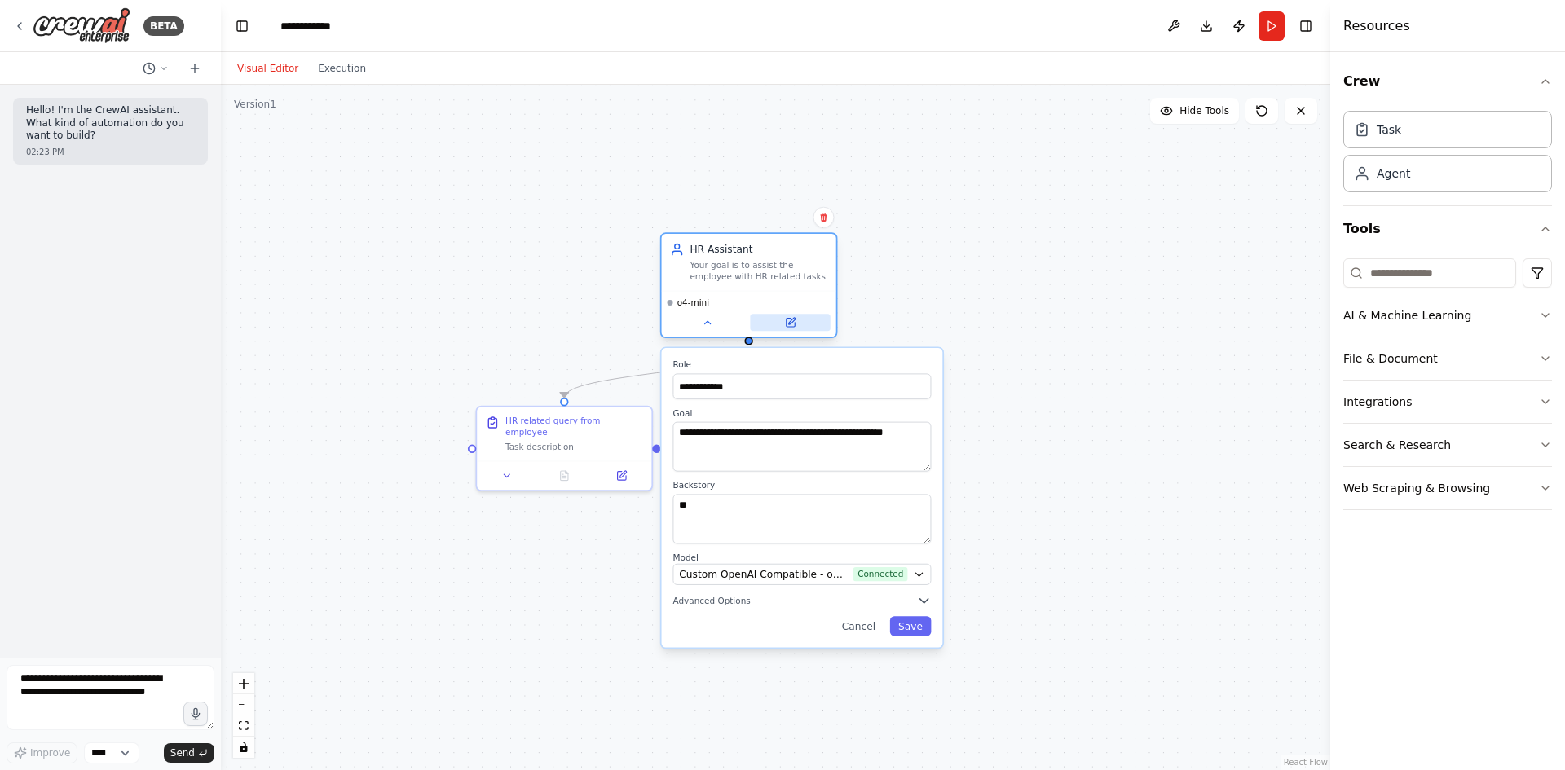
click at [792, 319] on icon at bounding box center [790, 322] width 11 height 11
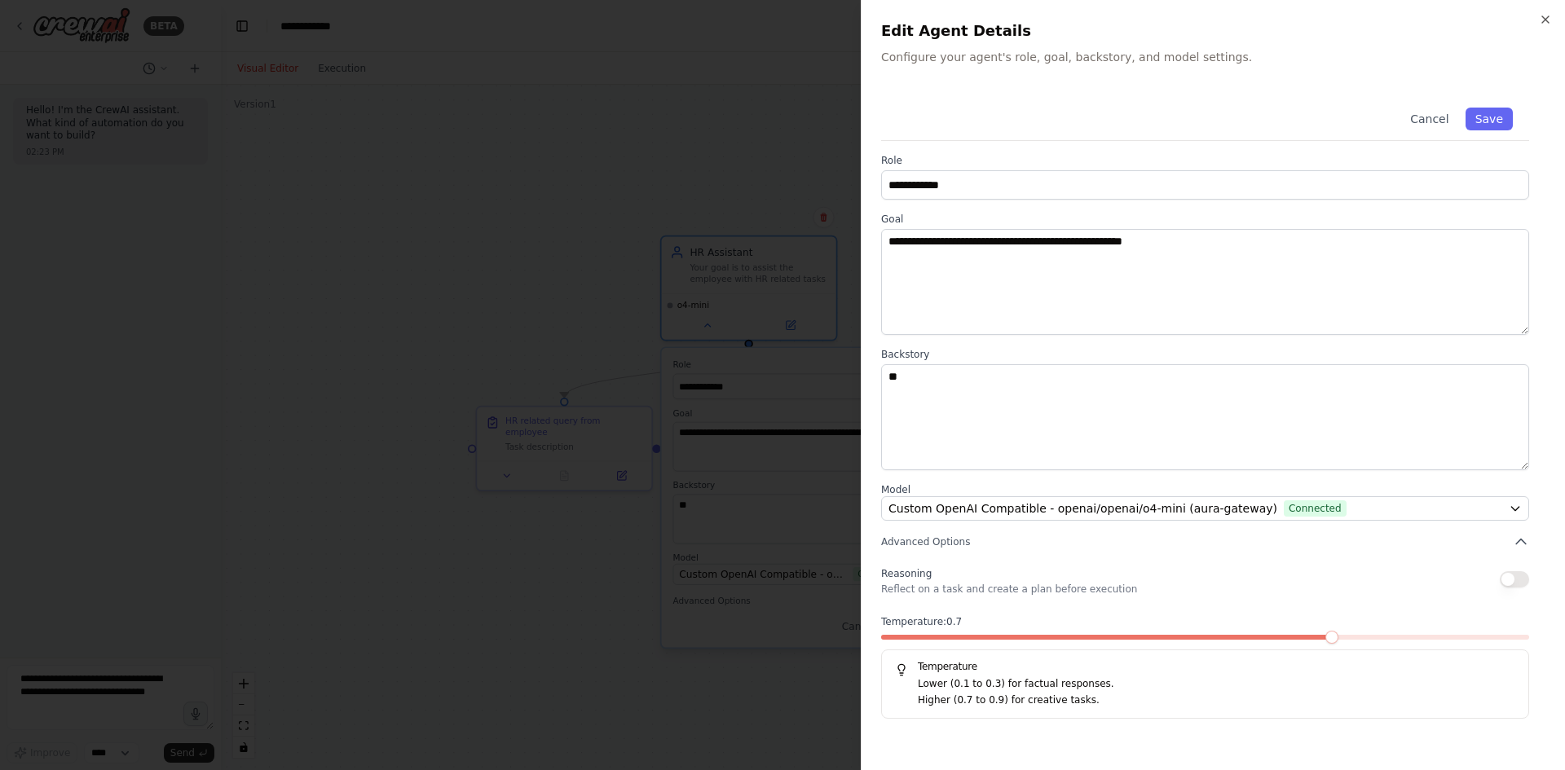
click at [576, 519] on div at bounding box center [782, 385] width 1565 height 770
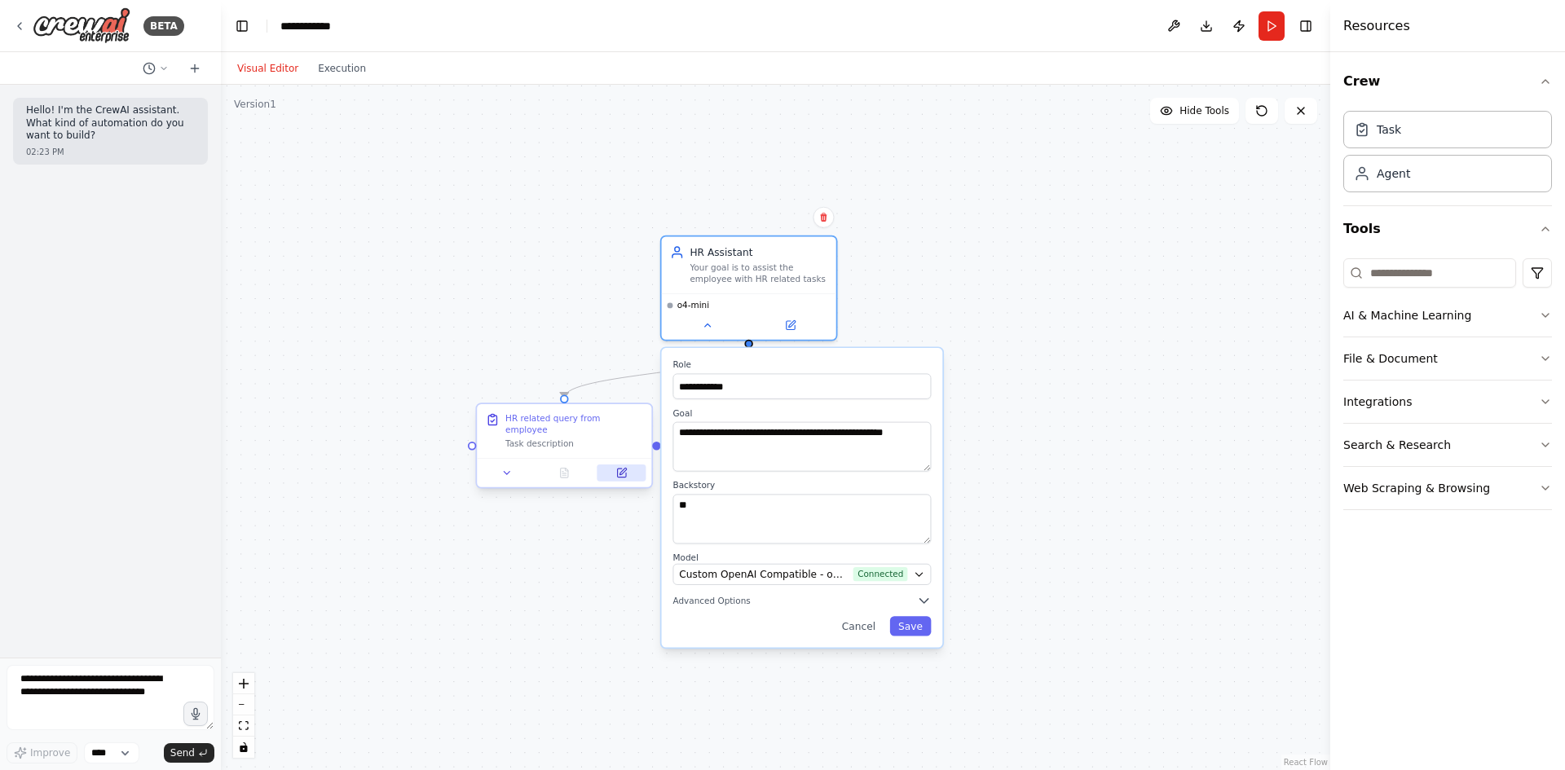
click at [625, 469] on icon at bounding box center [621, 473] width 8 height 8
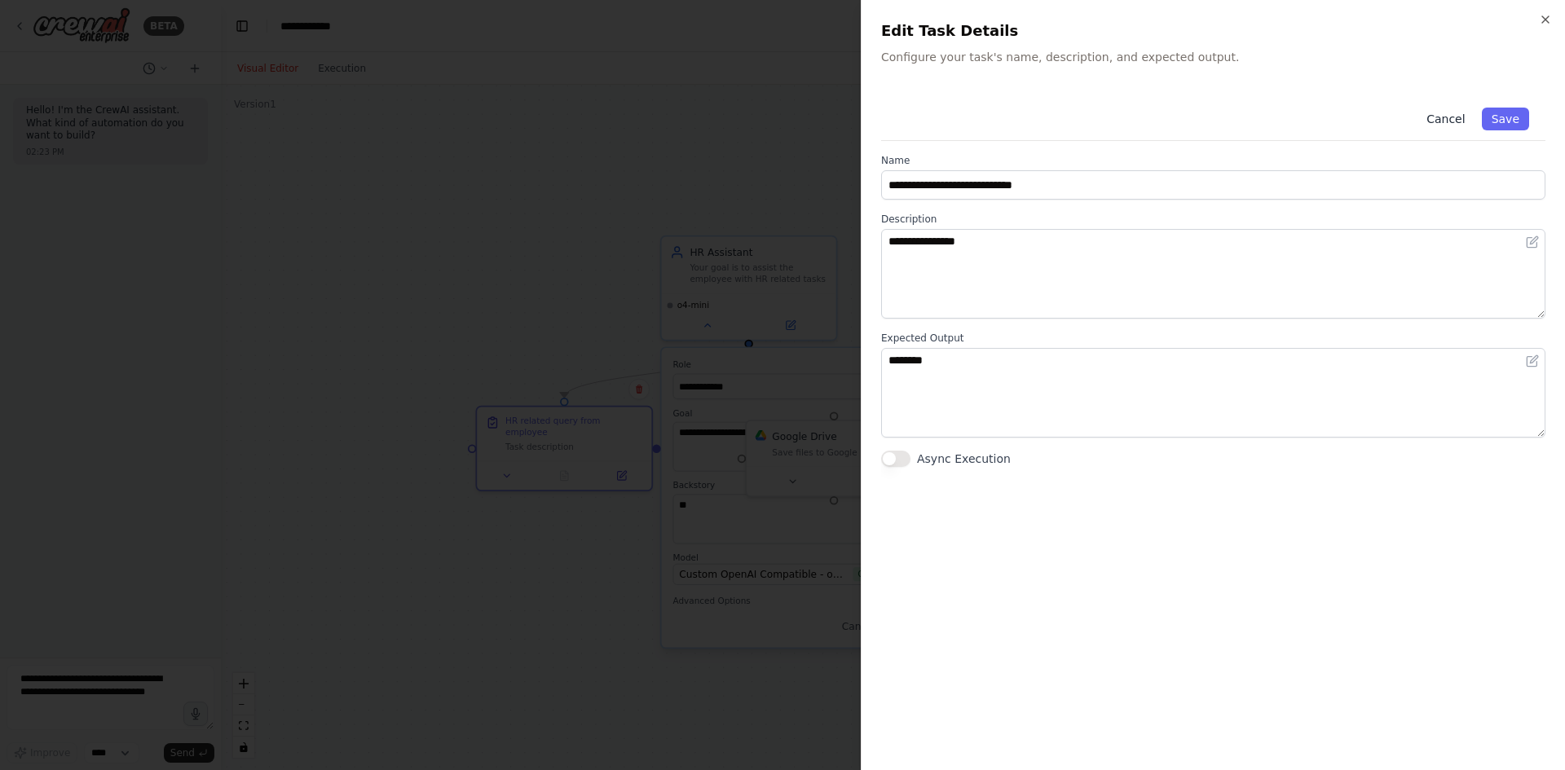
click at [1458, 111] on button "Cancel" at bounding box center [1446, 119] width 58 height 23
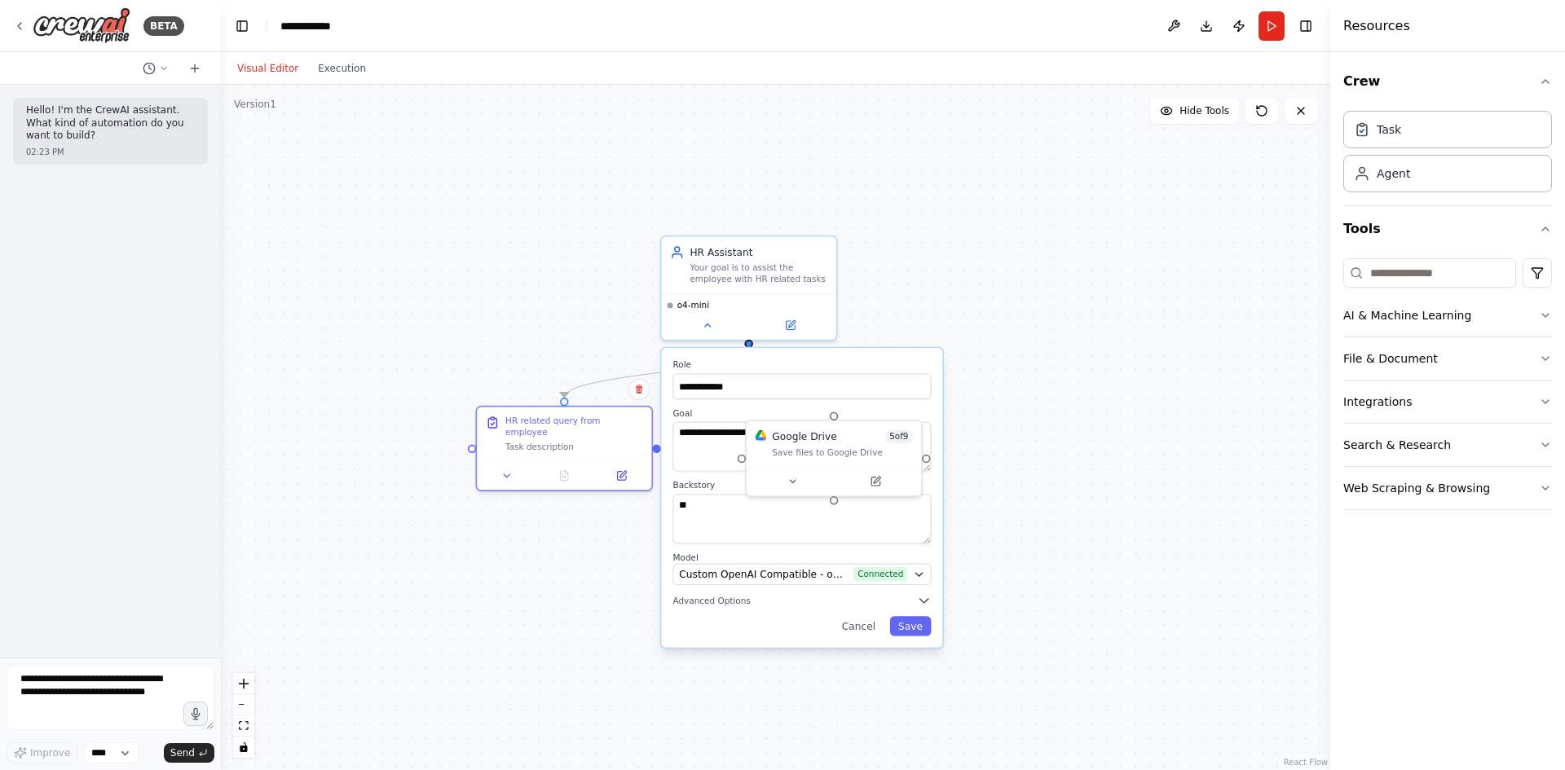
click at [1029, 271] on div "**********" at bounding box center [775, 428] width 1109 height 686
click at [868, 624] on button "Cancel" at bounding box center [858, 626] width 51 height 20
click at [566, 439] on div "Task description" at bounding box center [574, 444] width 138 height 11
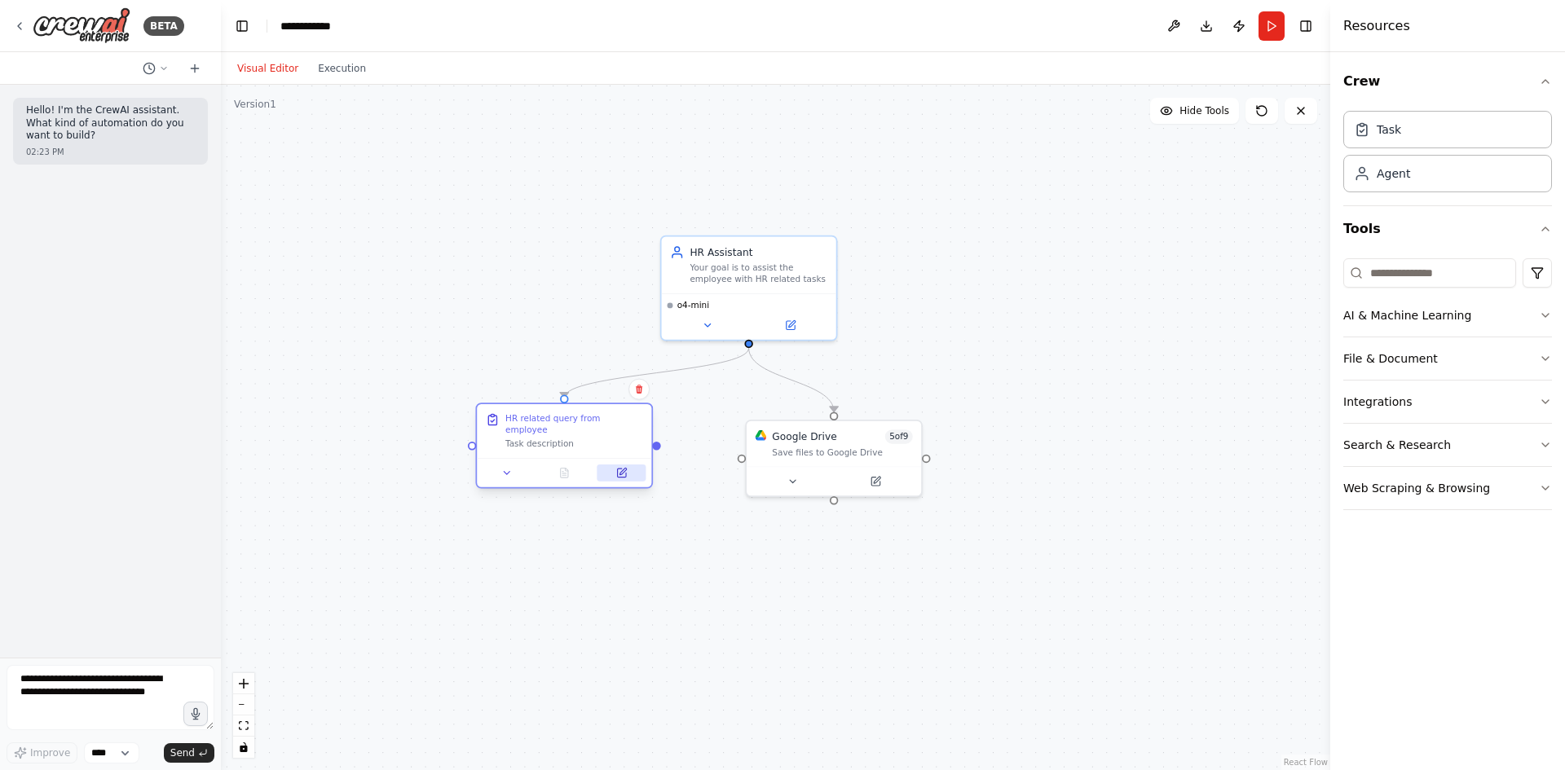
click at [625, 469] on icon at bounding box center [621, 473] width 8 height 8
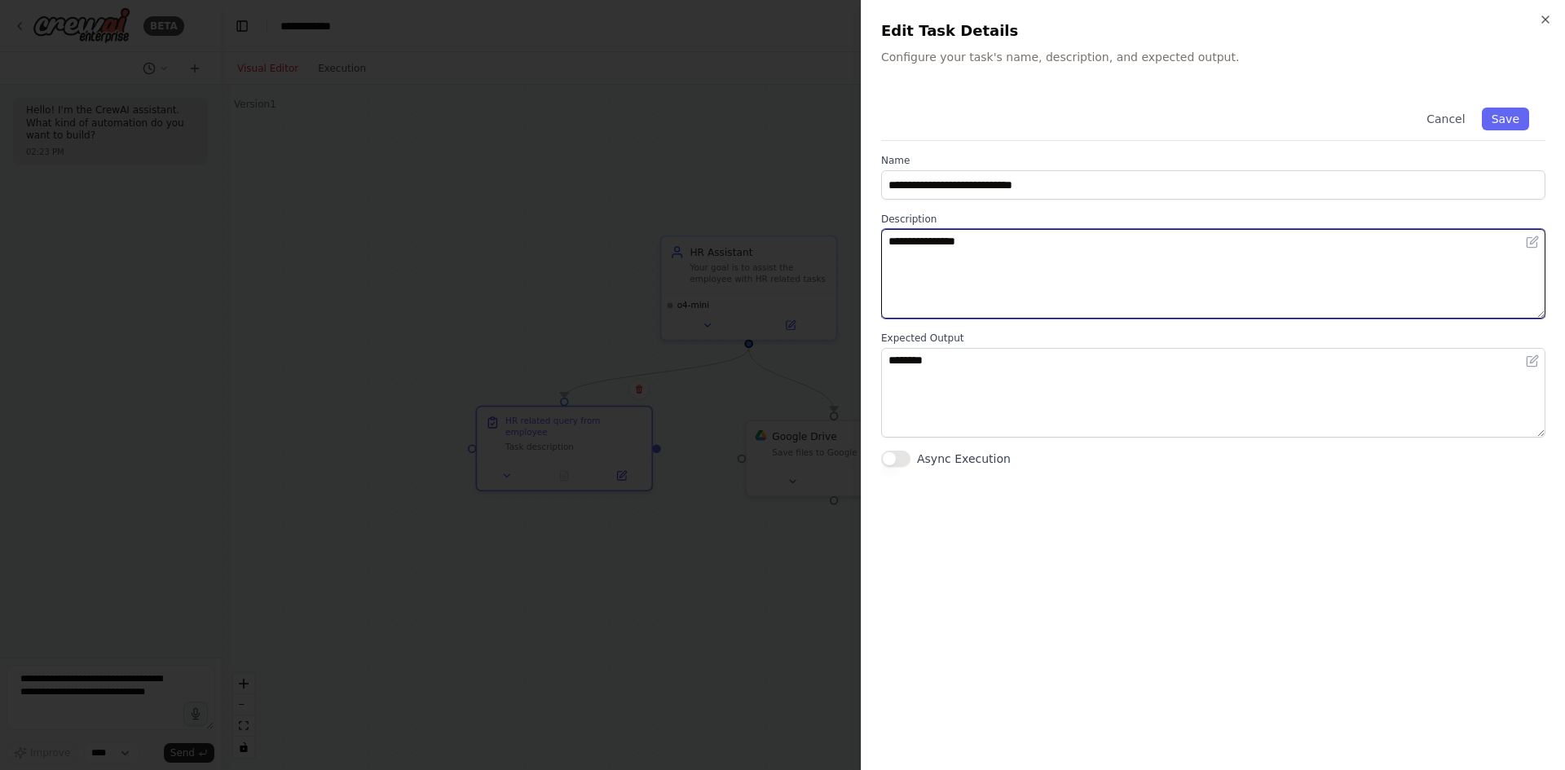
click at [1074, 231] on textarea "**********" at bounding box center [1213, 274] width 664 height 90
click at [1345, 250] on textarea "**********" at bounding box center [1213, 274] width 664 height 90
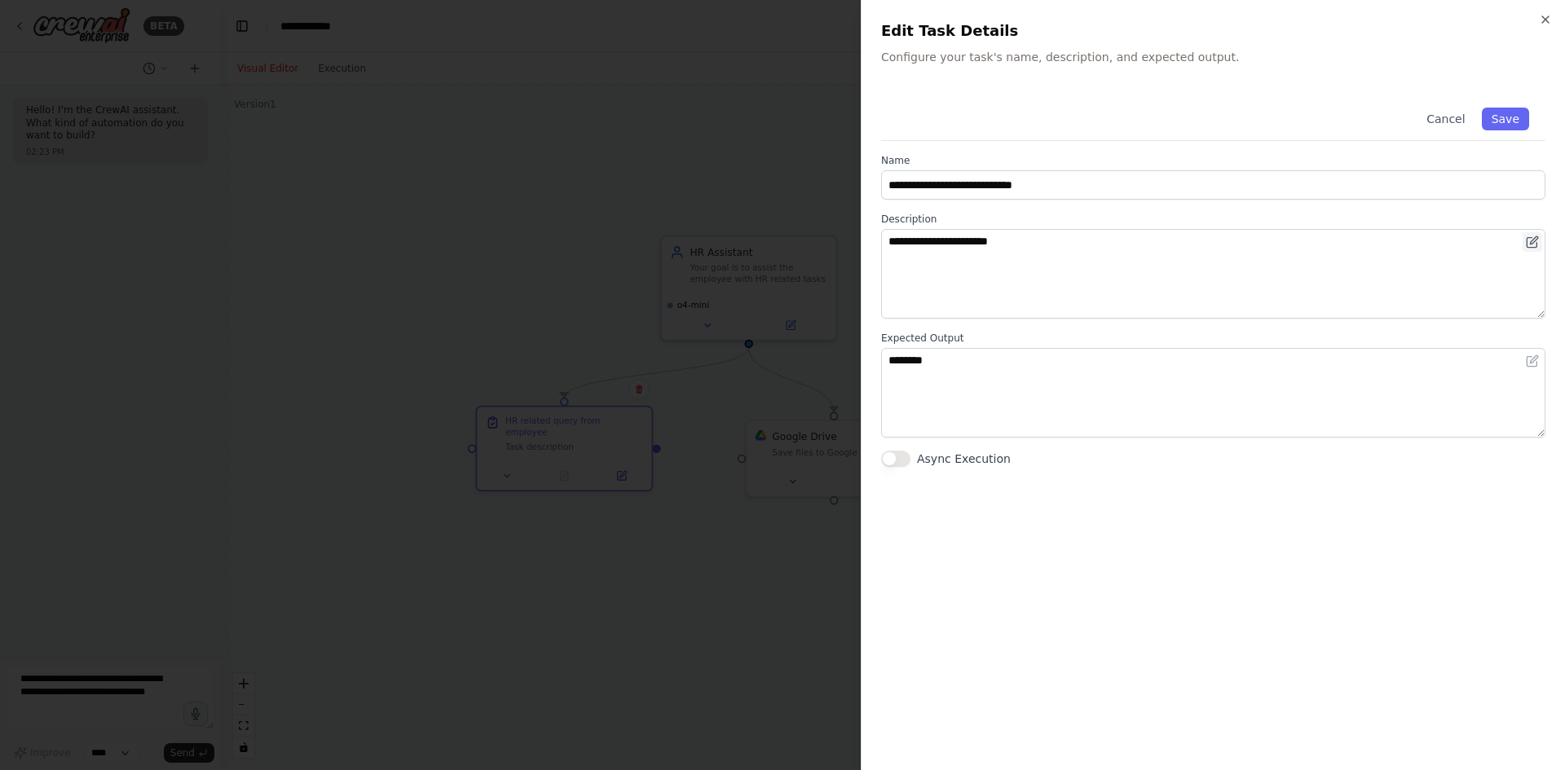
click at [1529, 244] on icon at bounding box center [1532, 242] width 13 height 13
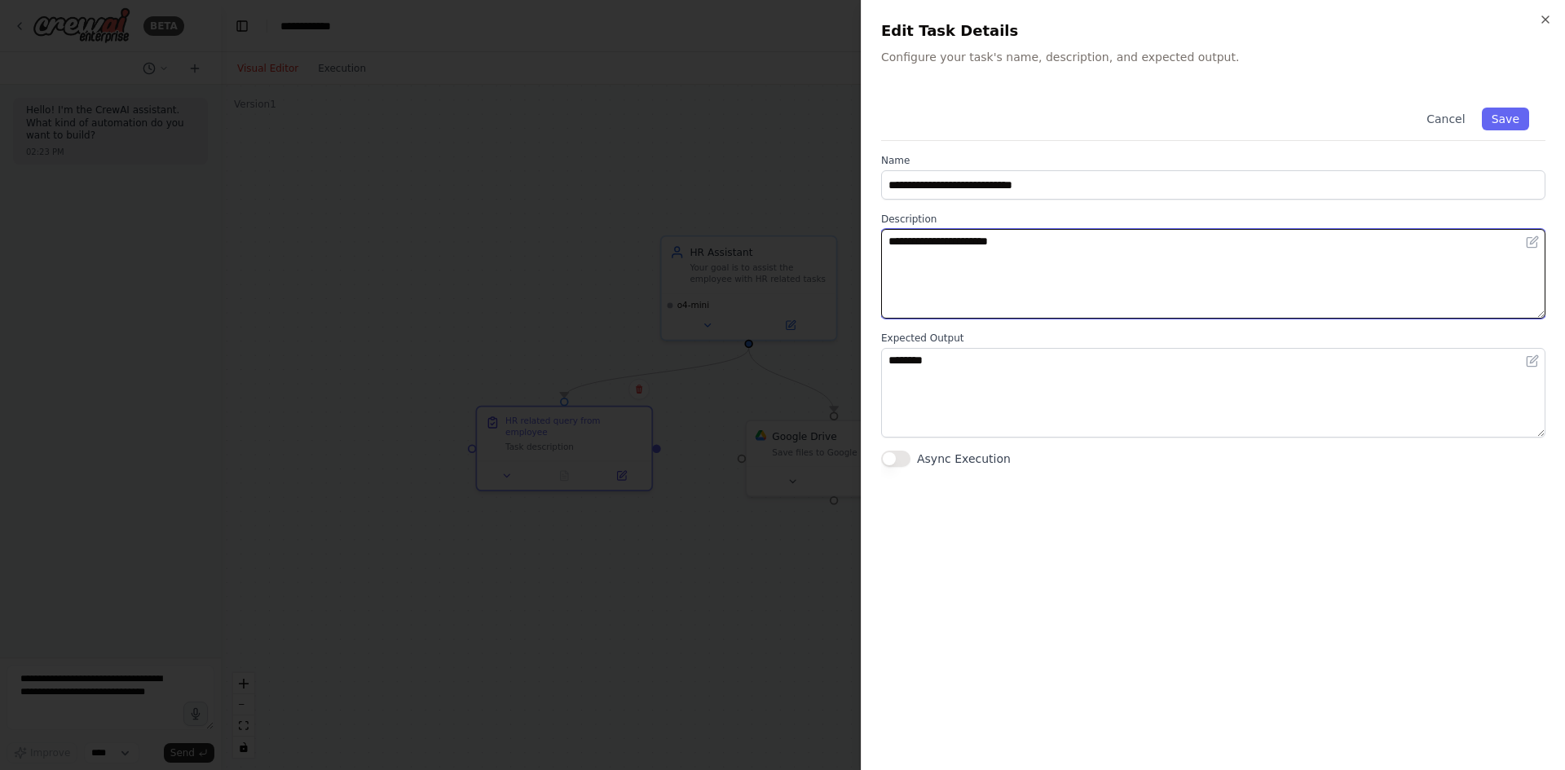
click at [1295, 270] on textarea "**********" at bounding box center [1213, 274] width 664 height 90
type textarea "**********"
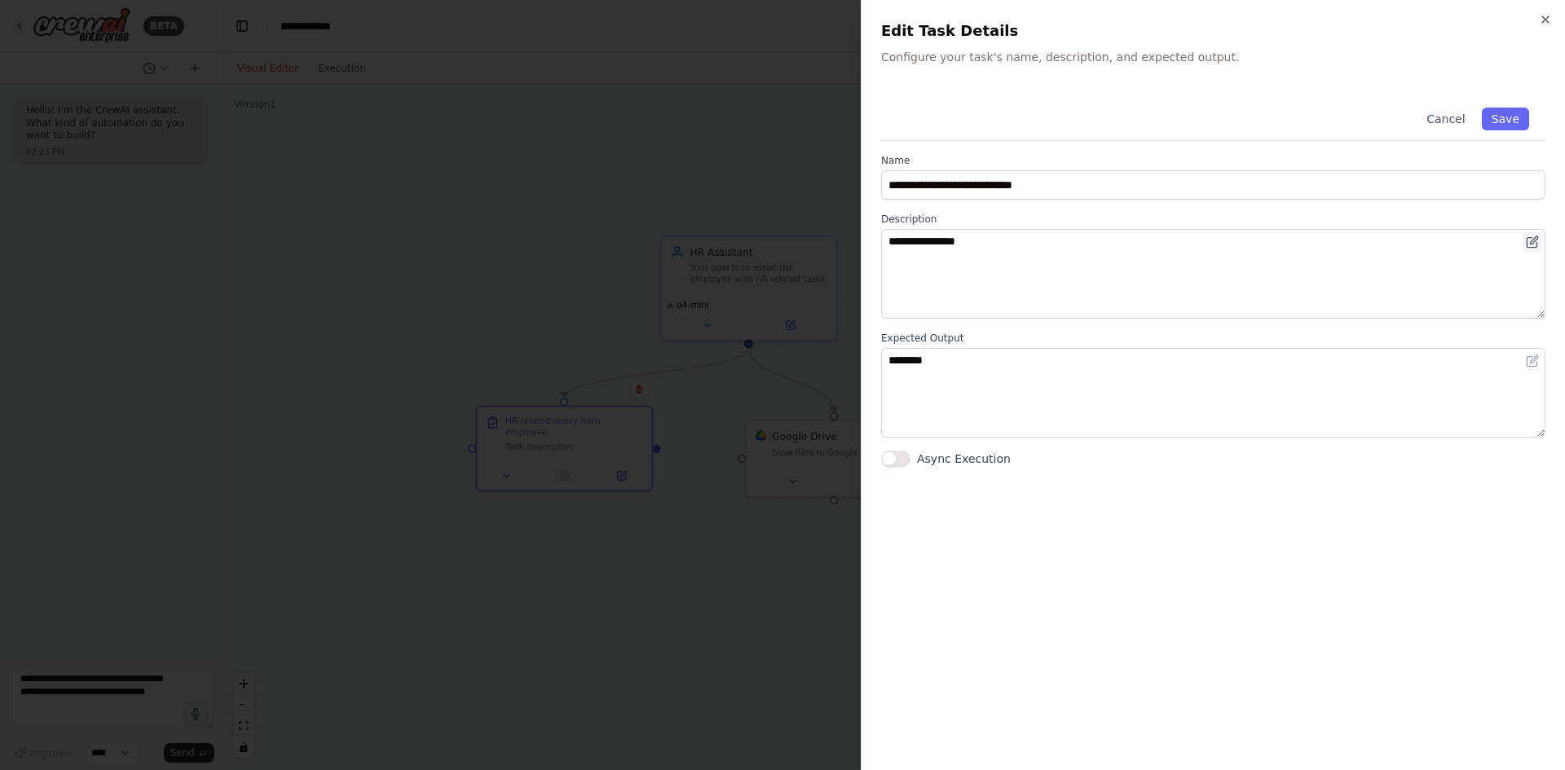
click at [1533, 237] on icon at bounding box center [1532, 242] width 13 height 13
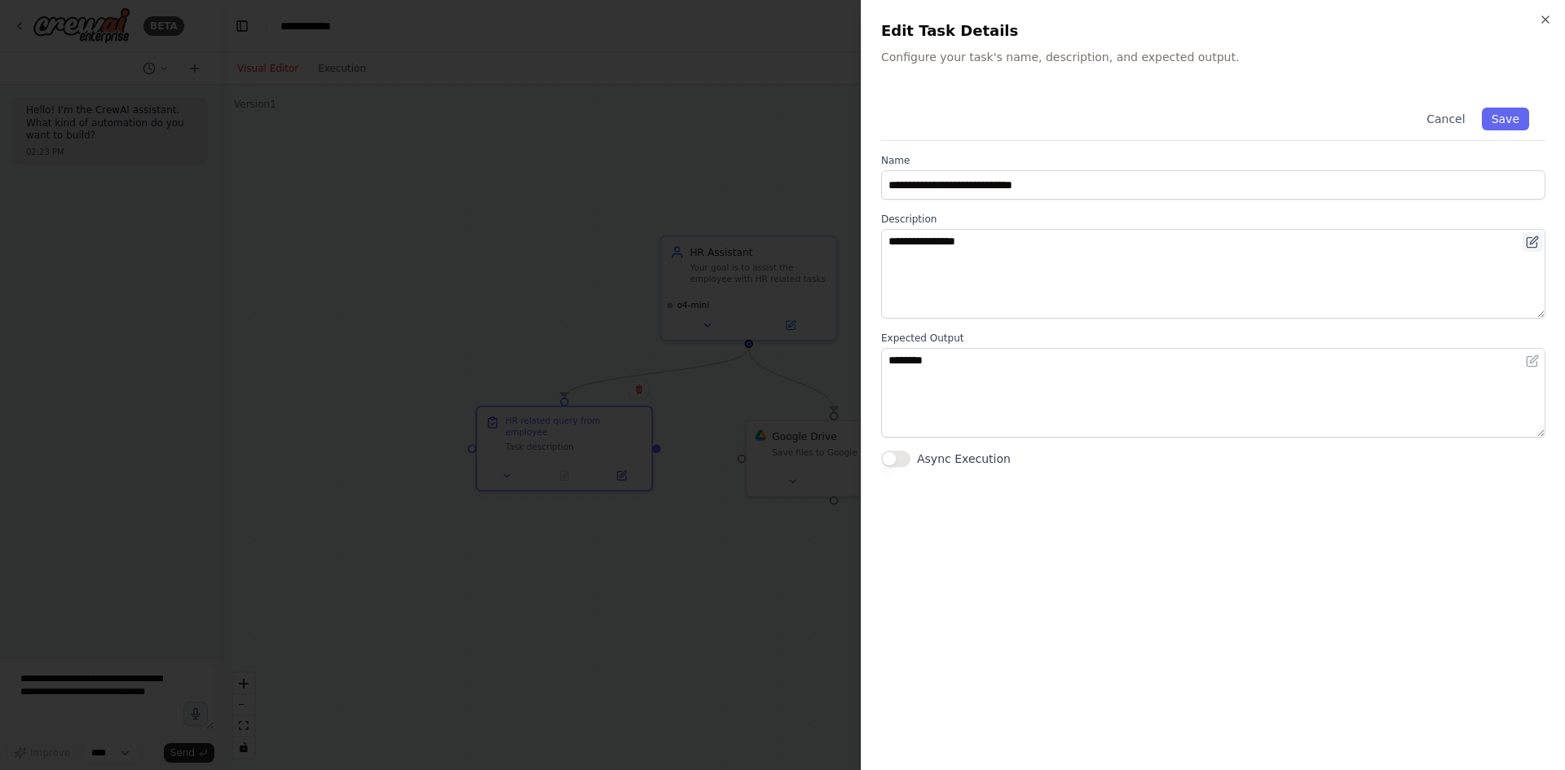
click at [1533, 237] on icon at bounding box center [1532, 242] width 13 height 13
click at [1458, 114] on button "Cancel" at bounding box center [1446, 119] width 58 height 23
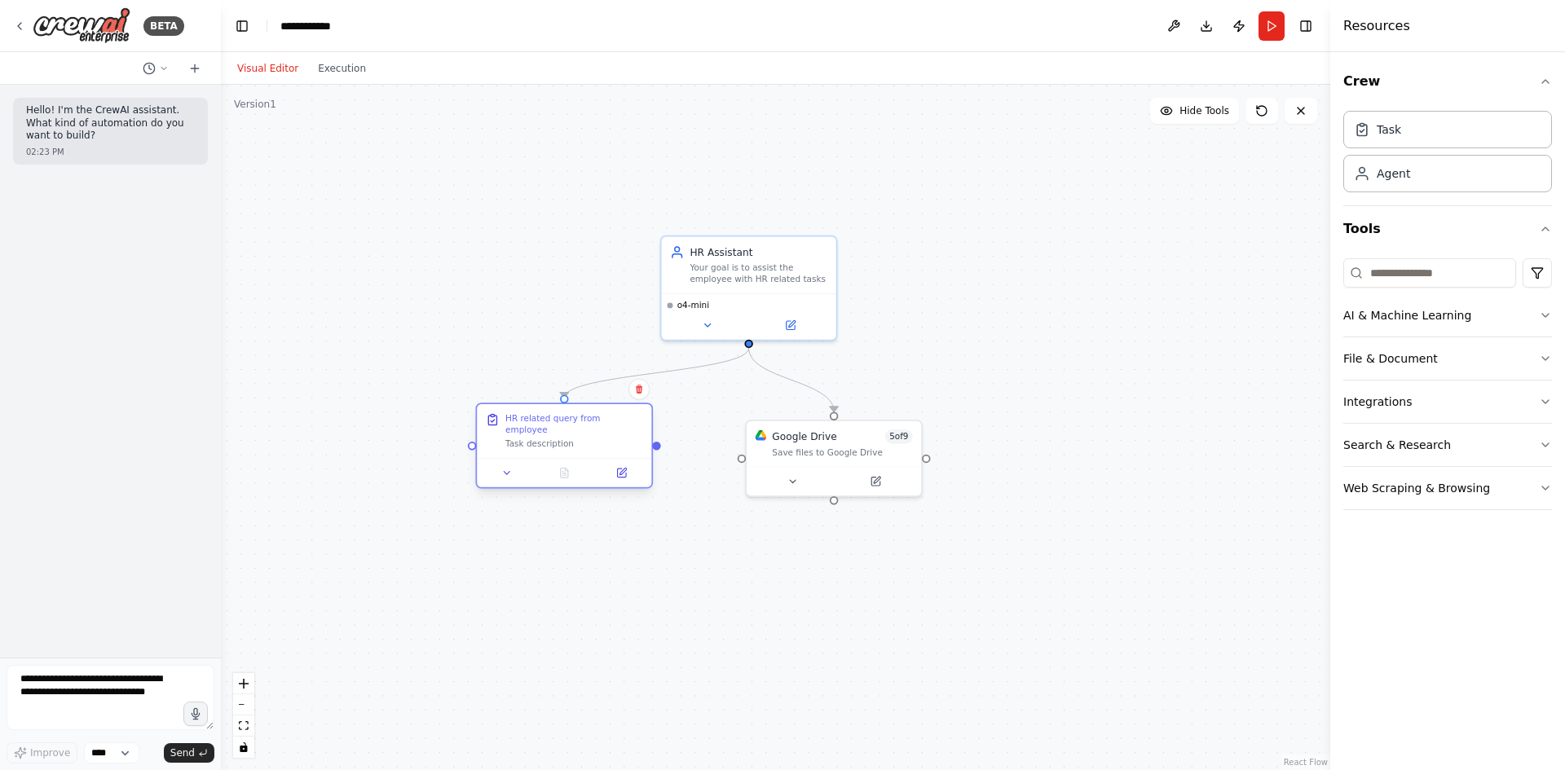
click at [605, 419] on div "HR related query from employee" at bounding box center [574, 423] width 138 height 23
click at [631, 465] on button at bounding box center [622, 473] width 49 height 17
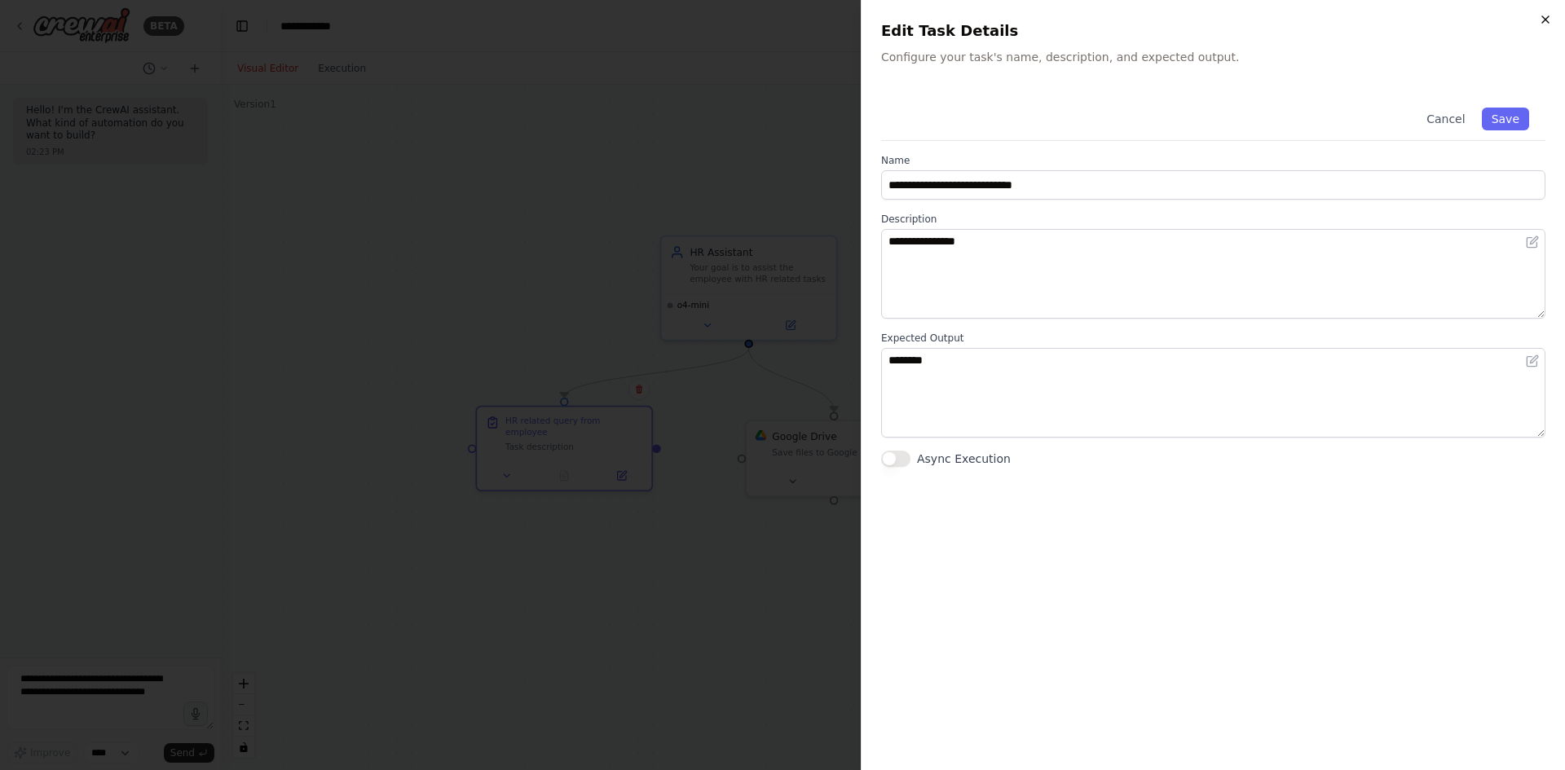
click at [1550, 15] on icon "button" at bounding box center [1545, 19] width 13 height 13
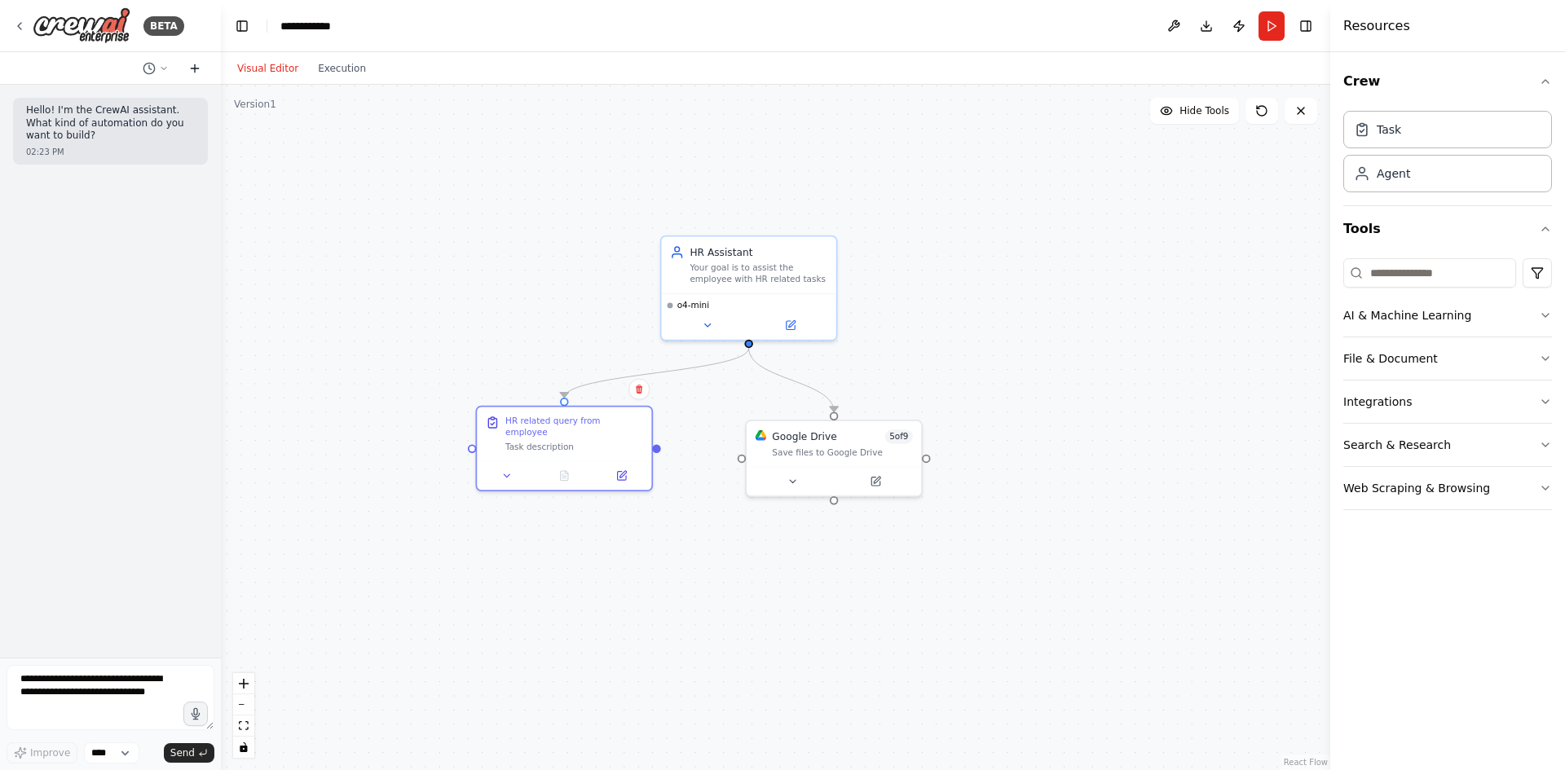
click at [196, 72] on icon at bounding box center [194, 68] width 13 height 13
click at [165, 65] on icon at bounding box center [164, 69] width 10 height 10
click at [165, 65] on div at bounding box center [110, 385] width 221 height 770
click at [785, 323] on icon at bounding box center [790, 322] width 11 height 11
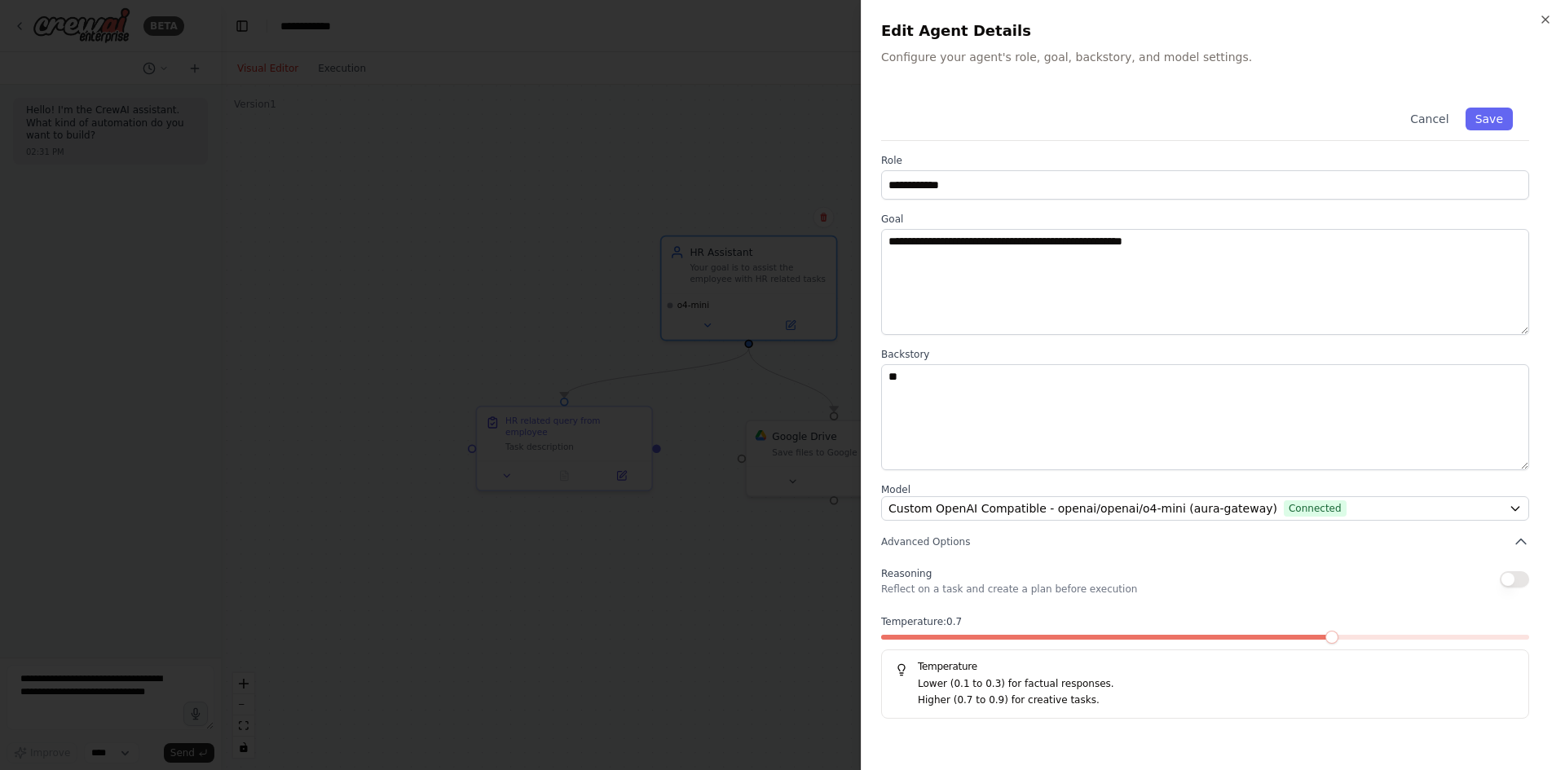
click at [1547, 10] on div "**********" at bounding box center [1213, 385] width 704 height 770
click at [1541, 26] on div "**********" at bounding box center [1213, 385] width 704 height 770
click at [1540, 20] on icon "button" at bounding box center [1545, 19] width 13 height 13
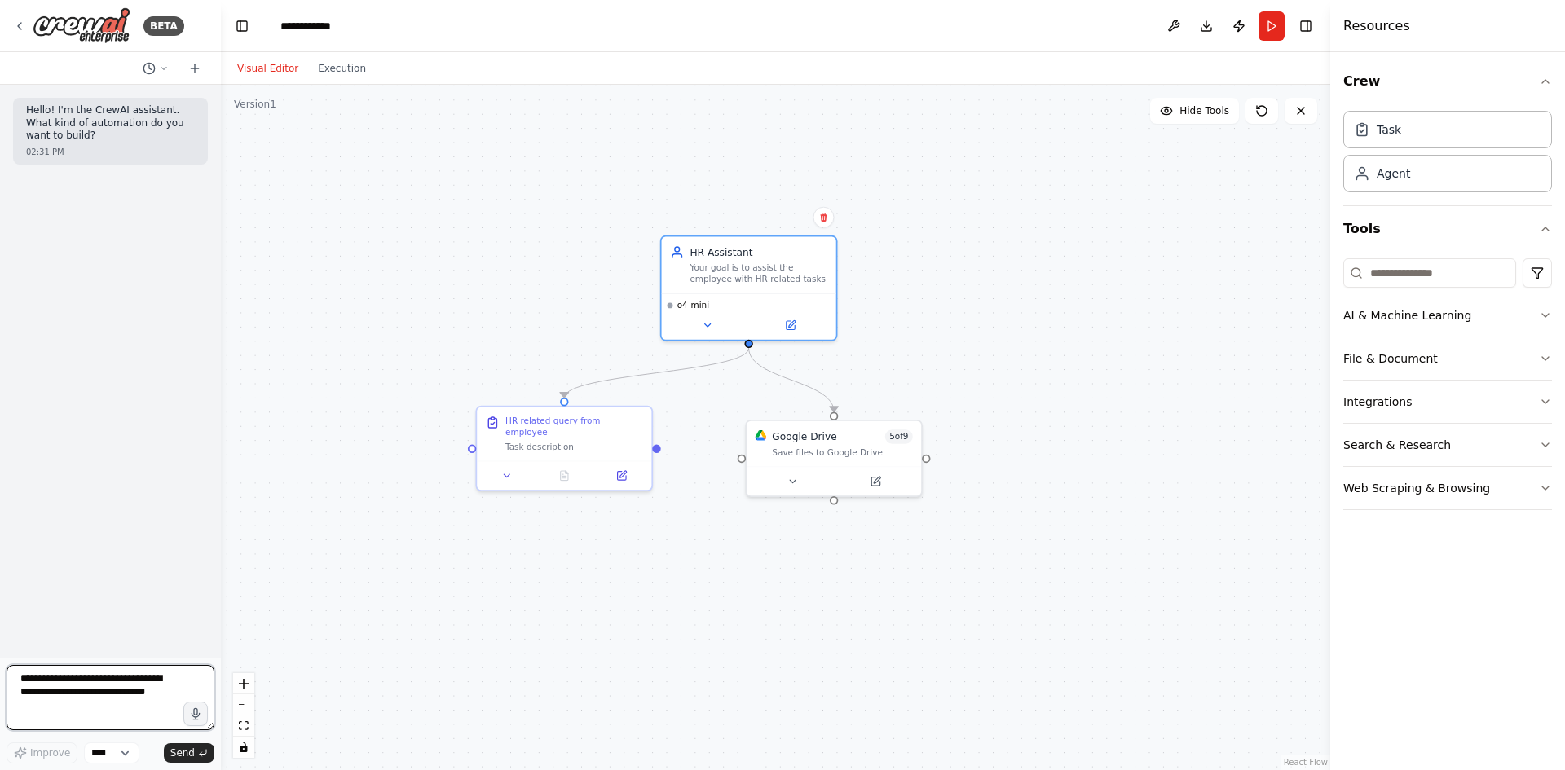
click at [82, 708] on textarea at bounding box center [111, 697] width 208 height 65
type textarea "*"
type textarea "**********"
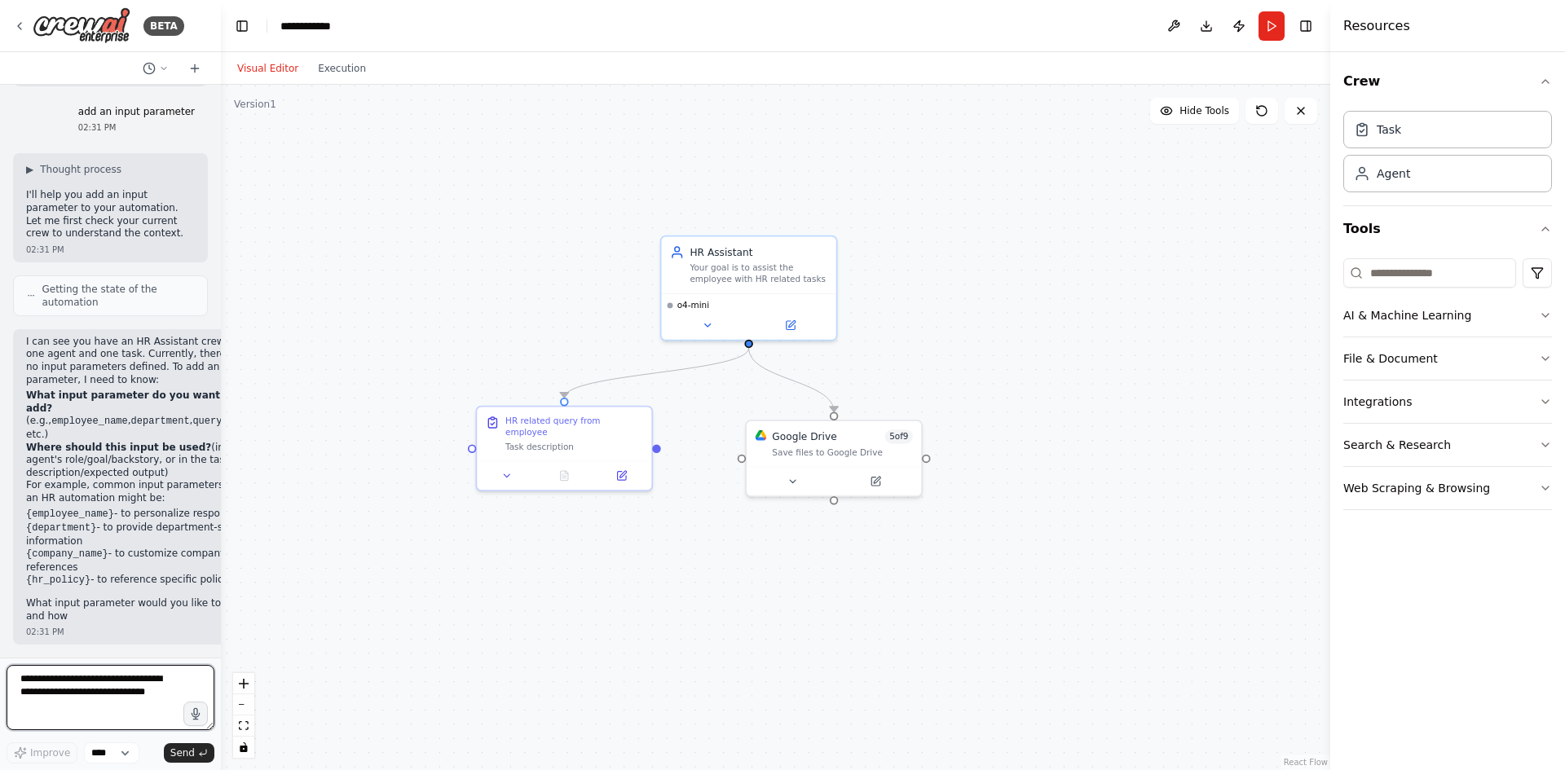
scroll to position [155, 0]
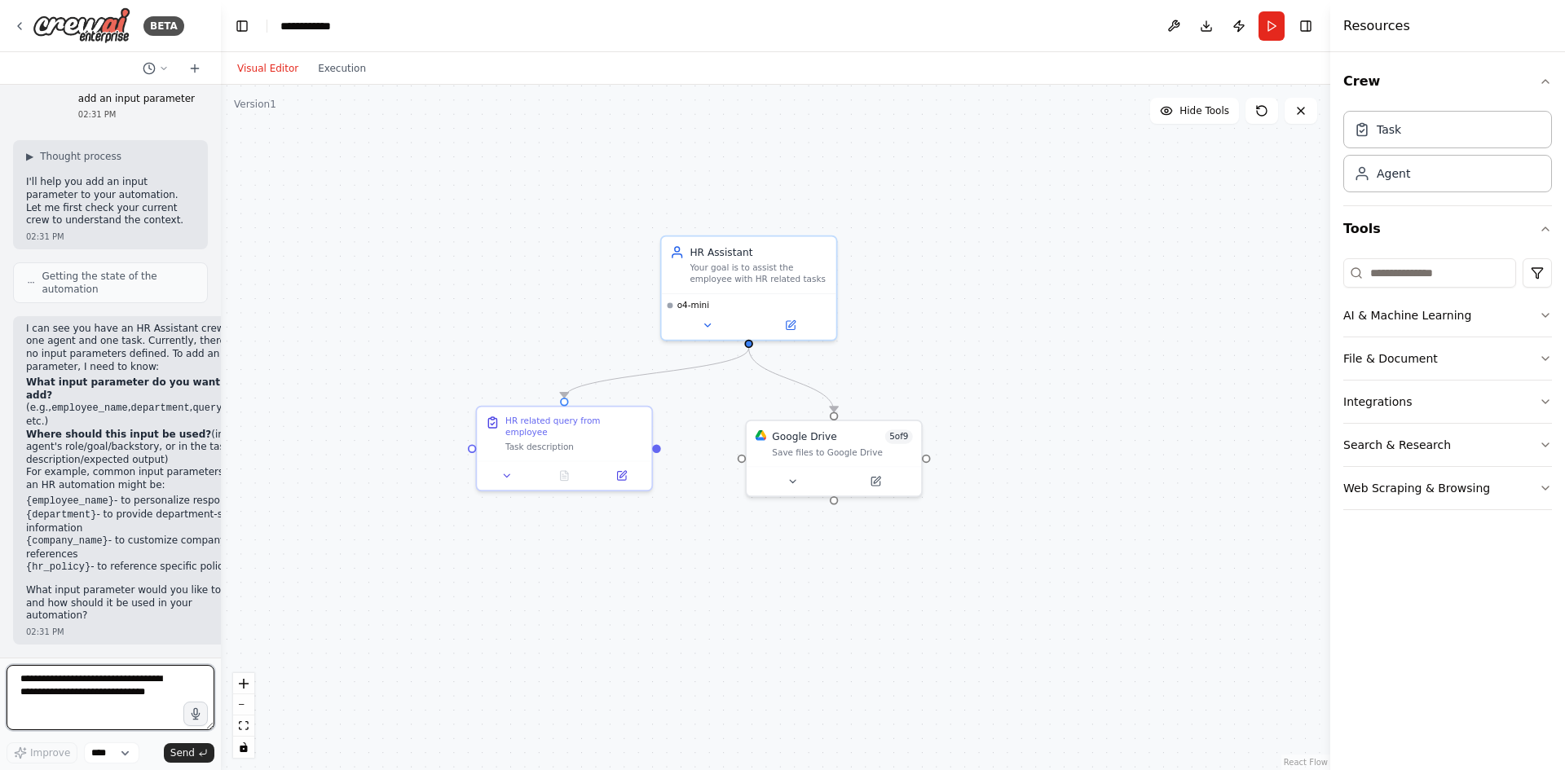
click at [121, 680] on textarea at bounding box center [111, 697] width 208 height 65
type textarea "**********"
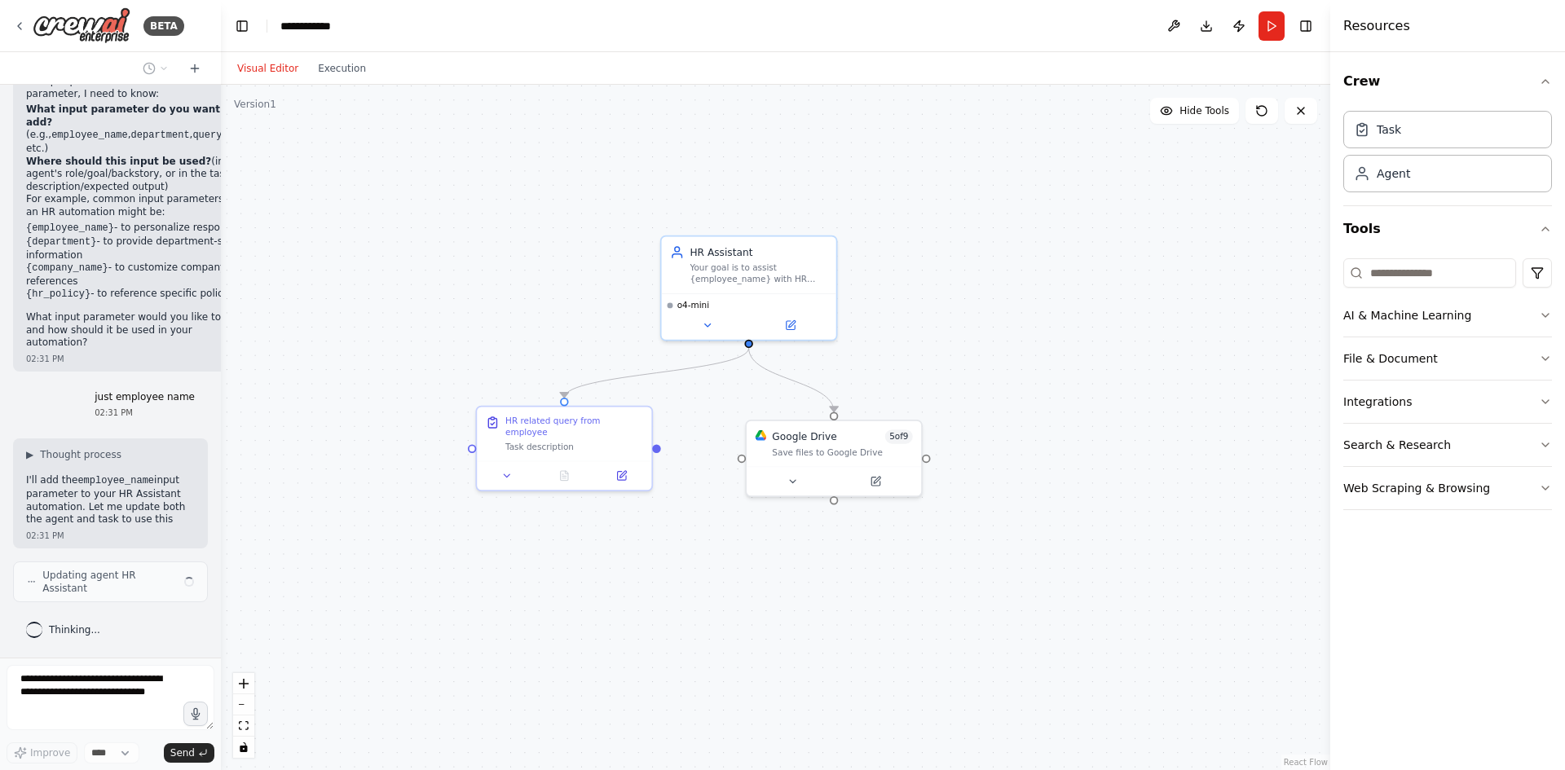
scroll to position [440, 0]
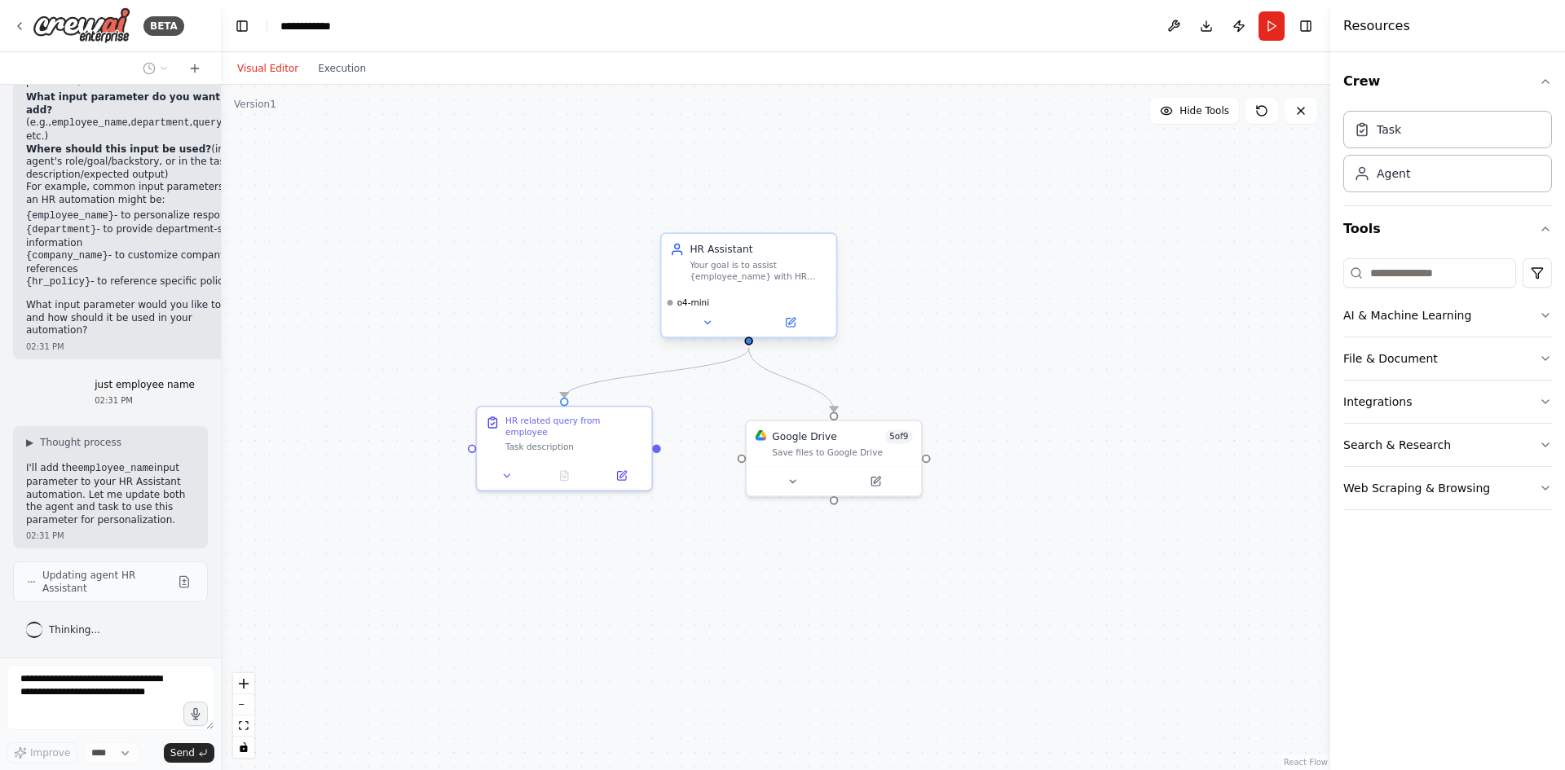
click at [748, 285] on div "HR Assistant Your goal is to assist {employee_name} with HR related tasks, prov…" at bounding box center [749, 262] width 174 height 57
click at [748, 315] on div at bounding box center [749, 322] width 163 height 17
click at [707, 329] on button at bounding box center [708, 322] width 80 height 17
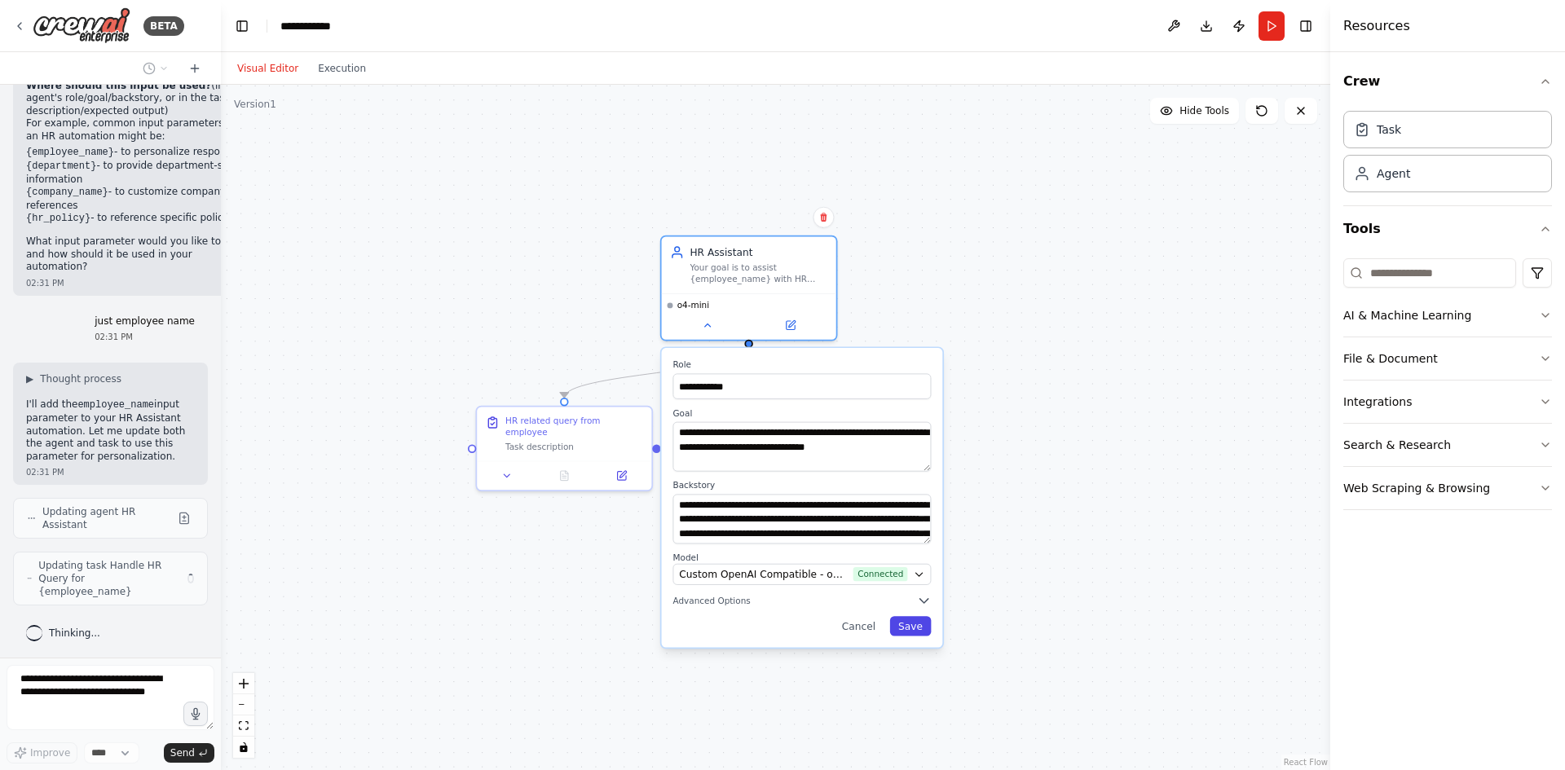
scroll to position [494, 0]
click at [882, 629] on button "Cancel" at bounding box center [858, 626] width 51 height 20
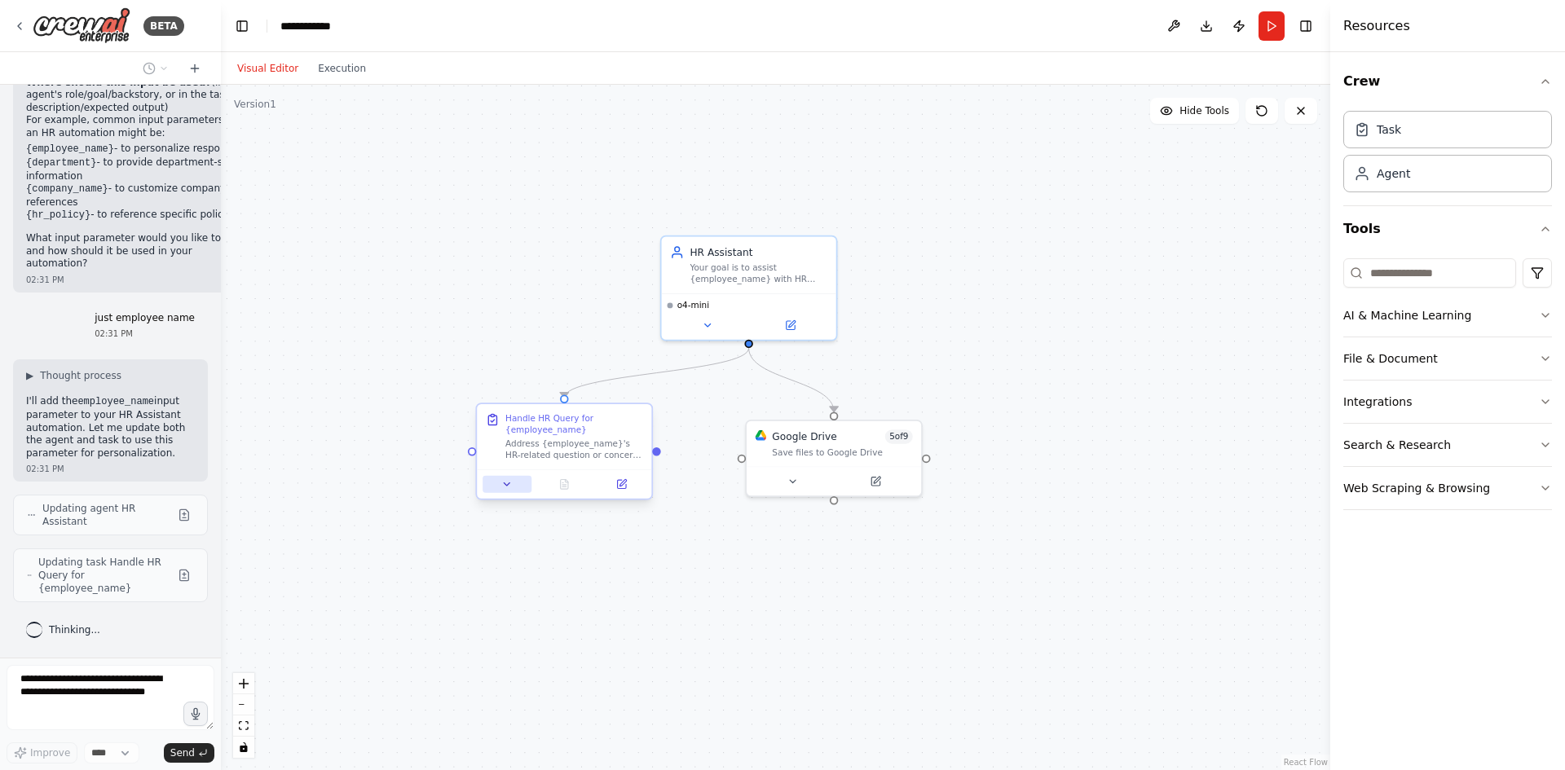
click at [505, 483] on icon at bounding box center [506, 484] width 11 height 11
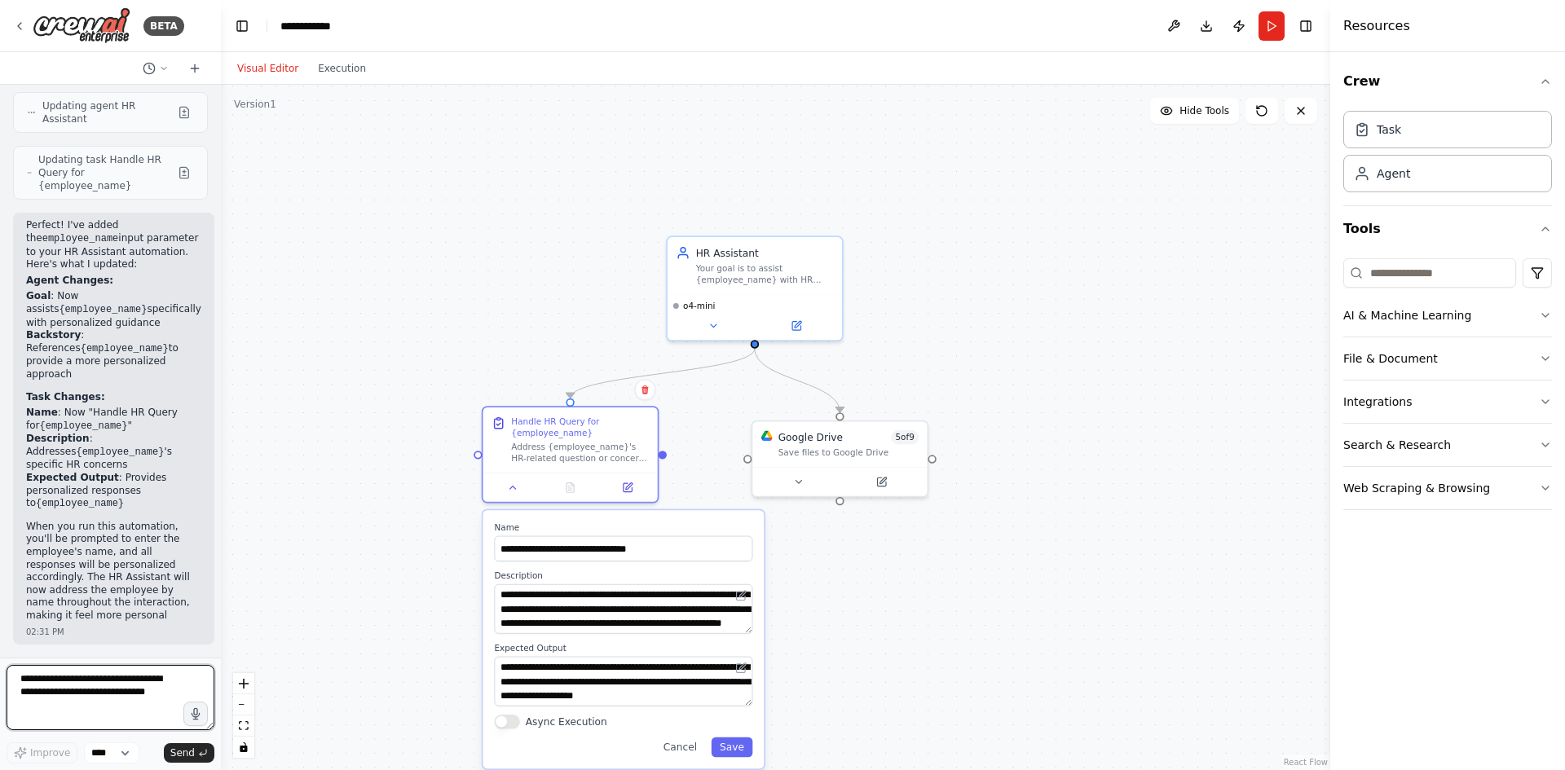
scroll to position [884, 0]
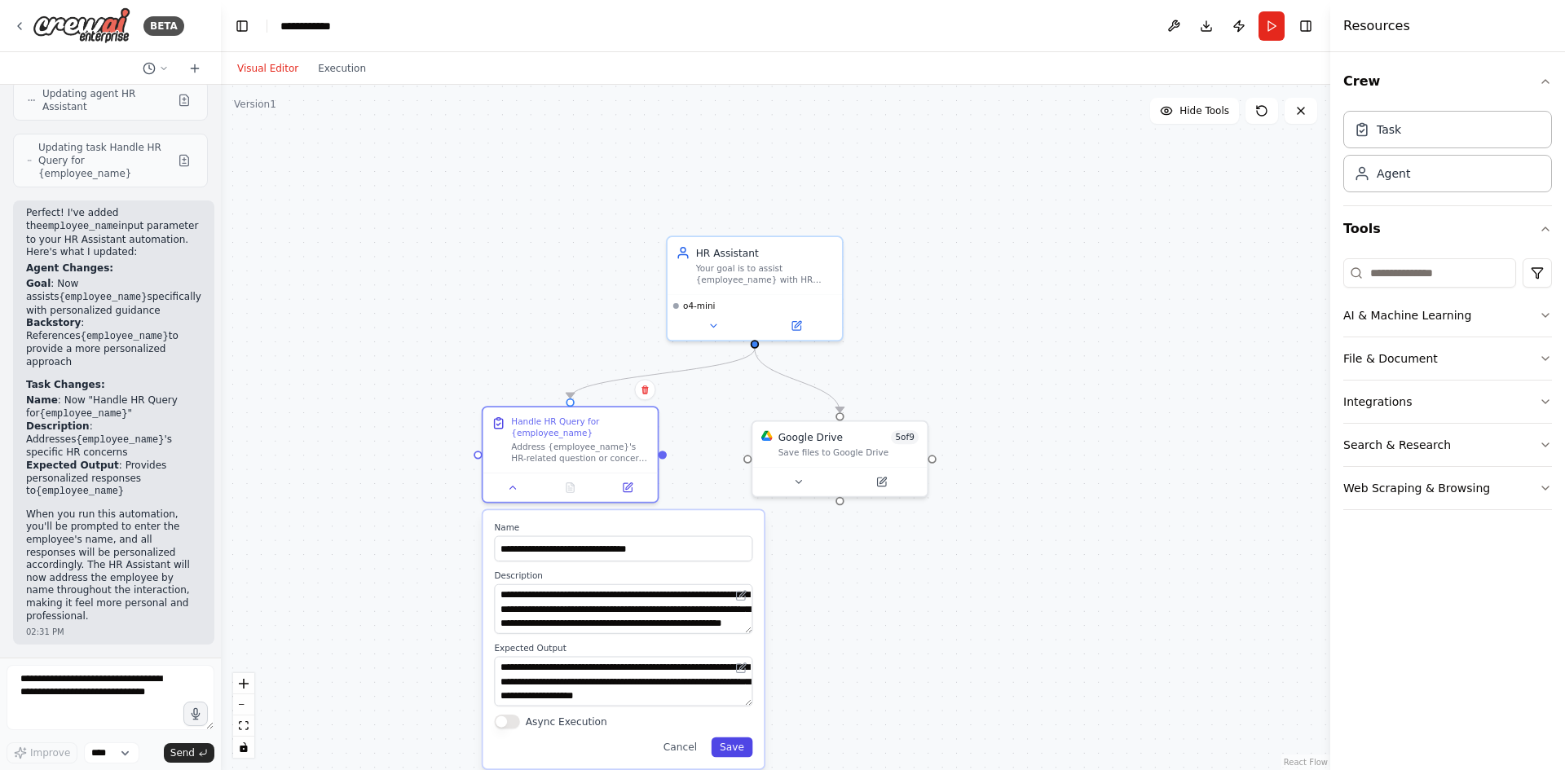
click at [745, 743] on button "Save" at bounding box center [733, 748] width 42 height 20
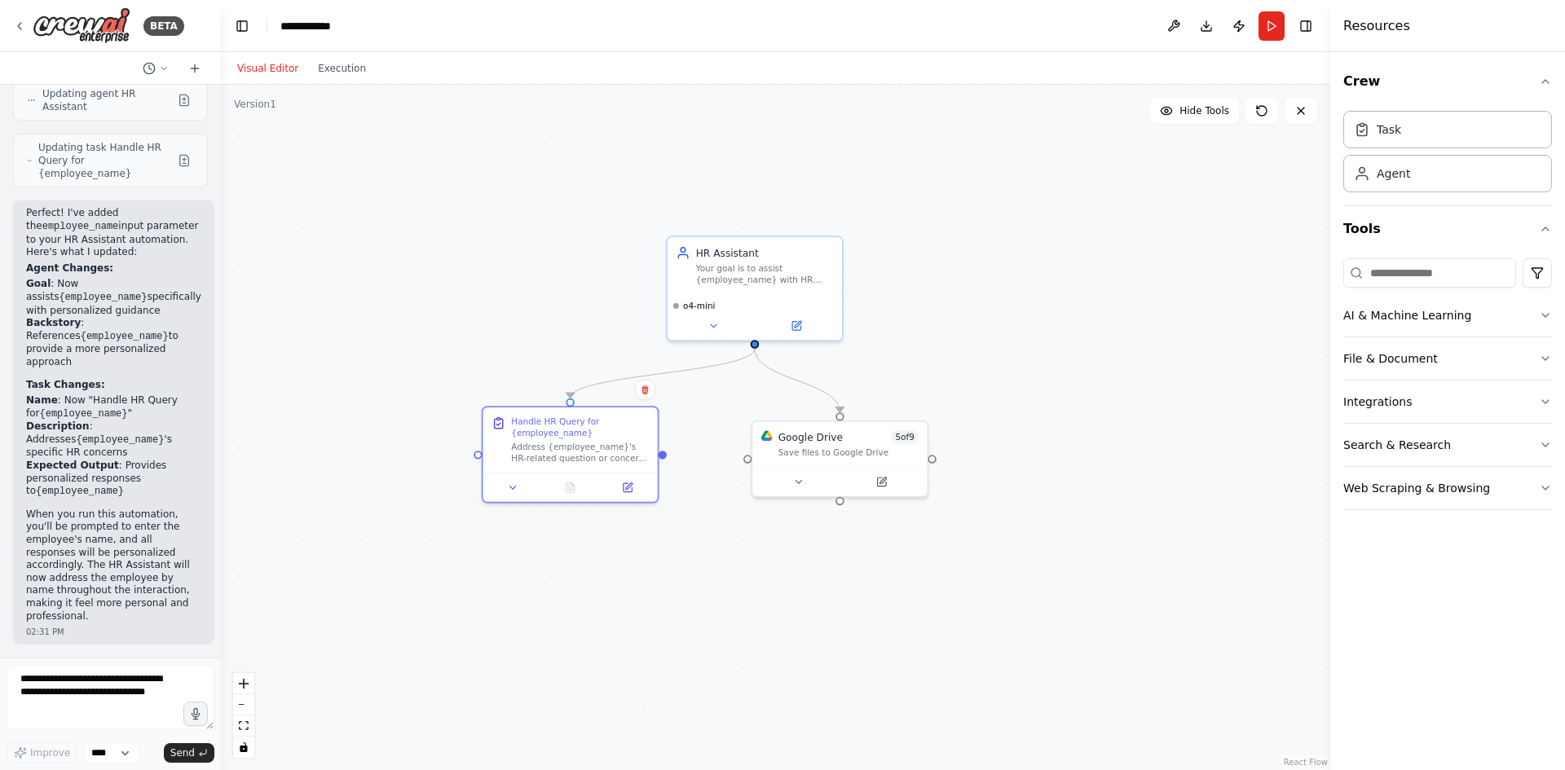
click at [986, 340] on div ".deletable-edge-delete-btn { width: 20px; height: 20px; border: 0px solid #ffff…" at bounding box center [775, 428] width 1109 height 686
drag, startPoint x: 847, startPoint y: 446, endPoint x: 884, endPoint y: 443, distance: 36.8
click at [884, 443] on div "Google Drive 5 of 9 Save files to Google Drive" at bounding box center [891, 441] width 140 height 29
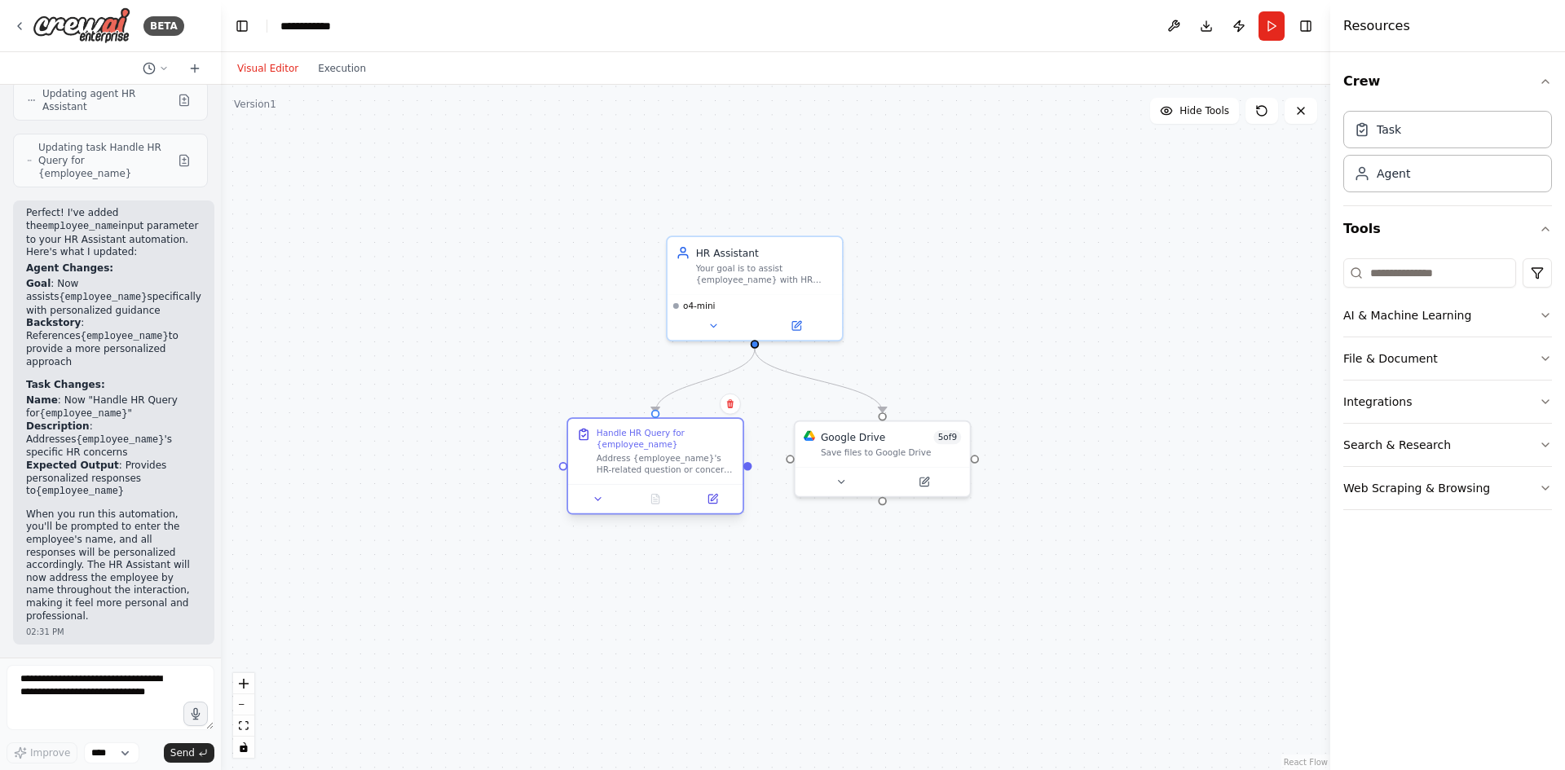
drag, startPoint x: 625, startPoint y: 443, endPoint x: 714, endPoint y: 448, distance: 89.0
click at [714, 448] on div "Handle HR Query for {employee_name} Address {employee_name}'s HR-related questi…" at bounding box center [666, 451] width 138 height 48
drag, startPoint x: 927, startPoint y: 434, endPoint x: 973, endPoint y: 433, distance: 46.5
click at [968, 433] on div "Google Drive 5 of 9" at bounding box center [919, 434] width 140 height 14
click at [1088, 426] on div ".deletable-edge-delete-btn { width: 20px; height: 20px; border: 0px solid #ffff…" at bounding box center [775, 428] width 1109 height 686
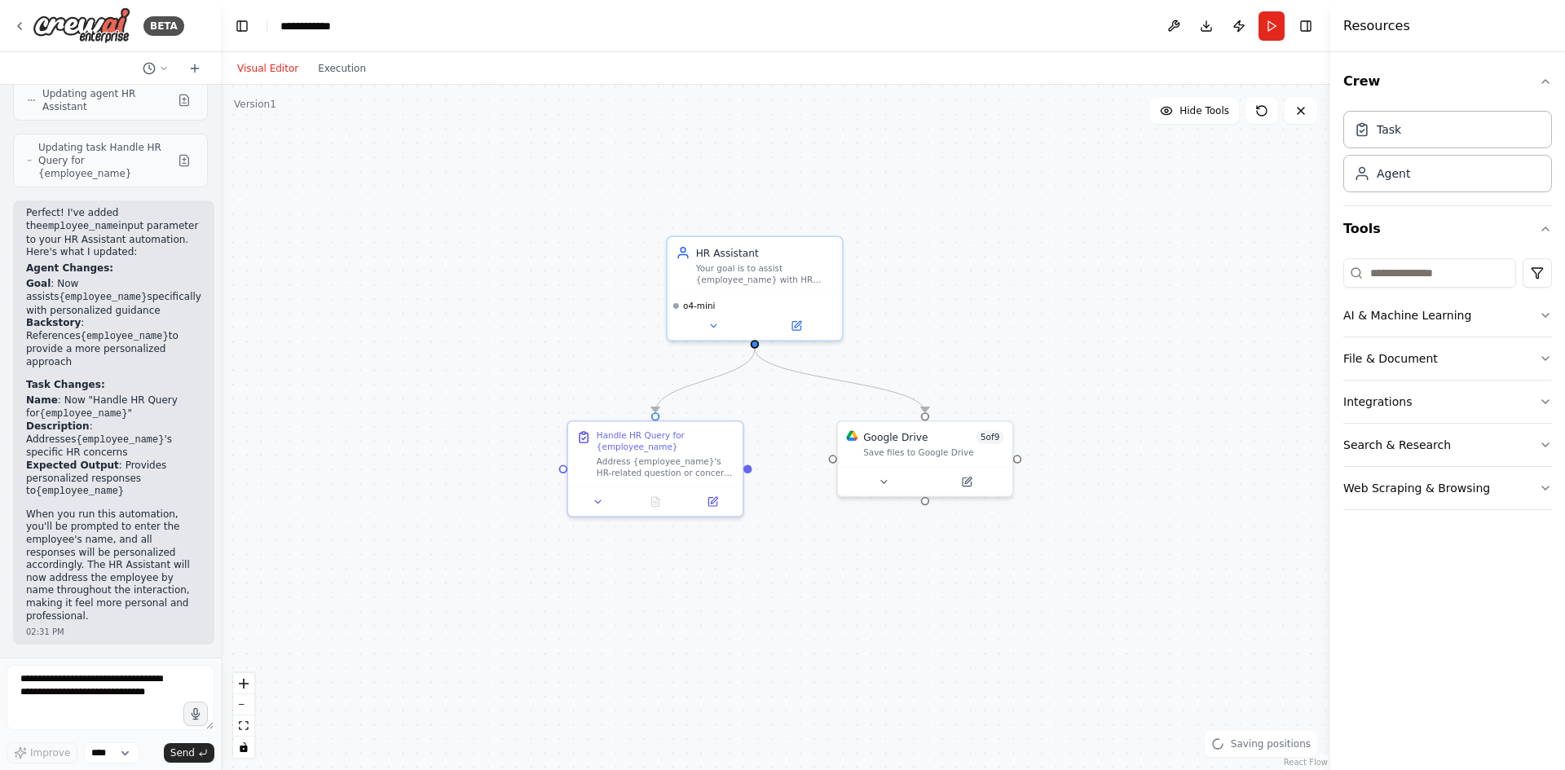
click at [1256, 26] on header "**********" at bounding box center [775, 26] width 1109 height 52
click at [878, 476] on icon at bounding box center [883, 479] width 11 height 11
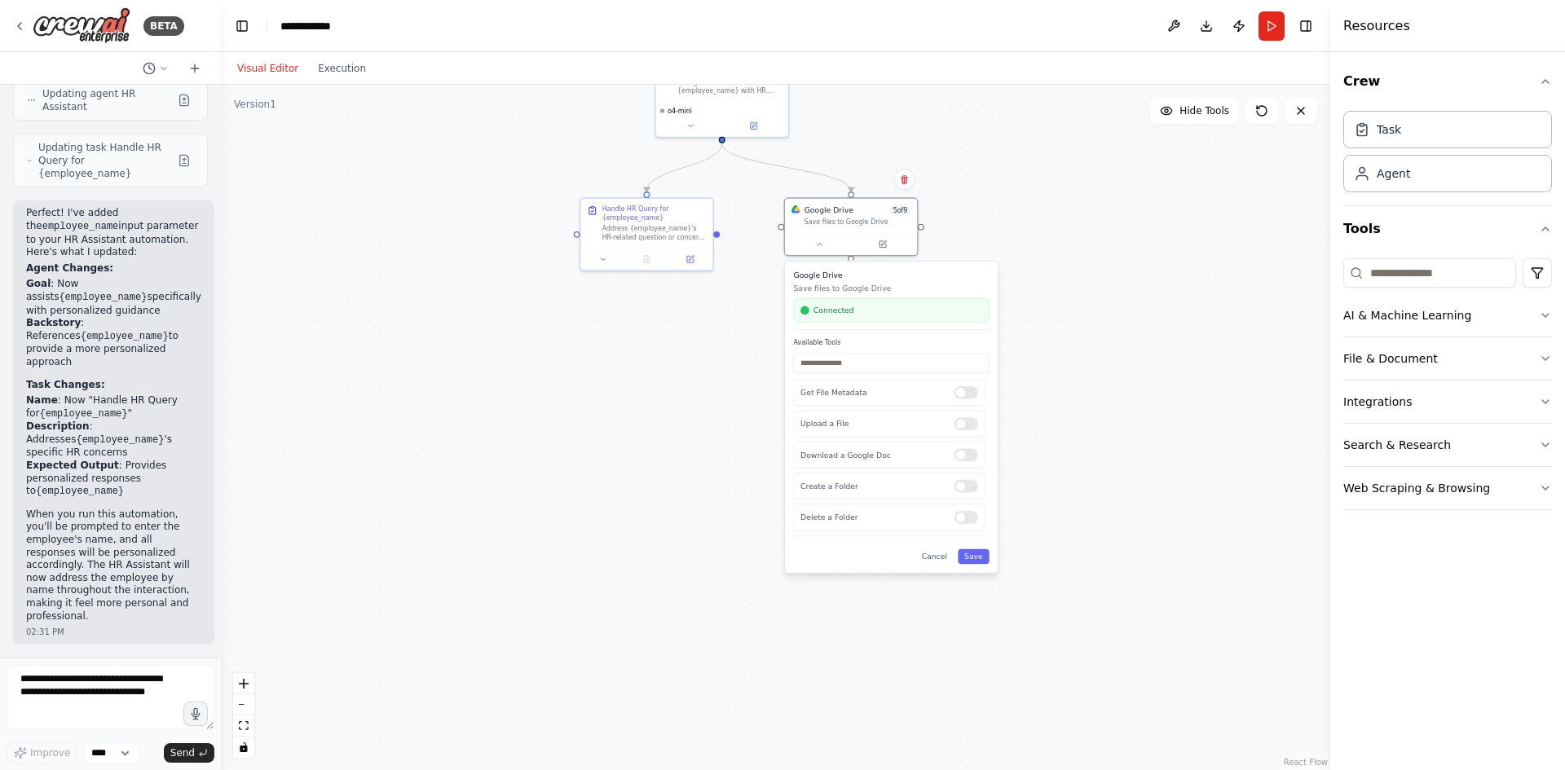
drag, startPoint x: 1251, startPoint y: 673, endPoint x: 1174, endPoint y: 418, distance: 265.9
click at [1174, 418] on div ".deletable-edge-delete-btn { width: 20px; height: 20px; border: 0px solid #ffff…" at bounding box center [775, 428] width 1109 height 686
click at [984, 556] on button "Save" at bounding box center [972, 553] width 32 height 15
click at [1277, 26] on button "Run" at bounding box center [1272, 25] width 26 height 29
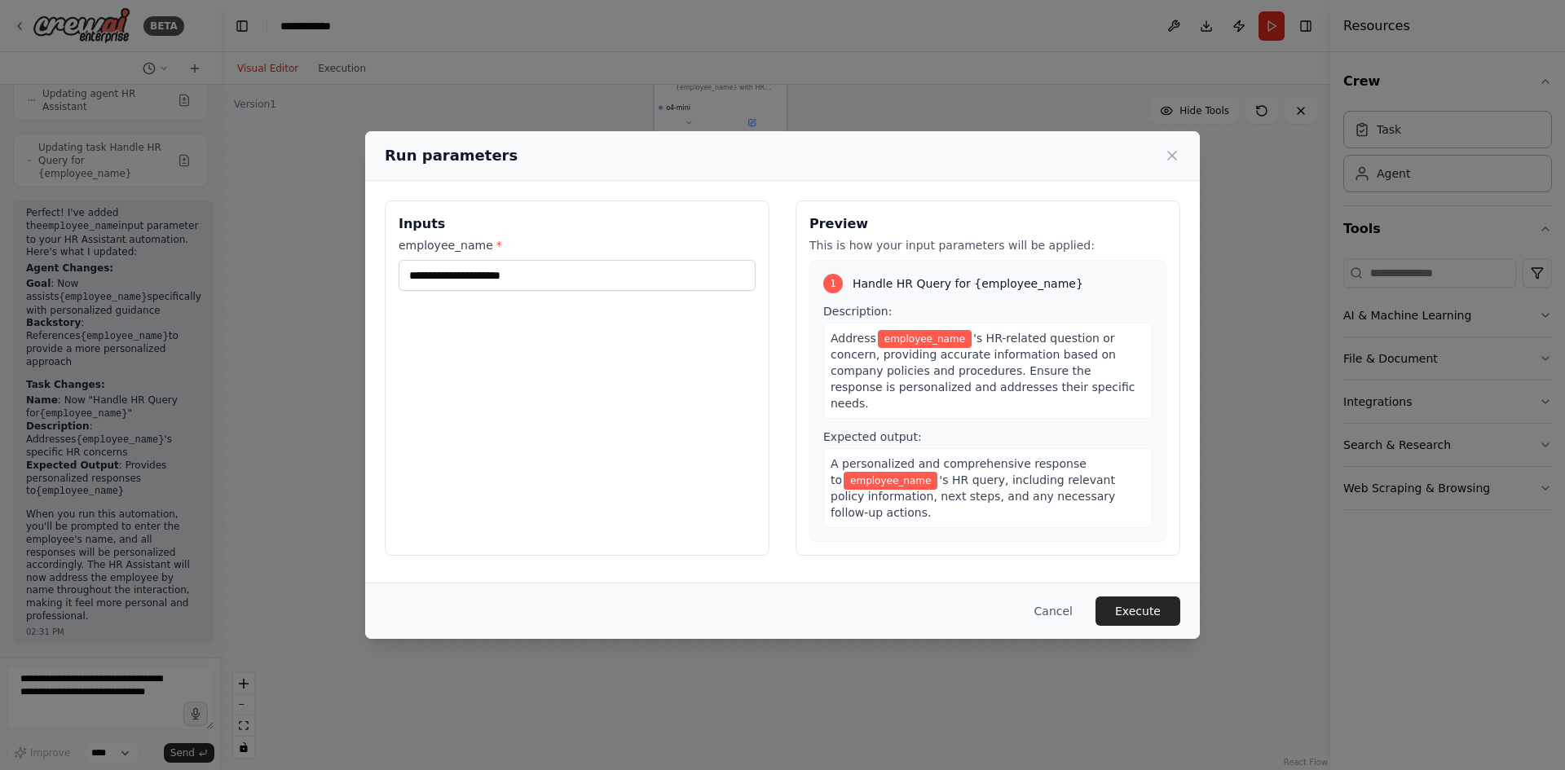
click at [578, 291] on div "Inputs employee_name *" at bounding box center [577, 378] width 385 height 355
click at [567, 281] on input "employee_name *" at bounding box center [577, 275] width 357 height 31
click at [1068, 607] on button "Cancel" at bounding box center [1053, 611] width 64 height 29
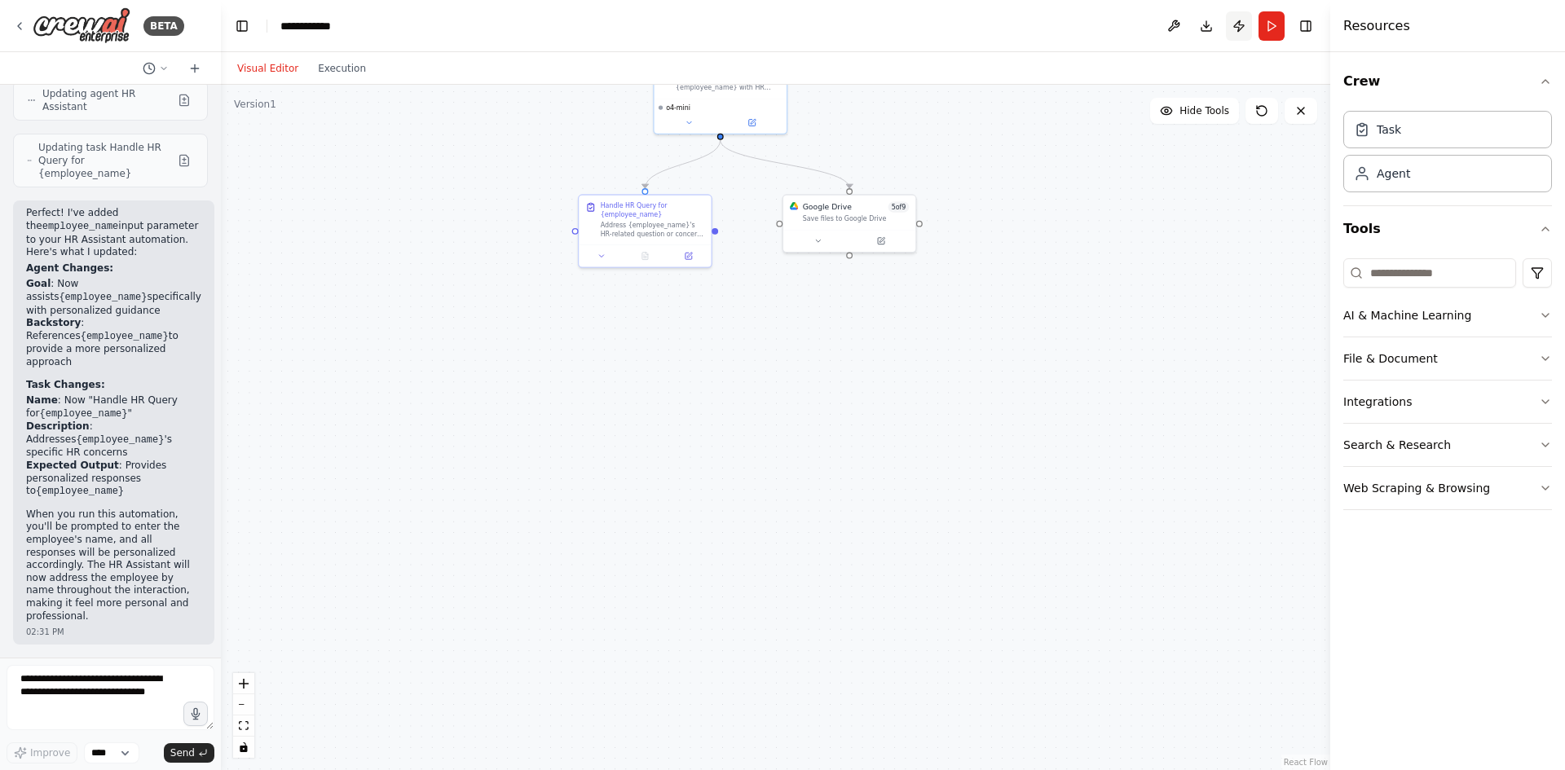
click at [1246, 34] on button "Publish" at bounding box center [1239, 25] width 26 height 29
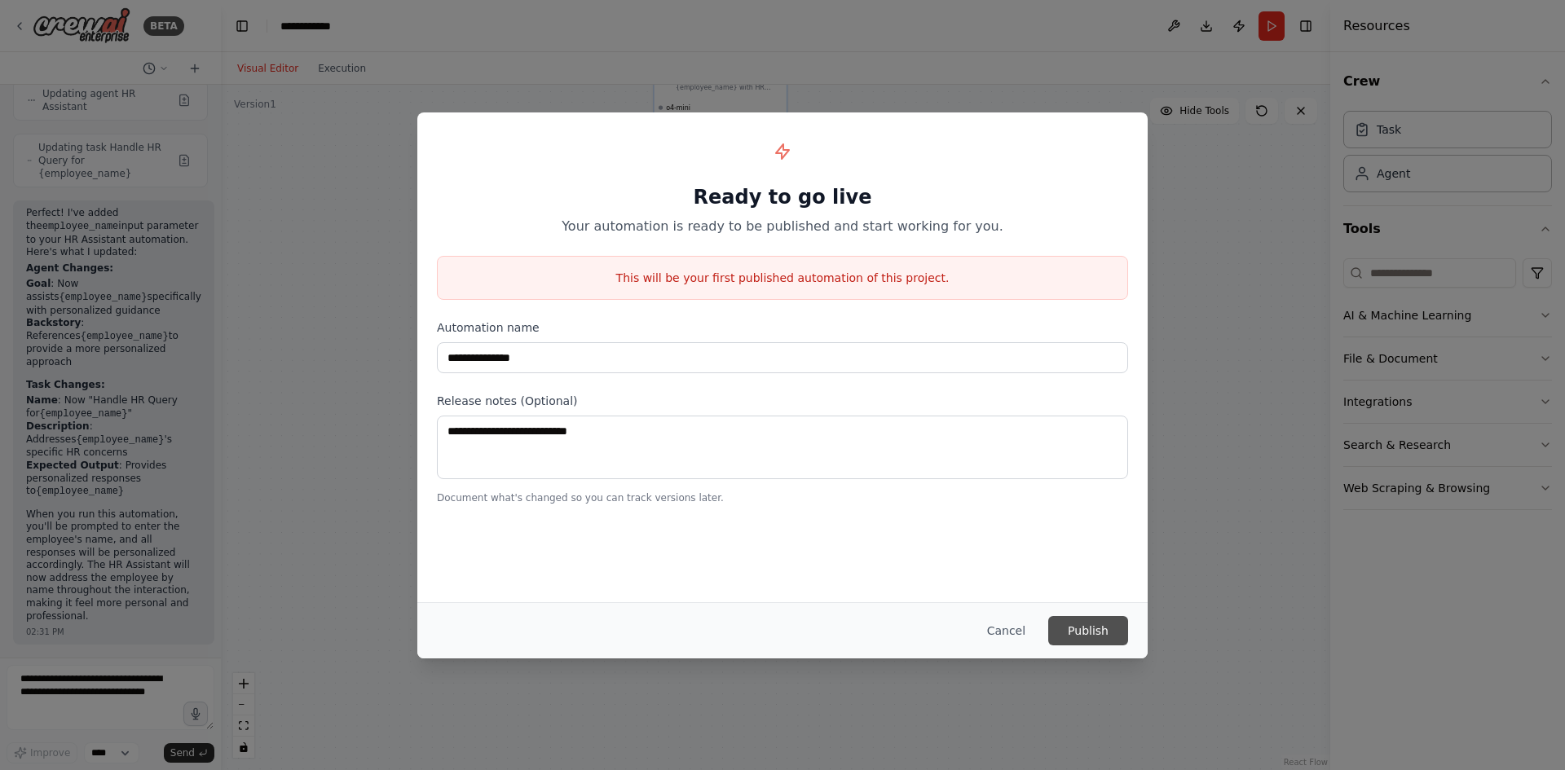
click at [1080, 629] on button "Publish" at bounding box center [1088, 630] width 80 height 29
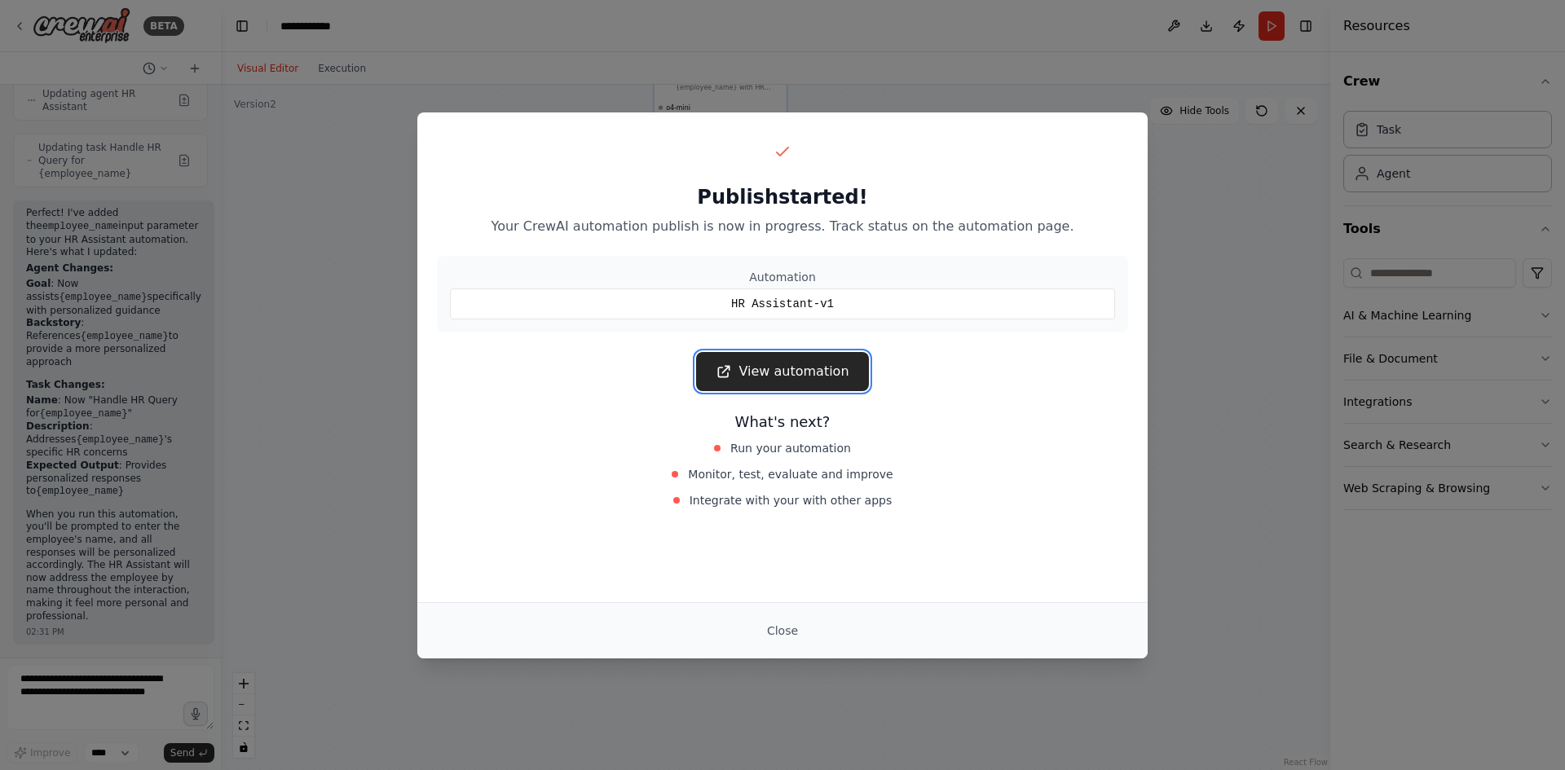
click at [805, 368] on link "View automation" at bounding box center [782, 371] width 172 height 39
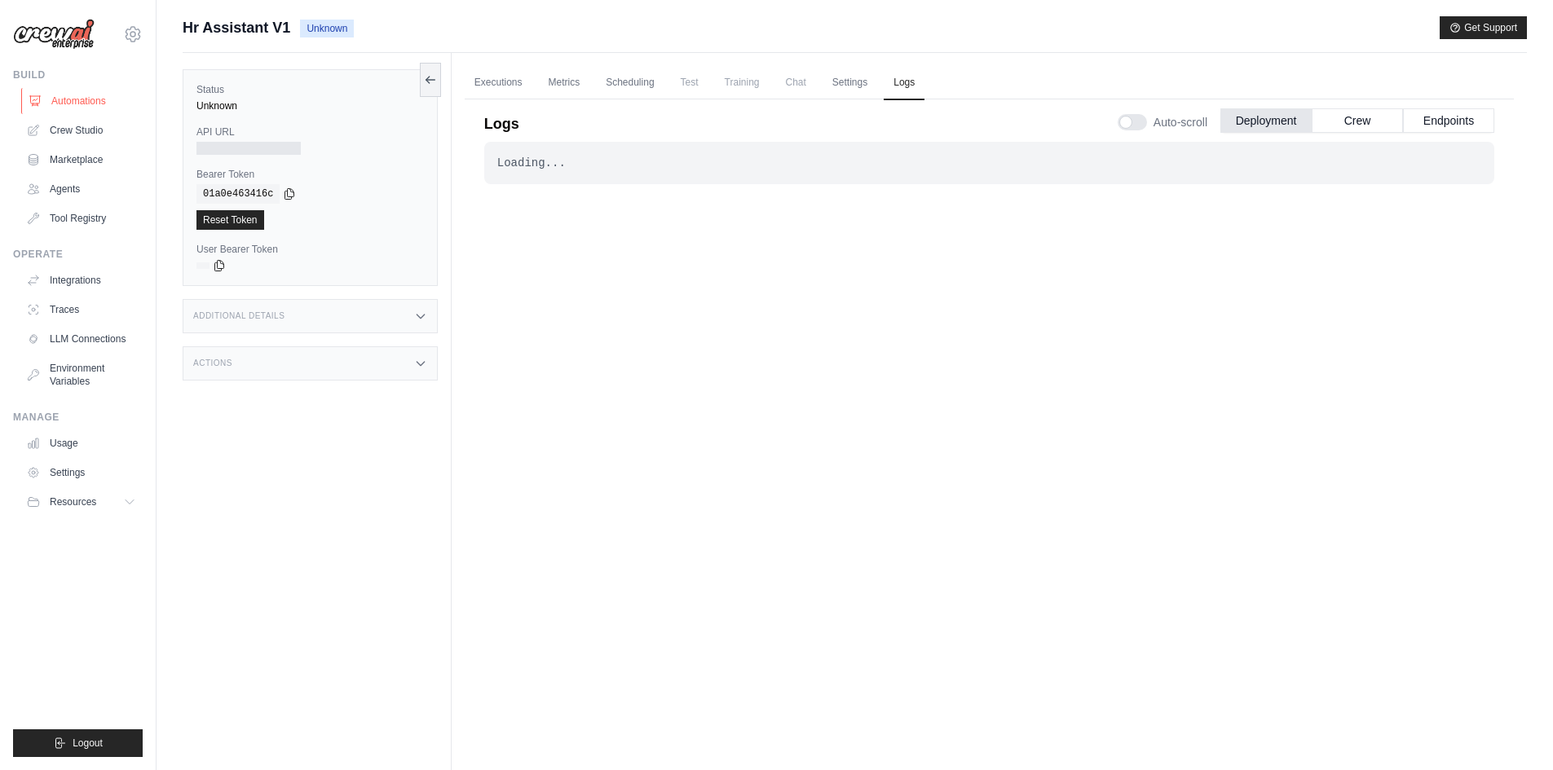
click at [108, 89] on link "Automations" at bounding box center [82, 101] width 123 height 26
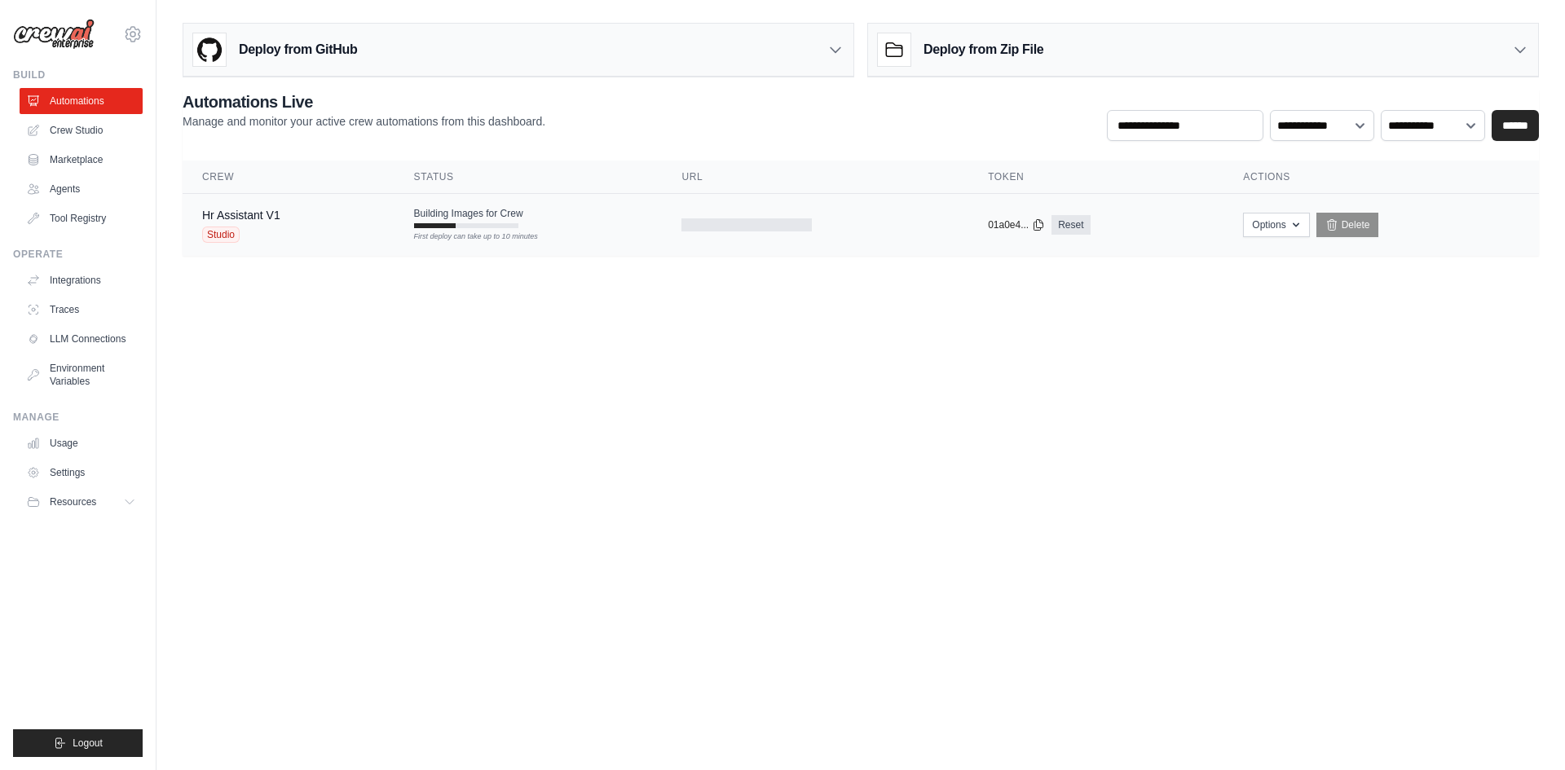
click at [376, 223] on td "Hr Assistant V1 Studio" at bounding box center [289, 225] width 212 height 63
